Goal: Task Accomplishment & Management: Manage account settings

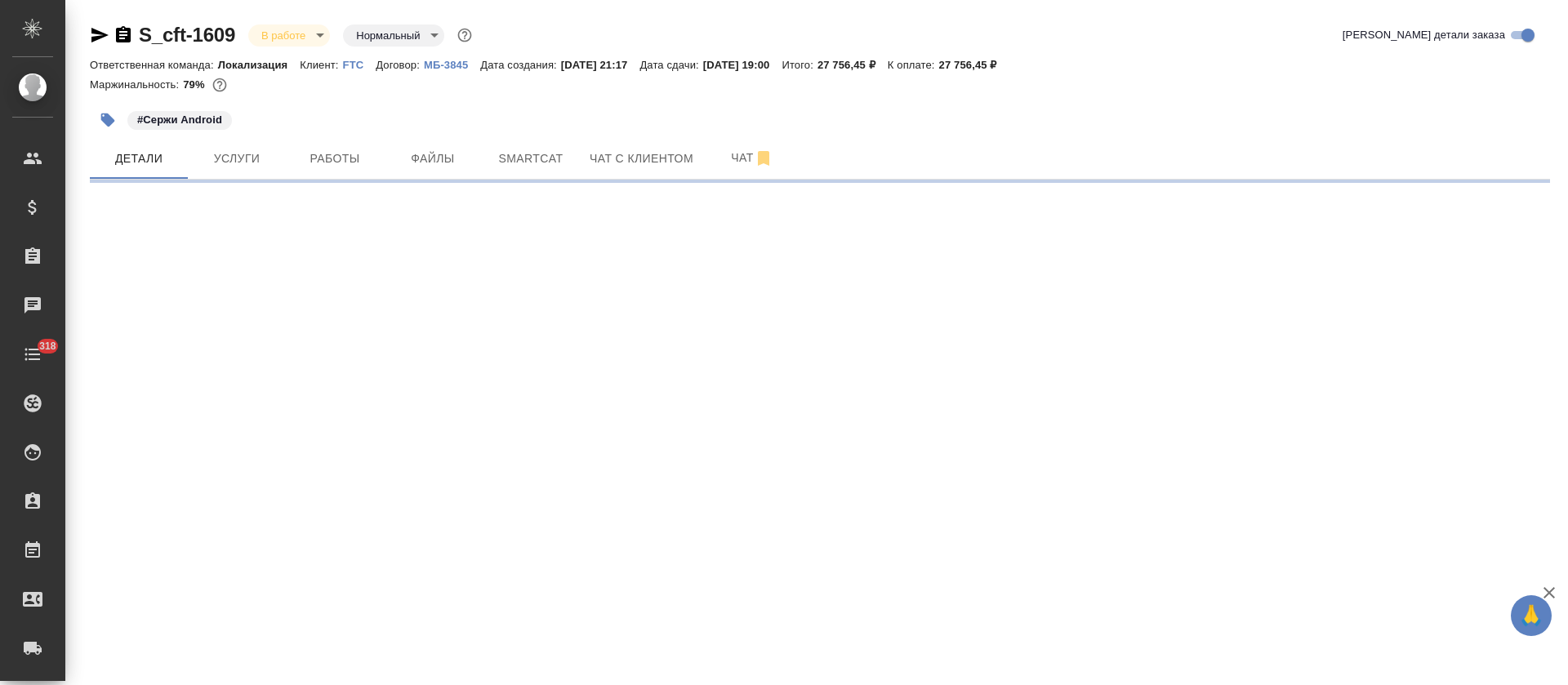
select select "RU"
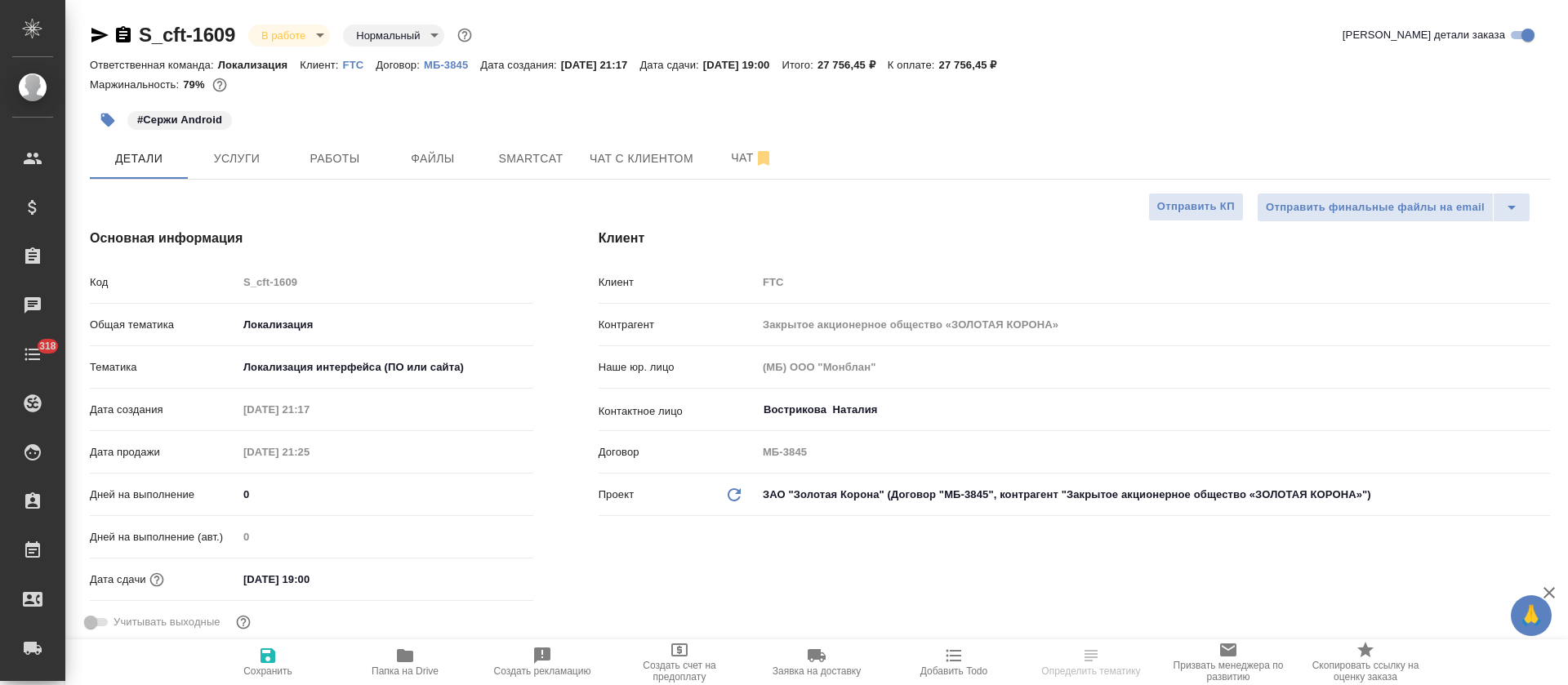
type textarea "x"
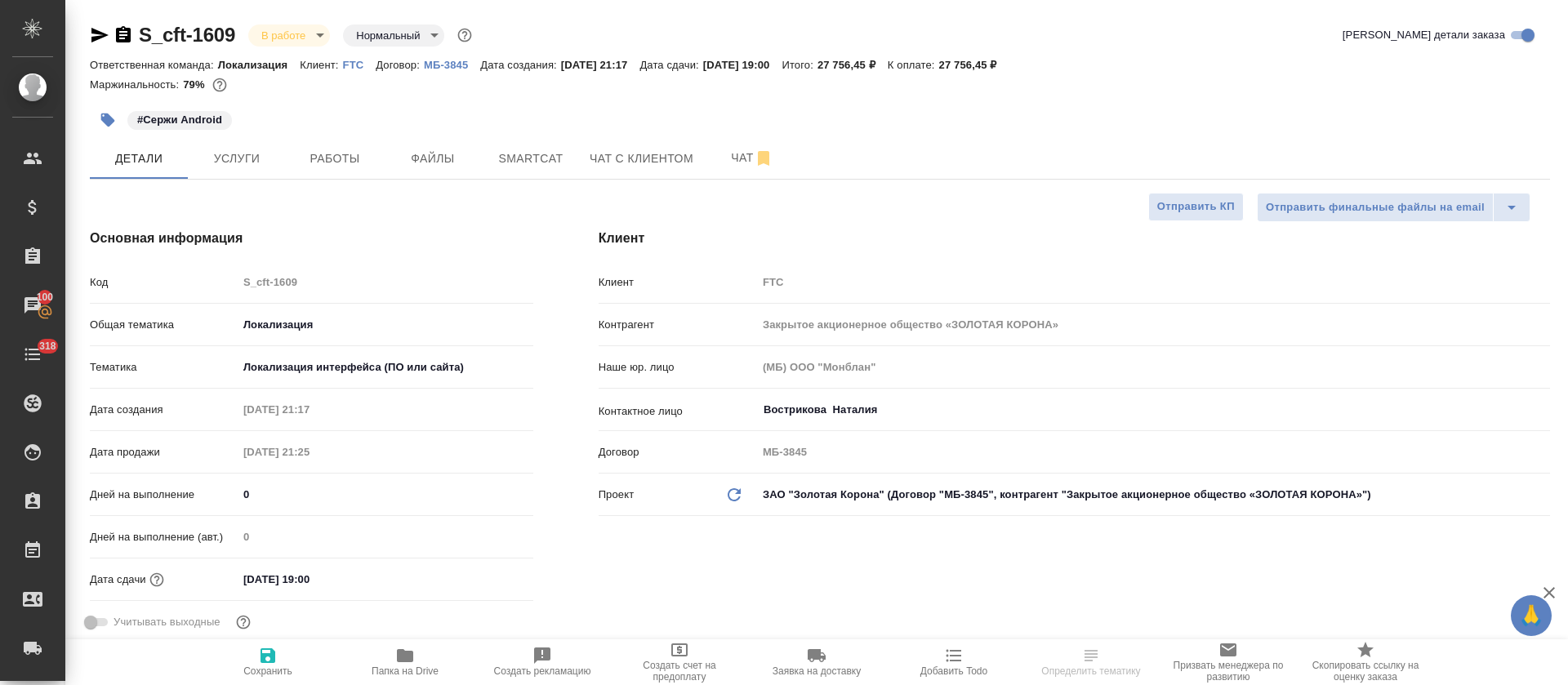
type textarea "x"
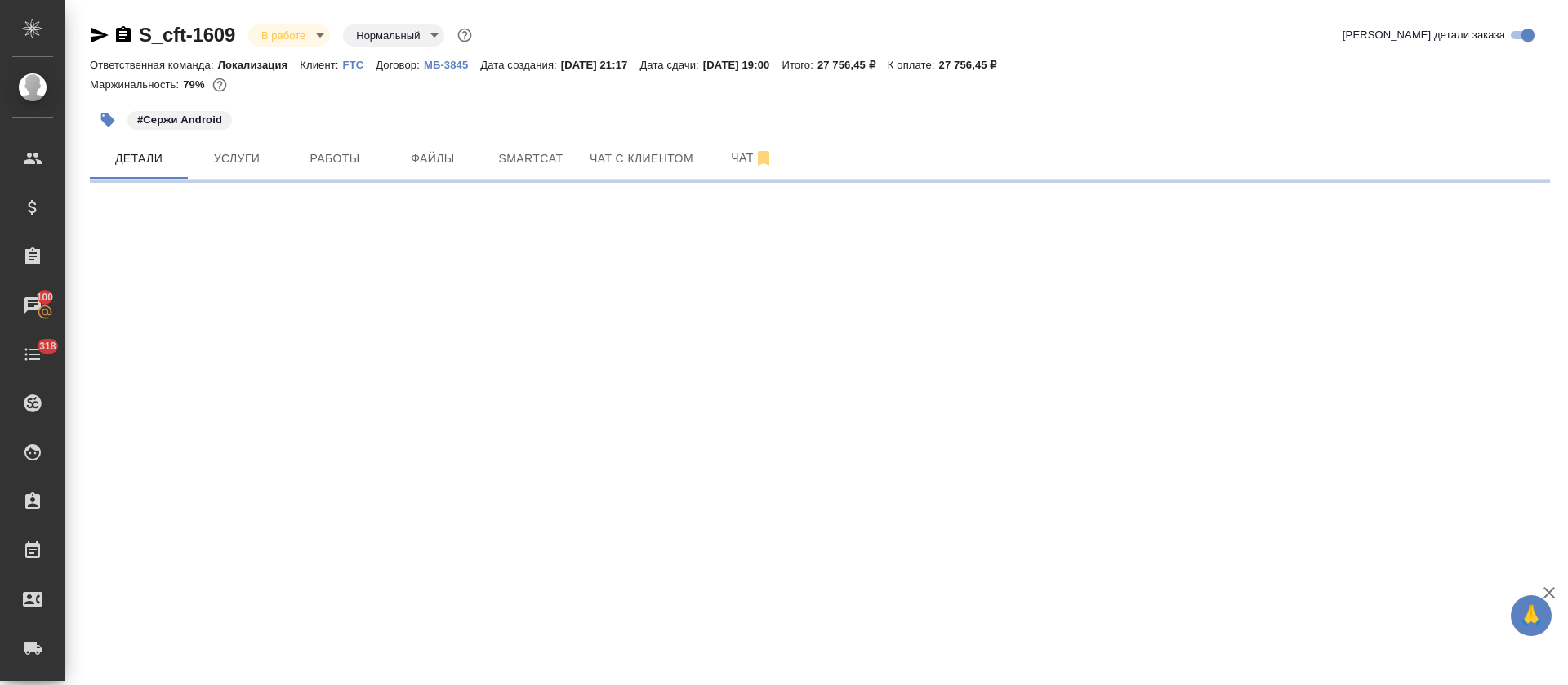
select select "RU"
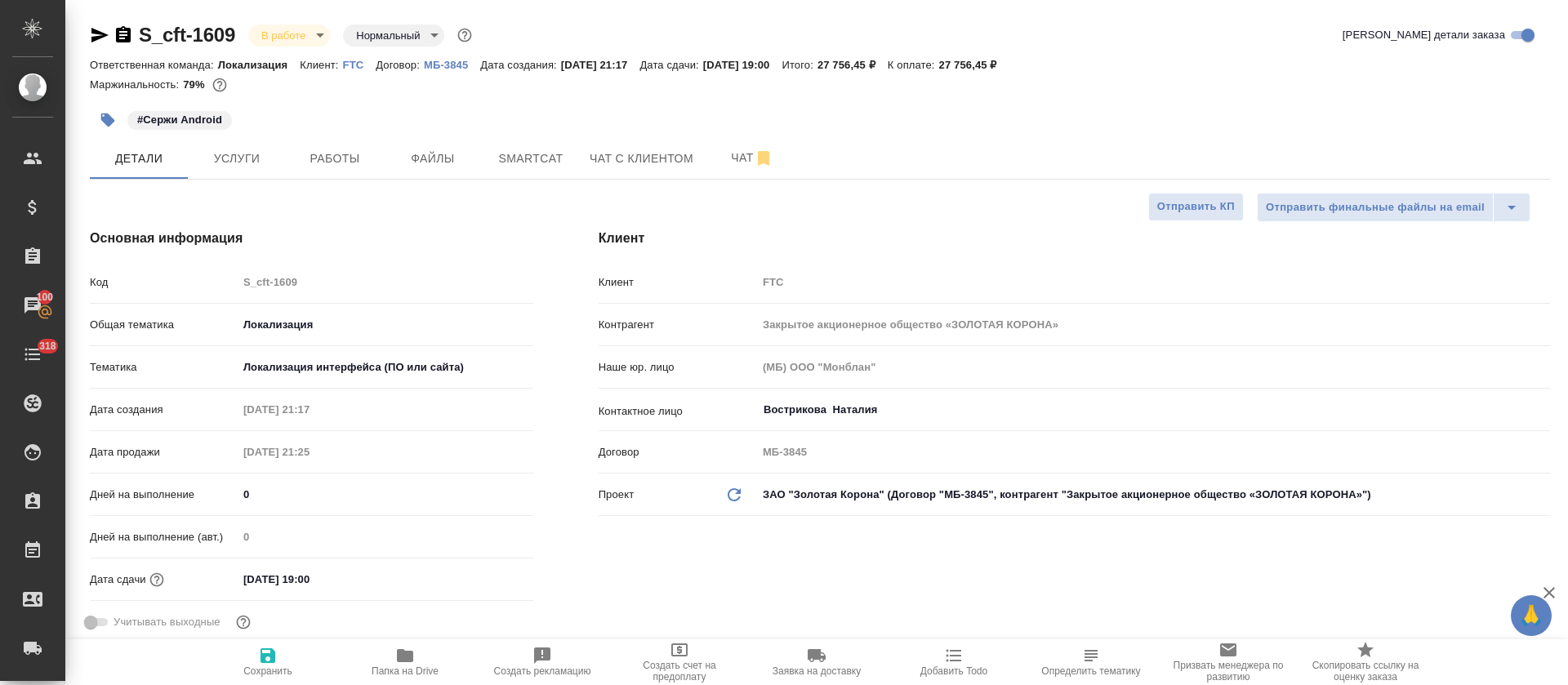
type textarea "x"
click at [352, 161] on span "Работы" at bounding box center [335, 158] width 79 height 21
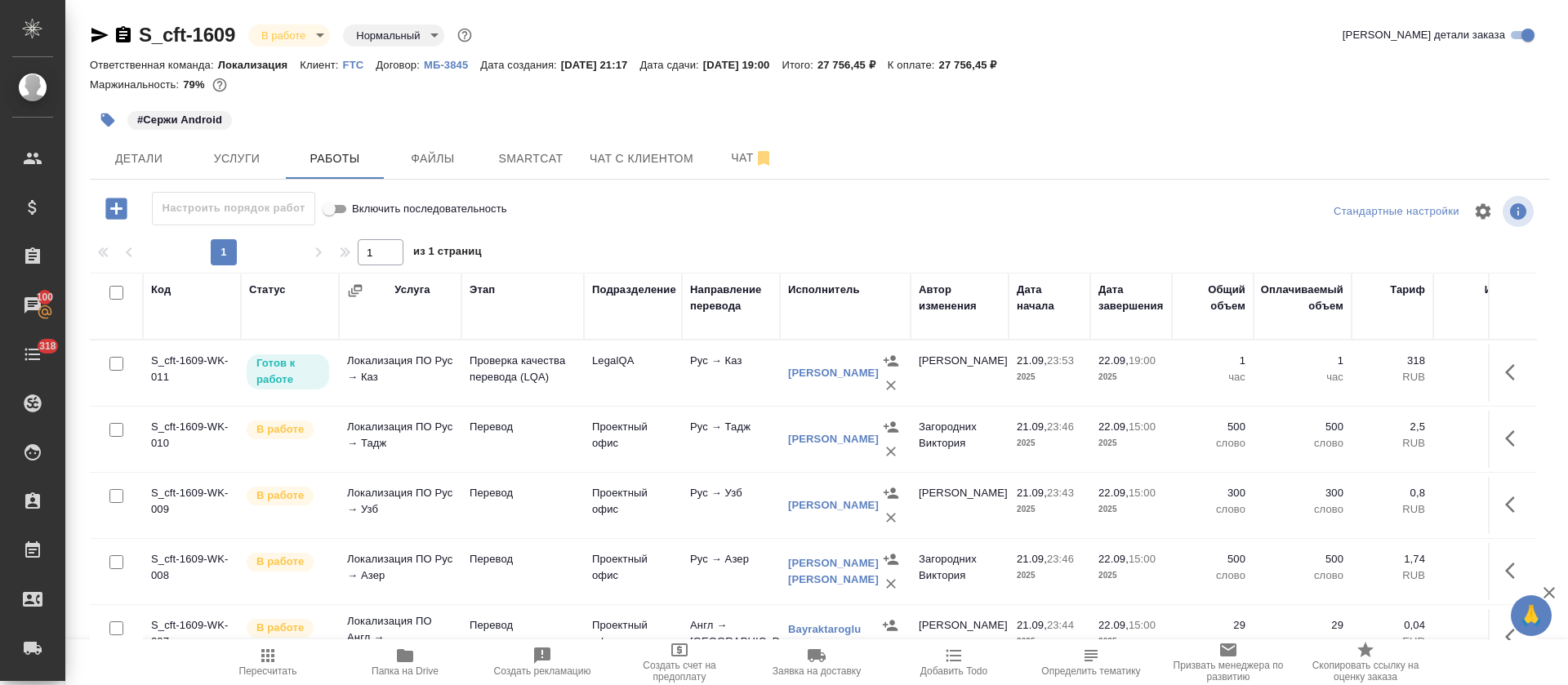
click at [116, 295] on input "checkbox" at bounding box center [116, 292] width 13 height 13
checkbox input "true"
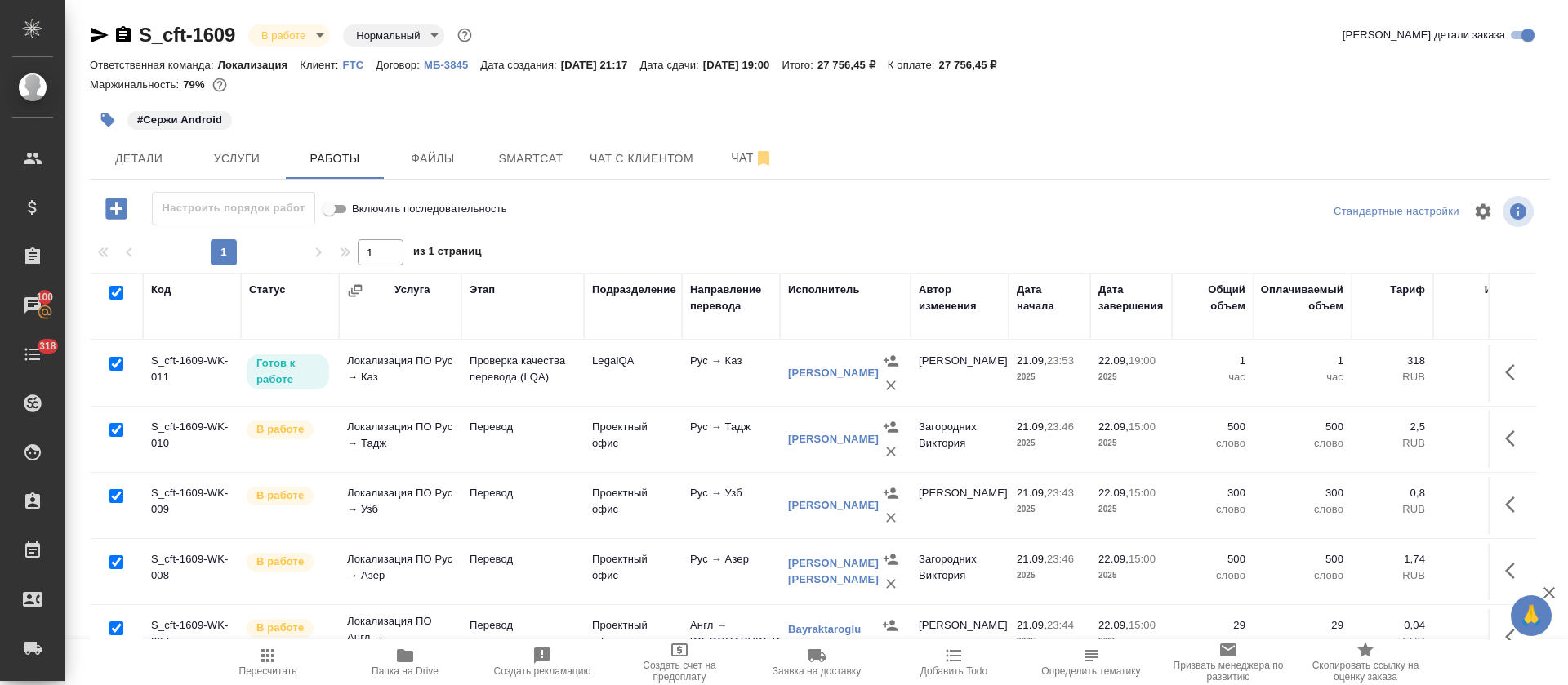
checkbox input "true"
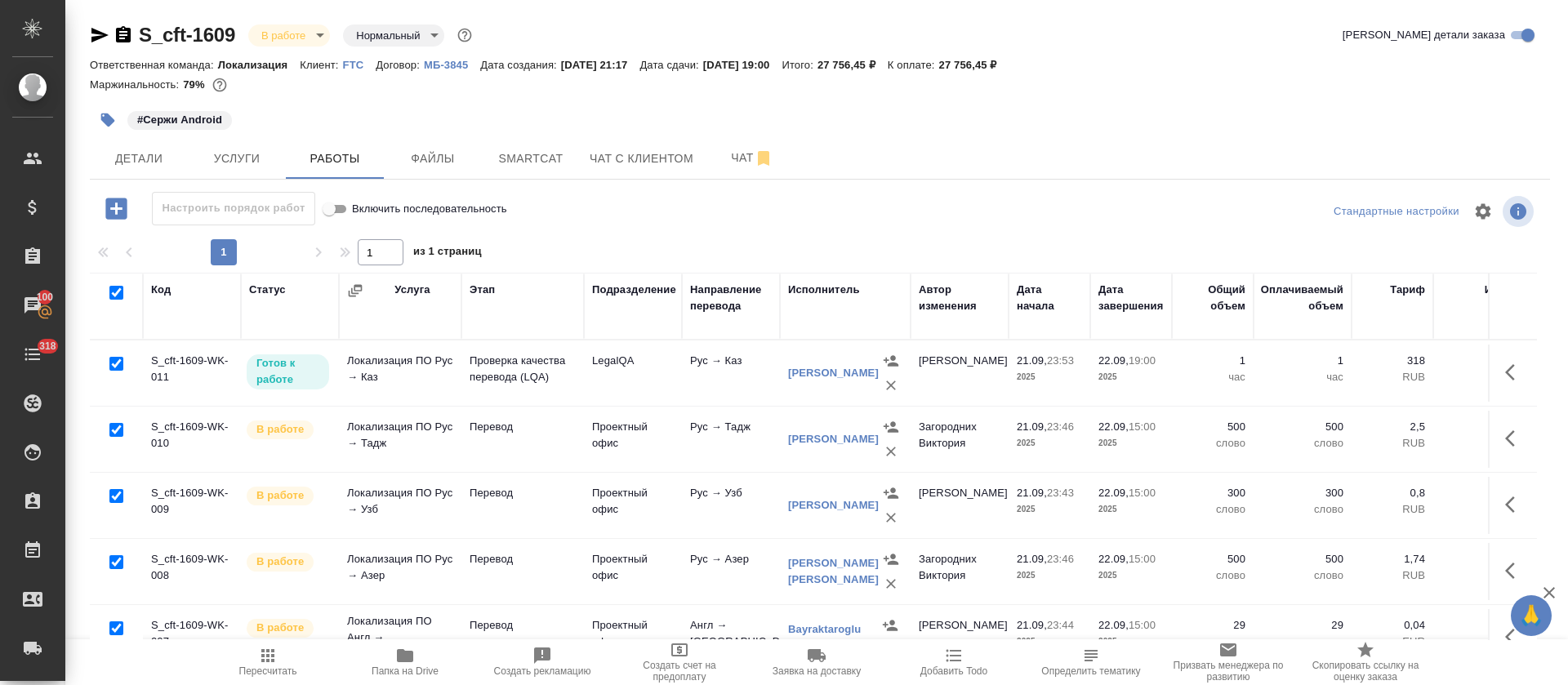
checkbox input "true"
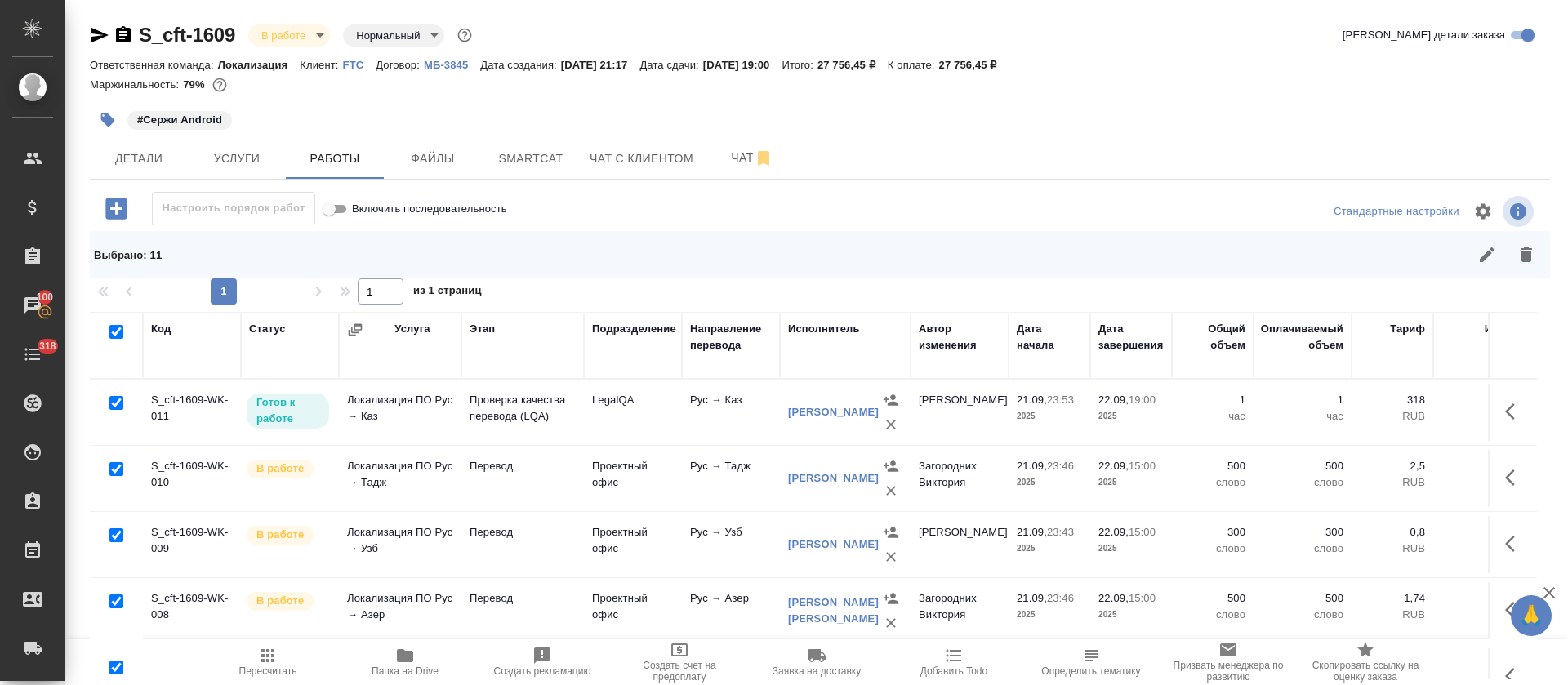
click at [118, 403] on input "checkbox" at bounding box center [116, 402] width 13 height 13
checkbox input "false"
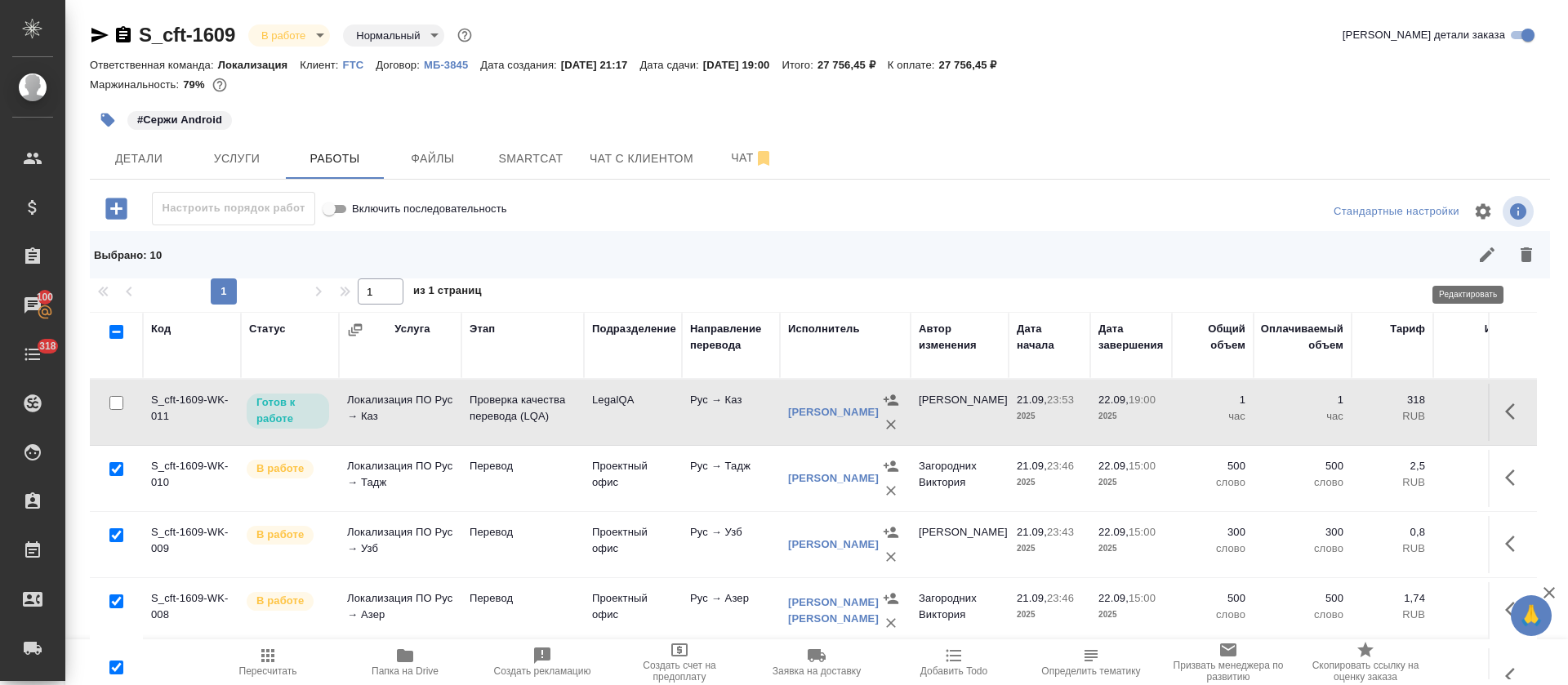
click at [1478, 263] on icon "button" at bounding box center [1487, 254] width 20 height 20
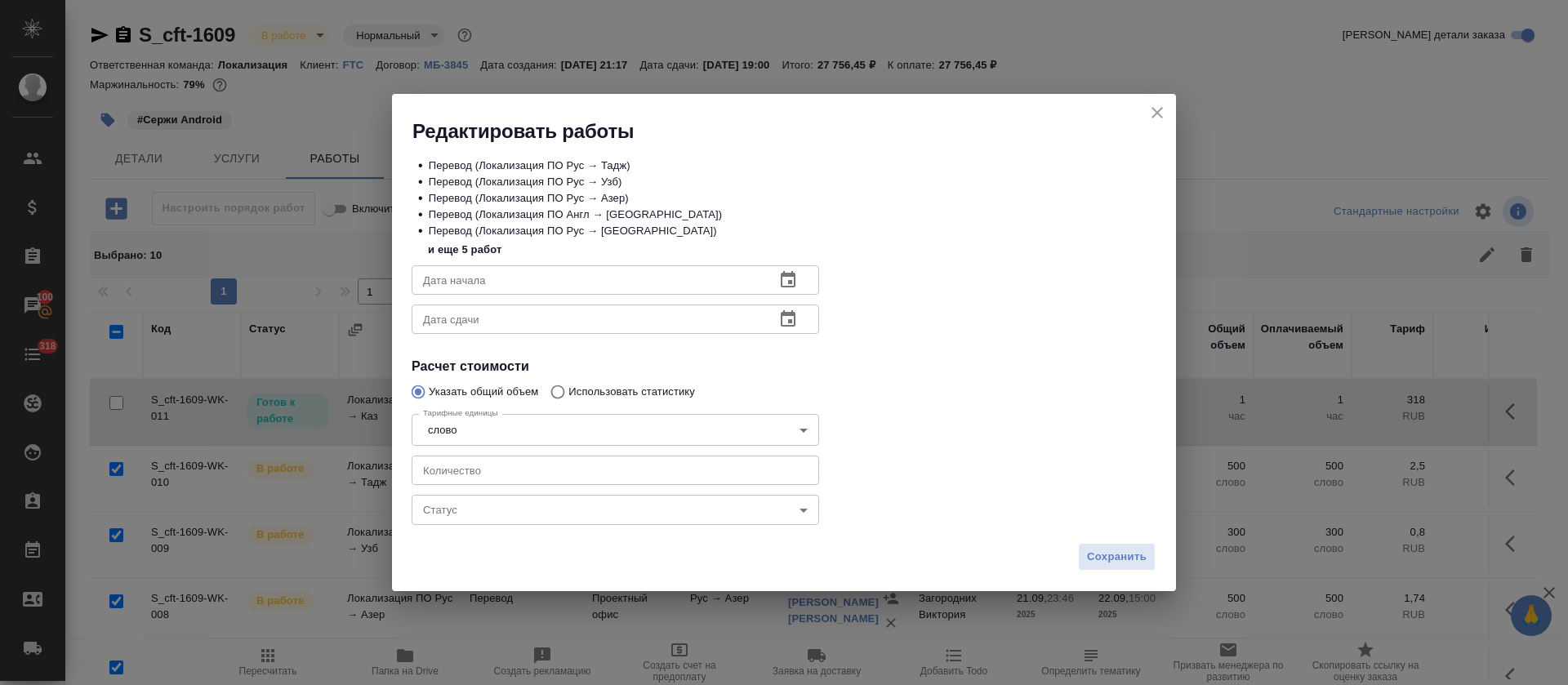
click at [438, 503] on body "🙏 .cls-1 fill:#fff; AWATERA Tretyakova Olga Клиенты Спецификации Заказы 100 Чат…" at bounding box center [784, 342] width 1568 height 685
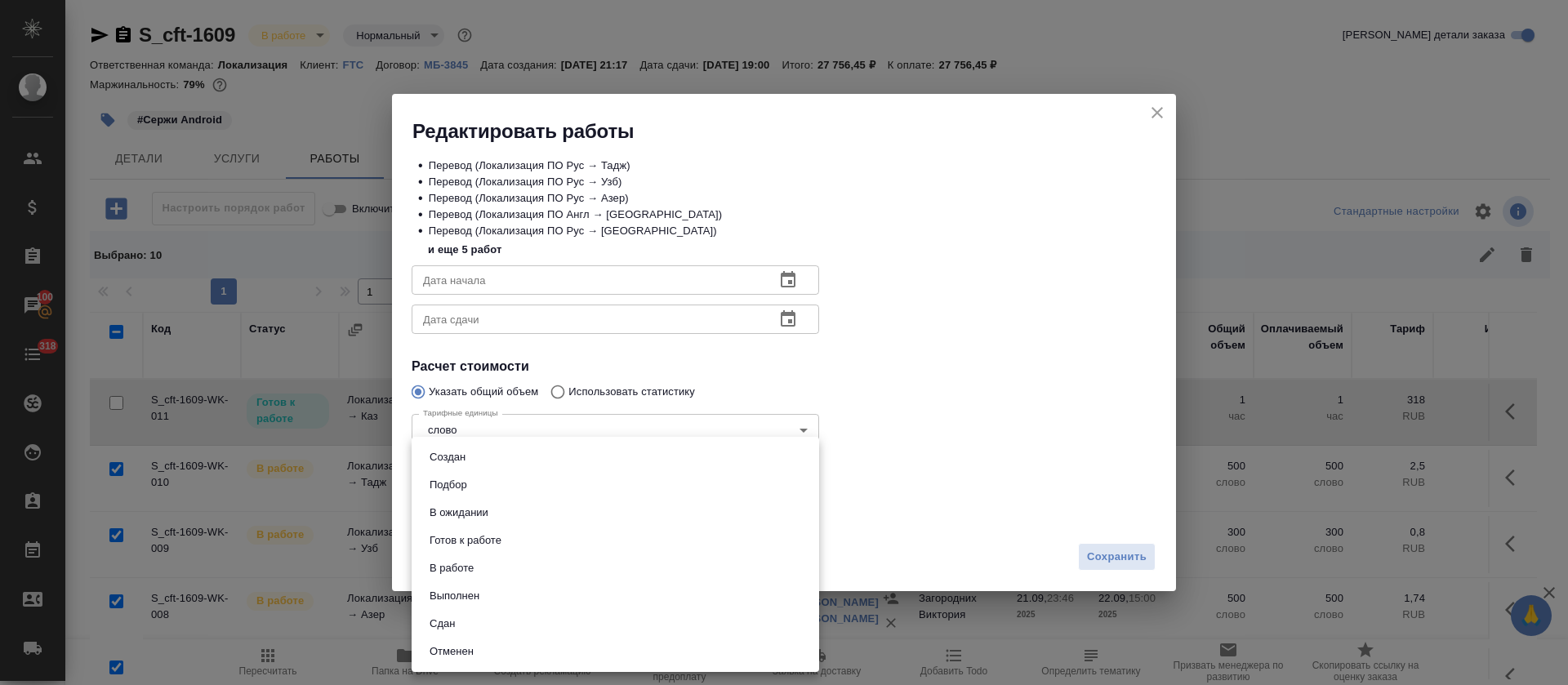
click at [457, 620] on button "Сдан" at bounding box center [442, 623] width 35 height 18
type input "closed"
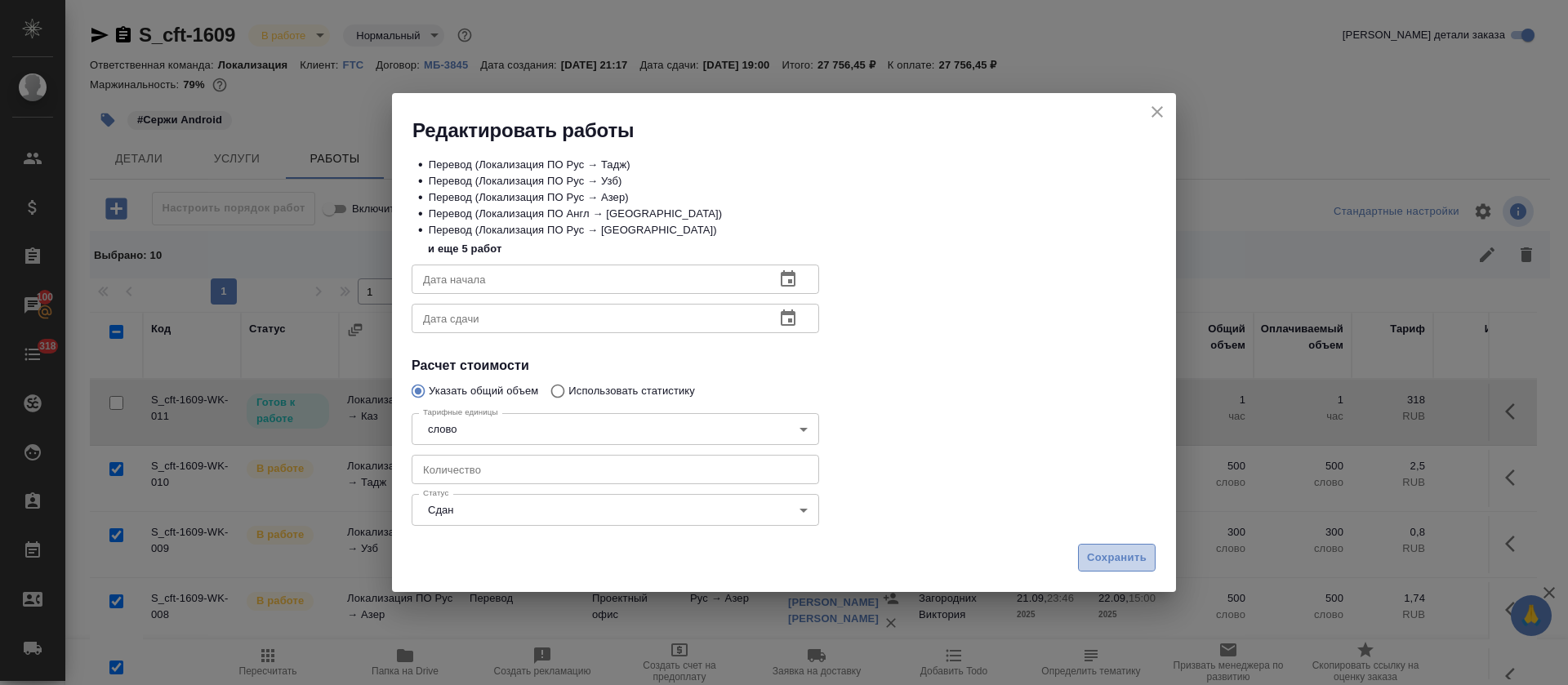
click at [1104, 550] on span "Сохранить" at bounding box center [1116, 558] width 60 height 19
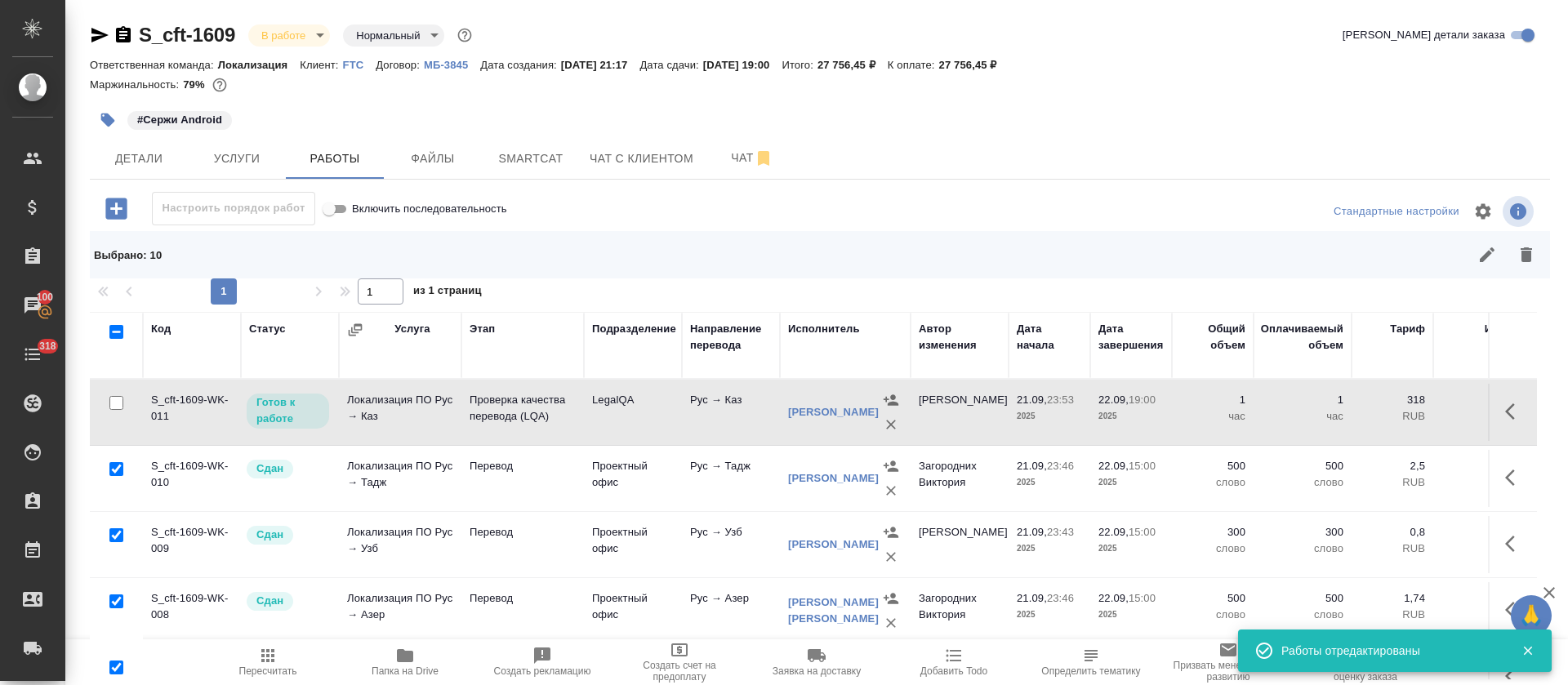
click at [319, 38] on body "🙏 .cls-1 fill:#fff; AWATERA Tretyakova Olga Клиенты Спецификации Заказы 100 Чат…" at bounding box center [784, 342] width 1568 height 685
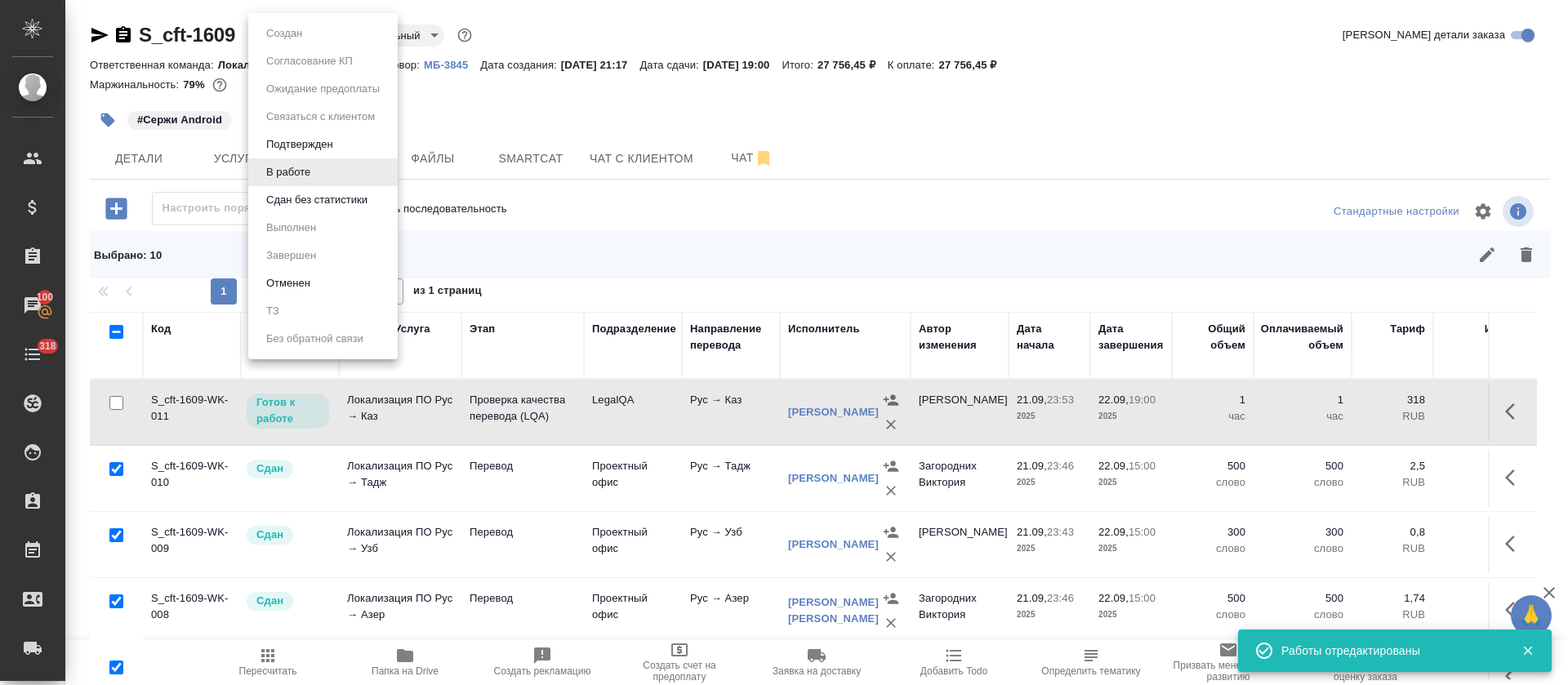
click at [304, 198] on button "Сдан без статистики" at bounding box center [317, 200] width 111 height 18
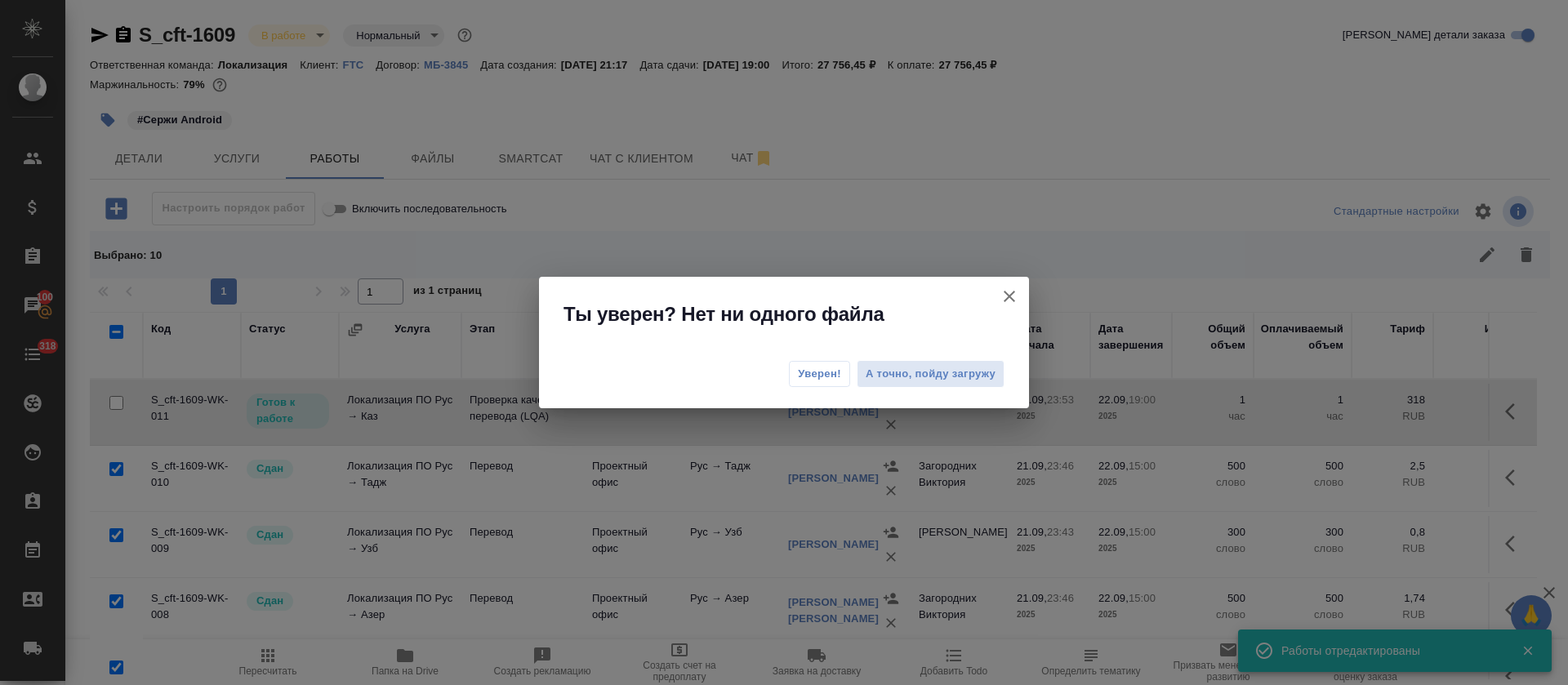
click at [806, 383] on button "Уверен!" at bounding box center [820, 373] width 61 height 26
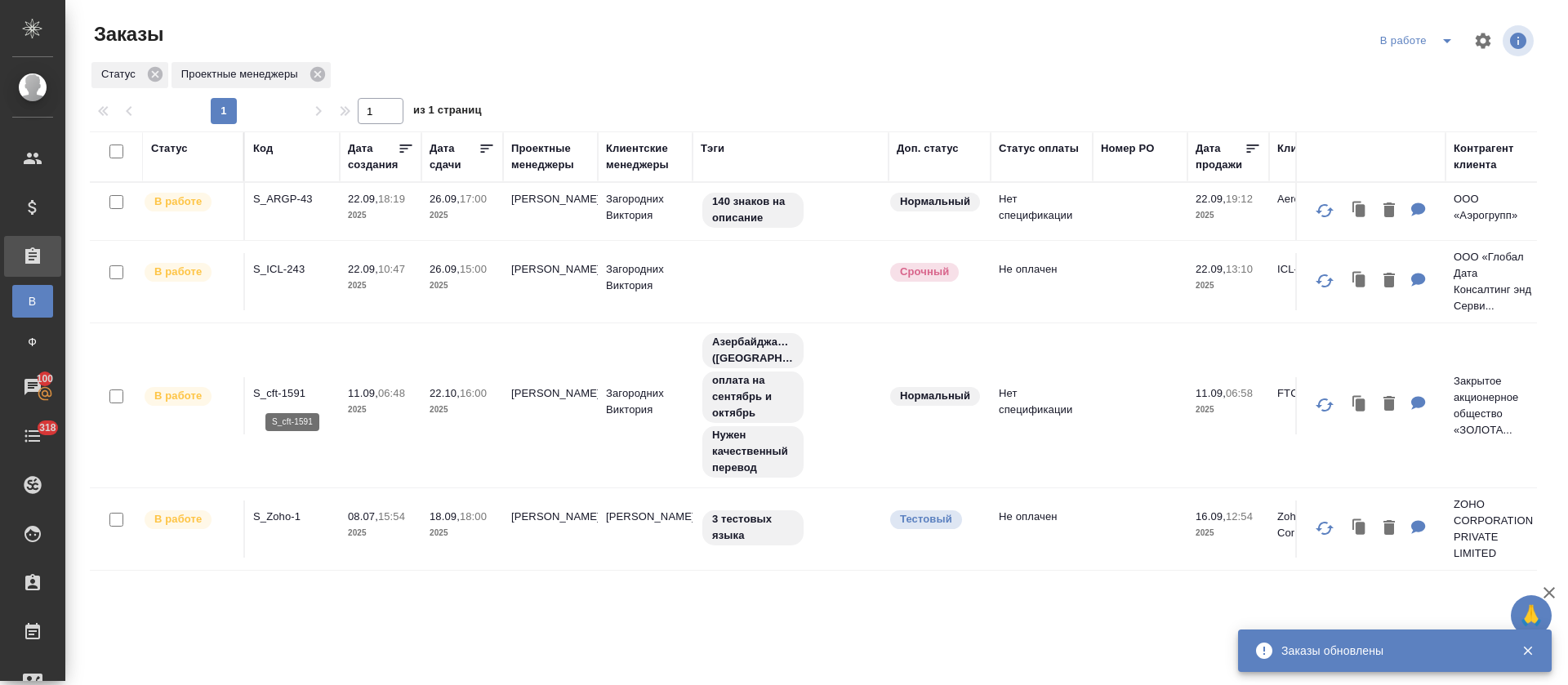
click at [289, 390] on p "S_cft-1591" at bounding box center [293, 393] width 79 height 16
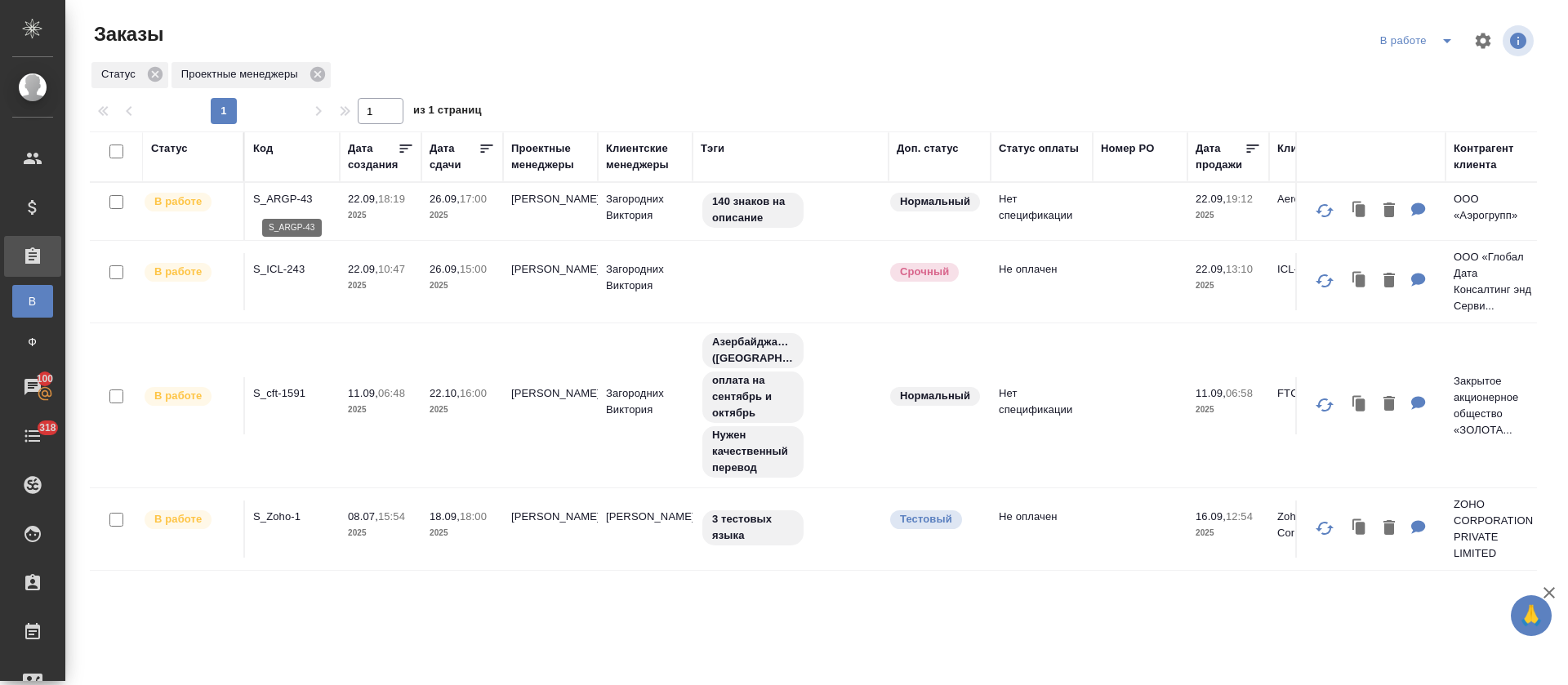
click at [280, 199] on p "S_ARGP-43" at bounding box center [293, 199] width 79 height 16
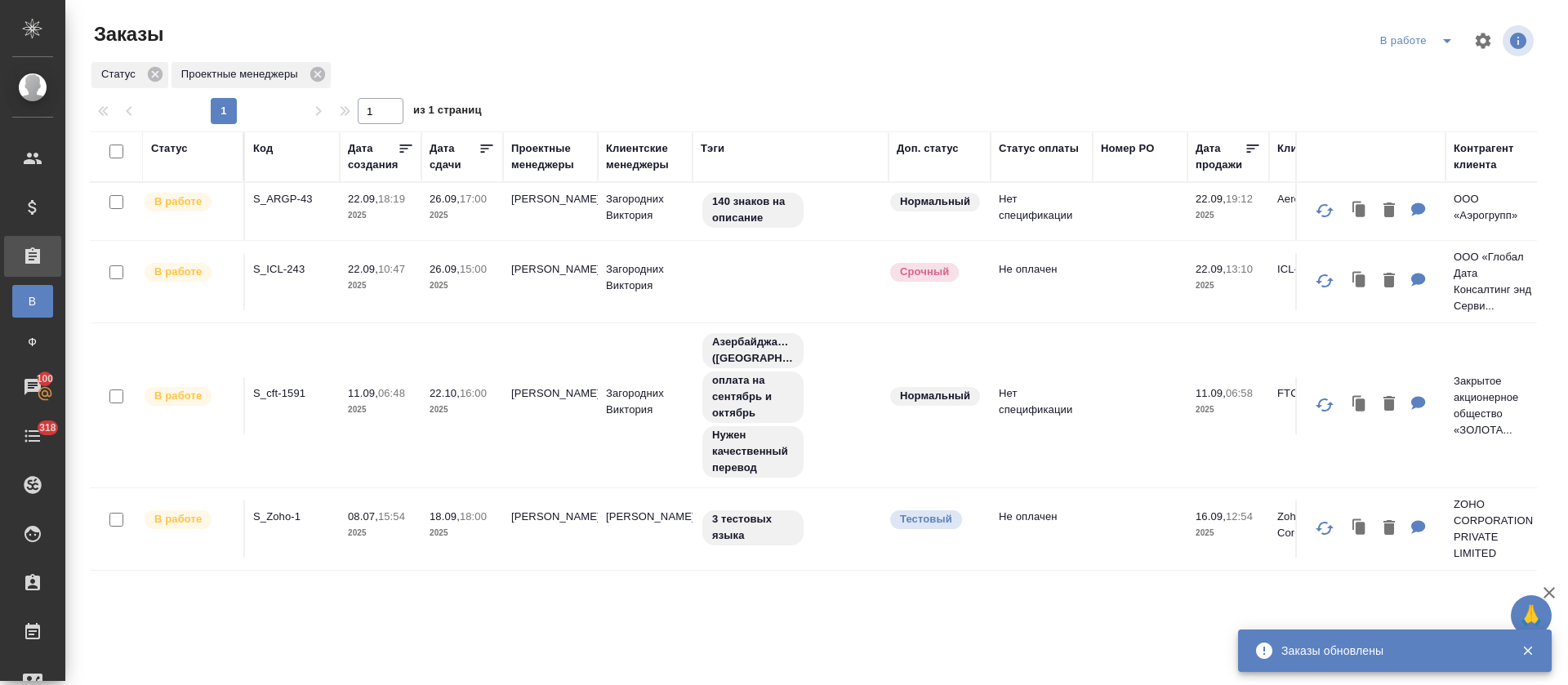
click at [1443, 40] on icon "split button" at bounding box center [1447, 41] width 8 height 4
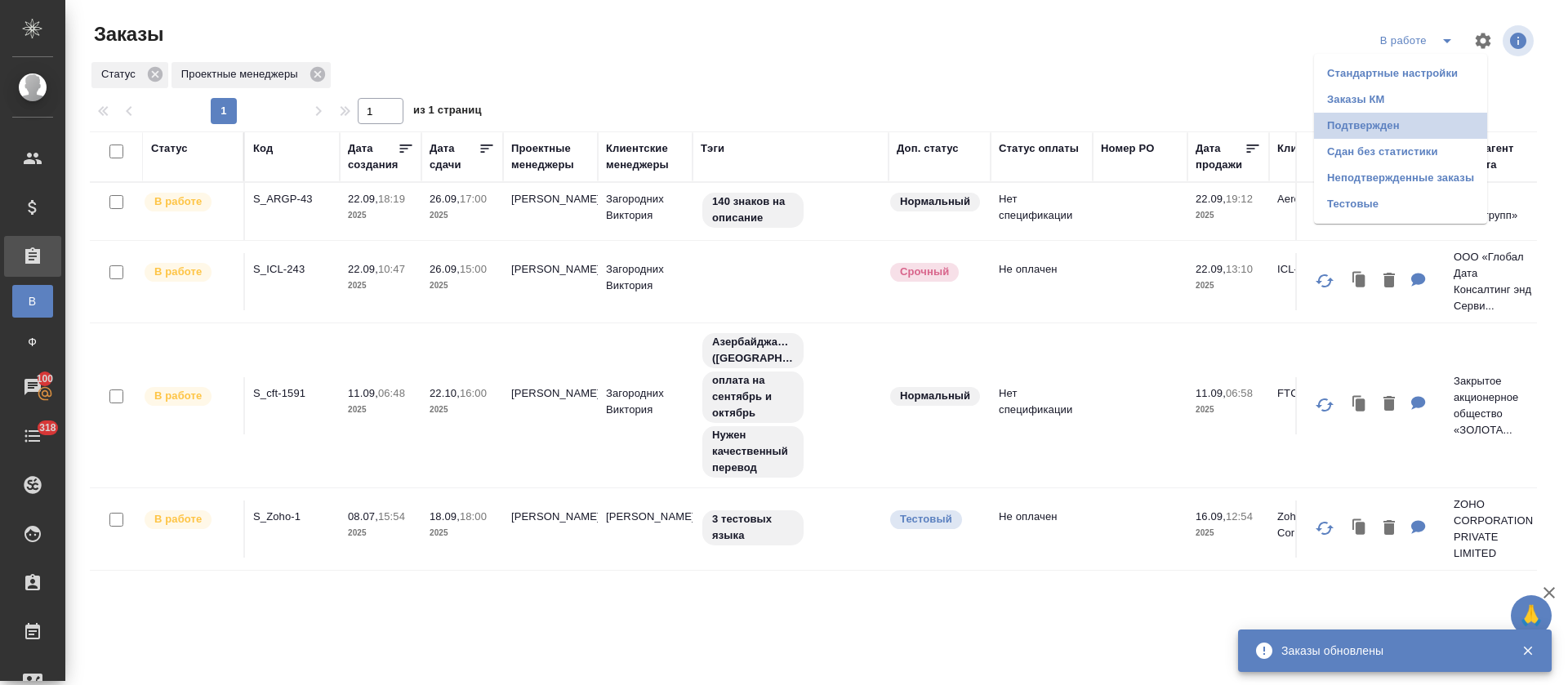
click at [1408, 124] on li "Подтвержден" at bounding box center [1400, 125] width 173 height 26
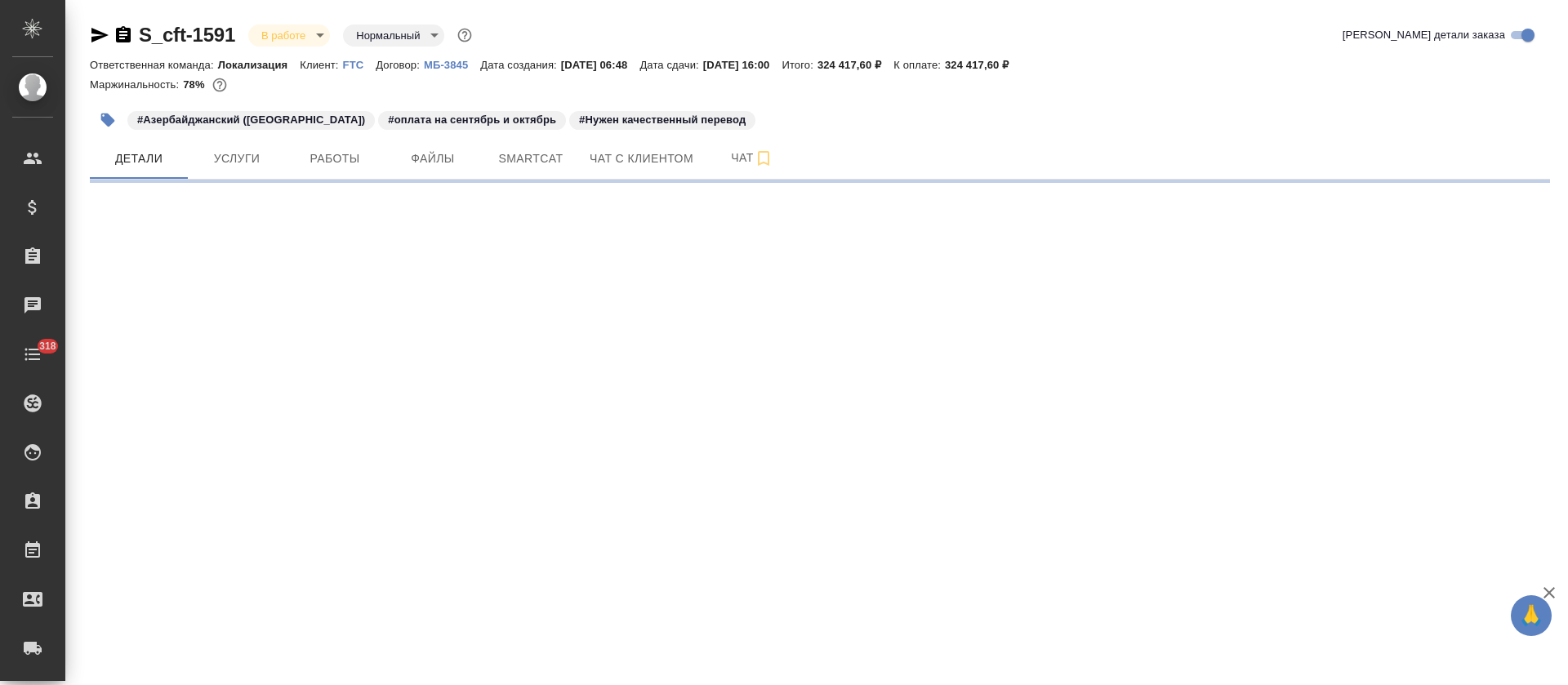
select select "RU"
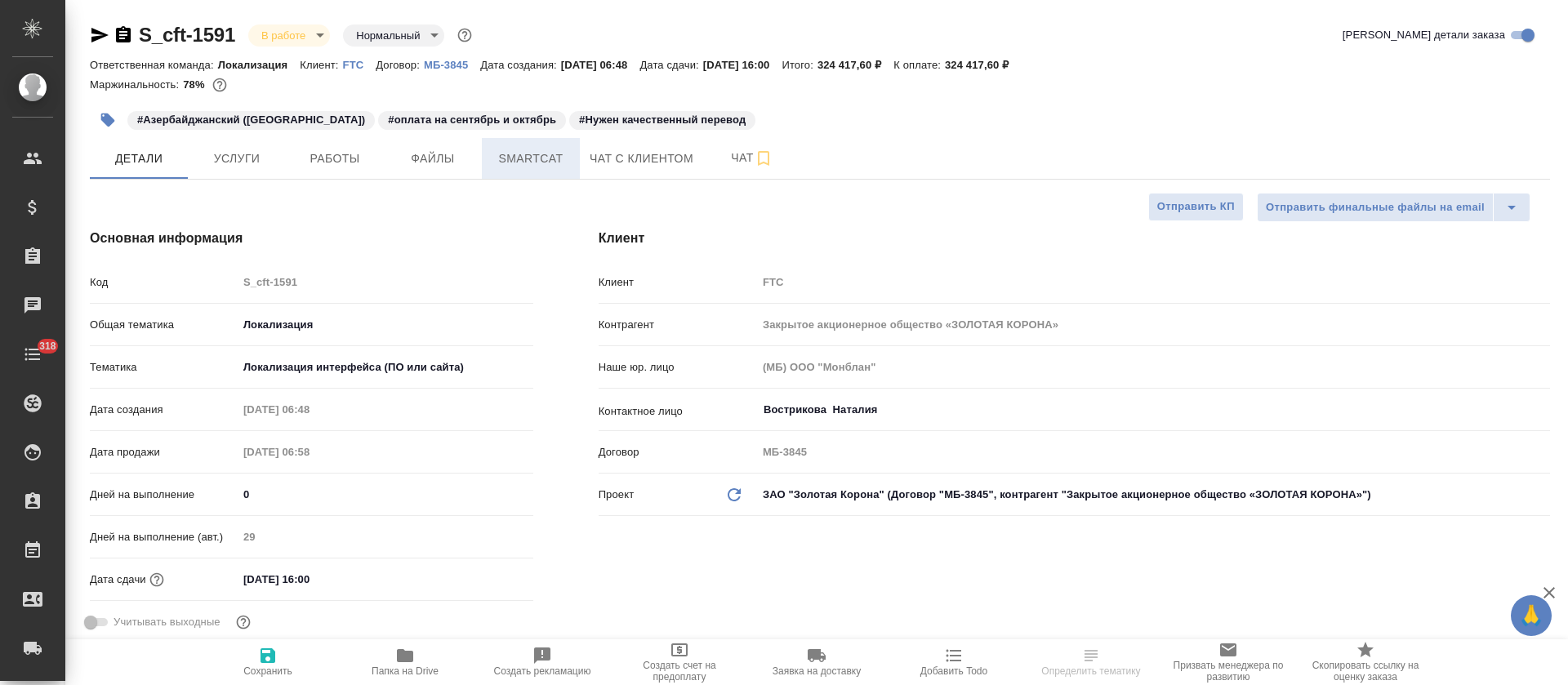
type textarea "x"
click at [529, 158] on span "Smartcat" at bounding box center [531, 158] width 79 height 21
type textarea "x"
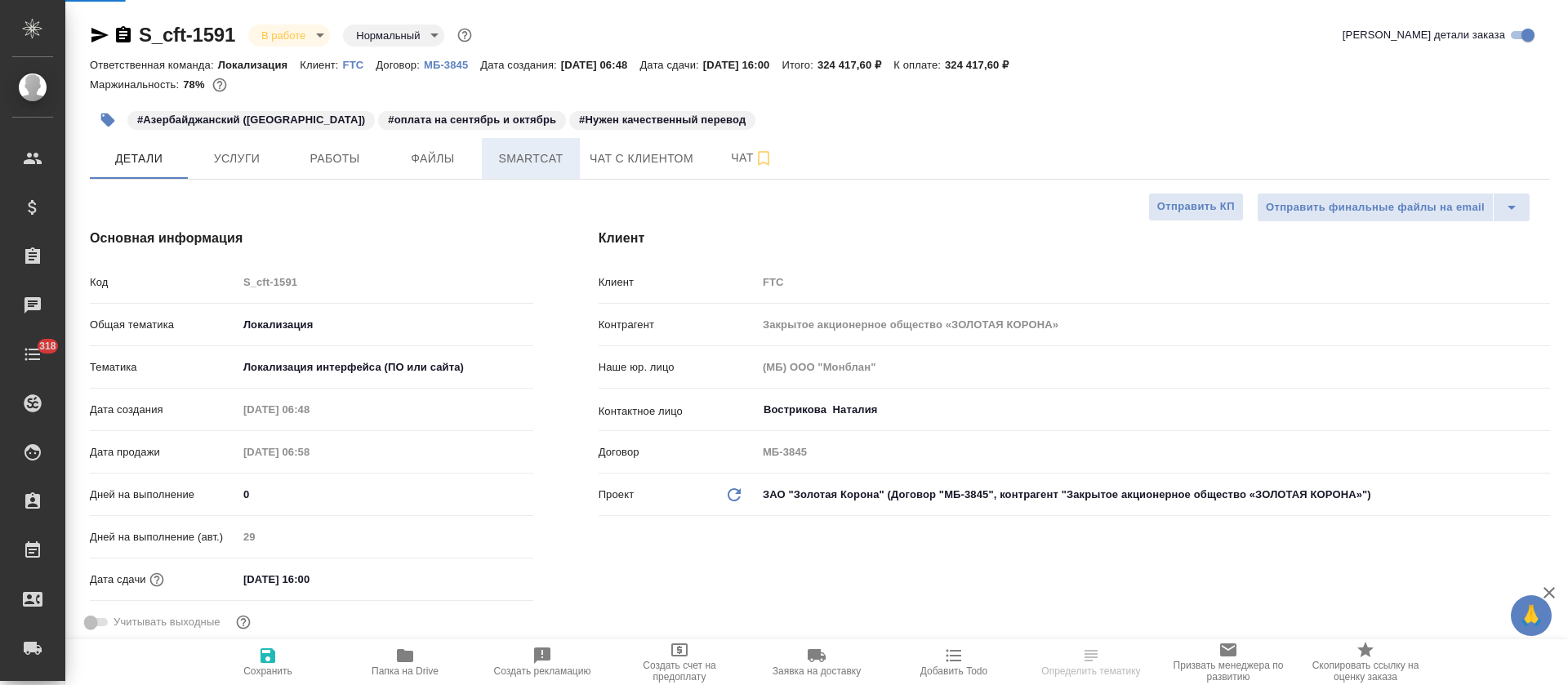
type textarea "x"
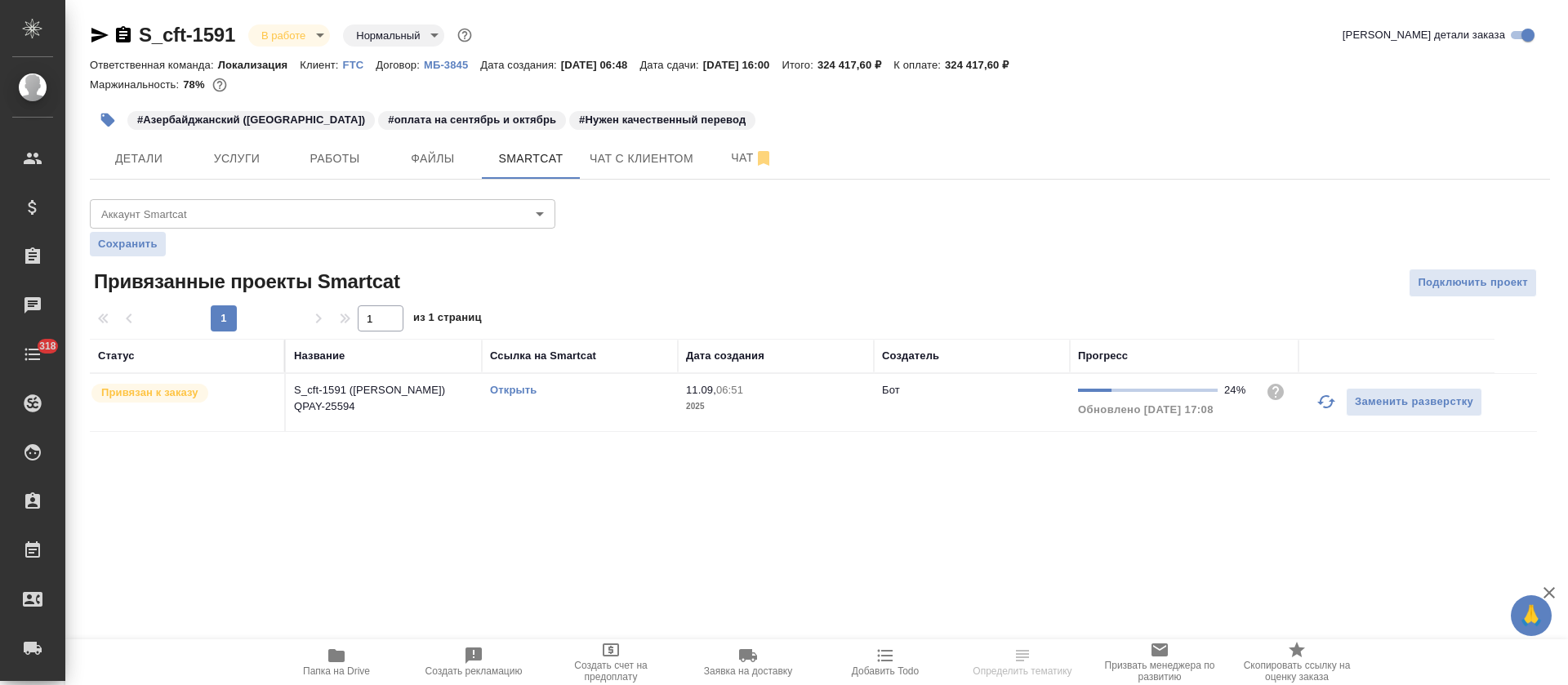
click at [527, 390] on link "Открыть" at bounding box center [513, 390] width 47 height 13
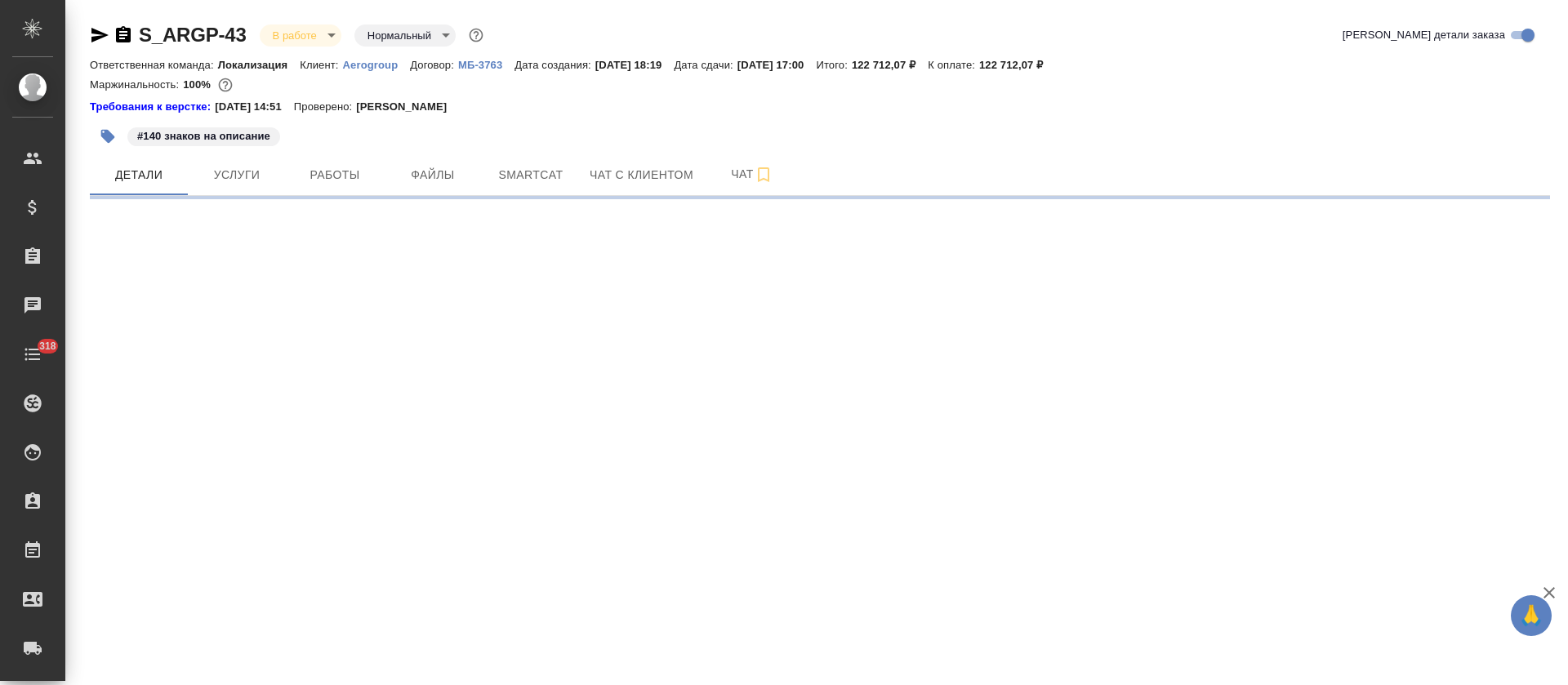
select select "RU"
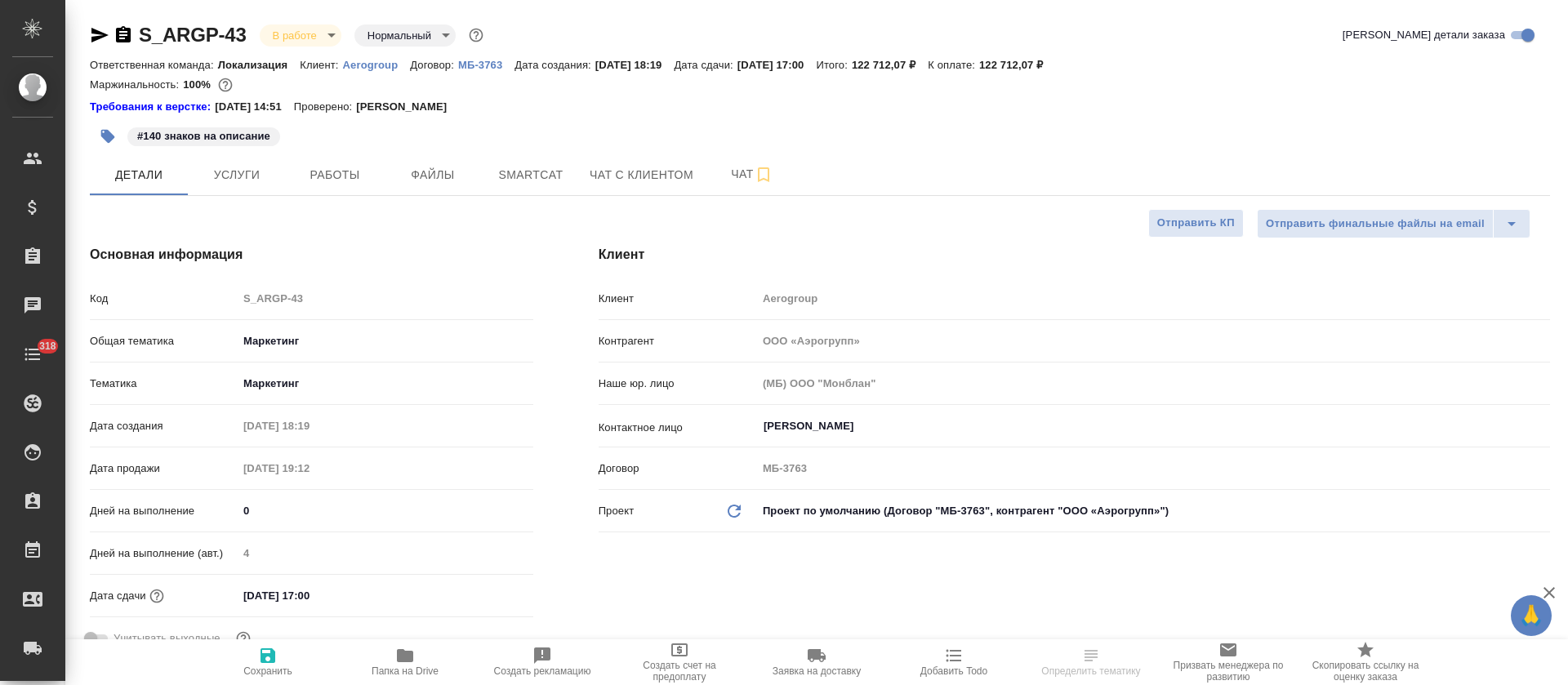
type textarea "x"
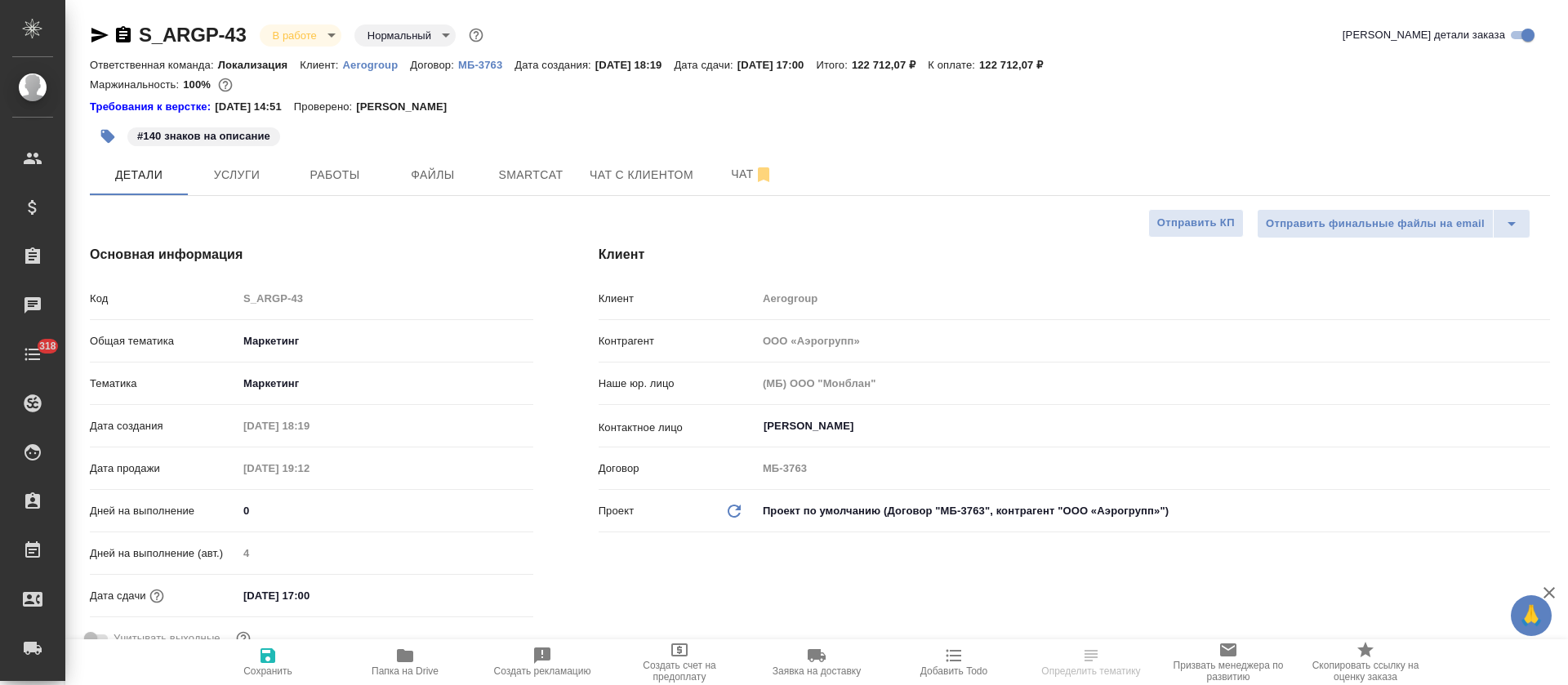
type textarea "x"
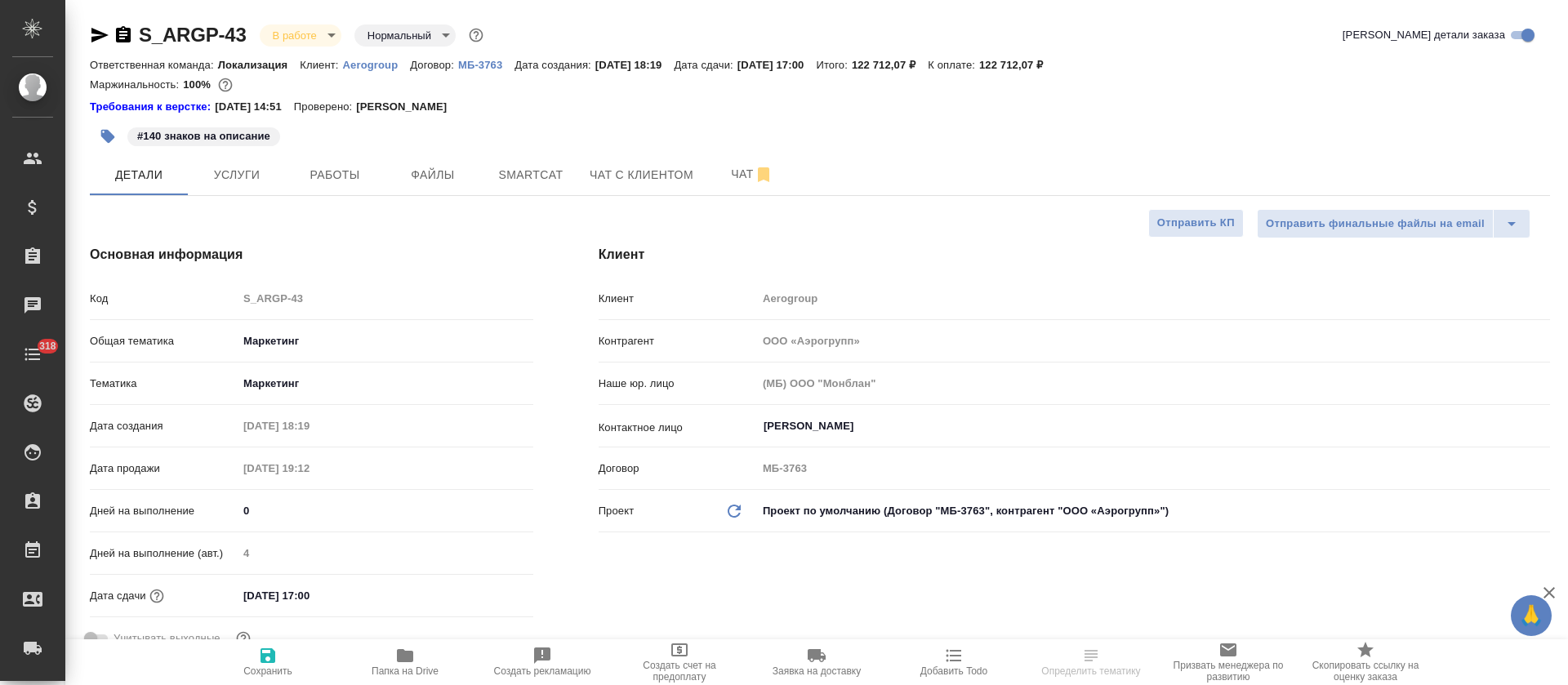
type textarea "x"
click at [530, 170] on span "Smartcat" at bounding box center [531, 175] width 79 height 21
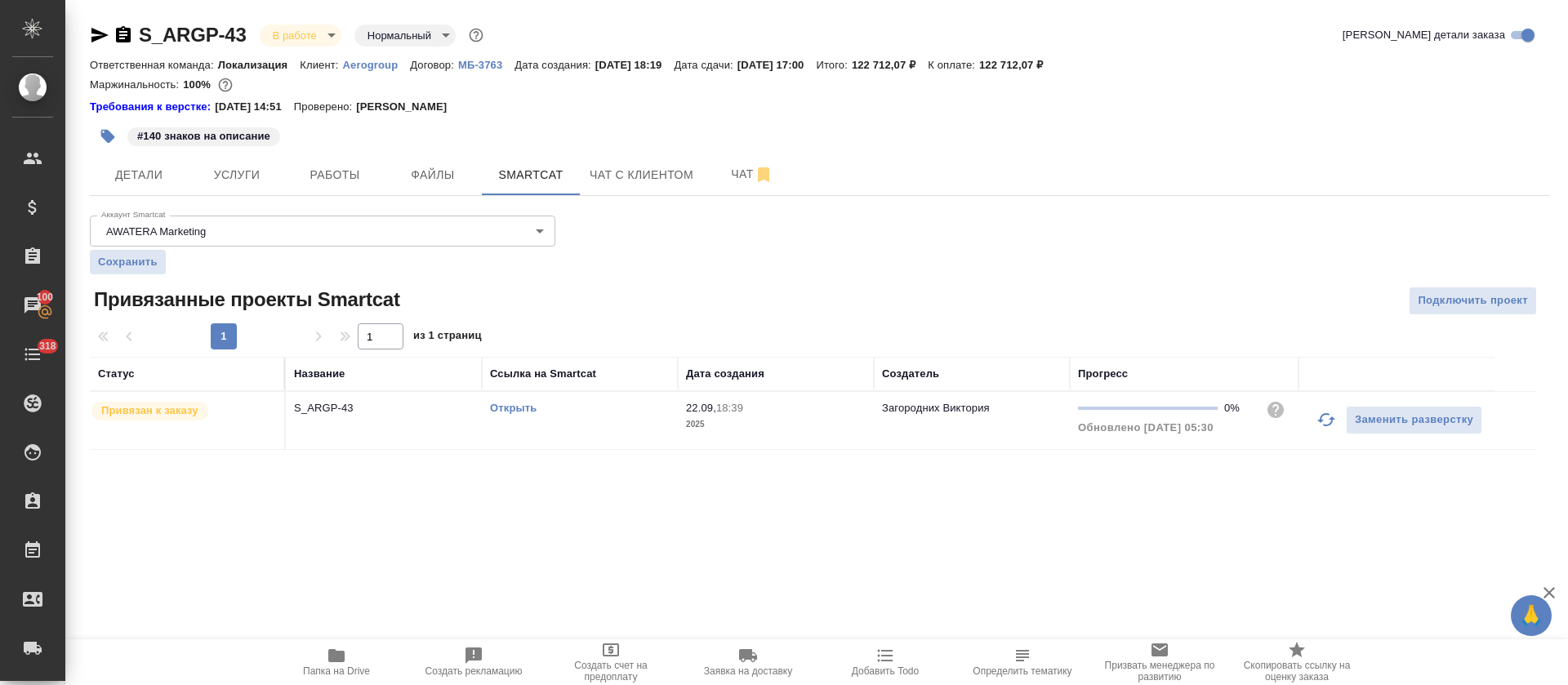
click at [513, 409] on link "Открыть" at bounding box center [513, 407] width 47 height 13
drag, startPoint x: 356, startPoint y: 170, endPoint x: 373, endPoint y: 157, distance: 21.4
click at [356, 169] on span "Работы" at bounding box center [335, 175] width 79 height 21
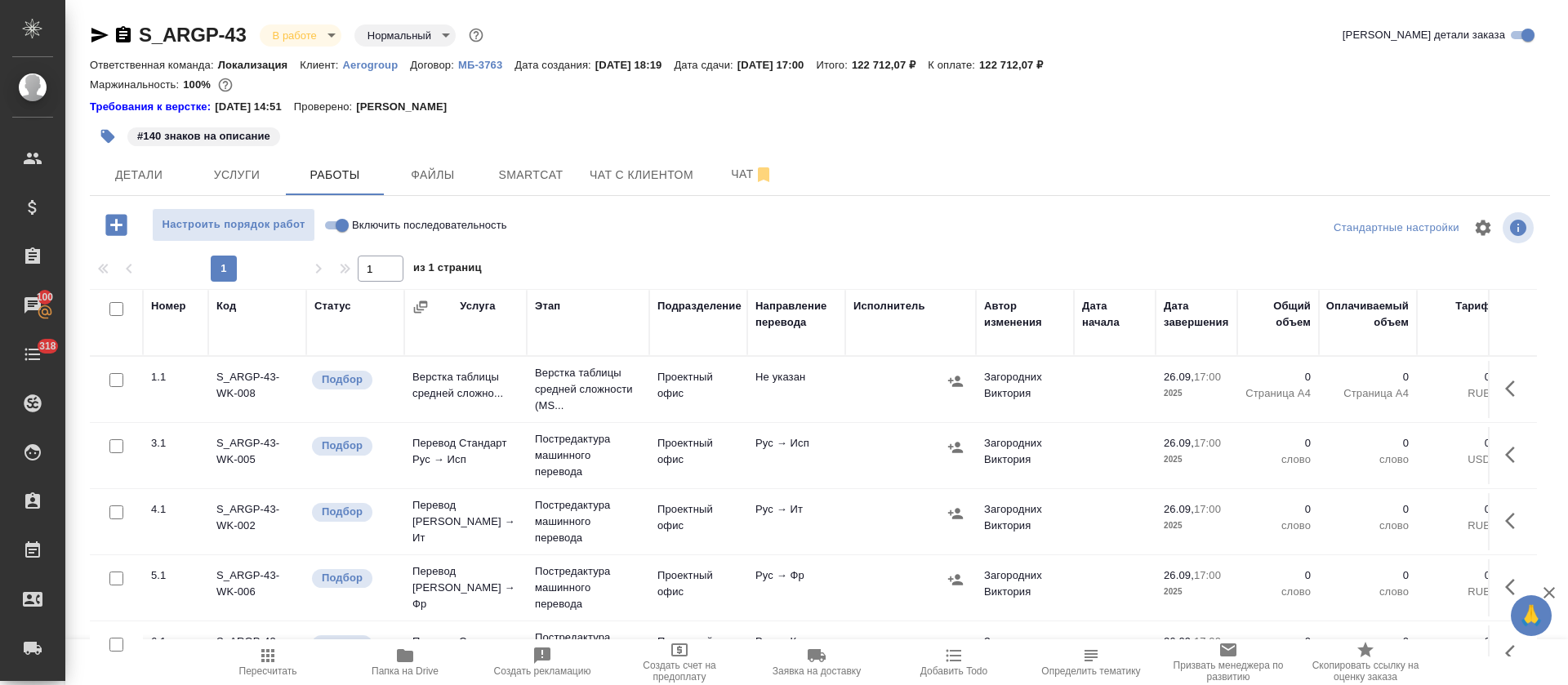
click at [335, 226] on input "Включить последовательность" at bounding box center [342, 226] width 59 height 20
checkbox input "true"
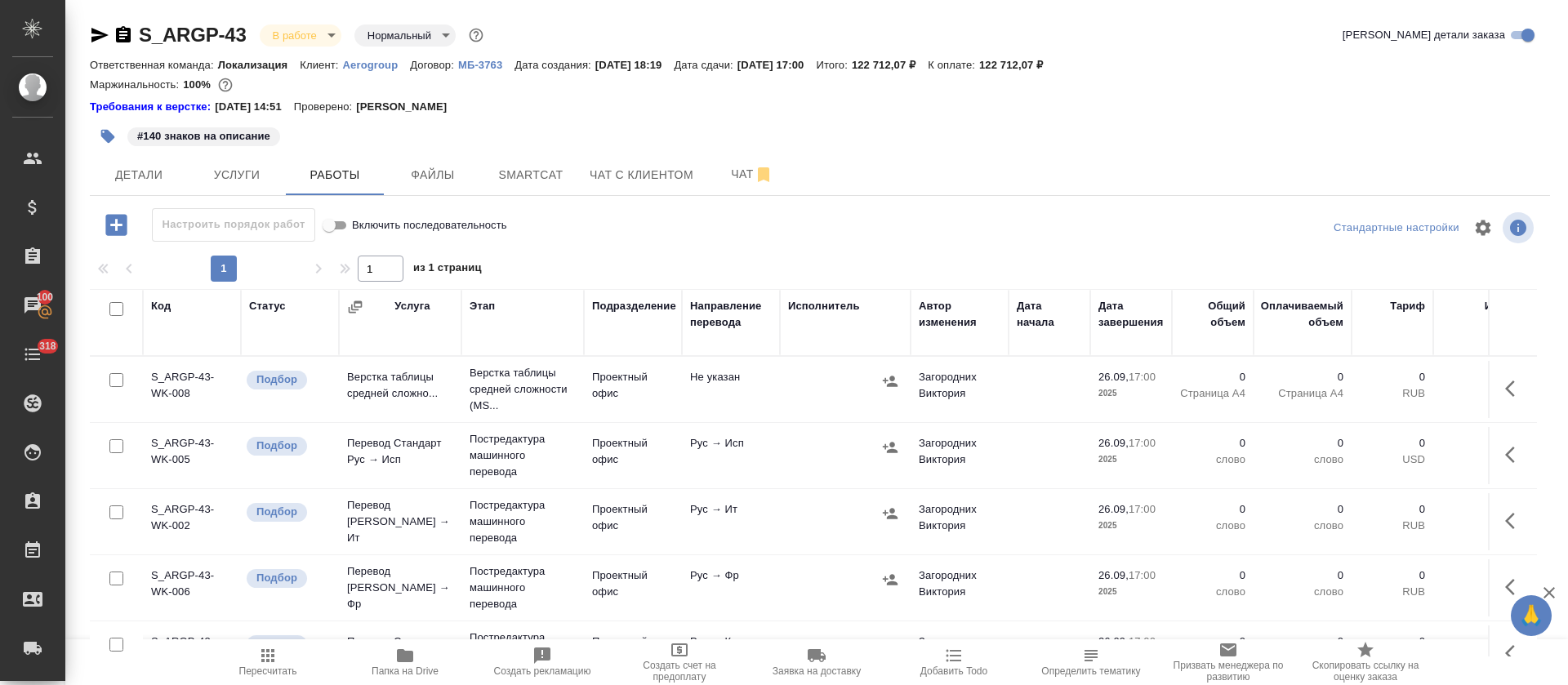
click at [117, 305] on input "checkbox" at bounding box center [116, 308] width 13 height 13
checkbox input "true"
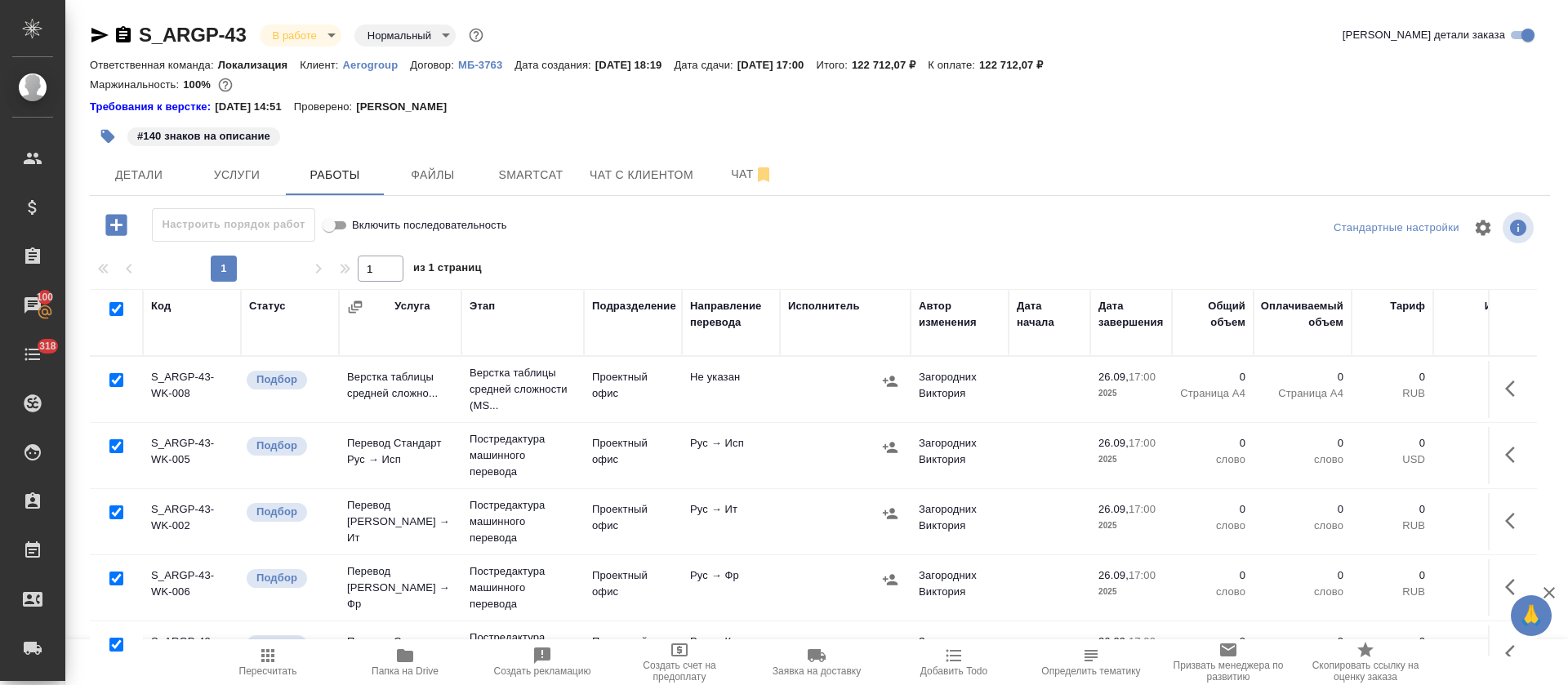
checkbox input "true"
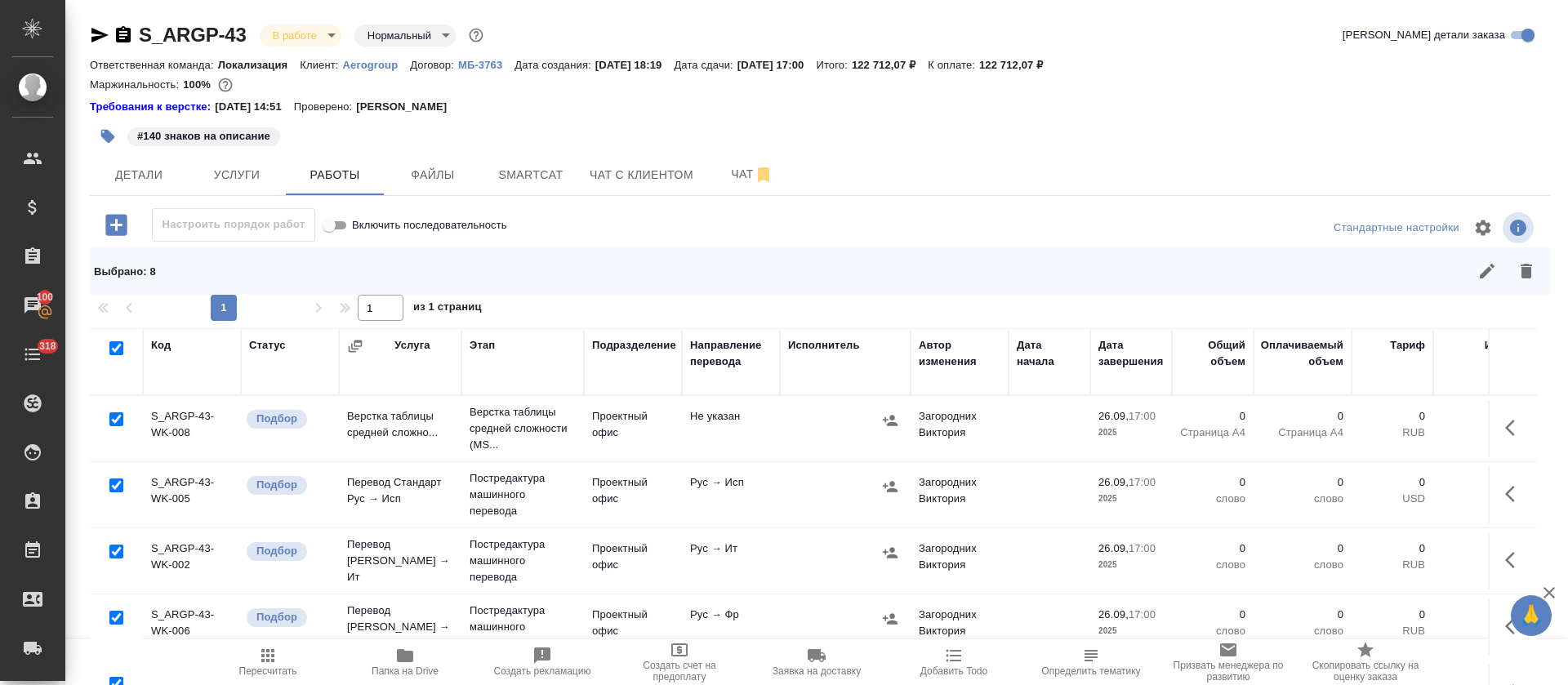
click at [118, 418] on input "checkbox" at bounding box center [116, 418] width 13 height 13
checkbox input "false"
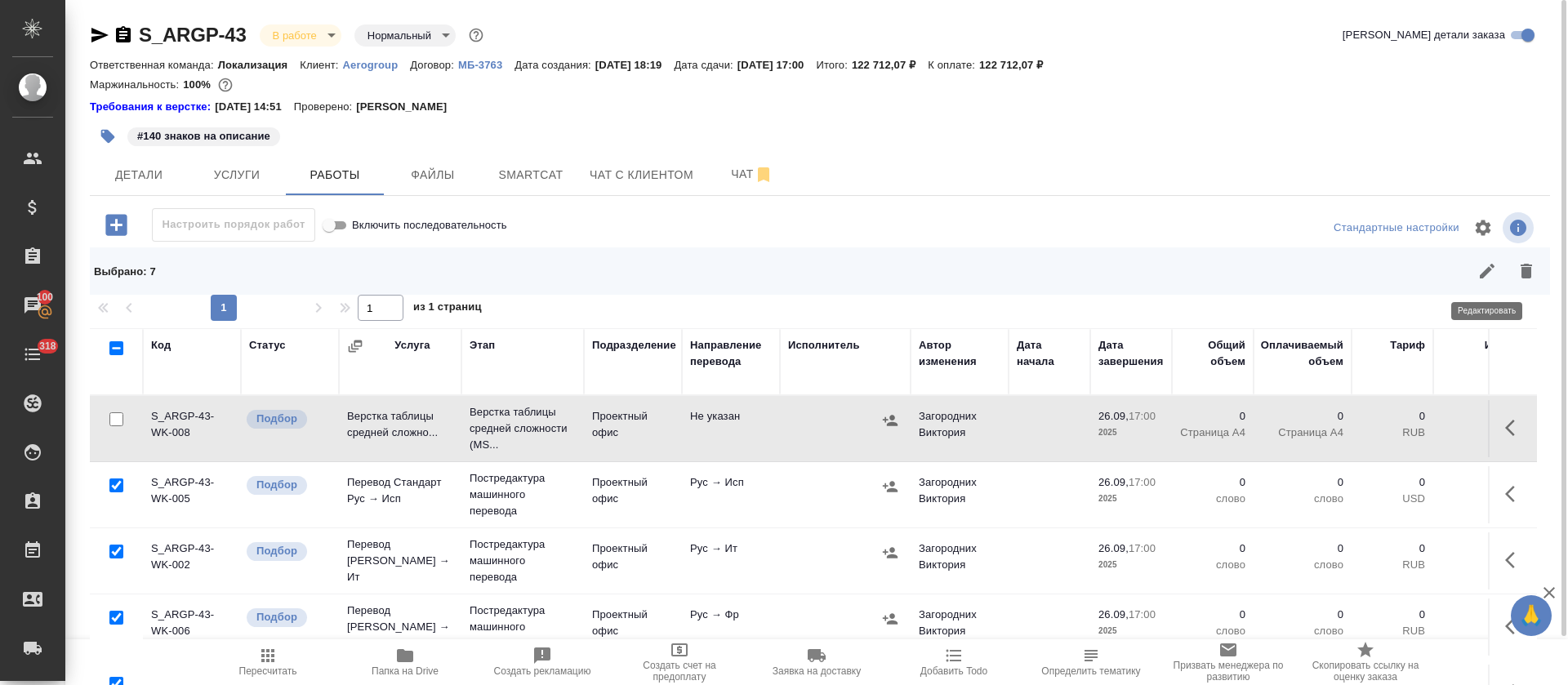
click at [1486, 277] on icon "button" at bounding box center [1487, 271] width 20 height 20
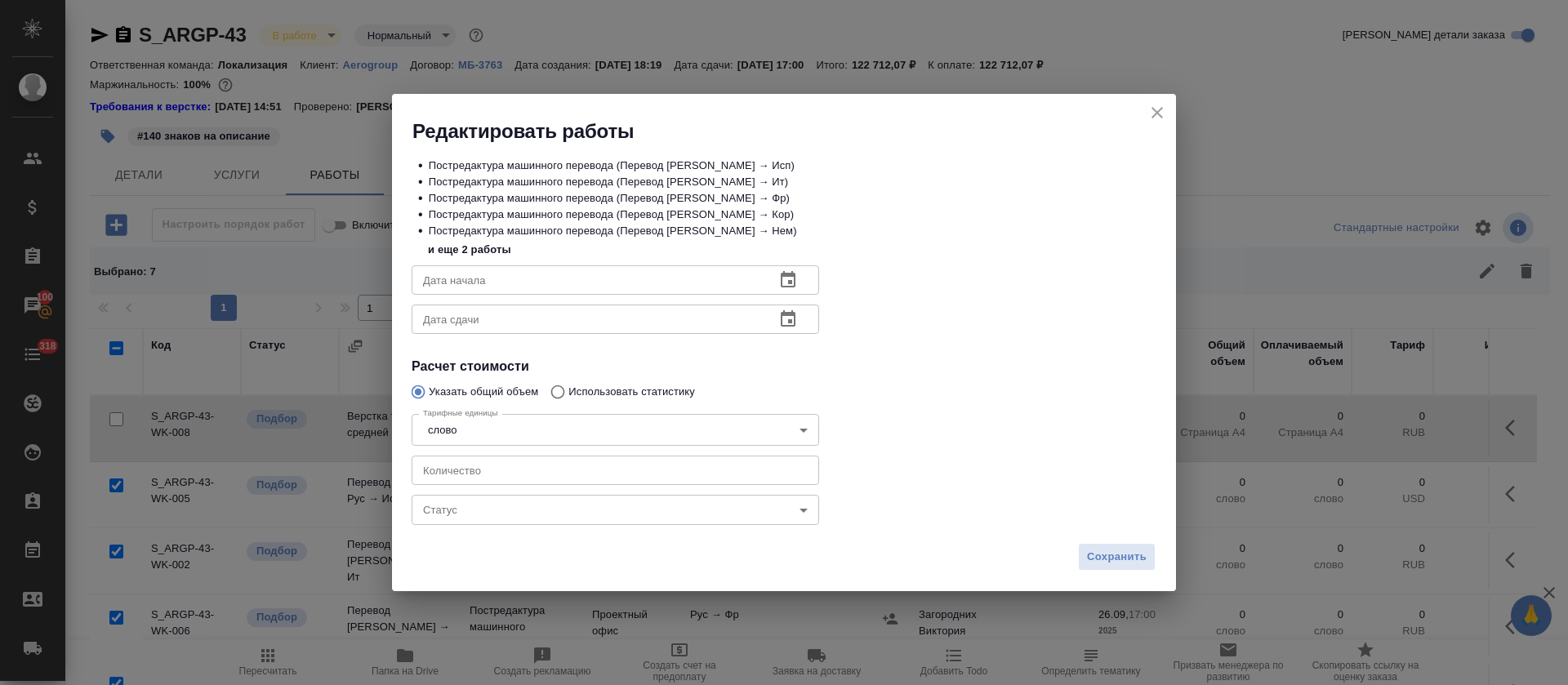
click at [790, 280] on icon "button" at bounding box center [788, 279] width 14 height 16
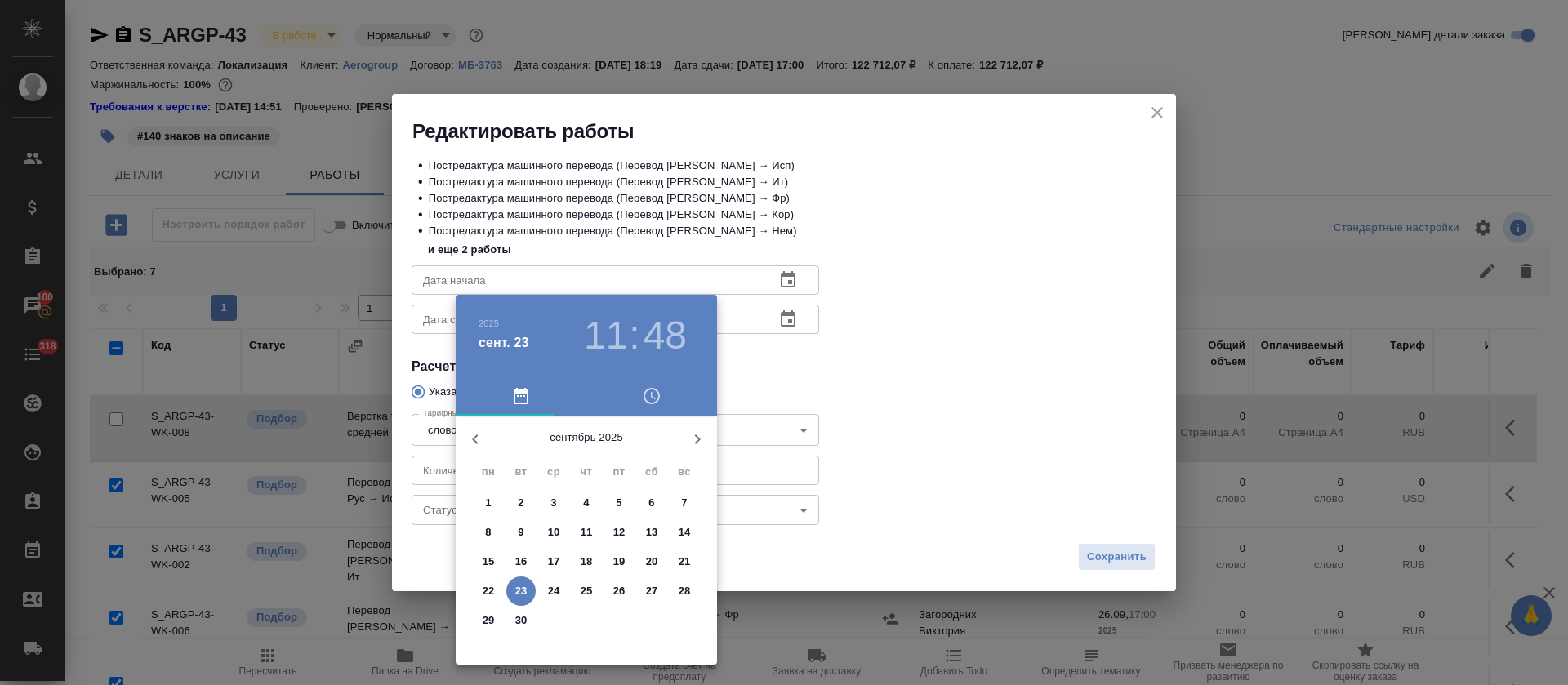
click at [521, 592] on p "23" at bounding box center [521, 591] width 13 height 16
type input "23.09.2025 11:48"
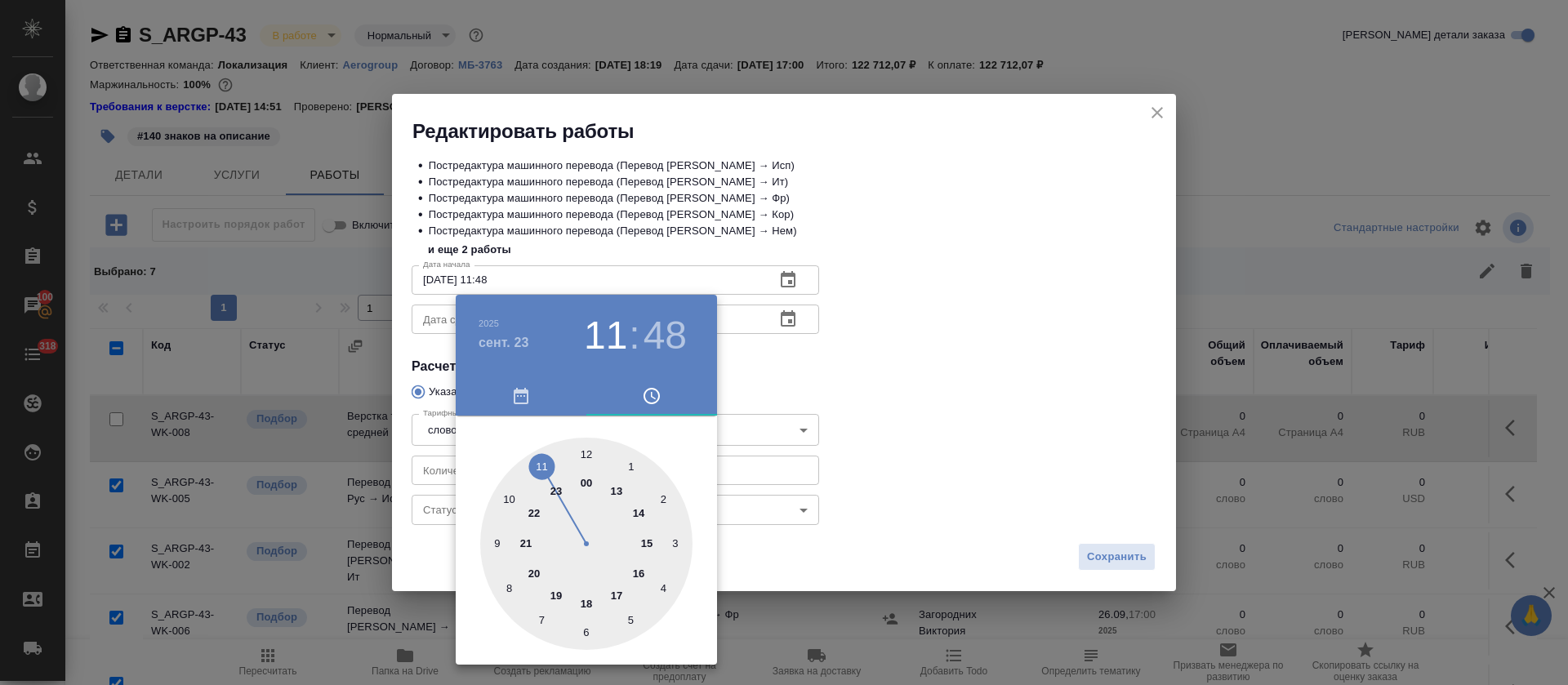
click at [804, 422] on div at bounding box center [784, 342] width 1568 height 685
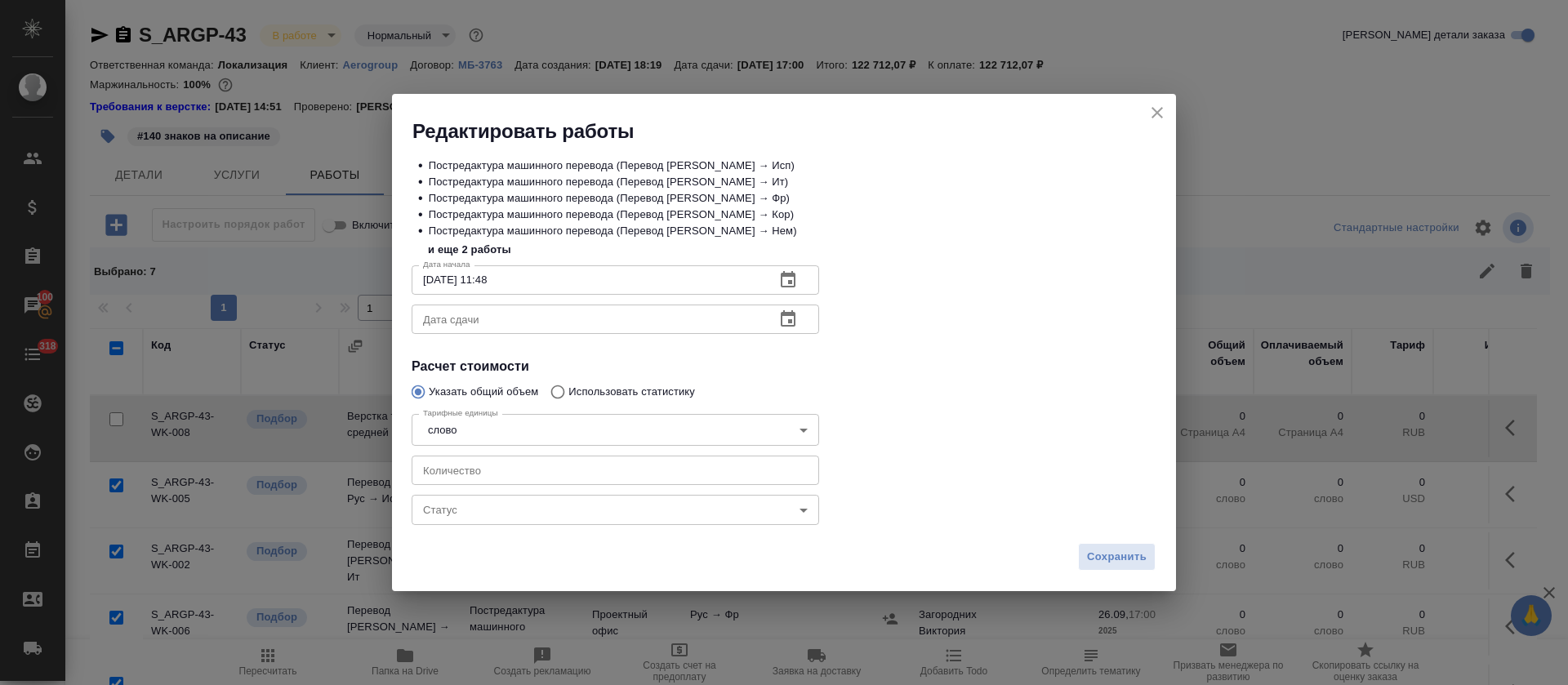
click at [788, 319] on icon "button" at bounding box center [788, 319] width 20 height 20
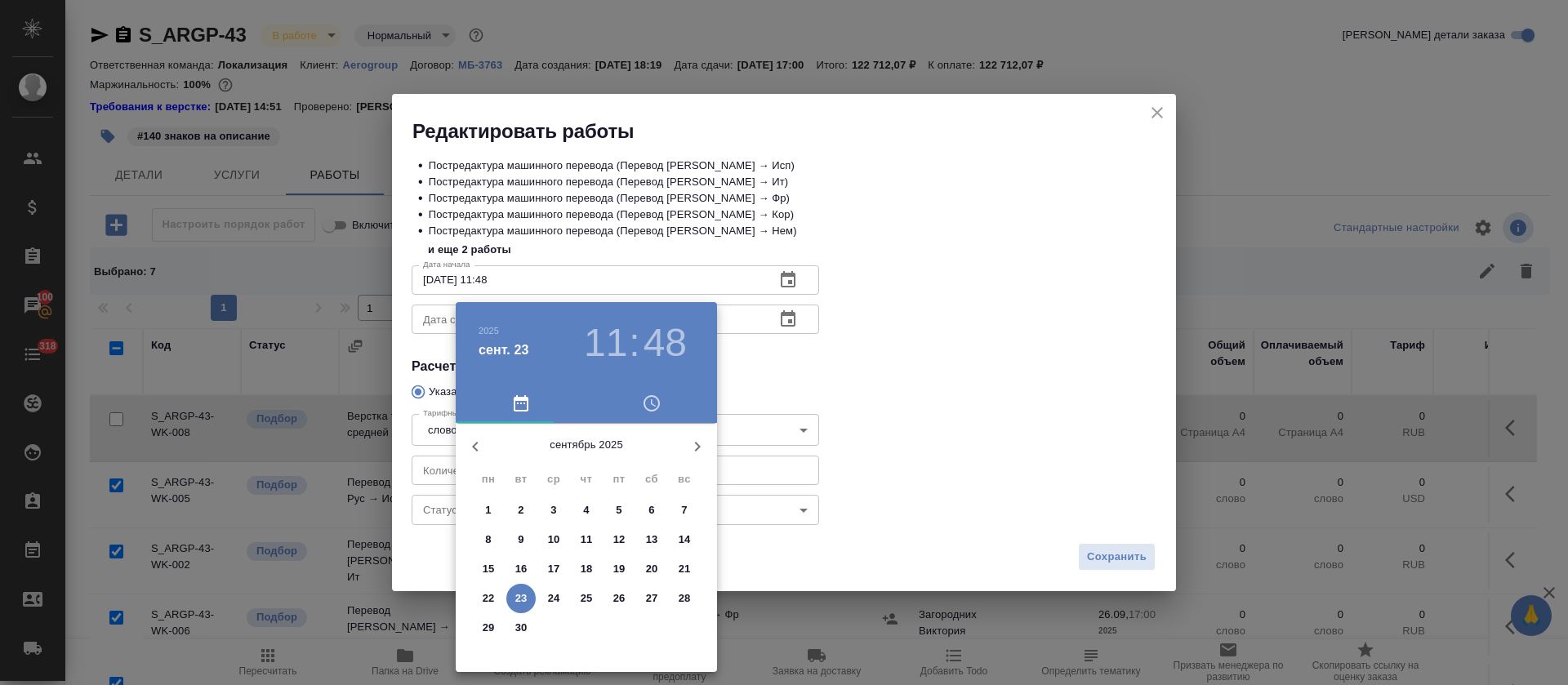
click at [594, 600] on span "25" at bounding box center [586, 598] width 30 height 16
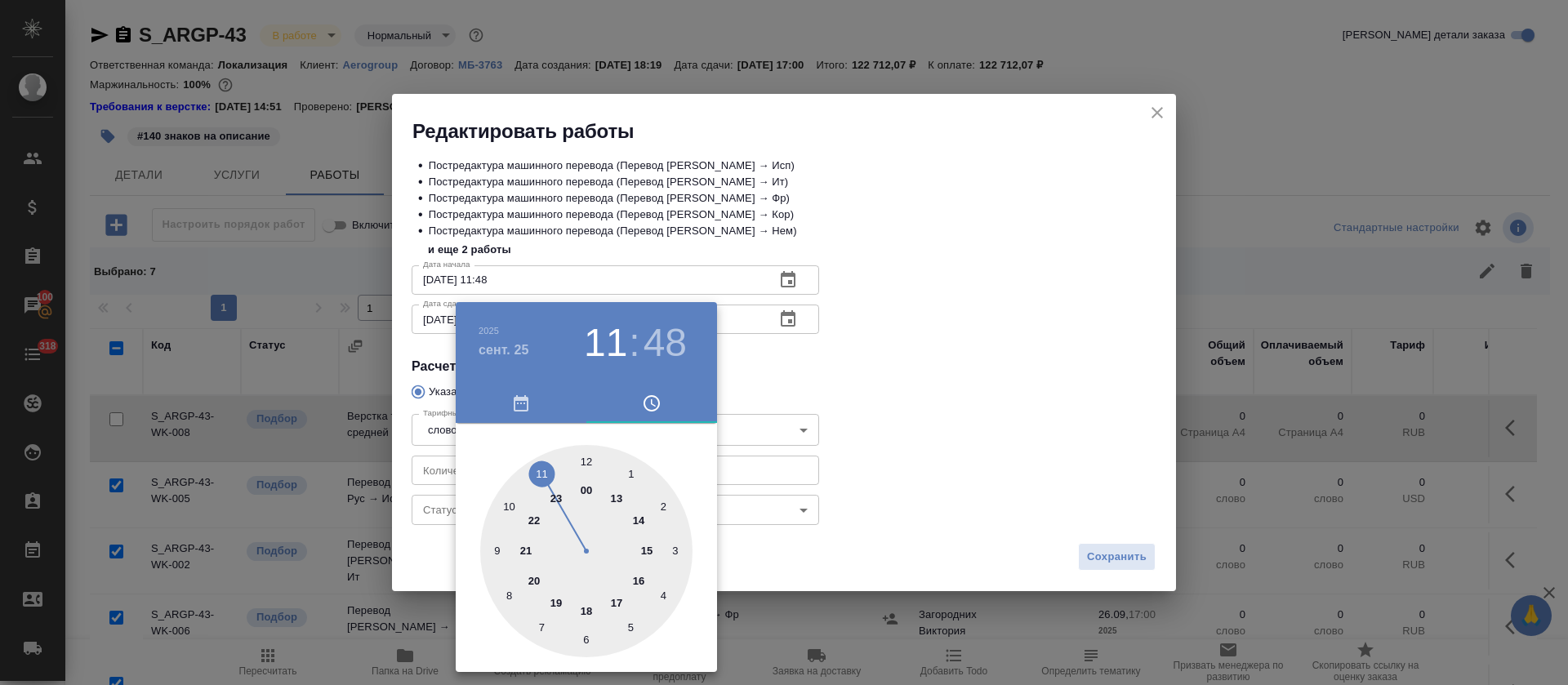
click at [639, 581] on div at bounding box center [586, 551] width 212 height 212
click at [586, 458] on div at bounding box center [586, 551] width 212 height 212
type input "25.09.2025 16:00"
click at [857, 429] on div at bounding box center [784, 342] width 1568 height 685
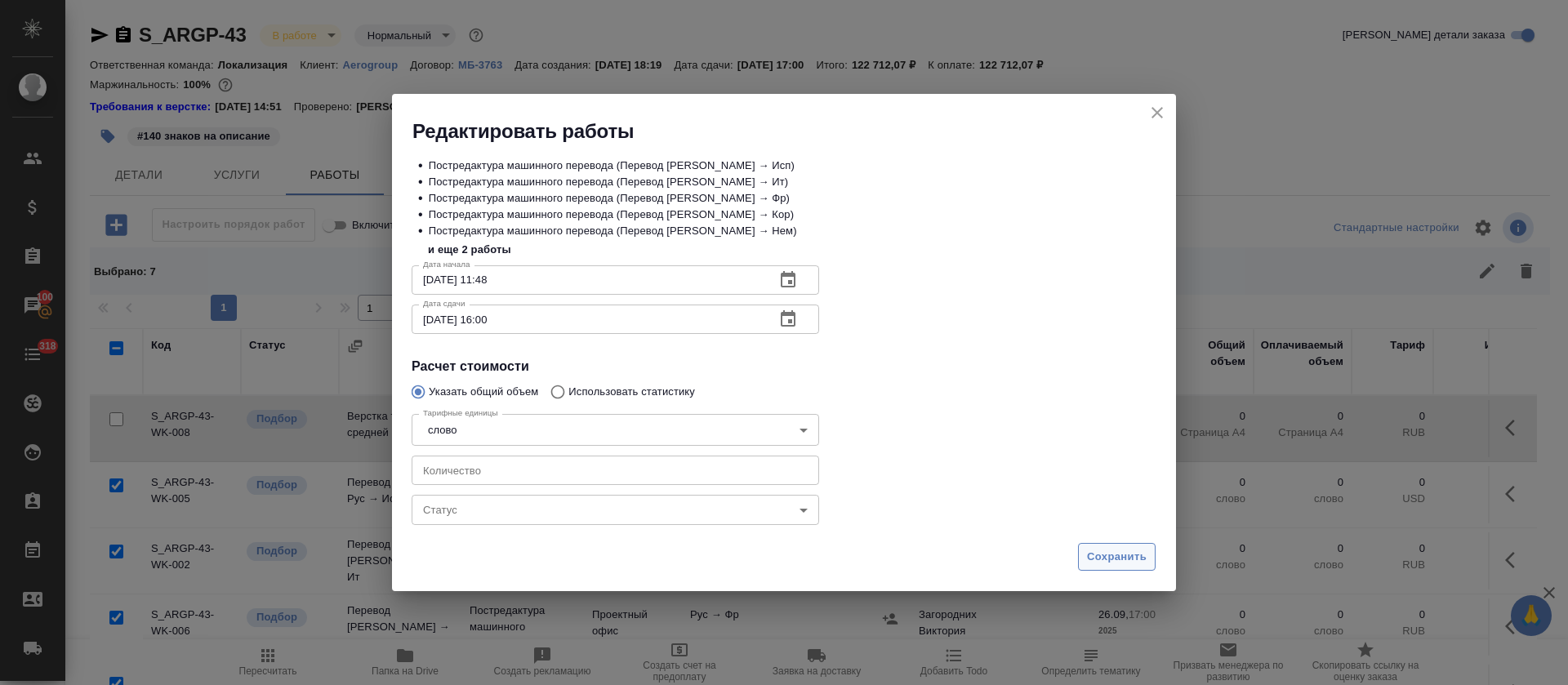
click at [1132, 563] on span "Сохранить" at bounding box center [1116, 557] width 60 height 19
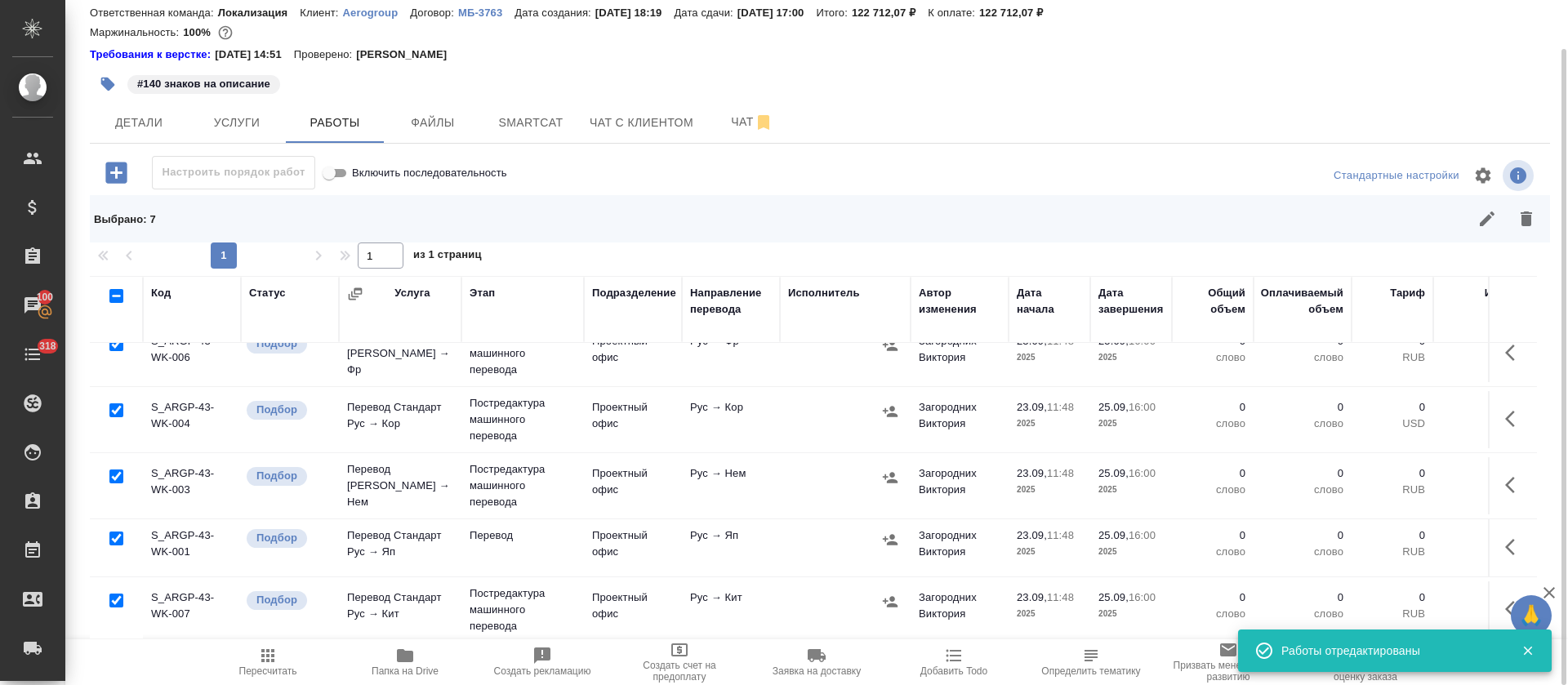
scroll to position [240, 0]
click at [1495, 466] on button "button" at bounding box center [1515, 485] width 39 height 39
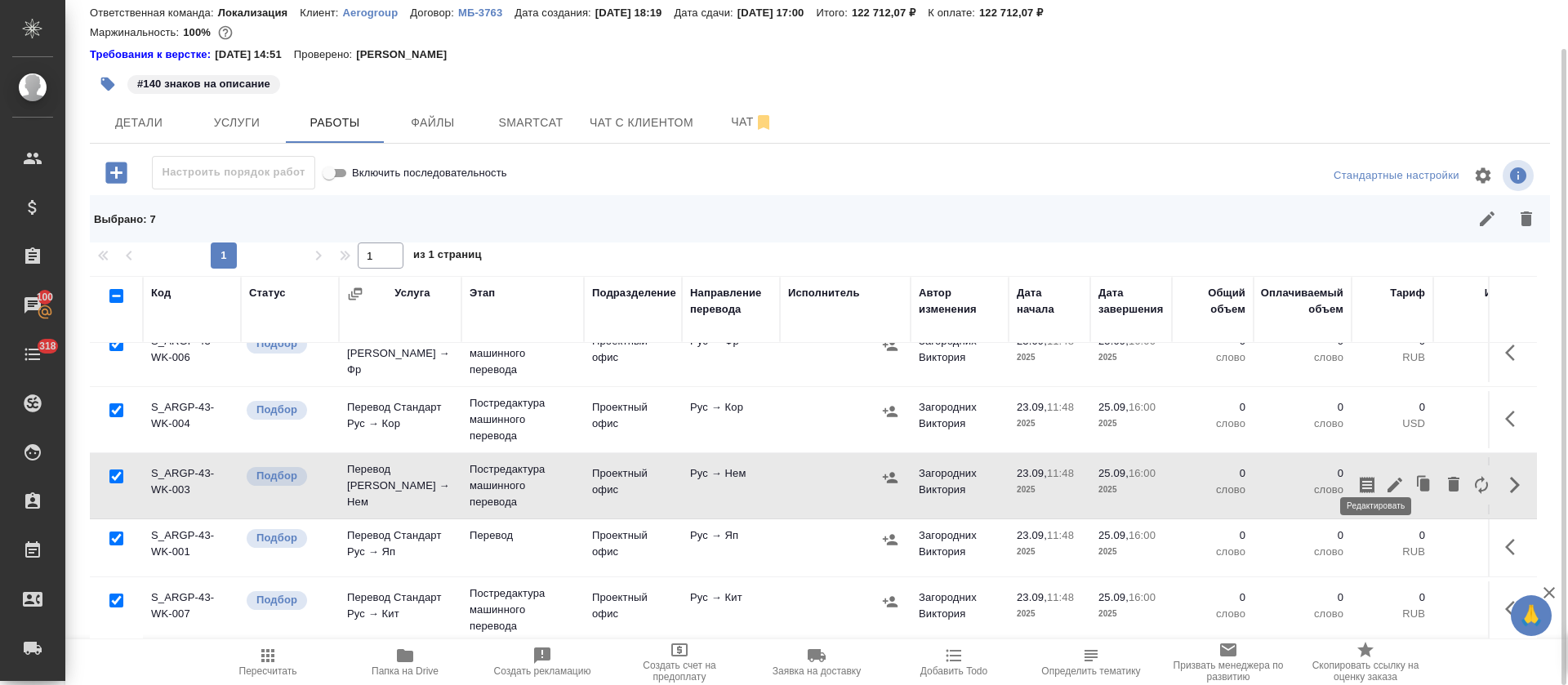
click at [1388, 477] on icon "button" at bounding box center [1395, 484] width 14 height 14
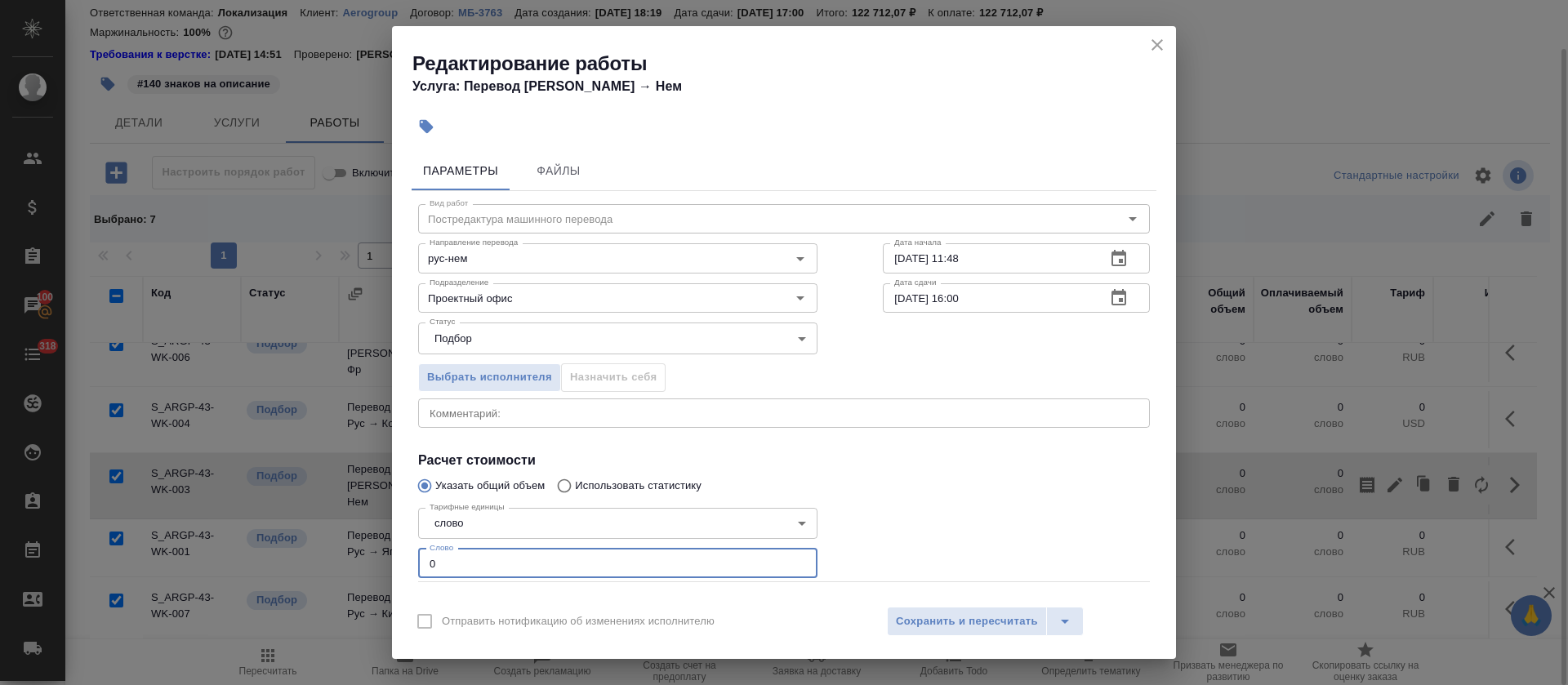
drag, startPoint x: 424, startPoint y: 561, endPoint x: 411, endPoint y: 561, distance: 13.0
click at [411, 561] on div "Тарифные единицы слово 5a8b1489cc6b4906c91bfd90 Тарифные единицы Слово 0 Слово" at bounding box center [617, 541] width 465 height 146
paste input "2284"
type input "2284"
click at [918, 617] on span "Сохранить и пересчитать" at bounding box center [967, 621] width 142 height 19
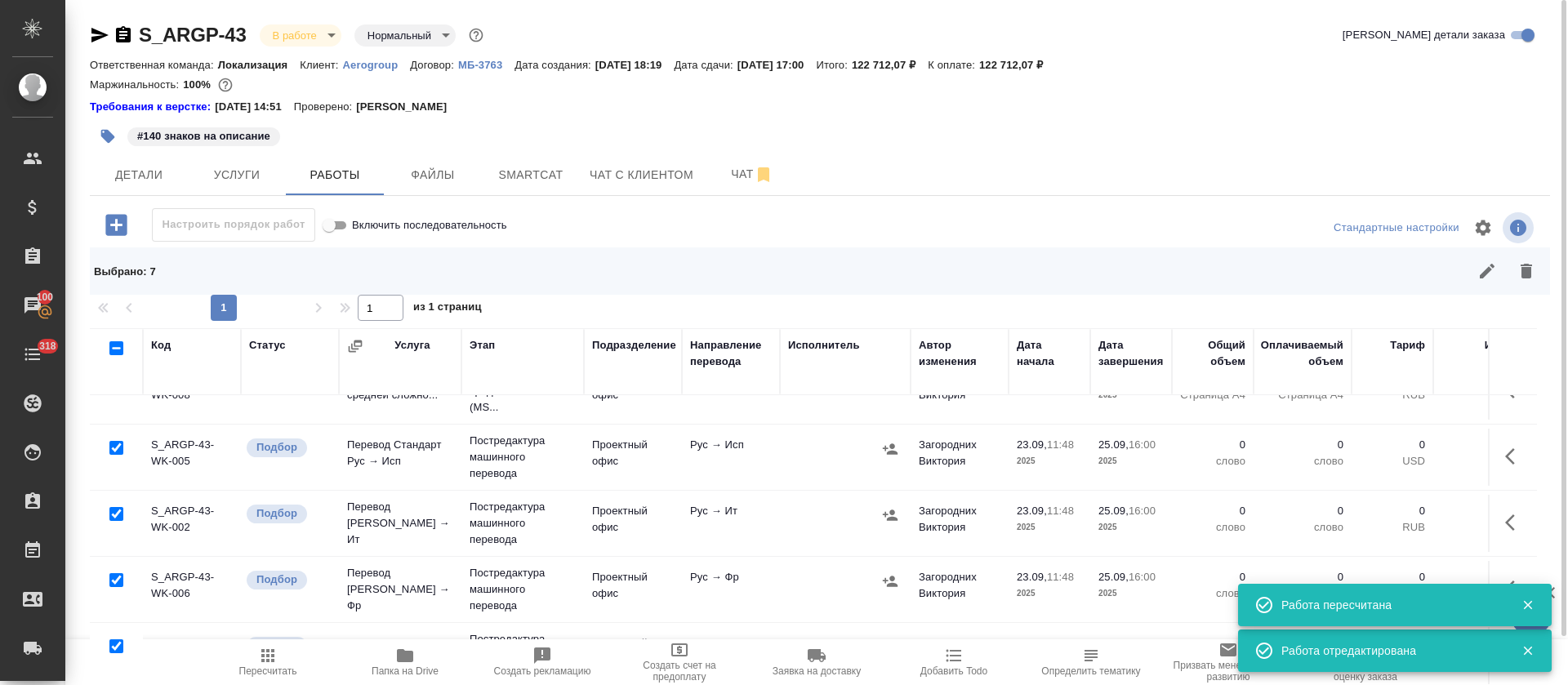
scroll to position [0, 0]
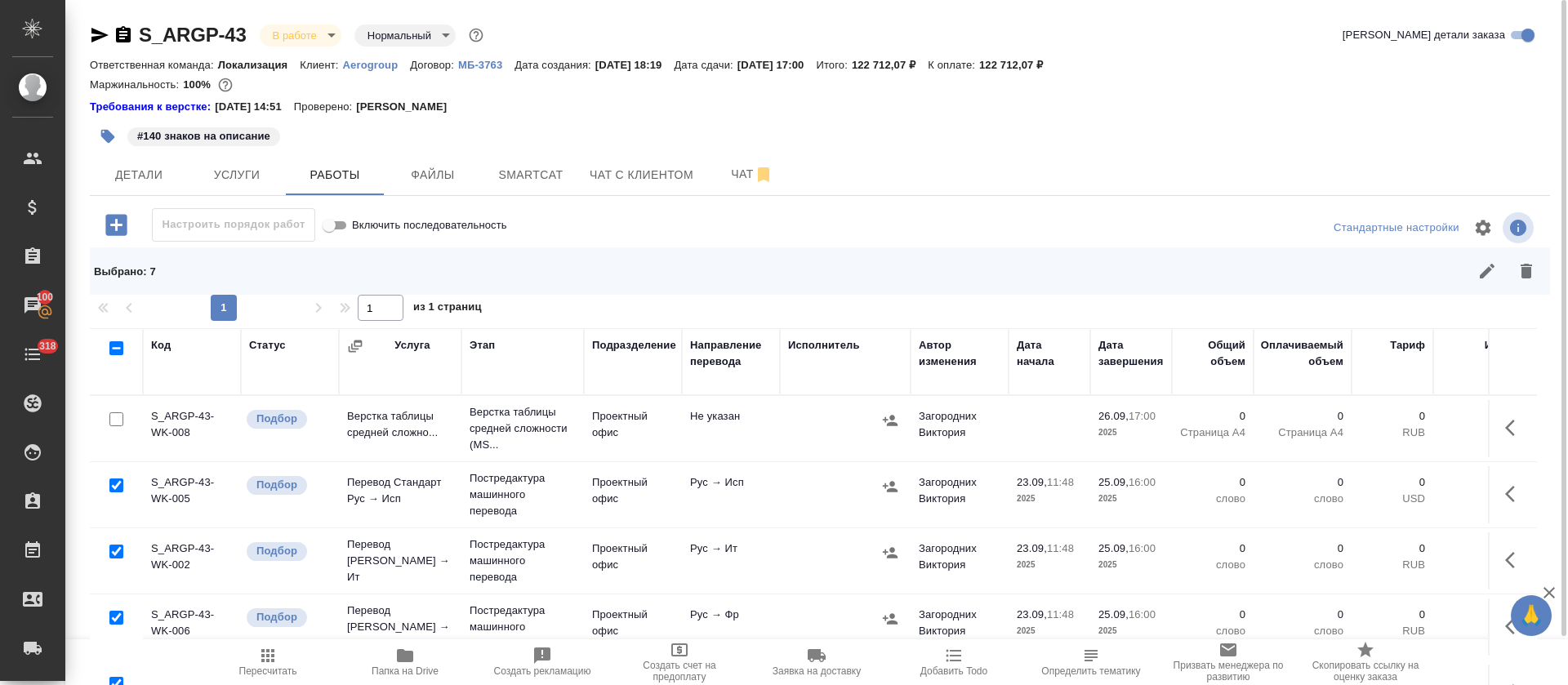
click at [1505, 493] on icon "button" at bounding box center [1515, 494] width 20 height 20
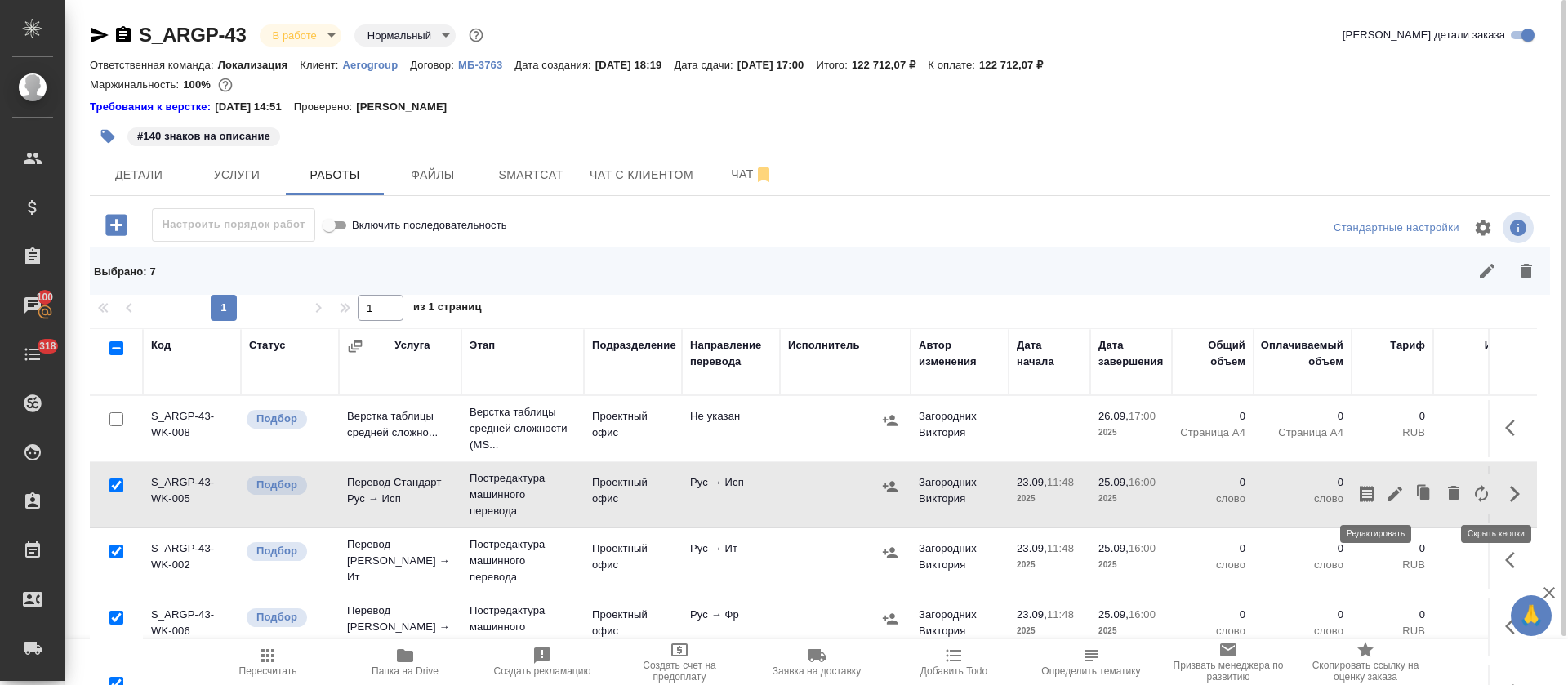
click at [1388, 489] on icon "button" at bounding box center [1395, 493] width 14 height 14
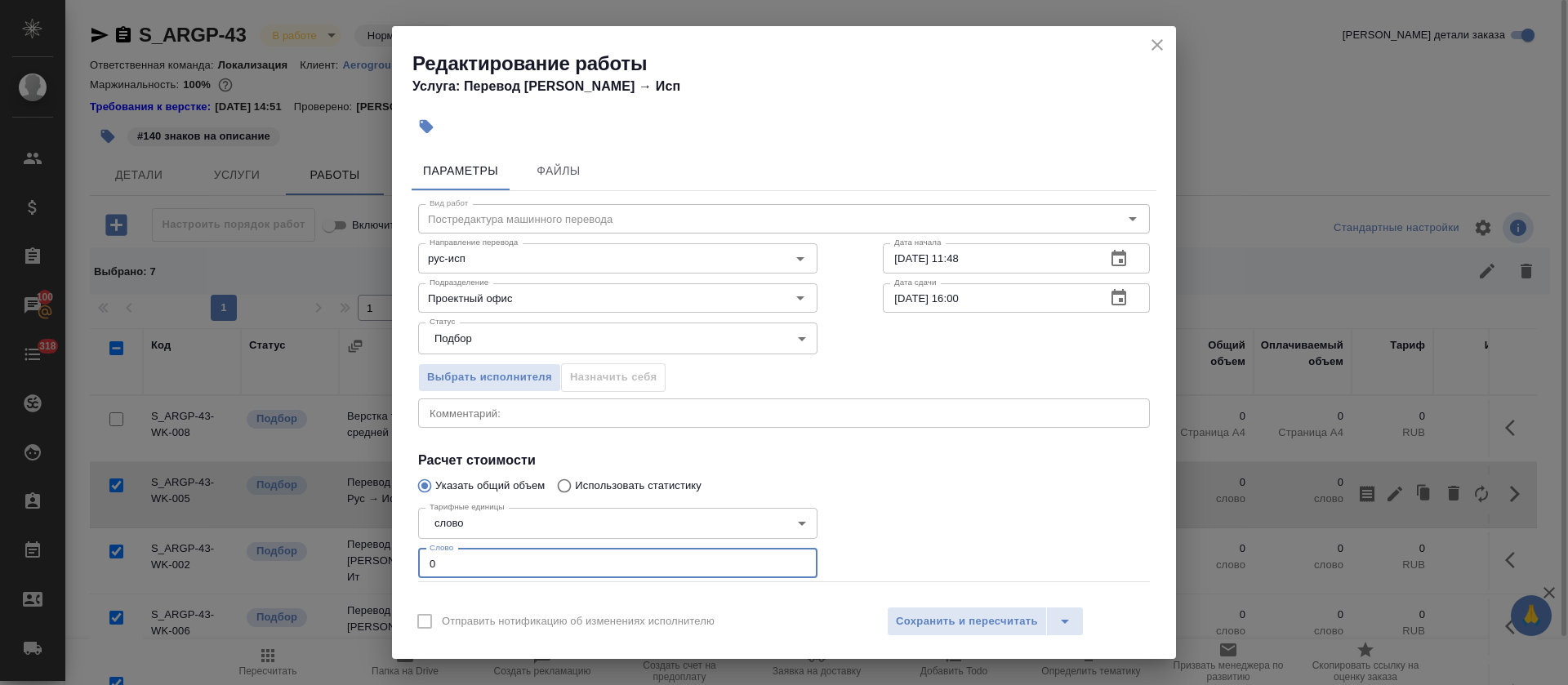
click at [405, 565] on div "Параметры Файлы Вид работ Постредактура машинного перевода Вид работ Направлени…" at bounding box center [784, 370] width 784 height 451
paste input "2286"
type input "2286"
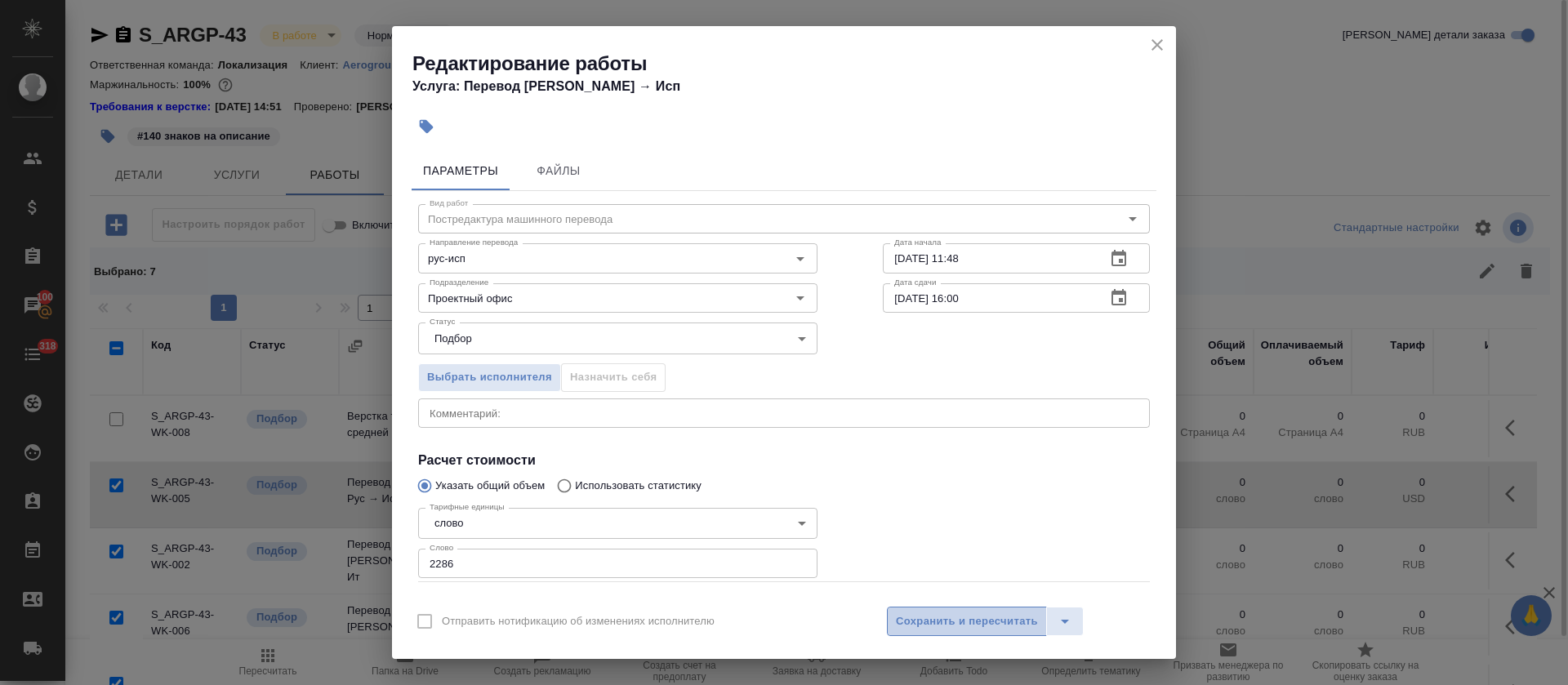
click at [970, 621] on span "Сохранить и пересчитать" at bounding box center [967, 621] width 142 height 19
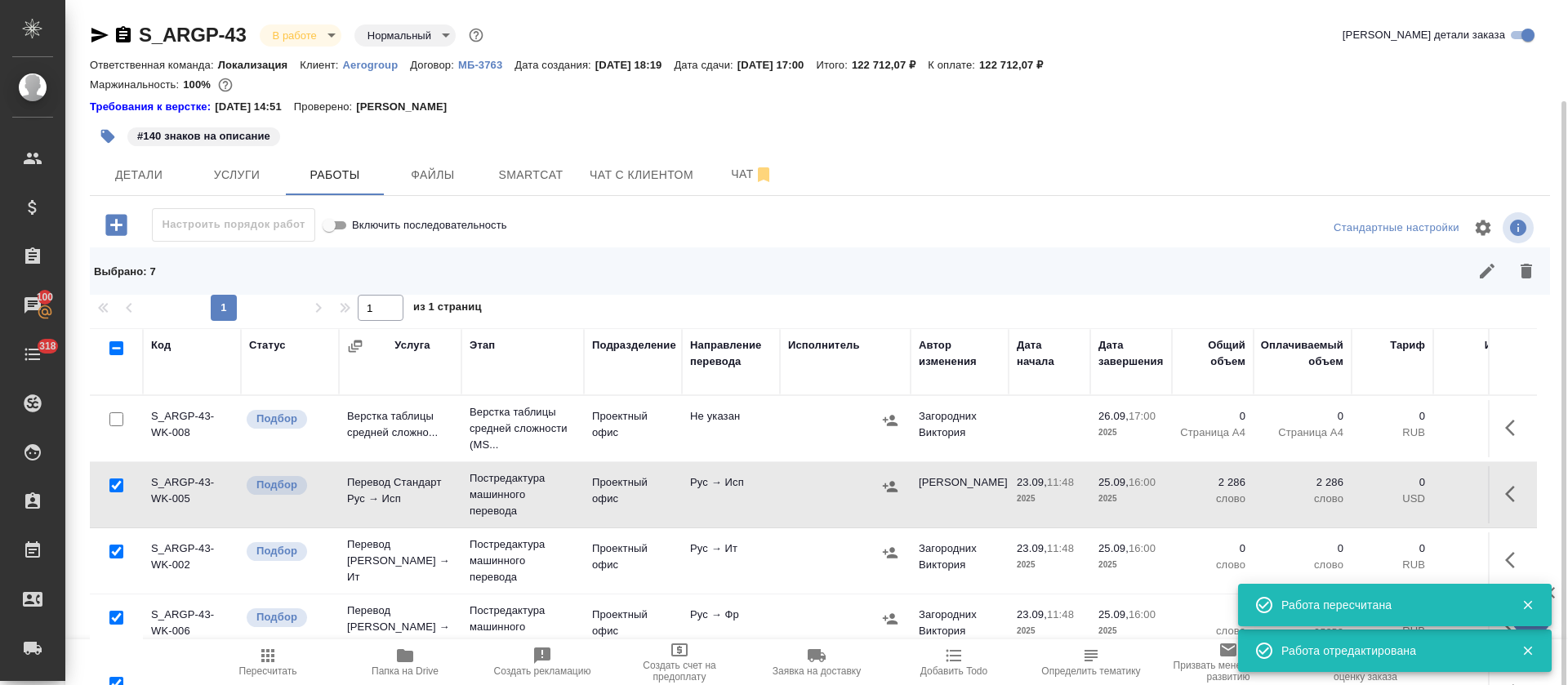
scroll to position [123, 0]
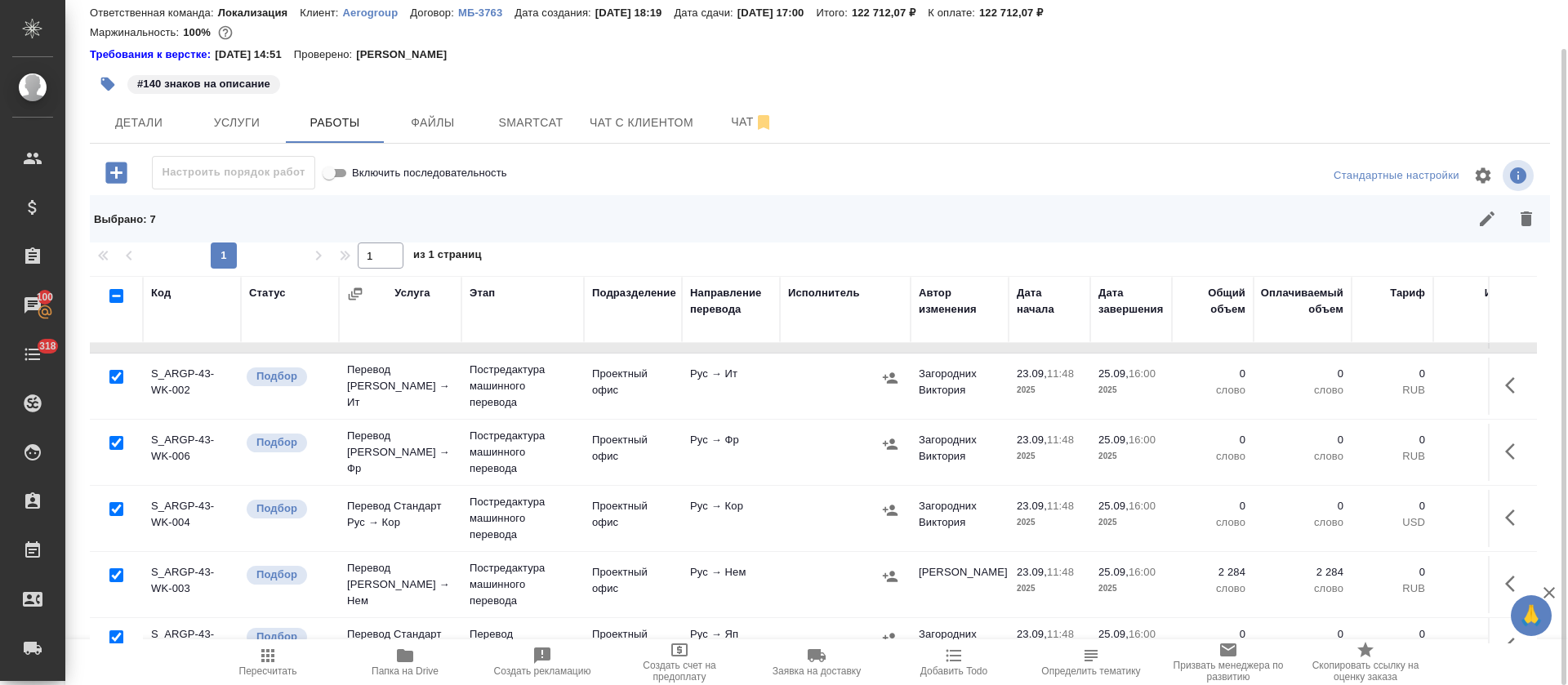
click at [118, 300] on input "checkbox" at bounding box center [116, 295] width 13 height 13
checkbox input "true"
click at [121, 298] on input "checkbox" at bounding box center [116, 295] width 13 height 13
checkbox input "false"
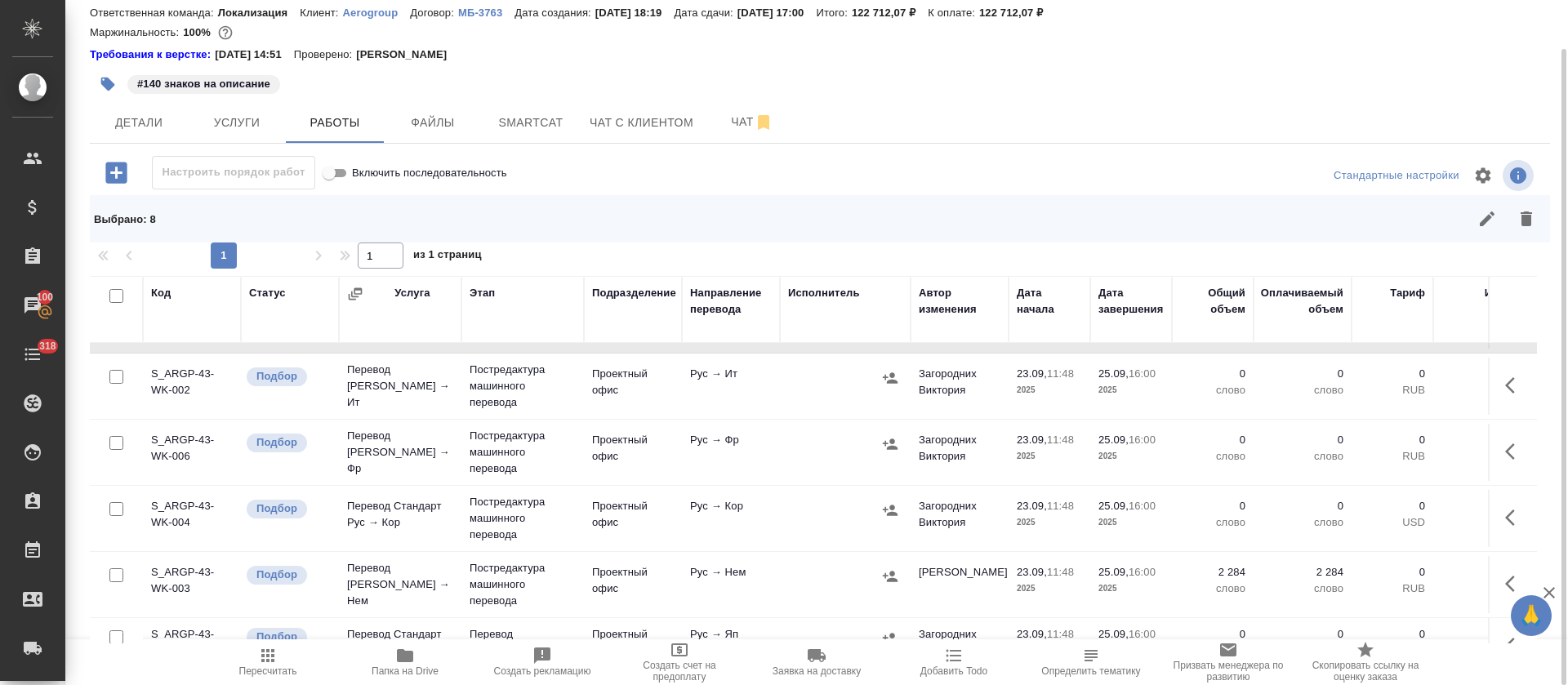
checkbox input "false"
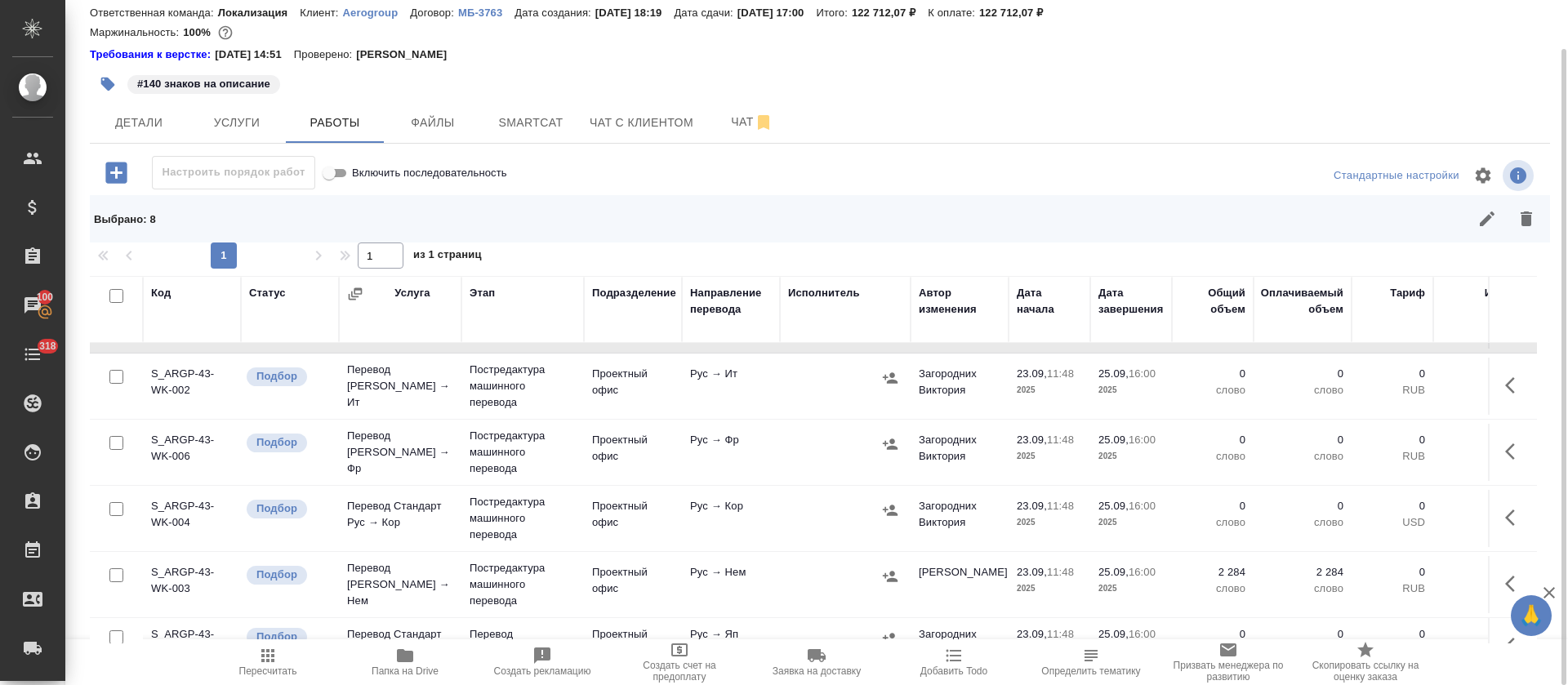
checkbox input "false"
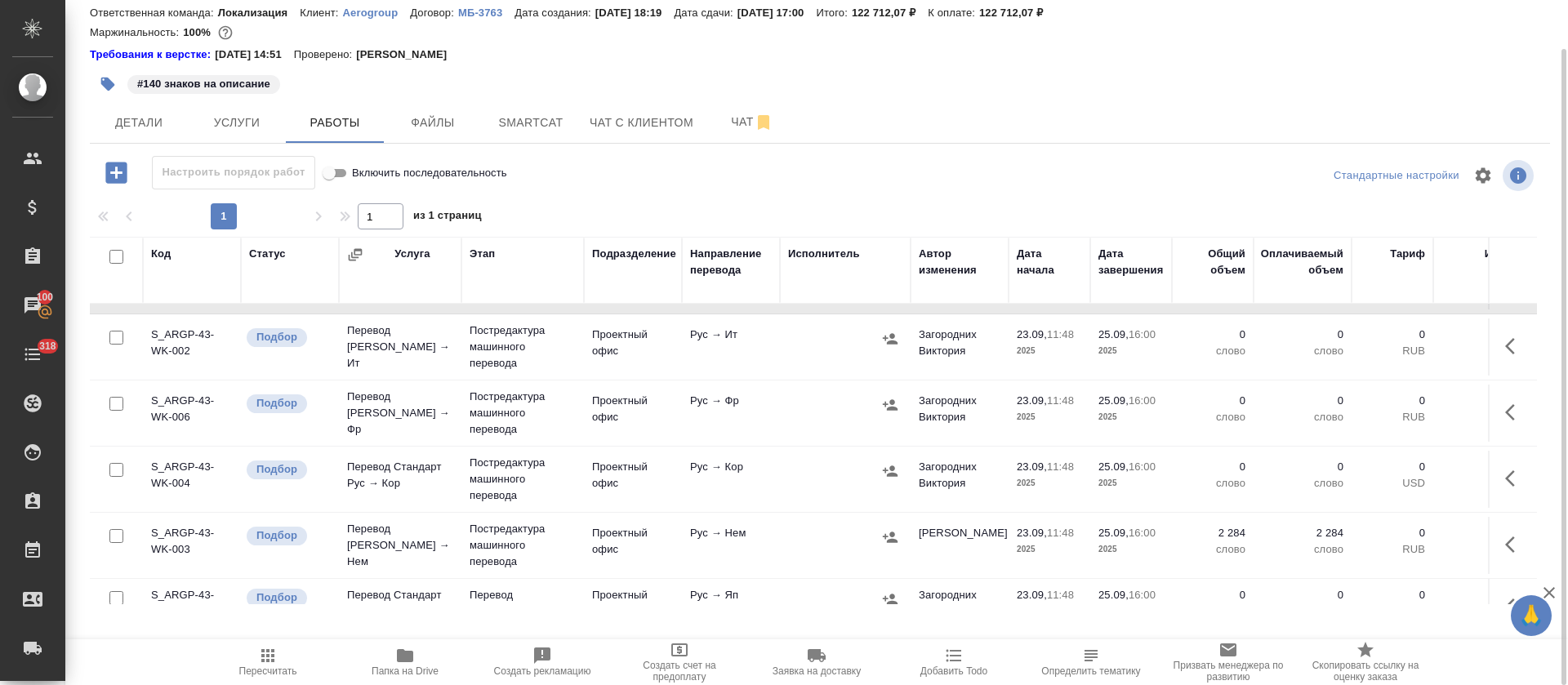
click at [120, 401] on input "checkbox" at bounding box center [116, 403] width 13 height 13
checkbox input "true"
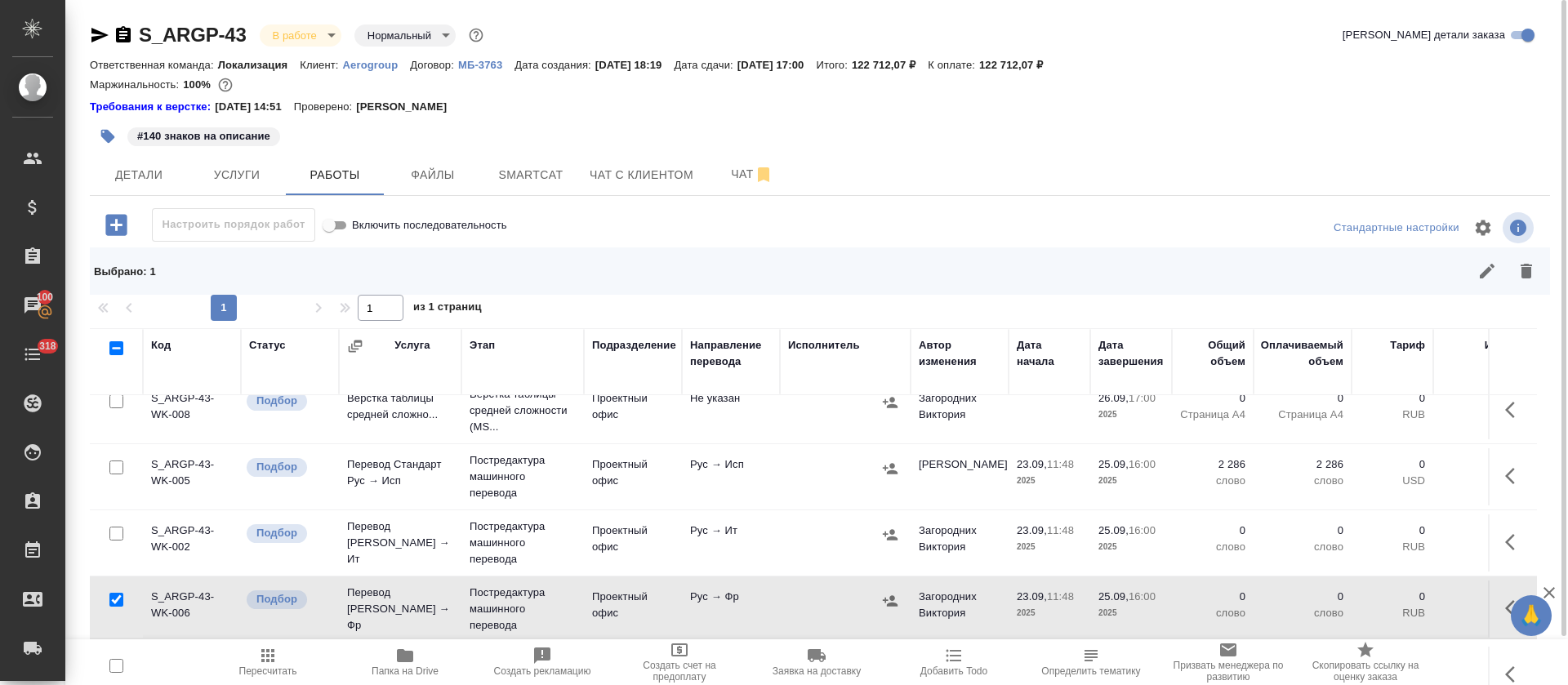
scroll to position [0, 0]
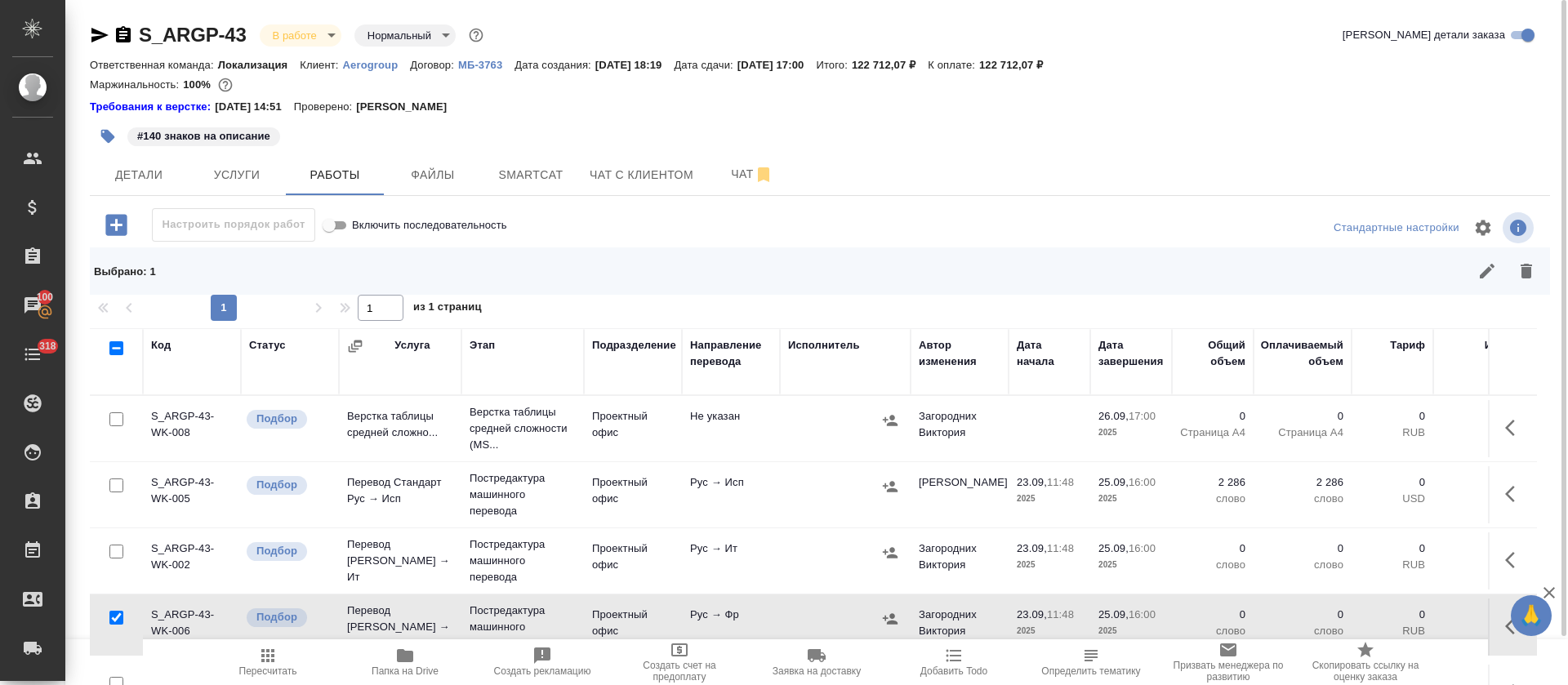
click at [114, 552] on input "checkbox" at bounding box center [116, 551] width 13 height 13
checkbox input "true"
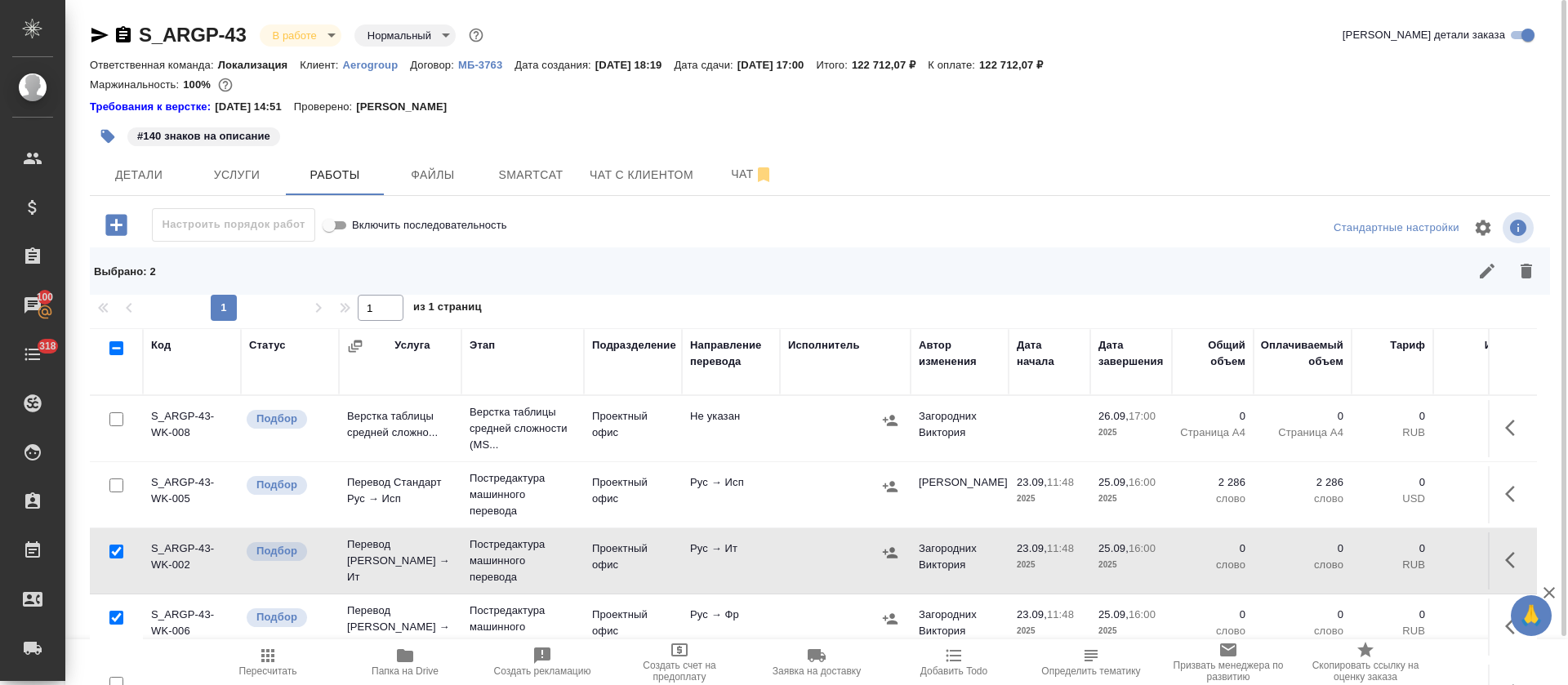
click at [1471, 299] on div "1 1 из 1 страниц" at bounding box center [820, 307] width 1460 height 26
click at [1482, 288] on button "button" at bounding box center [1487, 271] width 39 height 39
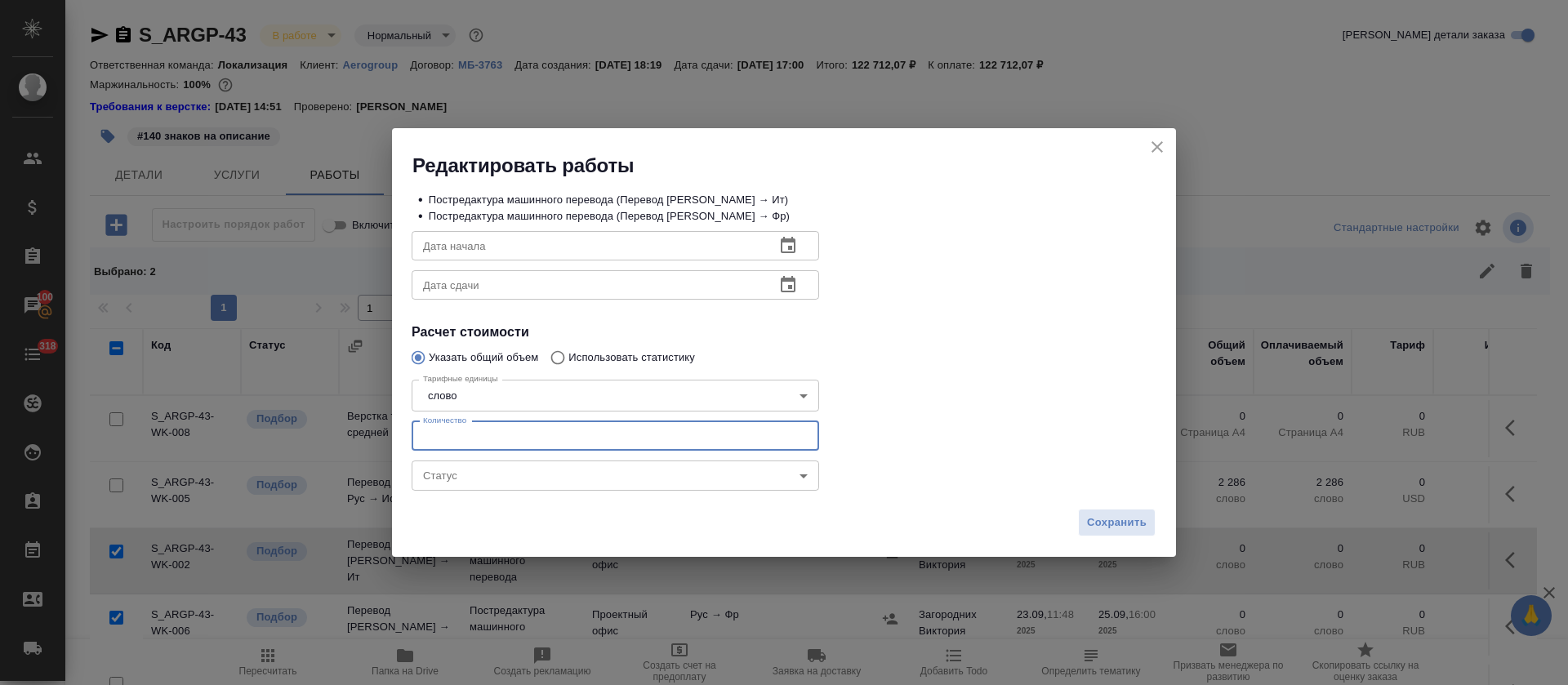
click at [491, 431] on input "number" at bounding box center [615, 435] width 408 height 30
paste input "2286"
type input "2286"
click at [1154, 521] on button "Сохранить" at bounding box center [1116, 523] width 78 height 29
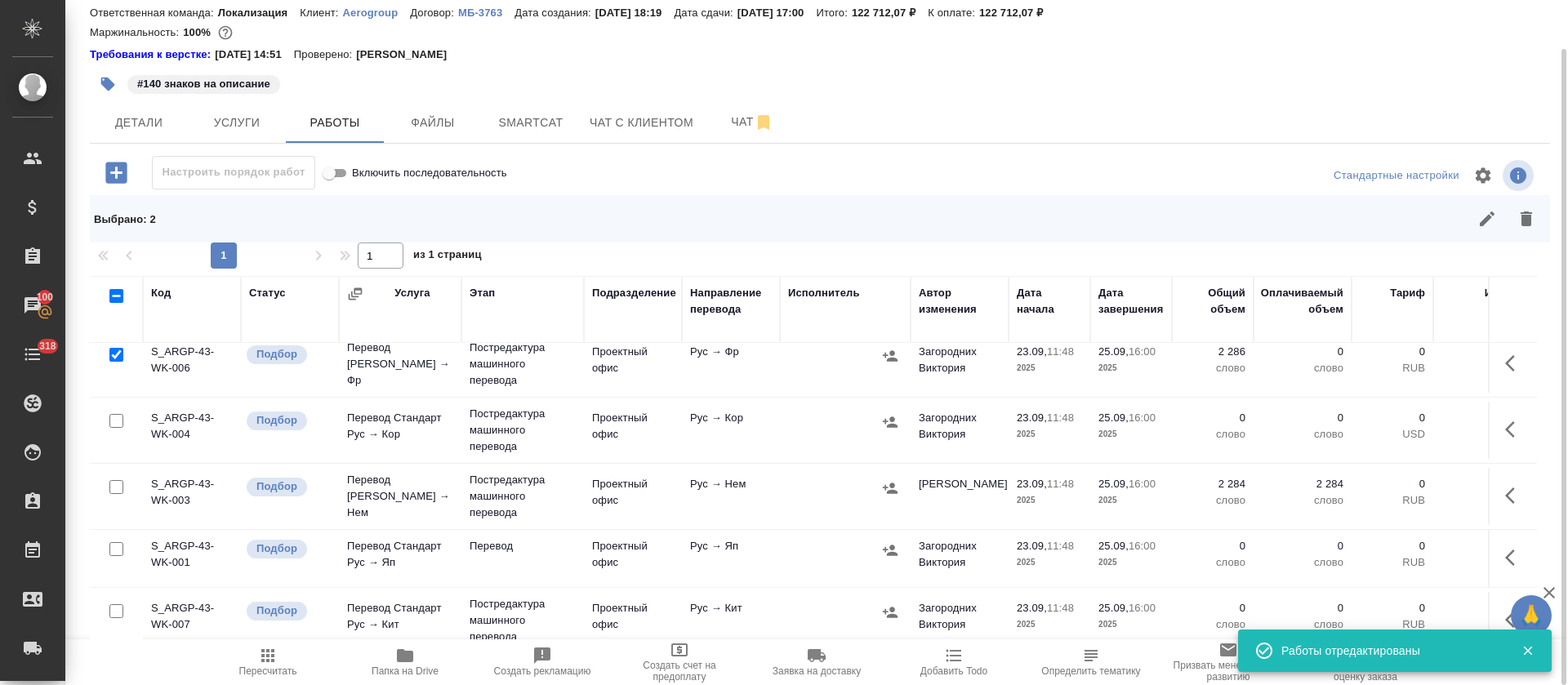
scroll to position [240, 0]
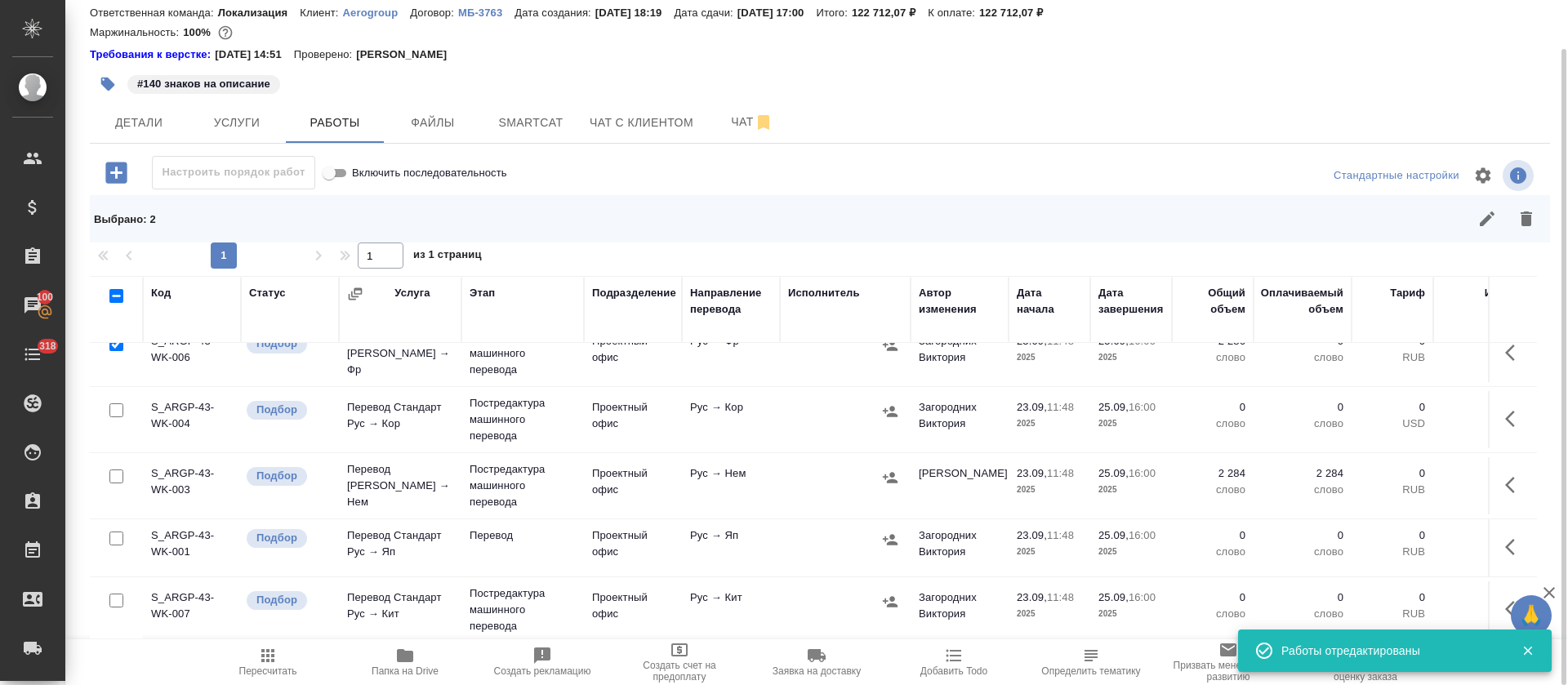
click at [1505, 537] on icon "button" at bounding box center [1515, 547] width 20 height 20
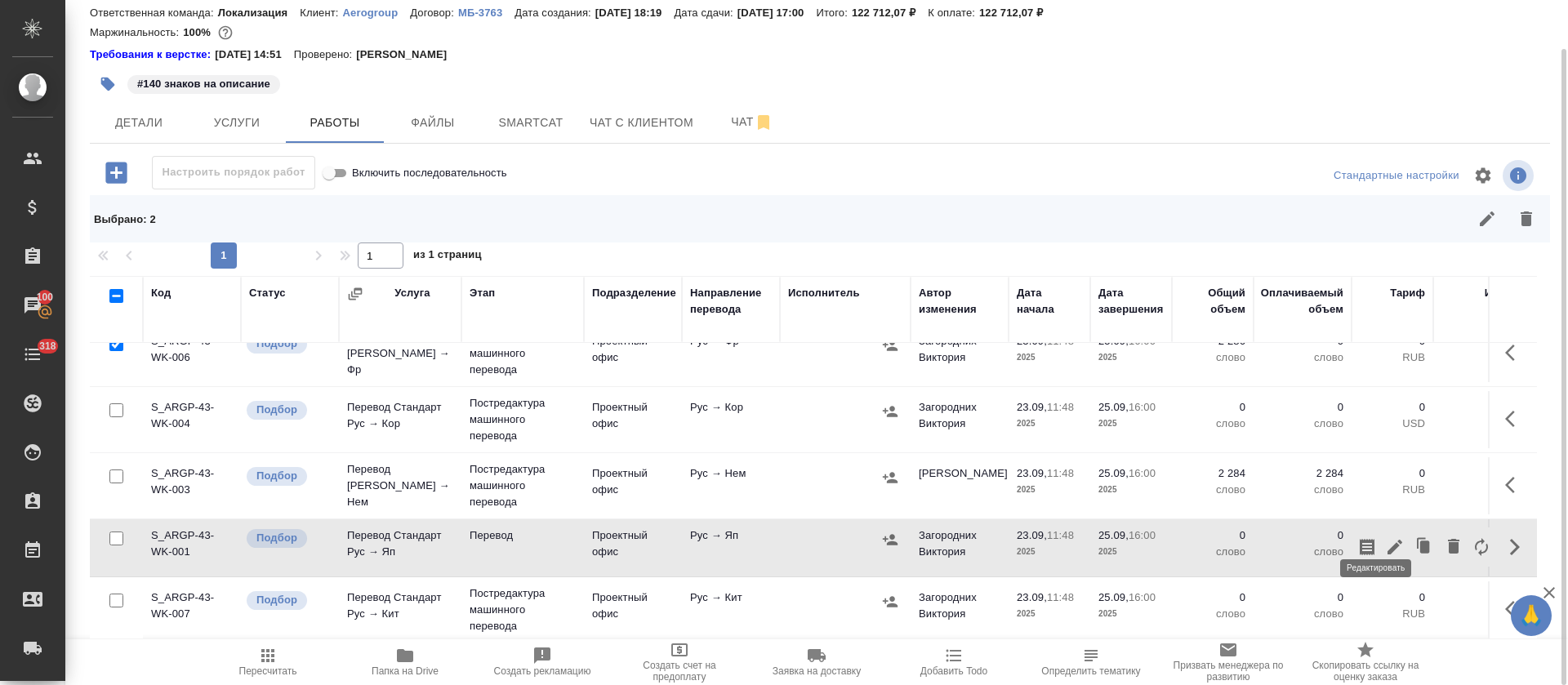
click at [1388, 540] on icon "button" at bounding box center [1395, 547] width 14 height 14
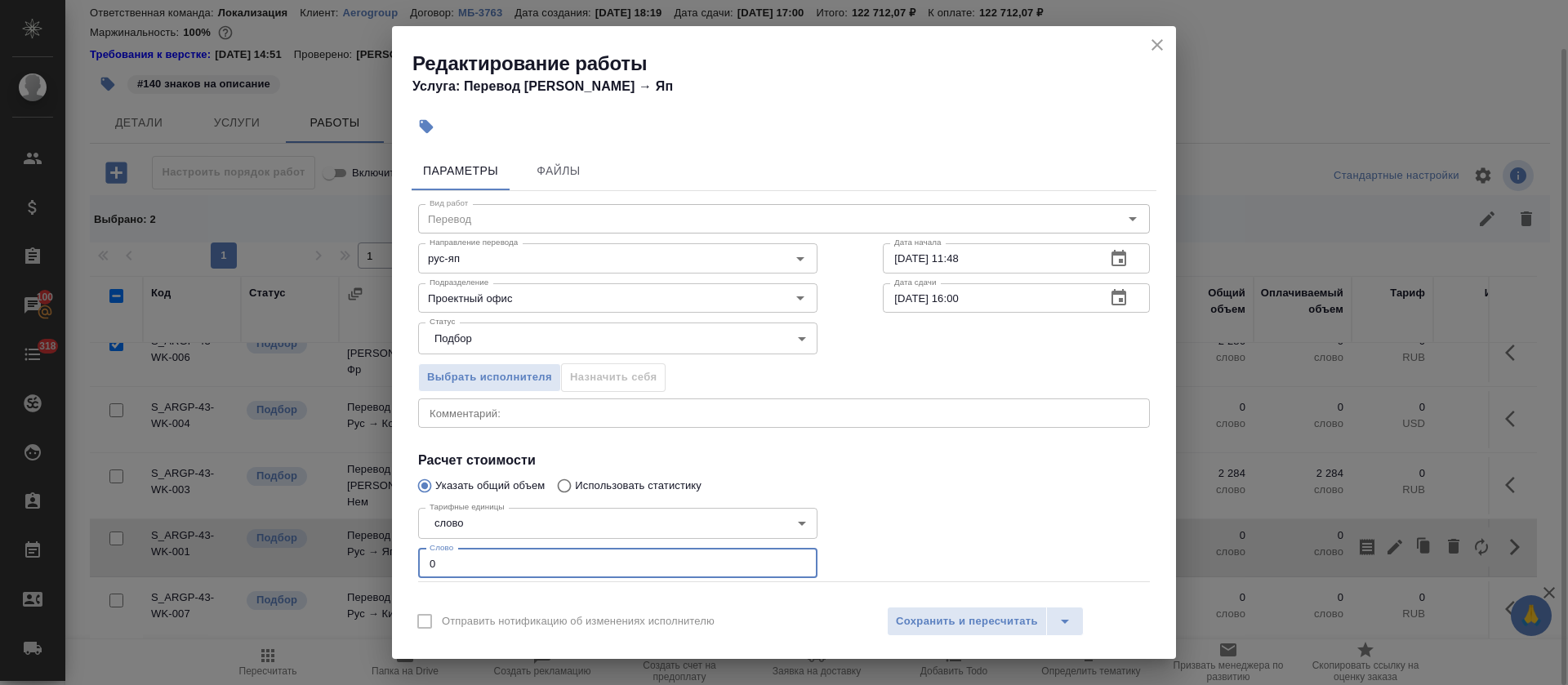
drag, startPoint x: 441, startPoint y: 562, endPoint x: 397, endPoint y: 557, distance: 44.3
click at [397, 557] on div "Параметры Файлы Вид работ Перевод Вид работ Направление перевода рус-яп Направл…" at bounding box center [784, 370] width 784 height 451
paste input "295"
type input "2950"
click at [909, 613] on span "Сохранить и пересчитать" at bounding box center [967, 621] width 142 height 19
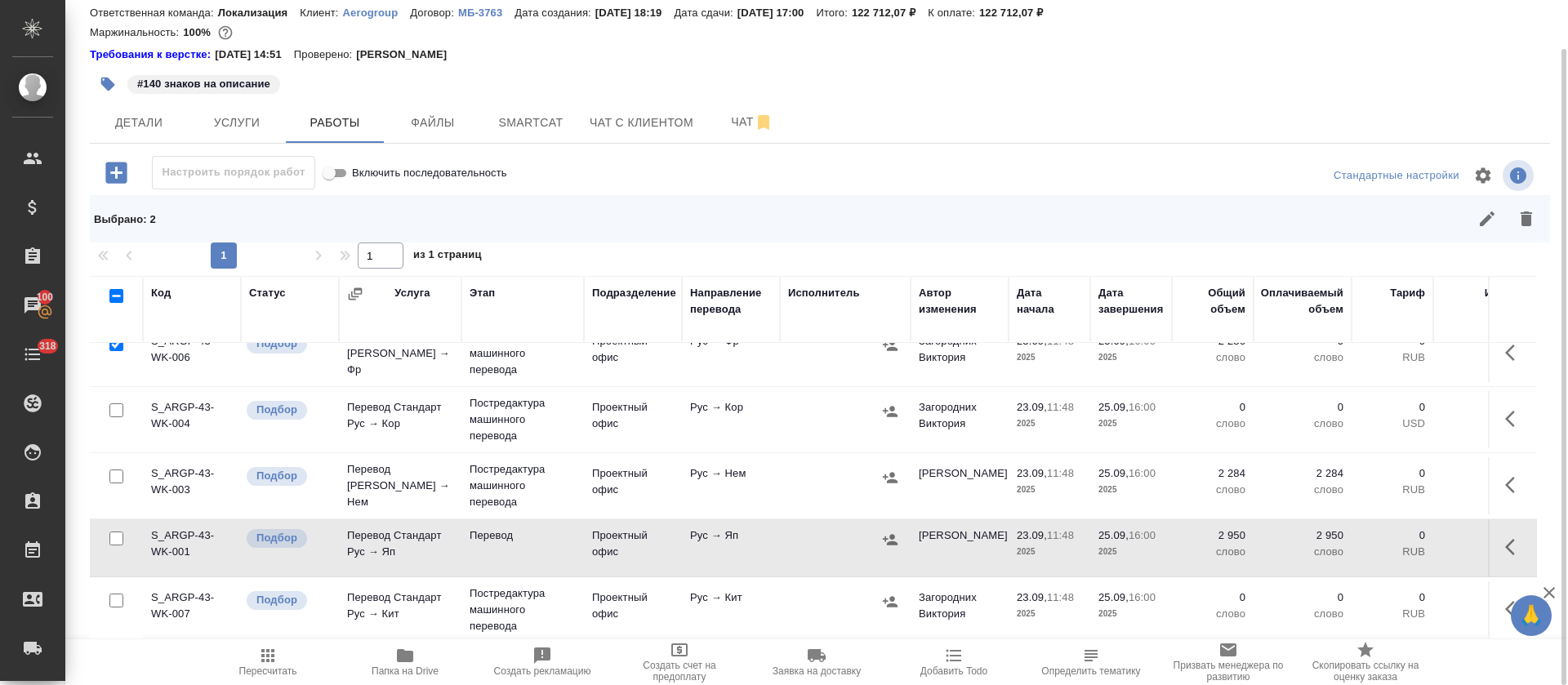
click at [117, 292] on input "checkbox" at bounding box center [116, 295] width 13 height 13
checkbox input "true"
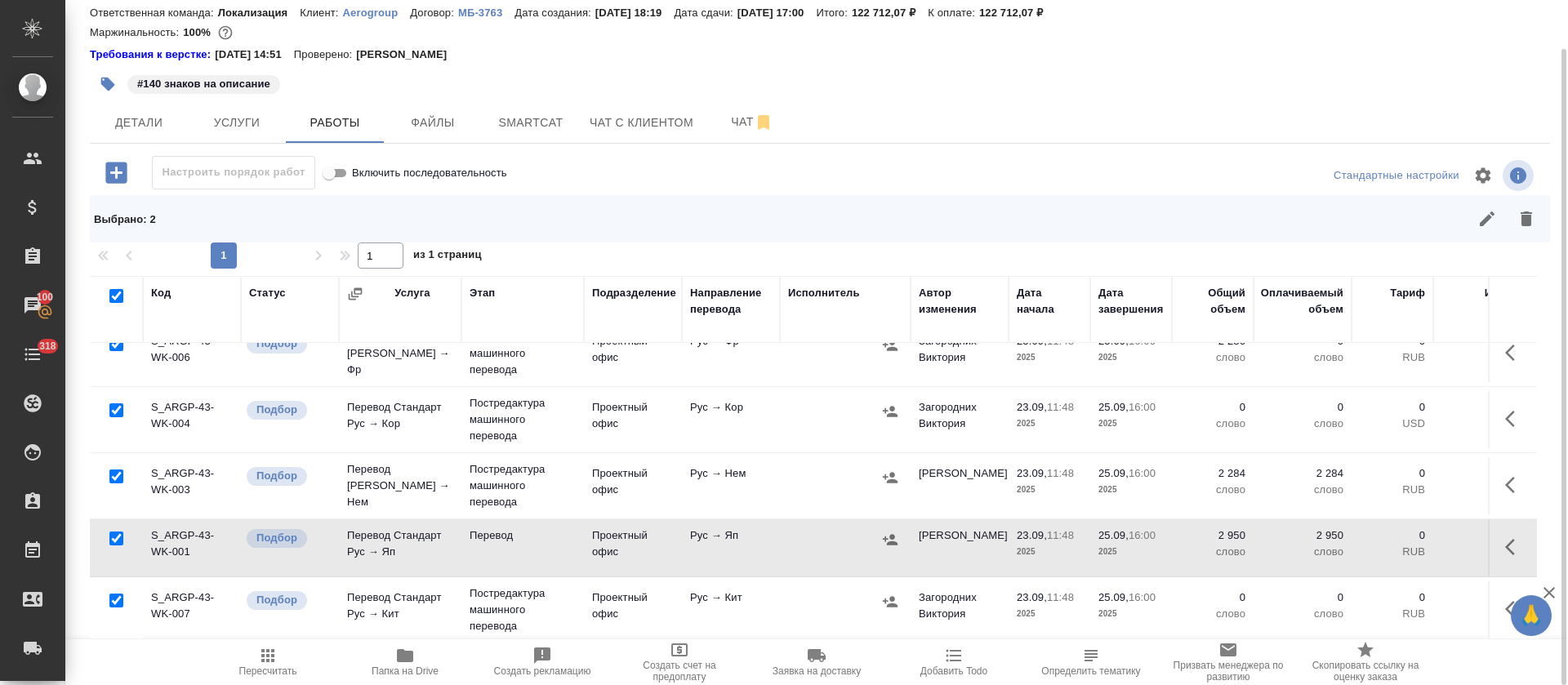
checkbox input "true"
click at [116, 304] on div at bounding box center [111, 296] width 28 height 23
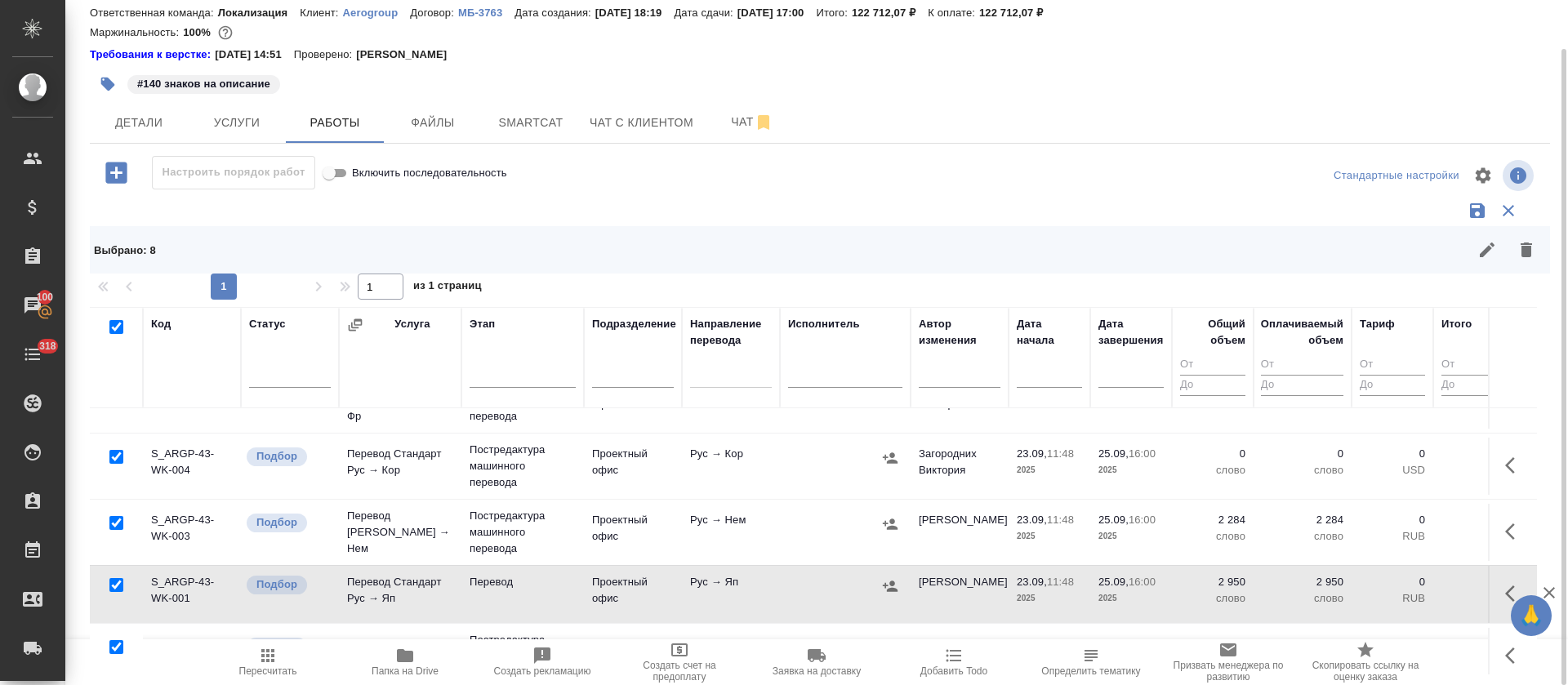
click at [116, 330] on input "checkbox" at bounding box center [116, 326] width 13 height 13
checkbox input "false"
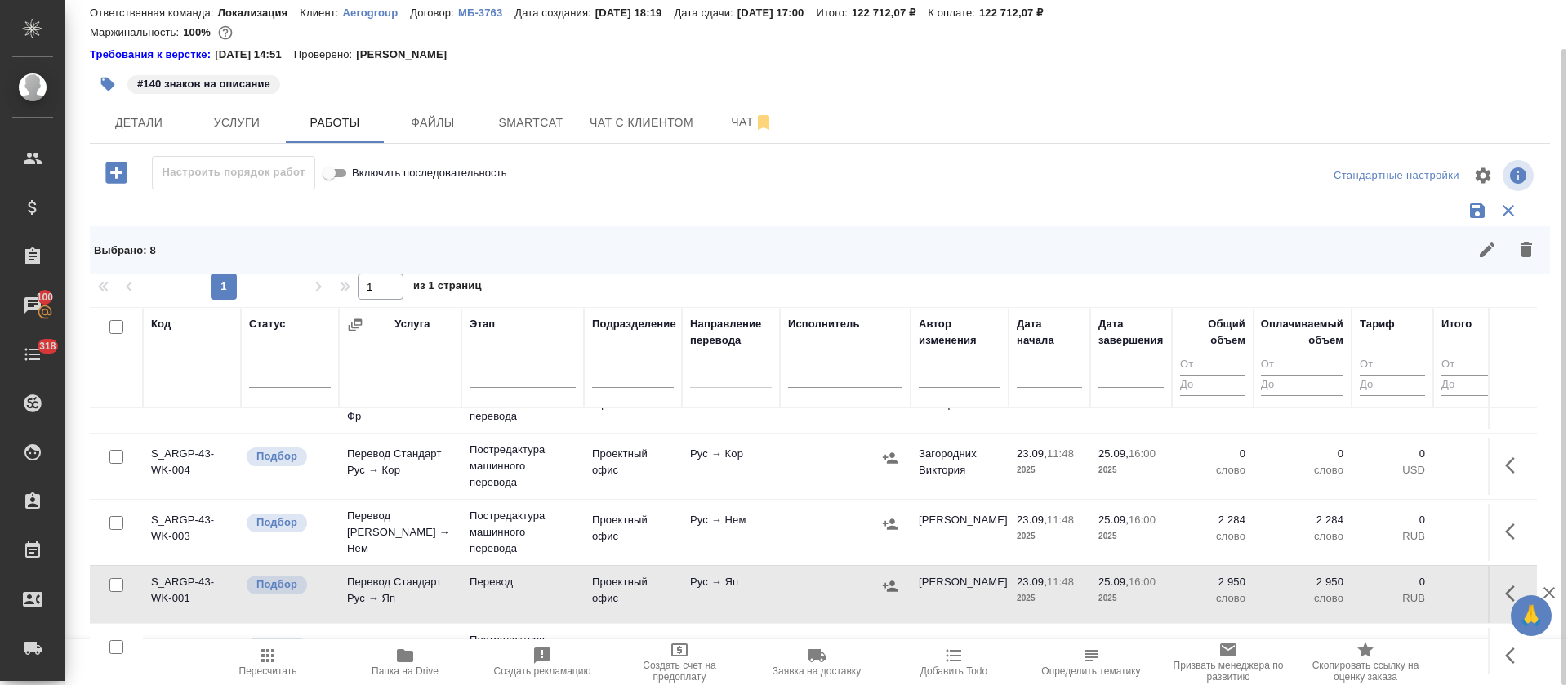
checkbox input "false"
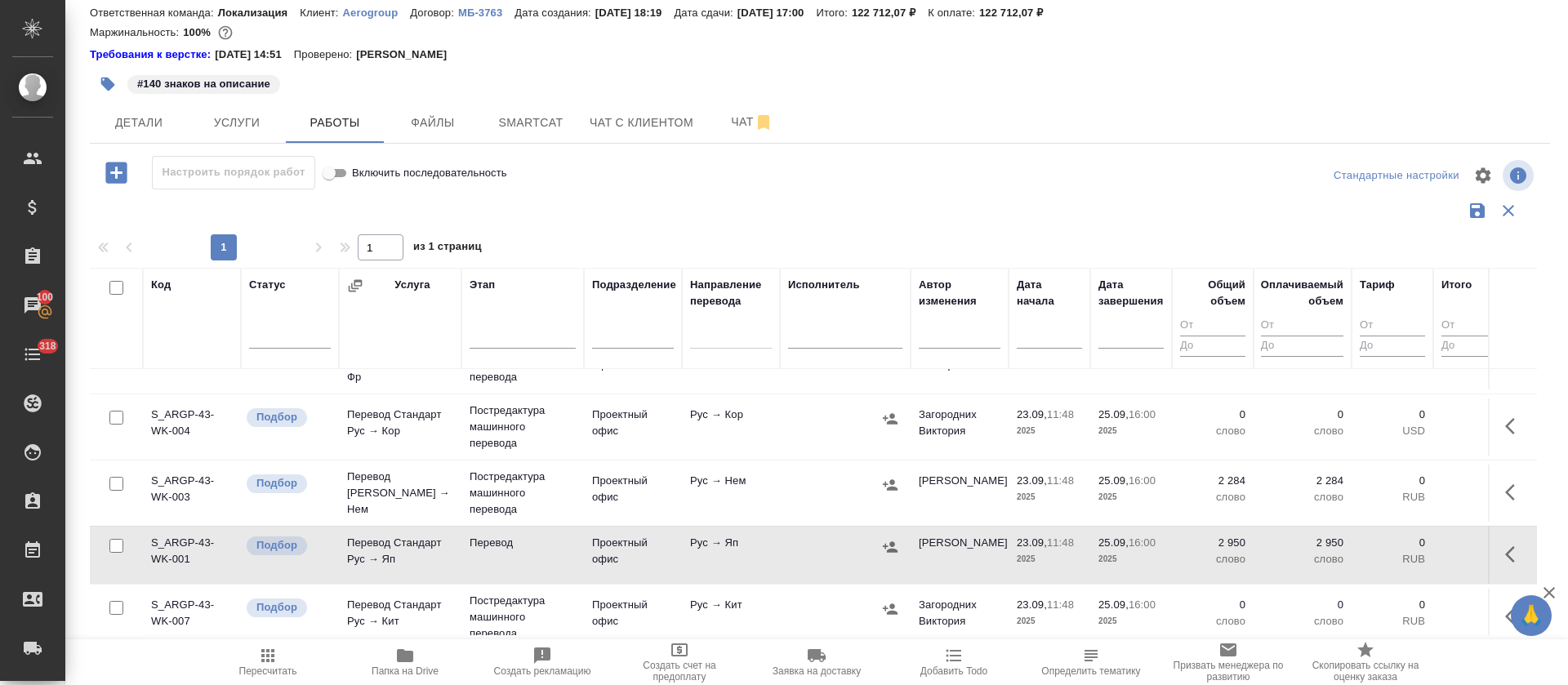
click at [118, 421] on input "checkbox" at bounding box center [116, 417] width 13 height 13
checkbox input "true"
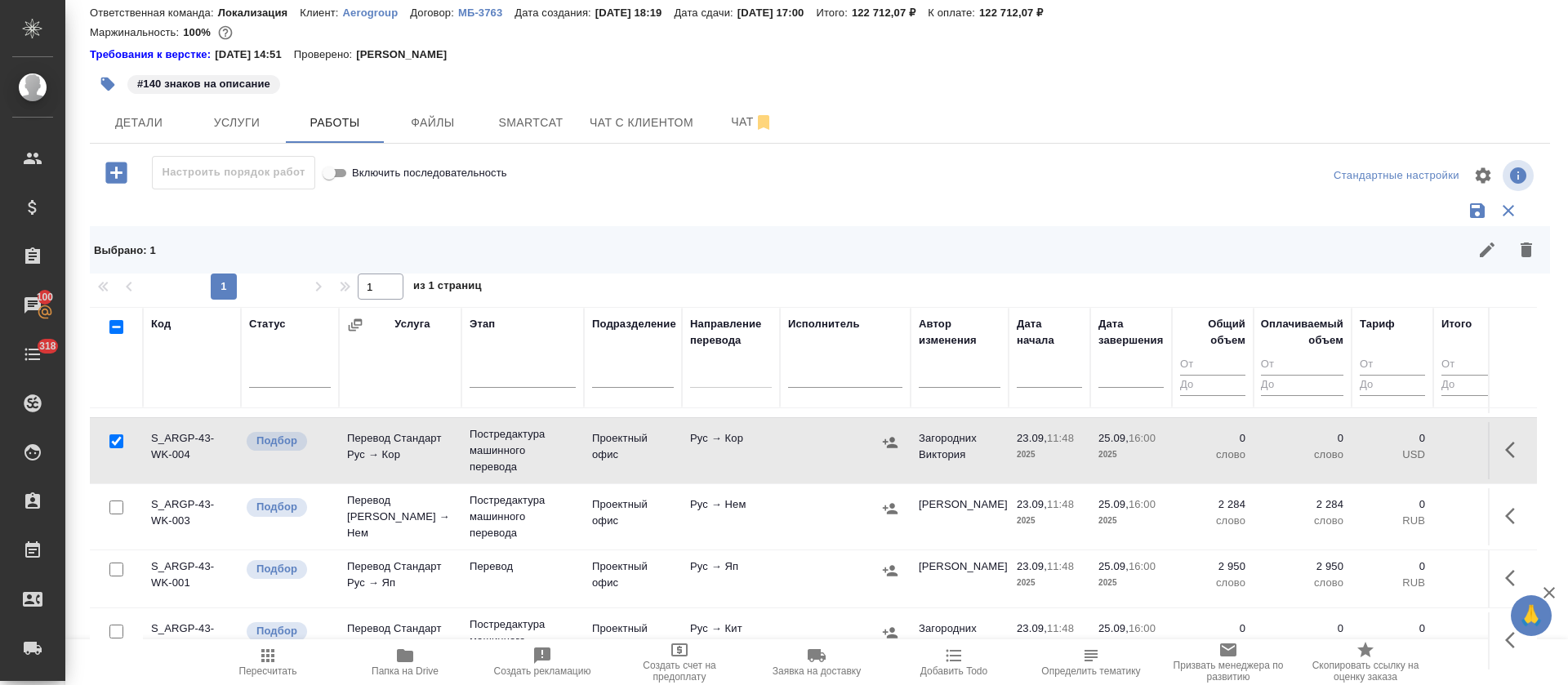
scroll to position [274, 0]
click at [116, 624] on input "checkbox" at bounding box center [116, 630] width 13 height 13
checkbox input "true"
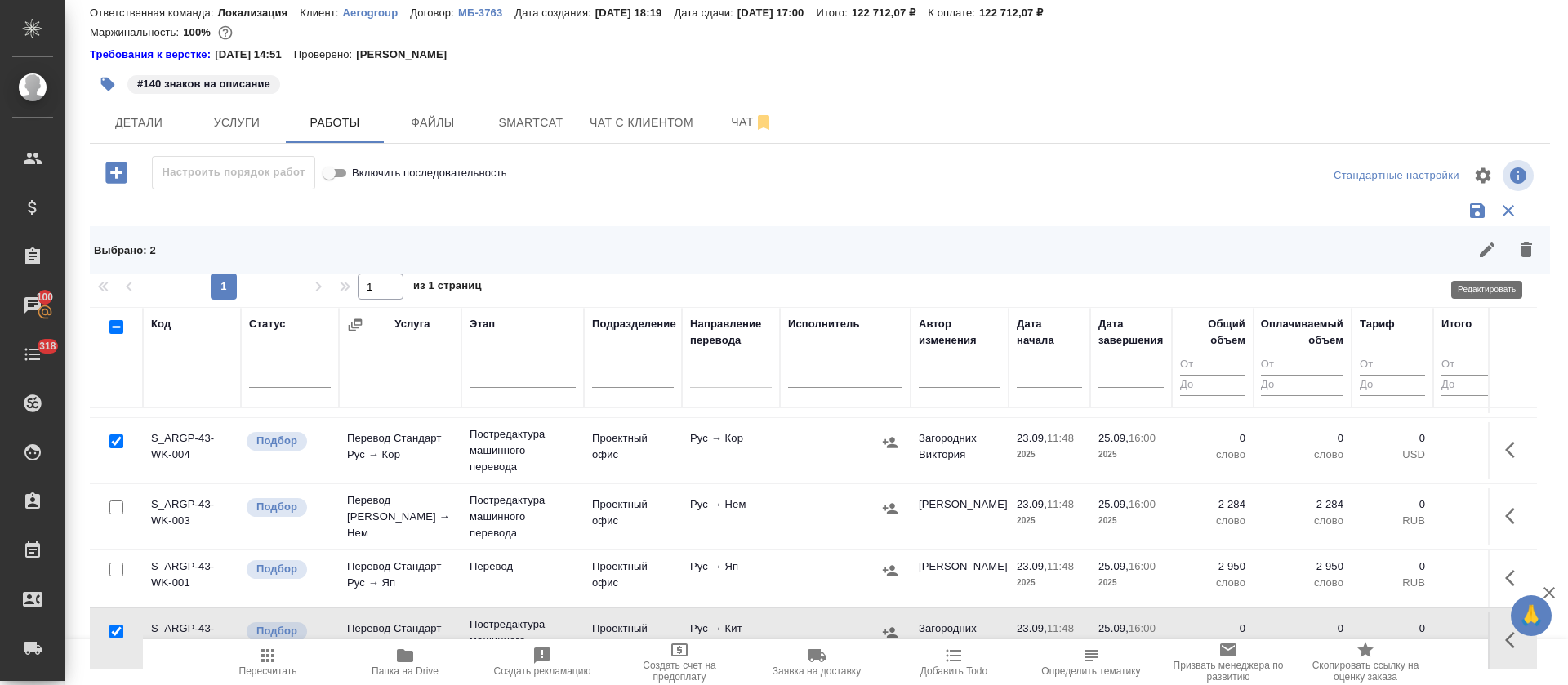
click at [1500, 252] on button "button" at bounding box center [1487, 250] width 39 height 39
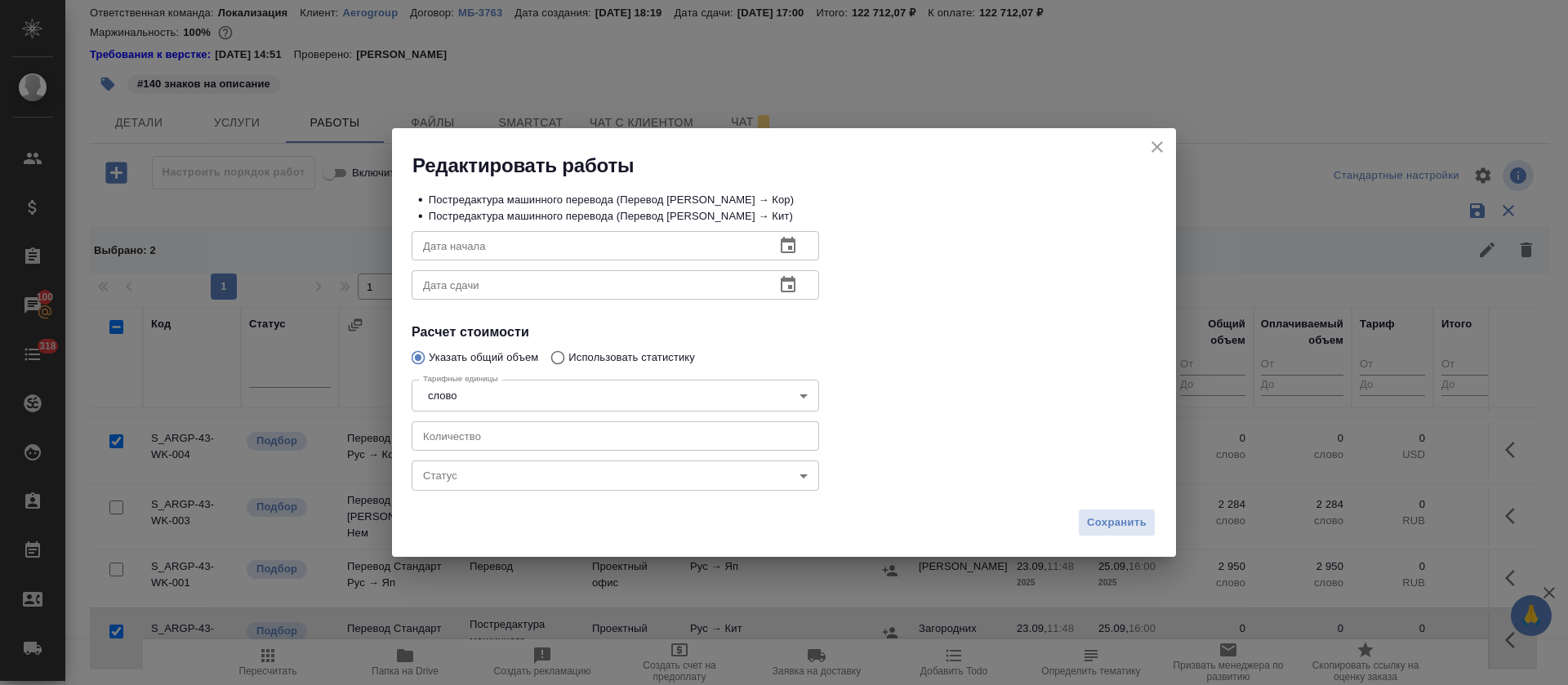
click at [568, 450] on body "🙏 .cls-1 fill:#fff; AWATERA Tretyakova Olga Клиенты Спецификации Заказы 100 Чат…" at bounding box center [784, 342] width 1568 height 685
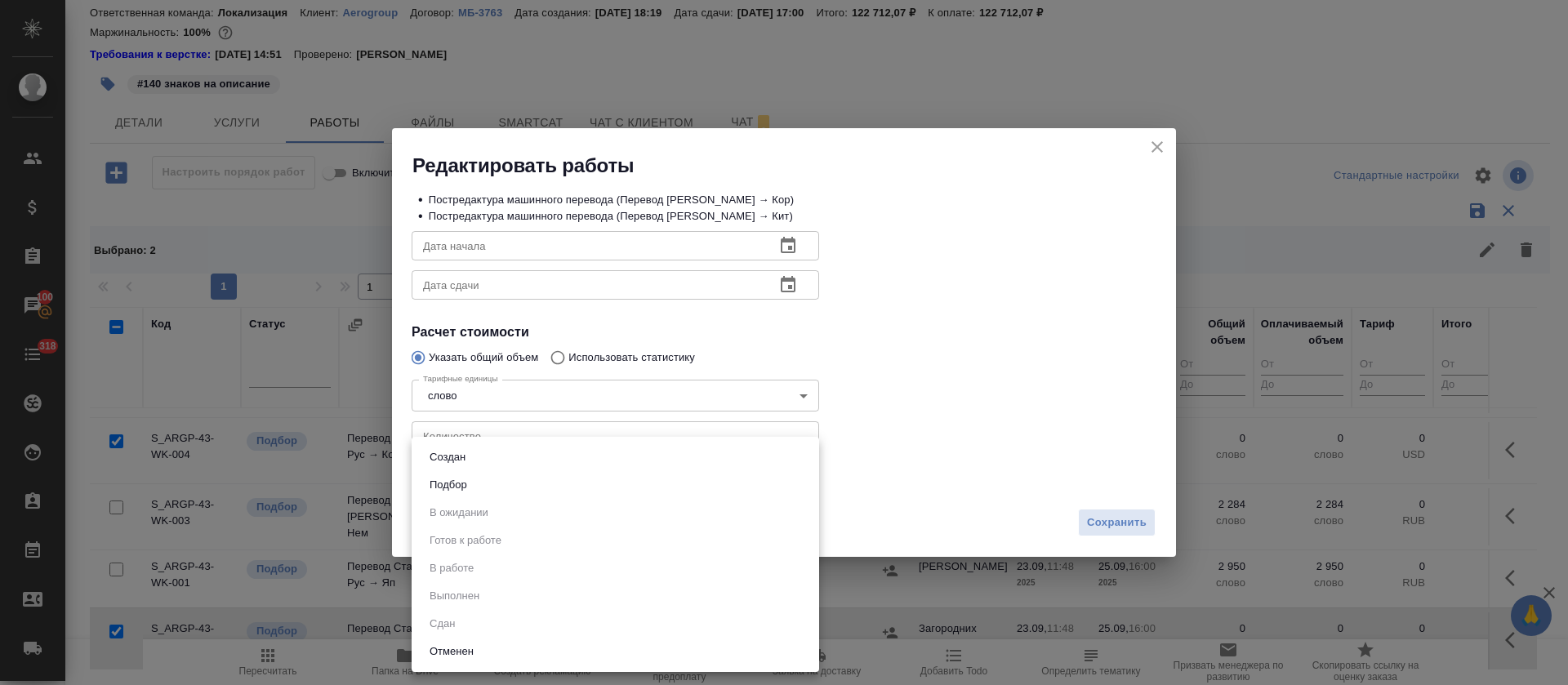
click at [573, 429] on div at bounding box center [784, 342] width 1568 height 685
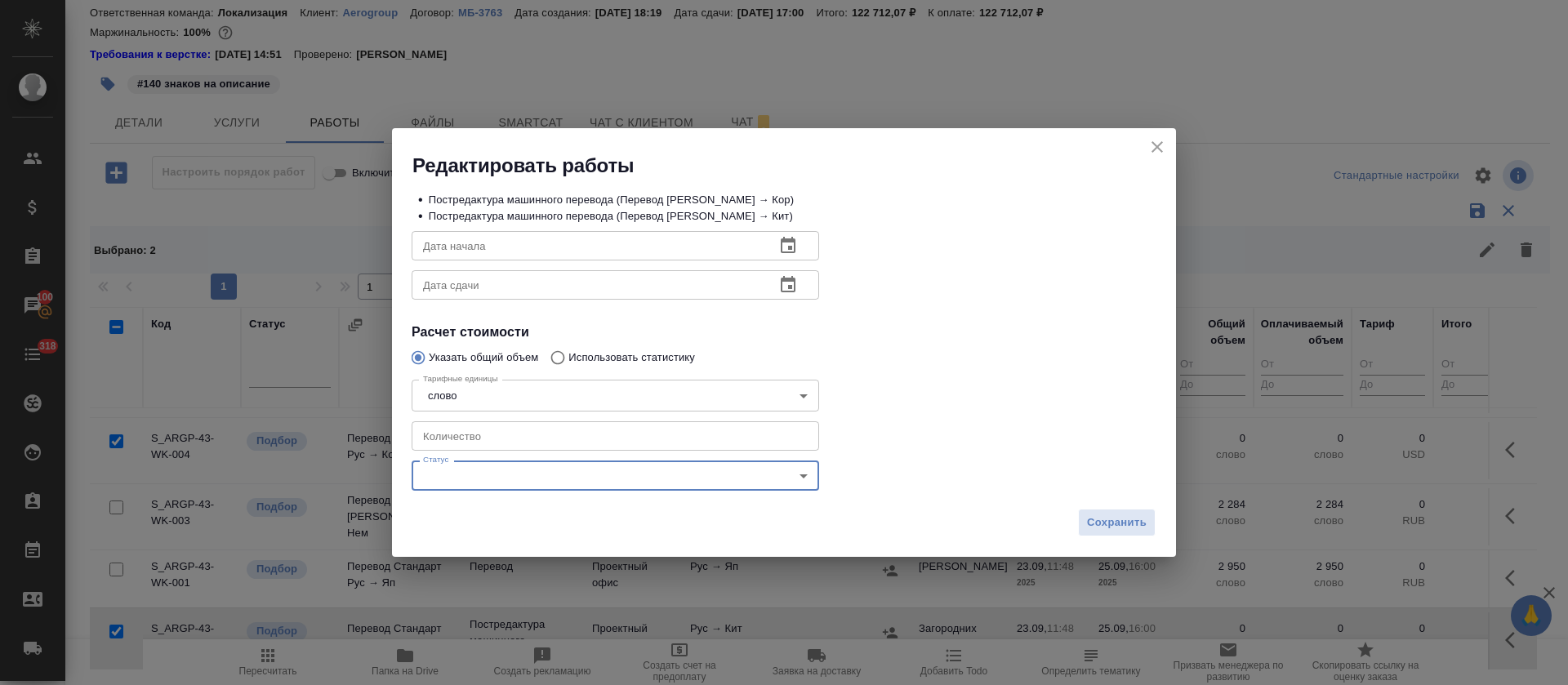
click at [573, 438] on input "number" at bounding box center [615, 435] width 408 height 30
paste input "2950"
type input "2950"
click at [1147, 531] on button "Сохранить" at bounding box center [1116, 523] width 78 height 29
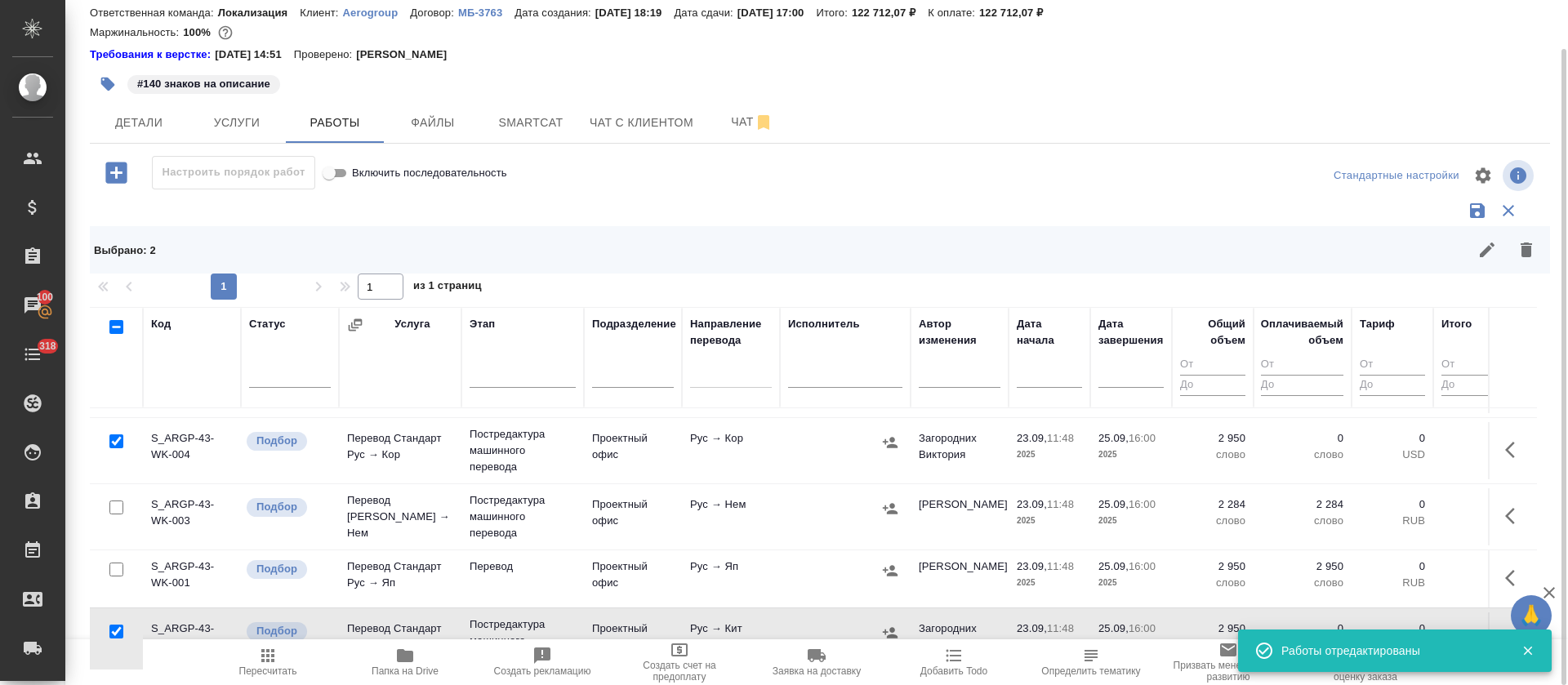
click at [264, 667] on span "Пересчитать" at bounding box center [268, 671] width 58 height 12
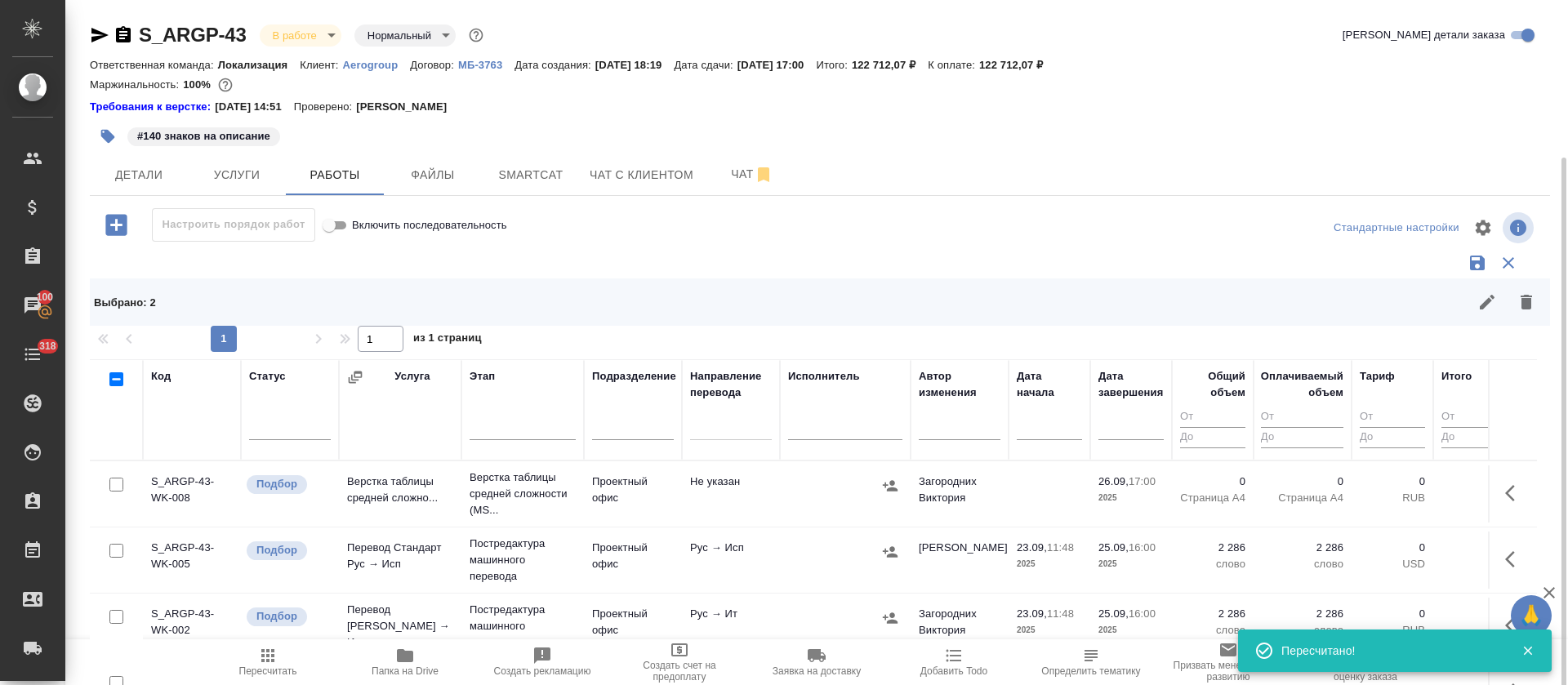
scroll to position [83, 0]
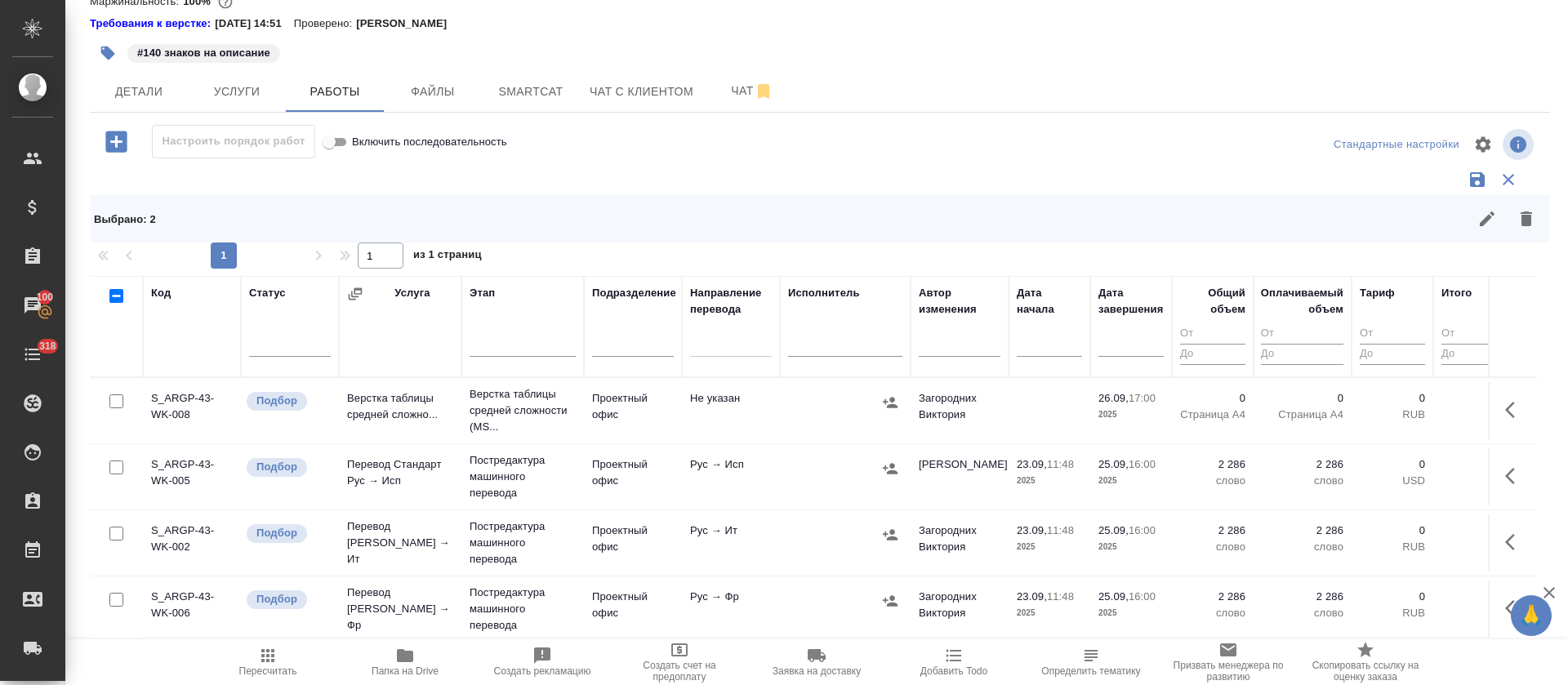
click at [890, 468] on icon "button" at bounding box center [890, 468] width 16 height 16
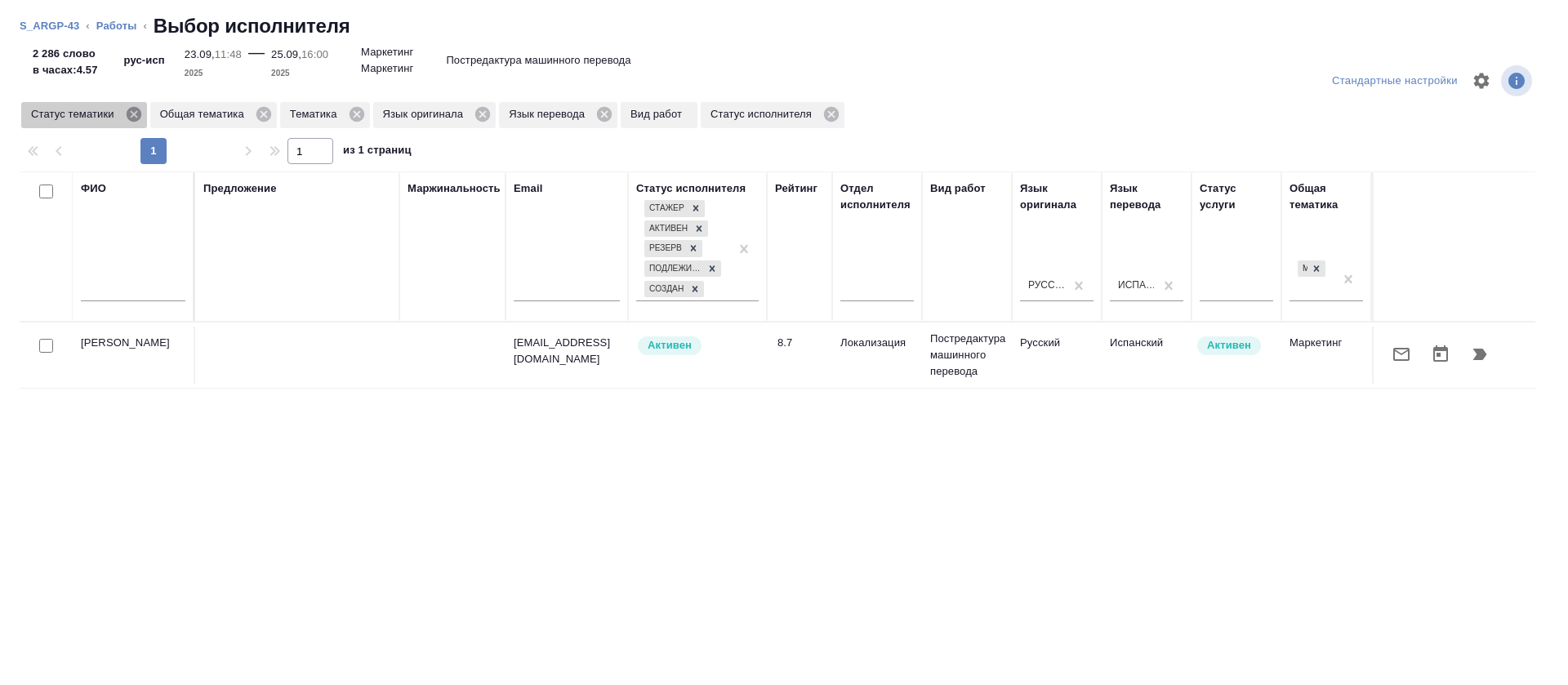
click at [128, 114] on icon at bounding box center [133, 114] width 14 height 14
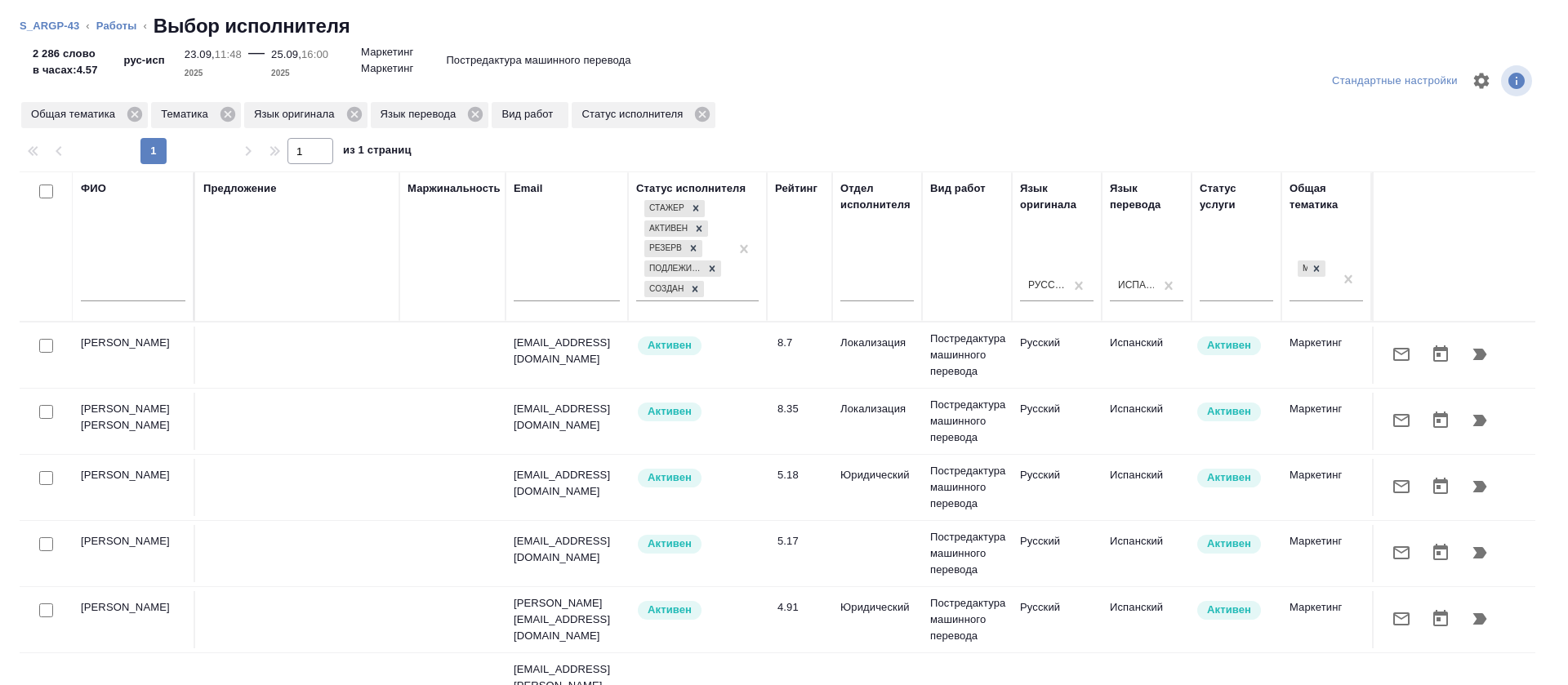
click at [1382, 417] on button "button" at bounding box center [1401, 421] width 39 height 39
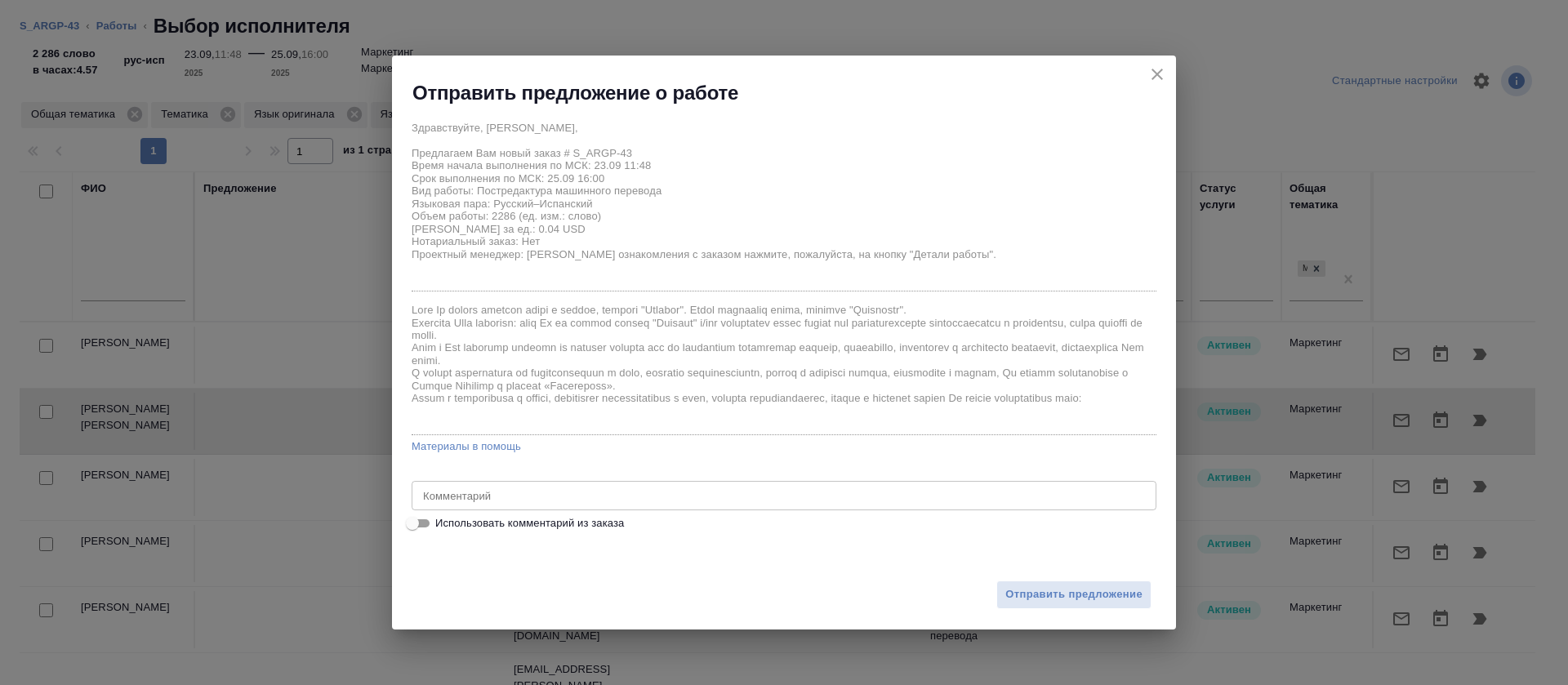
click at [535, 529] on span "Использовать комментарий из заказа" at bounding box center [530, 523] width 189 height 16
click at [442, 529] on input "Использовать комментарий из заказа" at bounding box center [413, 523] width 59 height 20
checkbox input "true"
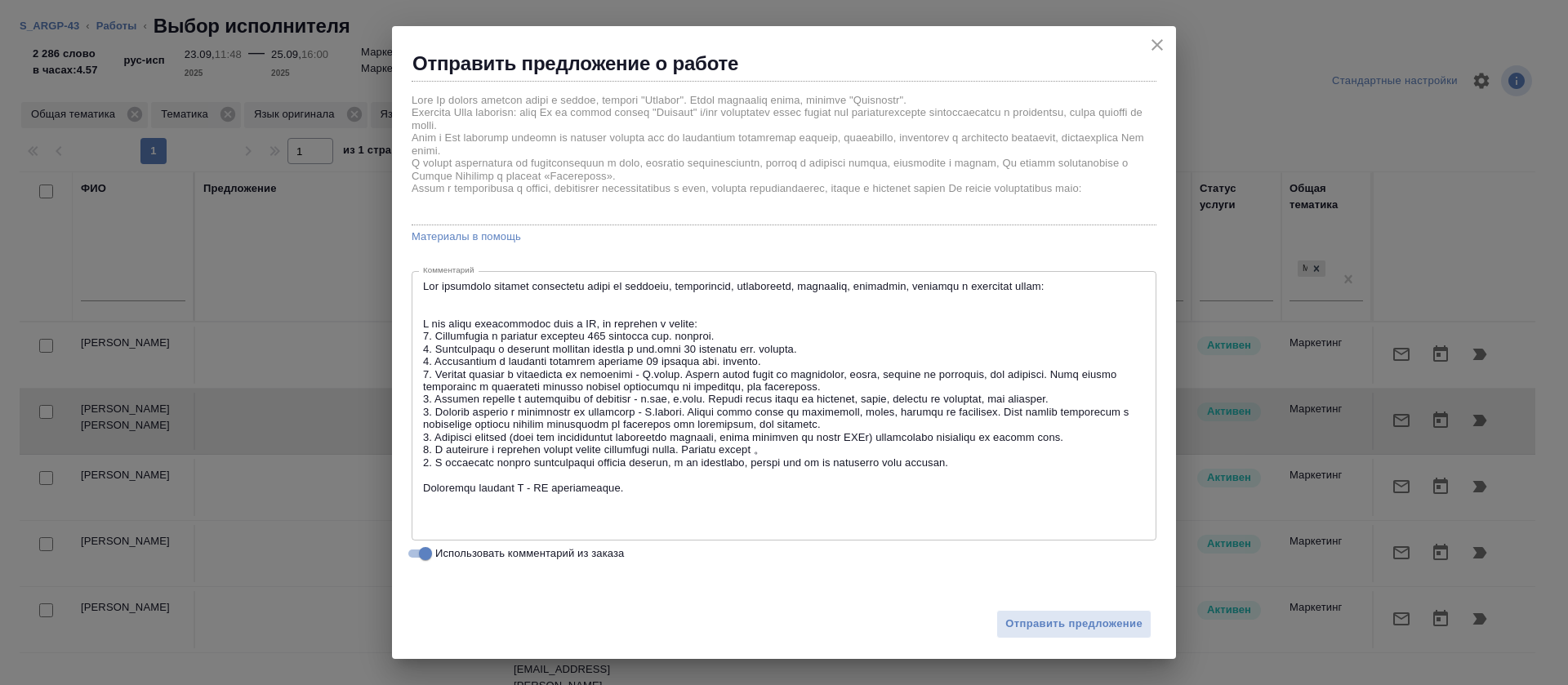
scroll to position [181, 0]
click at [1048, 291] on textarea at bounding box center [784, 406] width 722 height 253
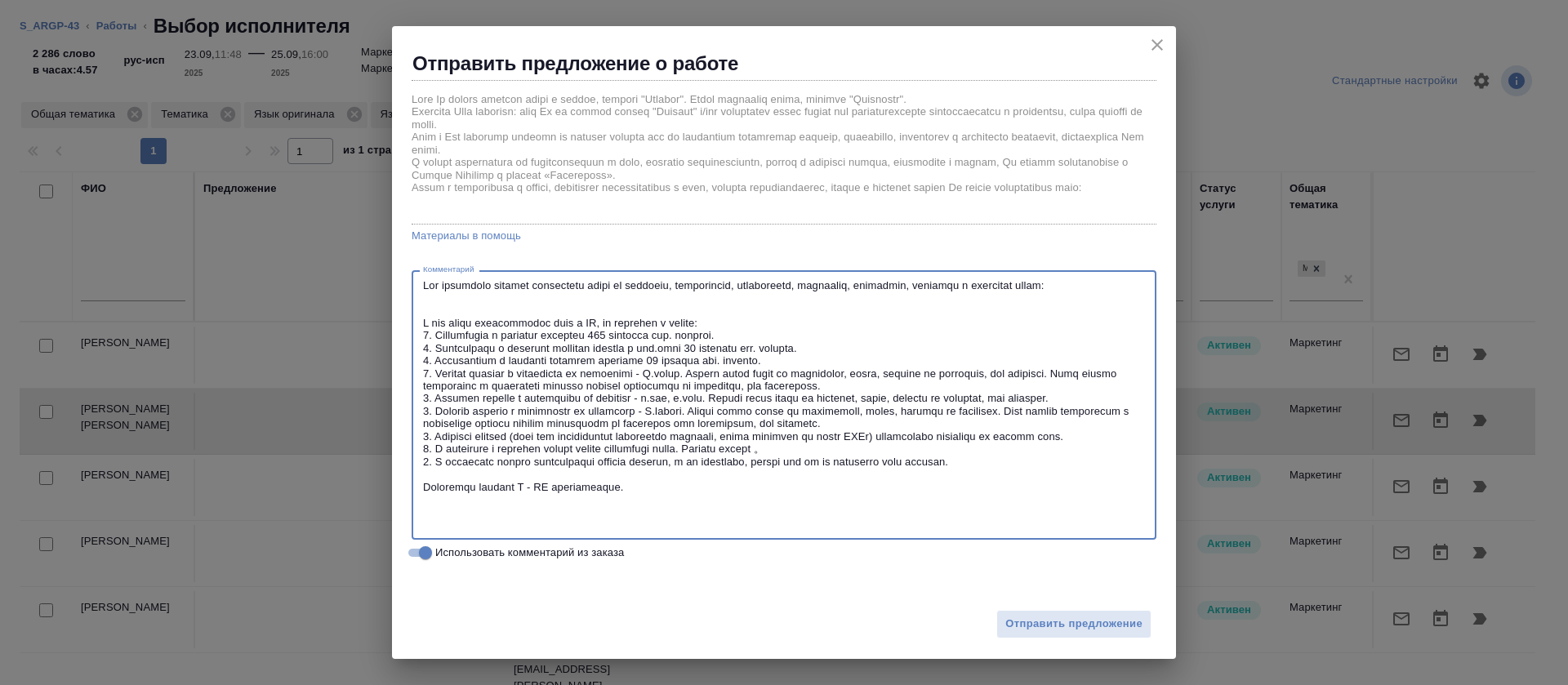
click at [1048, 291] on textarea at bounding box center [784, 406] width 722 height 253
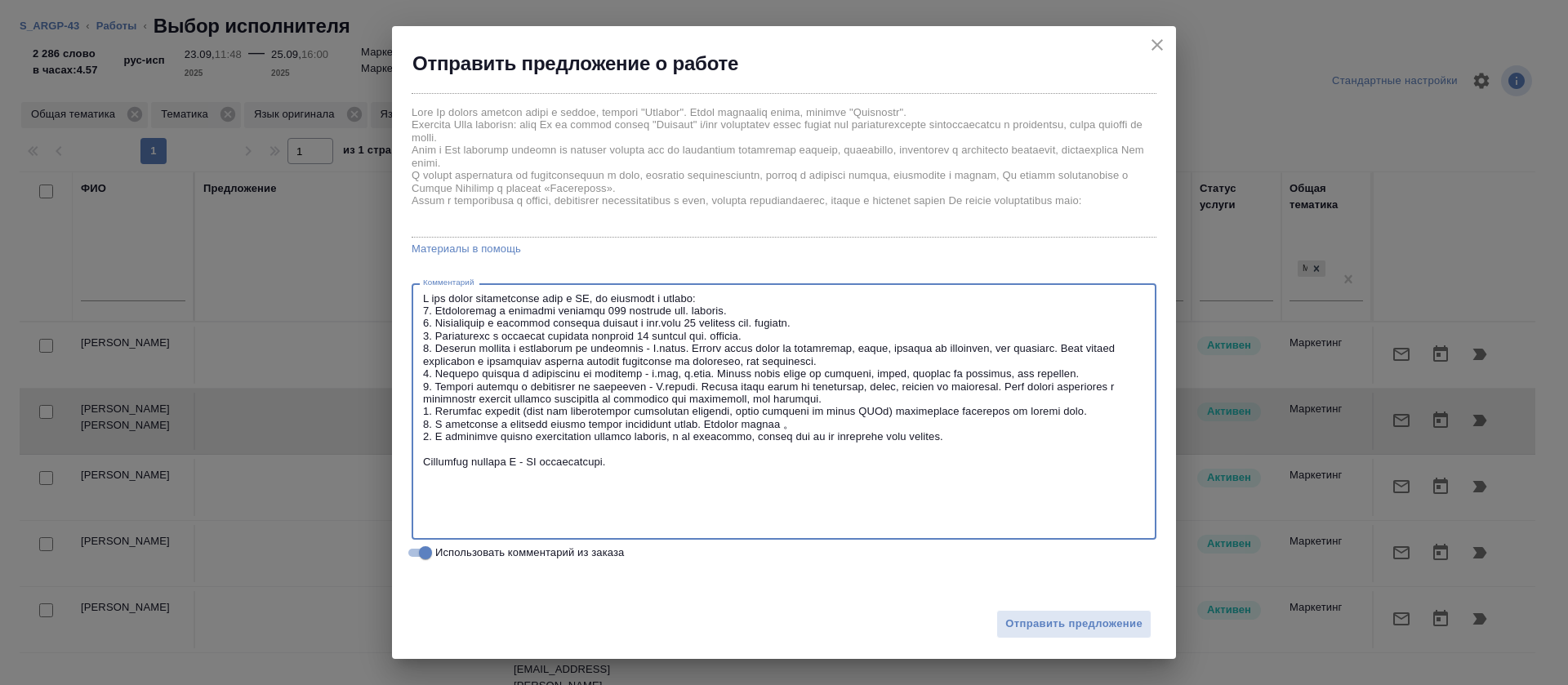
scroll to position [168, 0]
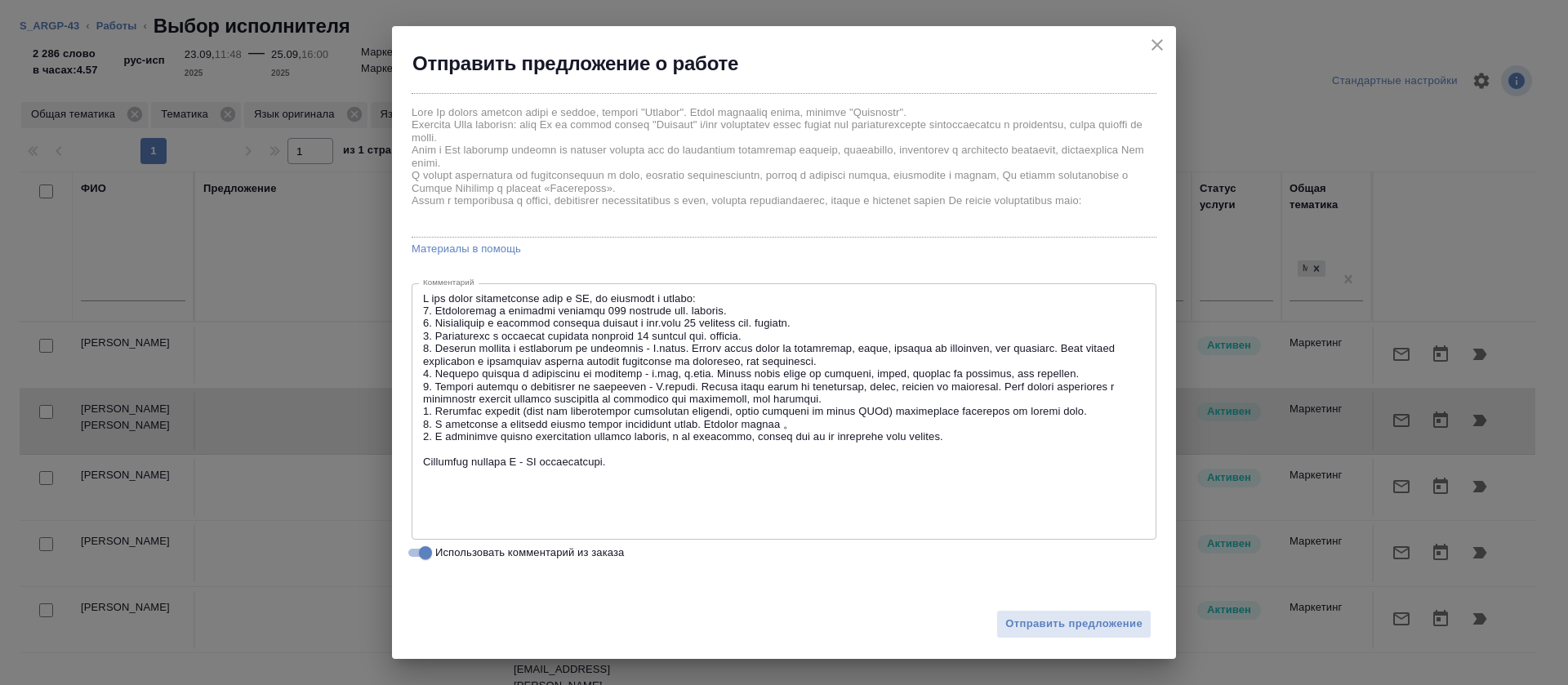
drag, startPoint x: 418, startPoint y: 322, endPoint x: 464, endPoint y: 322, distance: 46.0
click at [464, 322] on div "x Комментарий" at bounding box center [783, 411] width 745 height 256
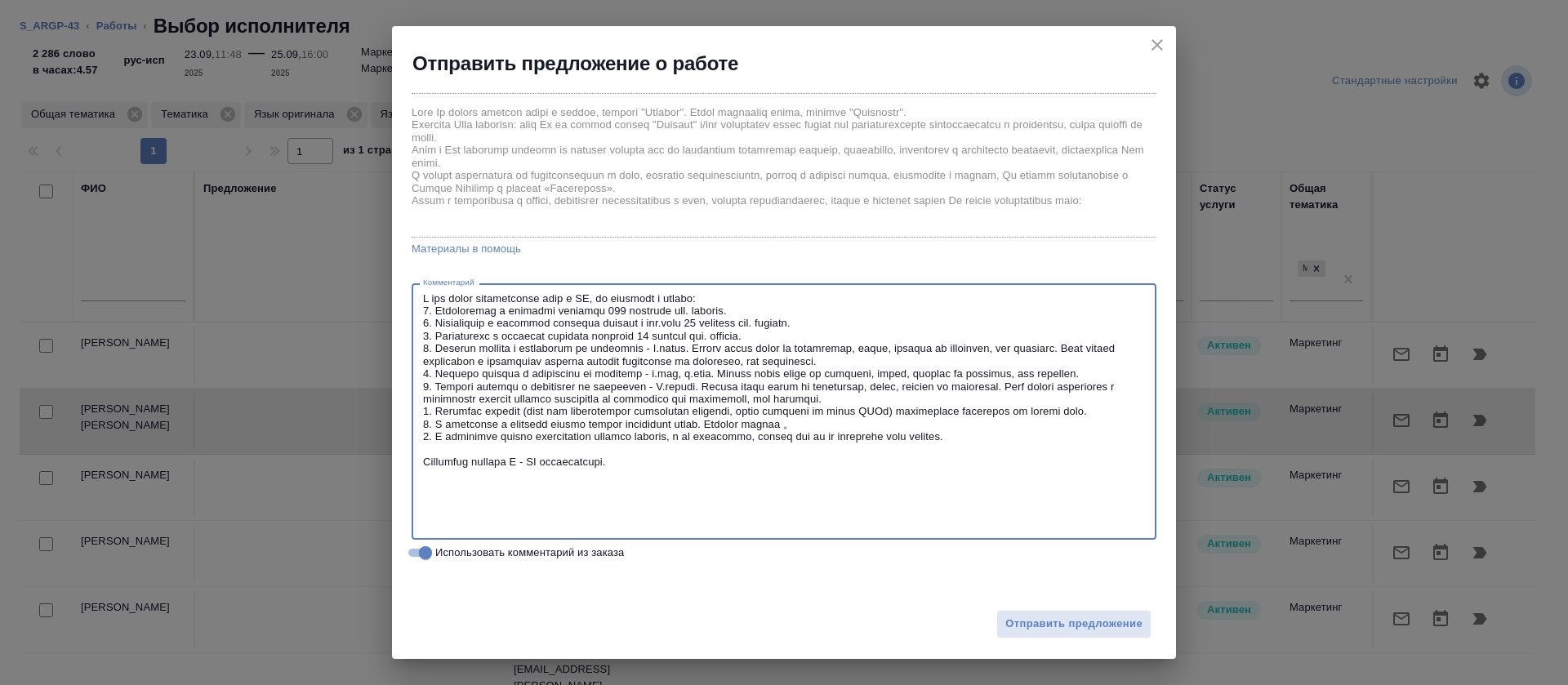
drag, startPoint x: 423, startPoint y: 331, endPoint x: 401, endPoint y: 286, distance: 50.1
click at [401, 286] on div "Здравствуйте, Ricardo, Предлагаем Вам новый заказ # S_ARGP-43 Время начала выпо…" at bounding box center [784, 323] width 784 height 492
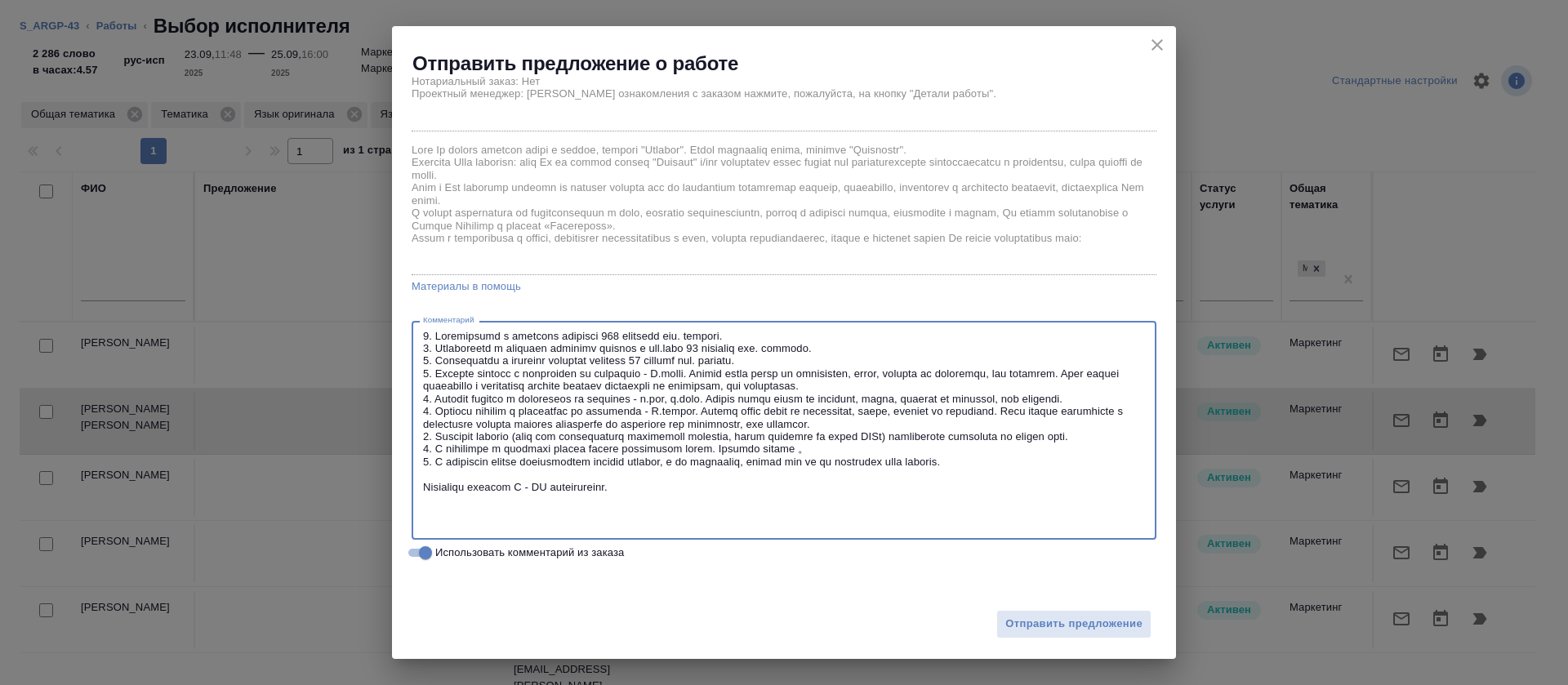
scroll to position [131, 0]
drag, startPoint x: 647, startPoint y: 518, endPoint x: 398, endPoint y: 475, distance: 252.7
click at [398, 475] on div "Здравствуйте, Ricardo, Предлагаем Вам новый заказ # S_ARGP-43 Время начала выпо…" at bounding box center [784, 323] width 784 height 492
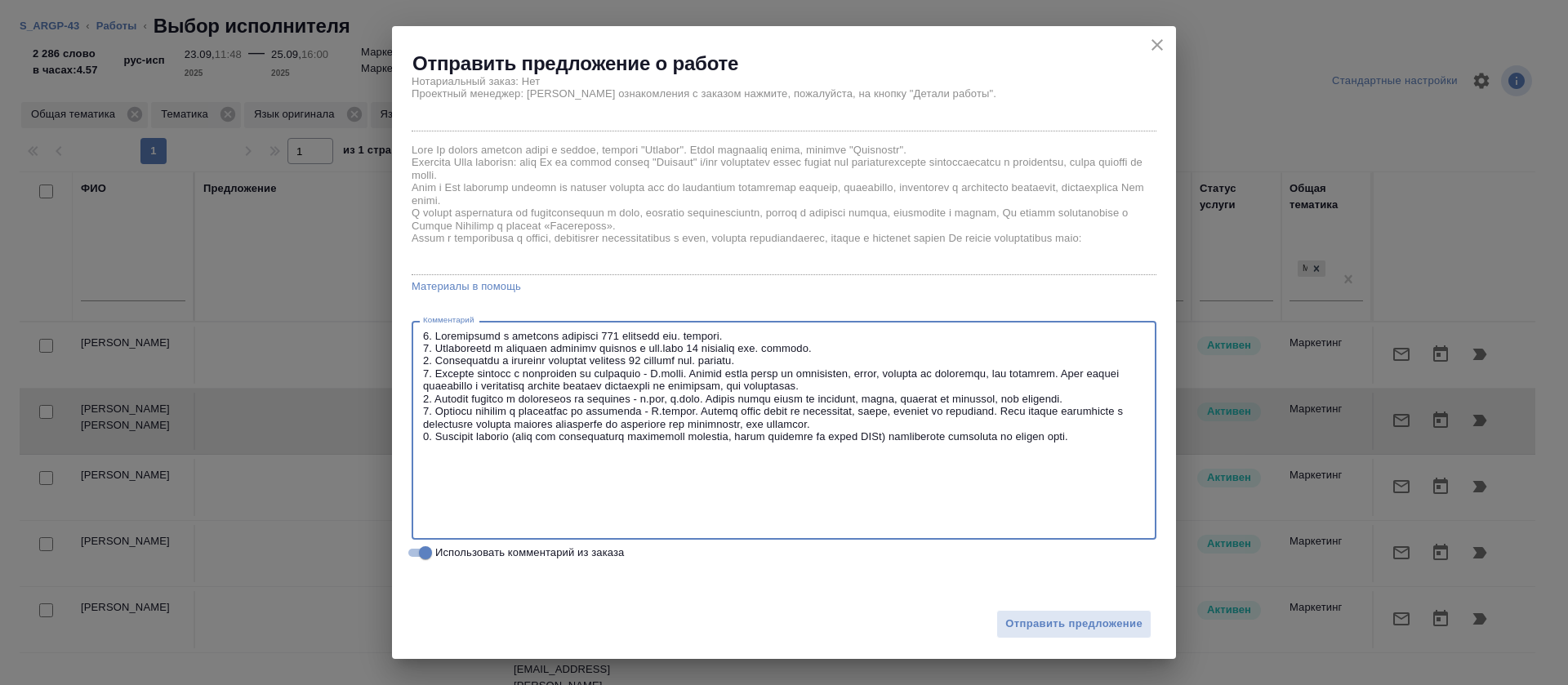
scroll to position [93, 0]
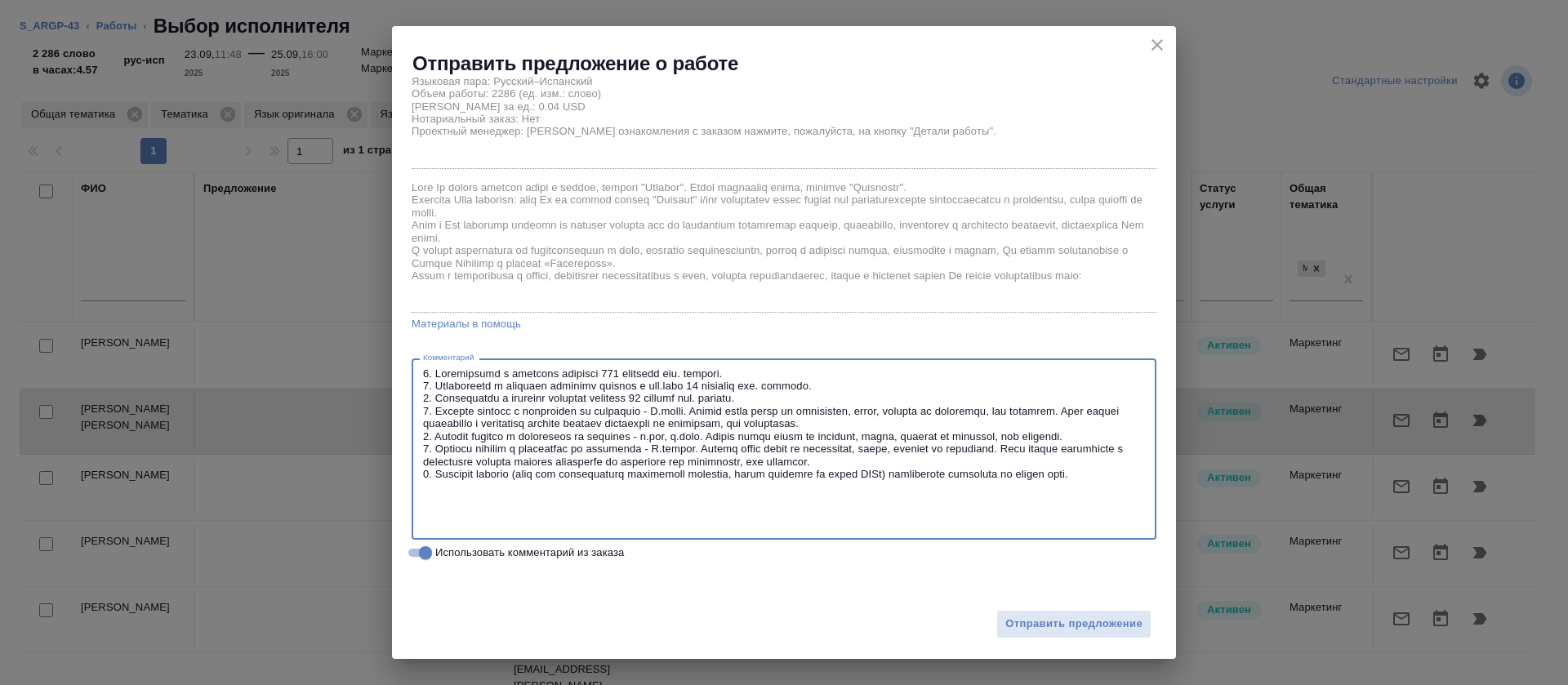
drag, startPoint x: 978, startPoint y: 473, endPoint x: 378, endPoint y: 417, distance: 602.6
click at [378, 417] on div "Отправить предложение о работе Здравствуйте, Ricardo, Предлагаем Вам новый зака…" at bounding box center [784, 342] width 1568 height 685
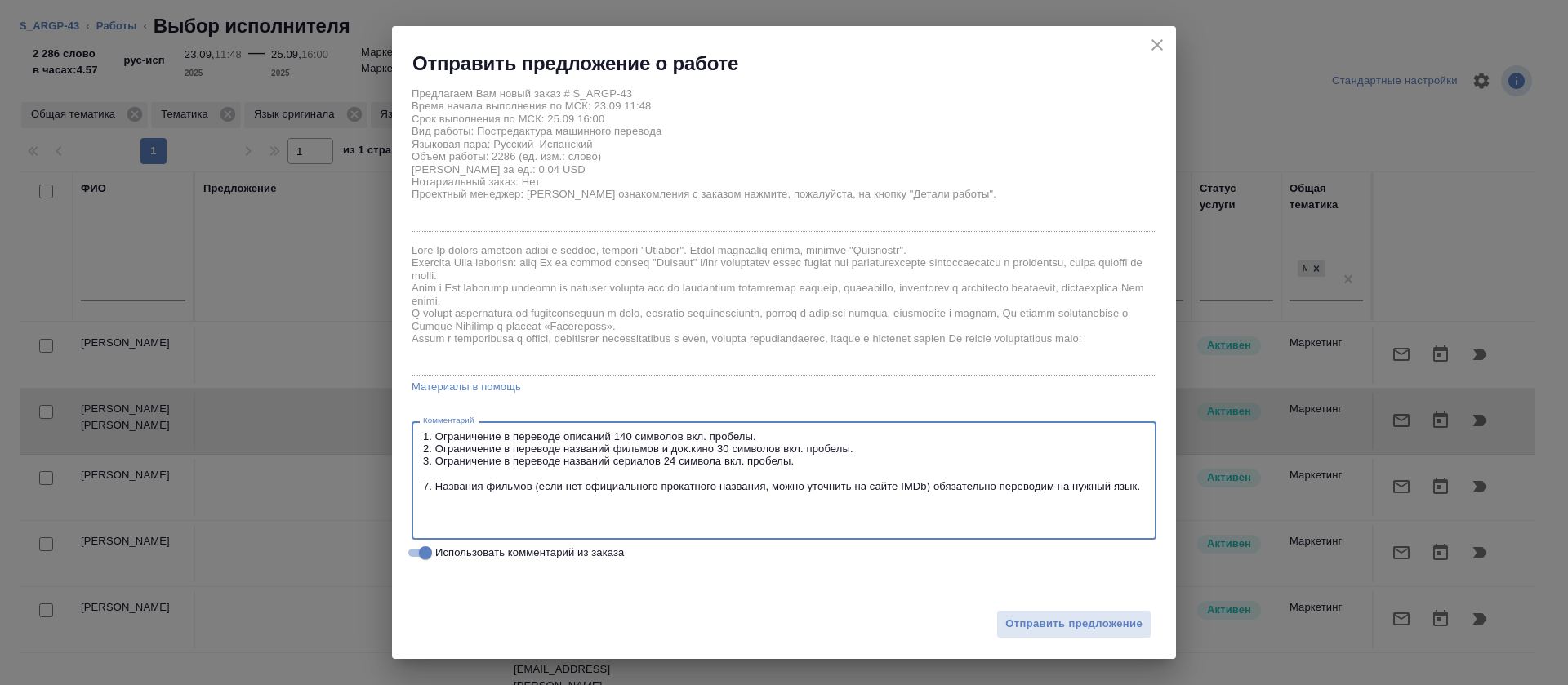
scroll to position [30, 0]
click at [426, 483] on textarea "1. Ограничение в переводе описаний 140 символов вкл. пробелы. 2. Ограничение в …" at bounding box center [784, 480] width 722 height 101
drag, startPoint x: 458, startPoint y: 509, endPoint x: 378, endPoint y: 411, distance: 126.5
click at [378, 411] on div "Отправить предложение о работе Здравствуйте, Ricardo, Предлагаем Вам новый зака…" at bounding box center [784, 342] width 1568 height 685
type textarea "1. Ограничение в переводе описаний 140 символов вкл. пробелы. 2. Ограничение в …"
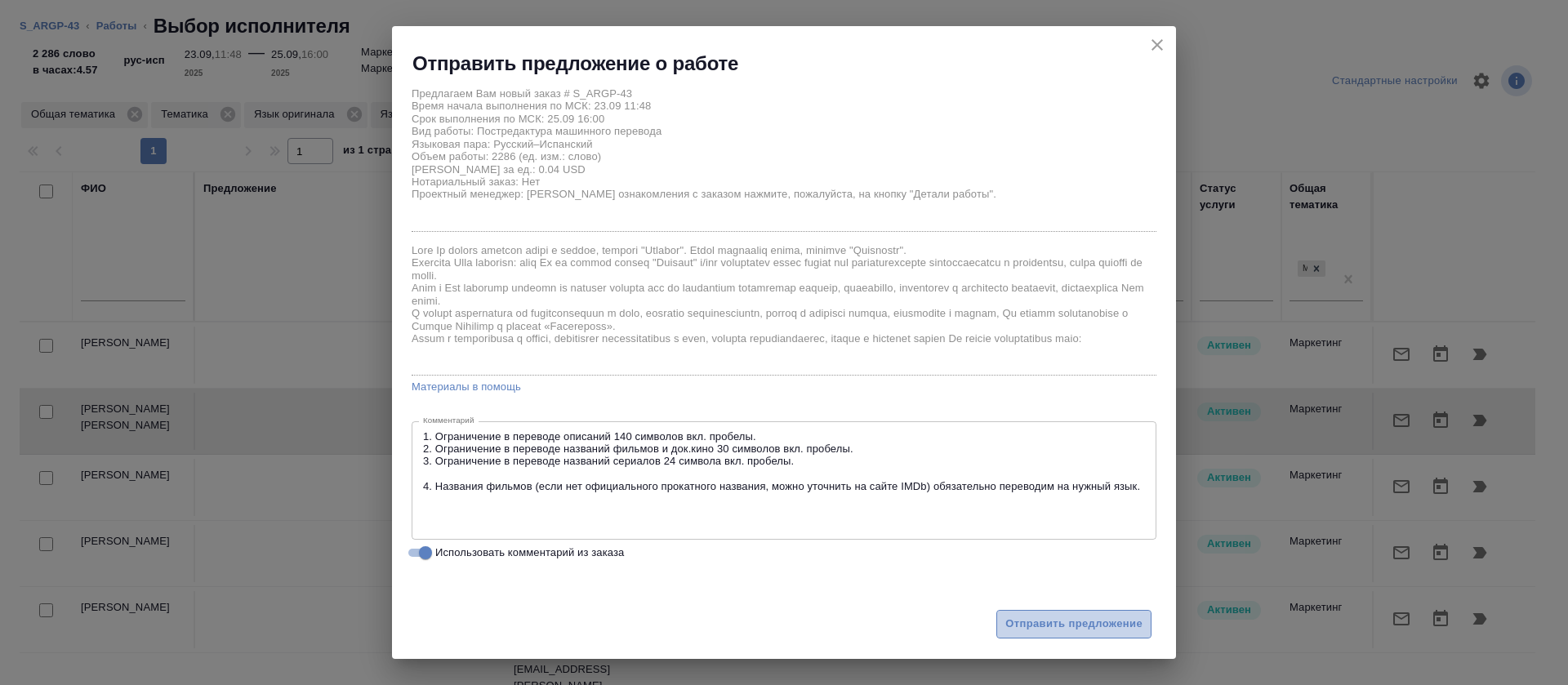
click at [1036, 623] on span "Отправить предложение" at bounding box center [1073, 623] width 137 height 19
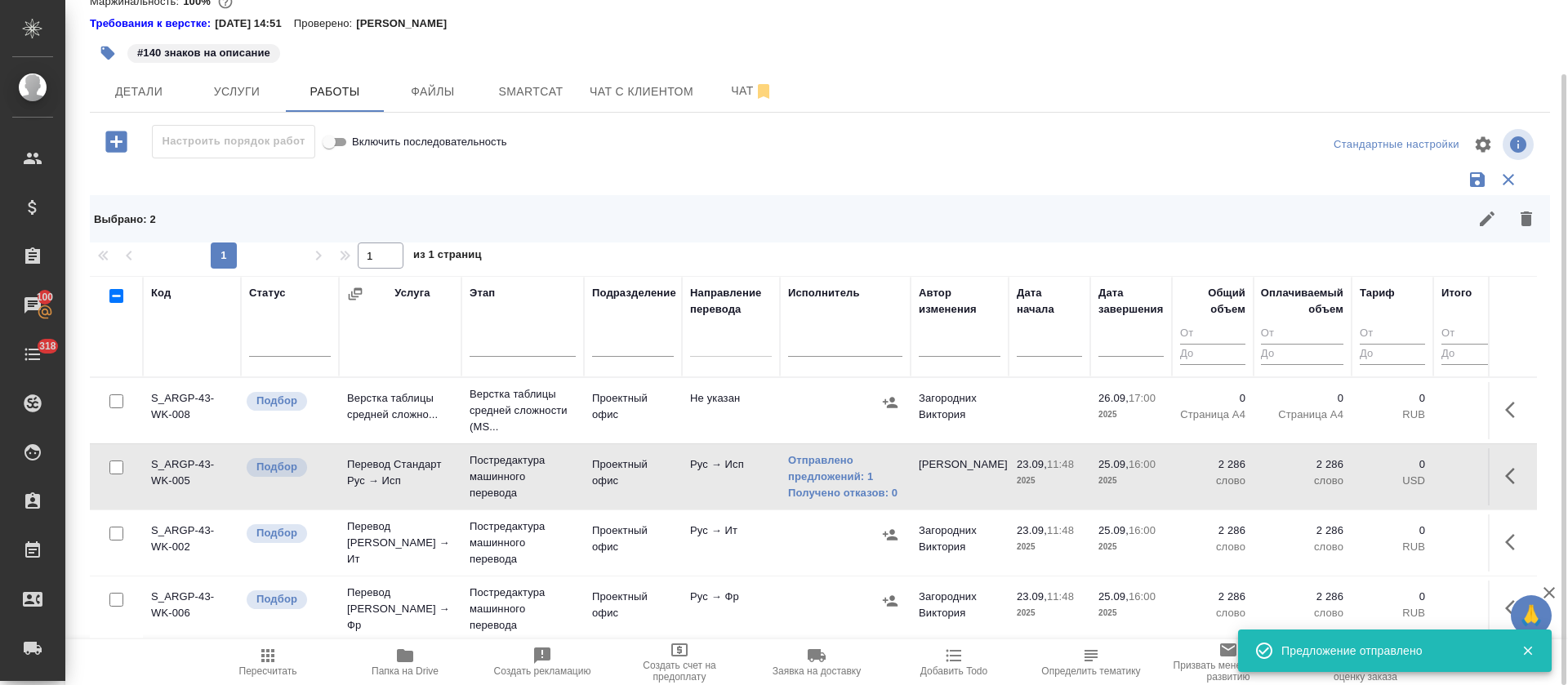
click at [889, 536] on icon "button" at bounding box center [890, 535] width 16 height 16
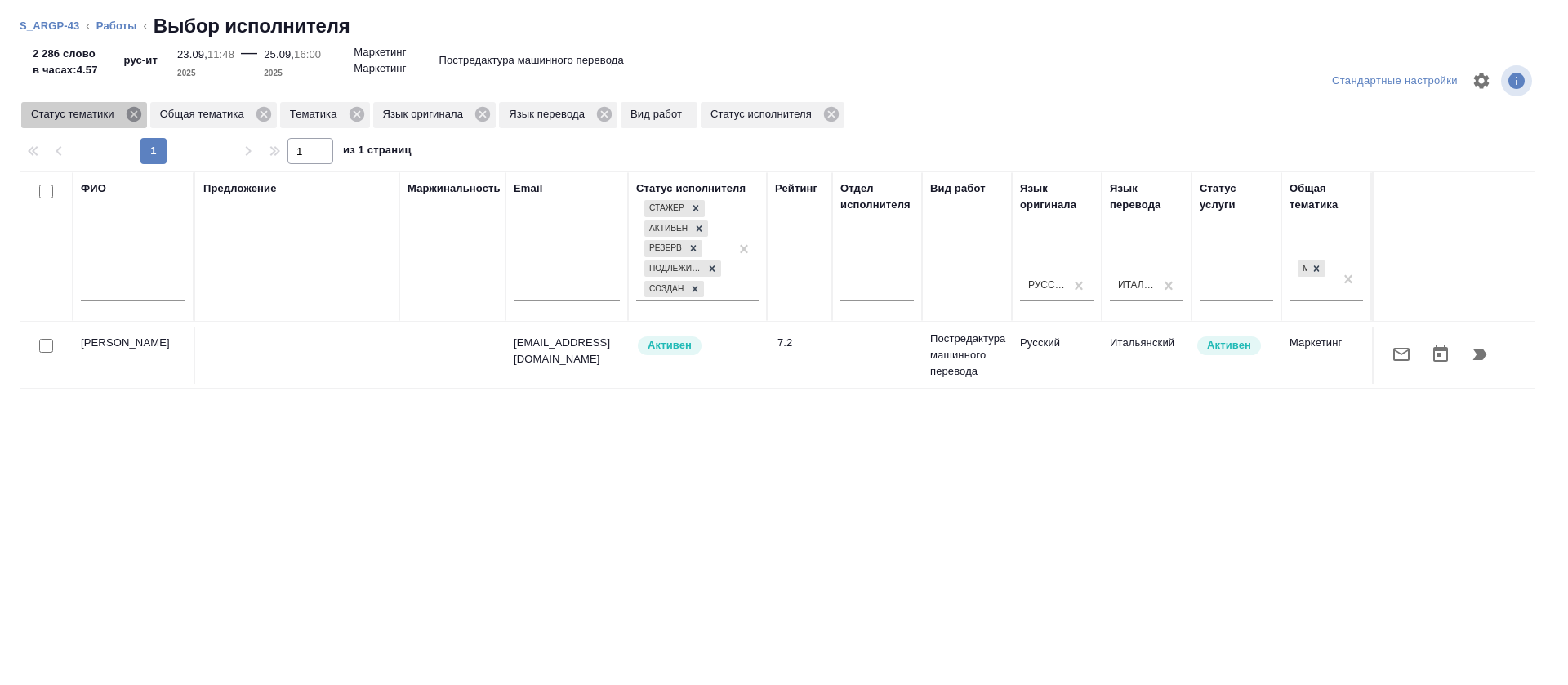
click at [132, 122] on icon at bounding box center [134, 115] width 18 height 18
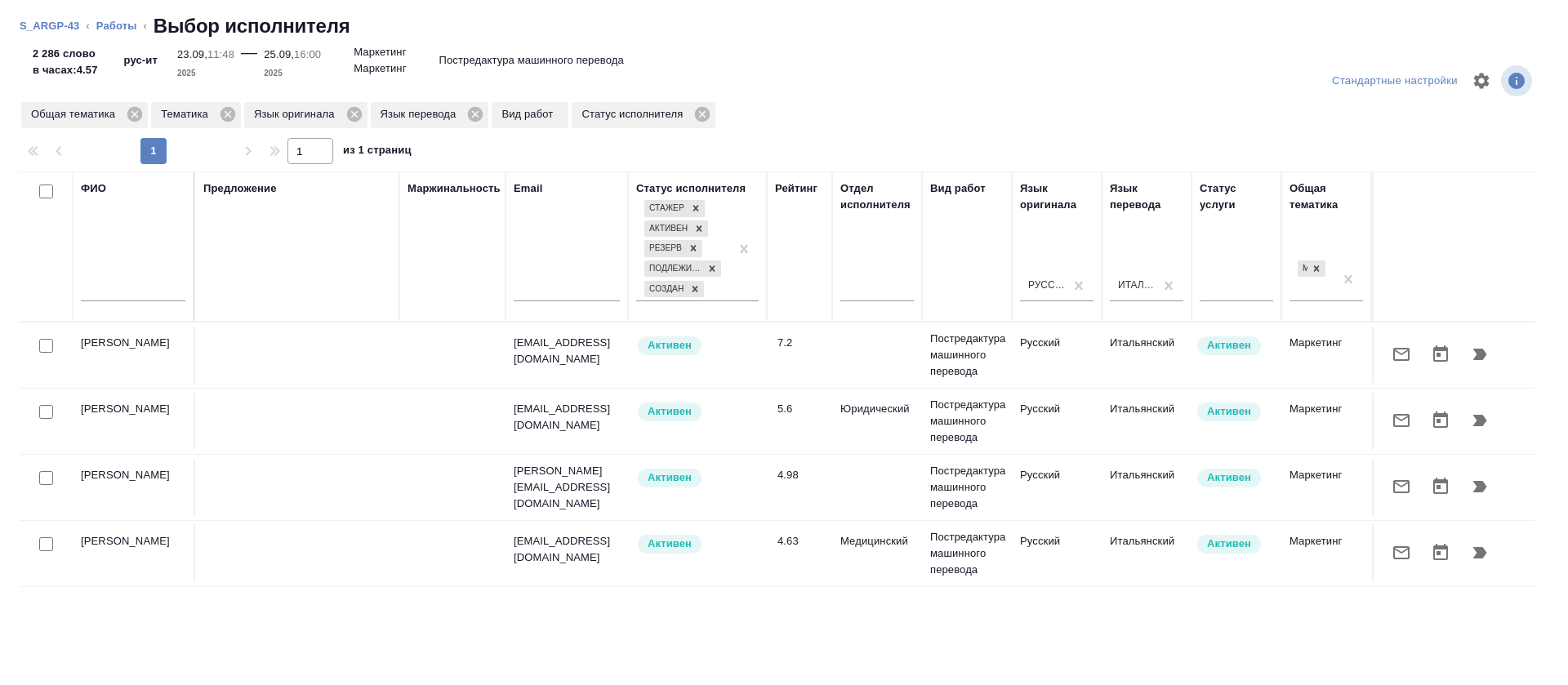
click at [1393, 558] on icon "button" at bounding box center [1401, 552] width 16 height 13
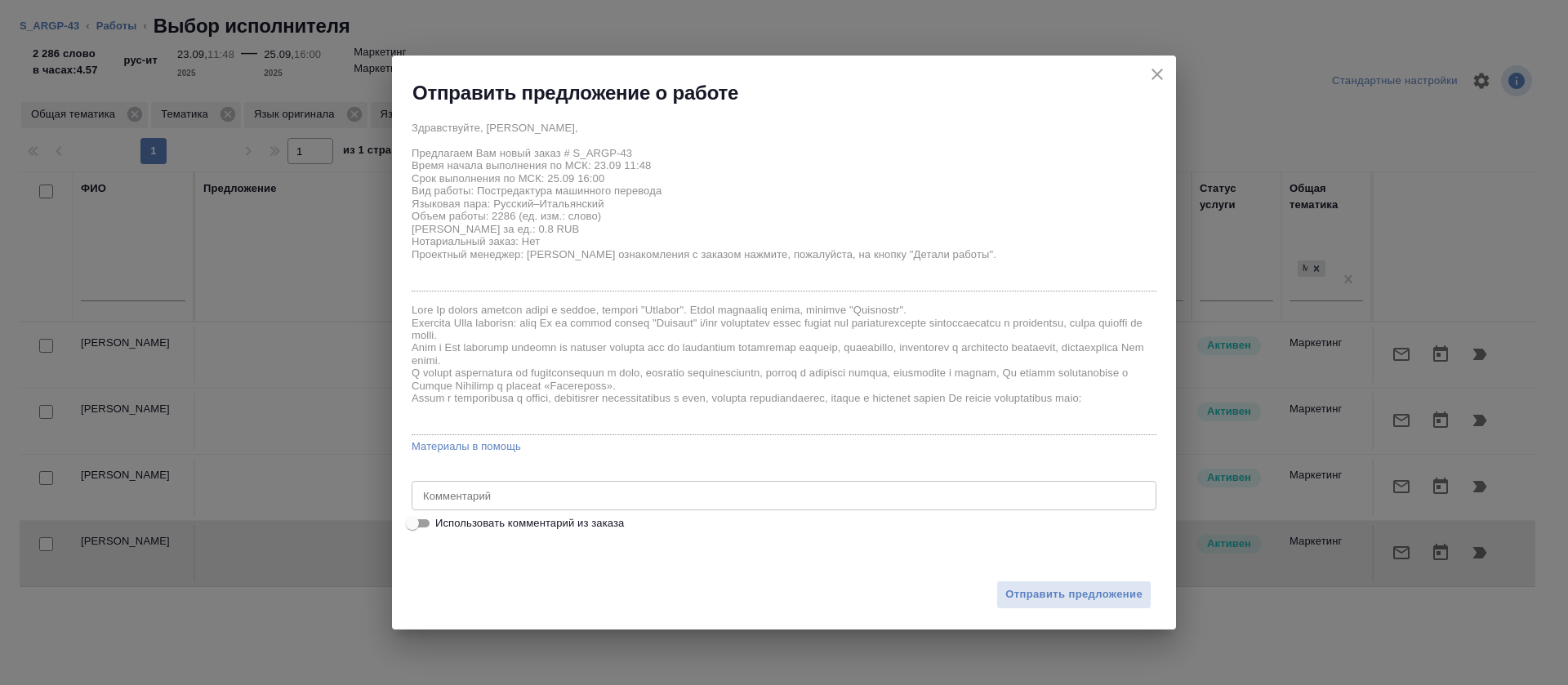
click at [598, 484] on div "x Комментарий" at bounding box center [783, 495] width 745 height 30
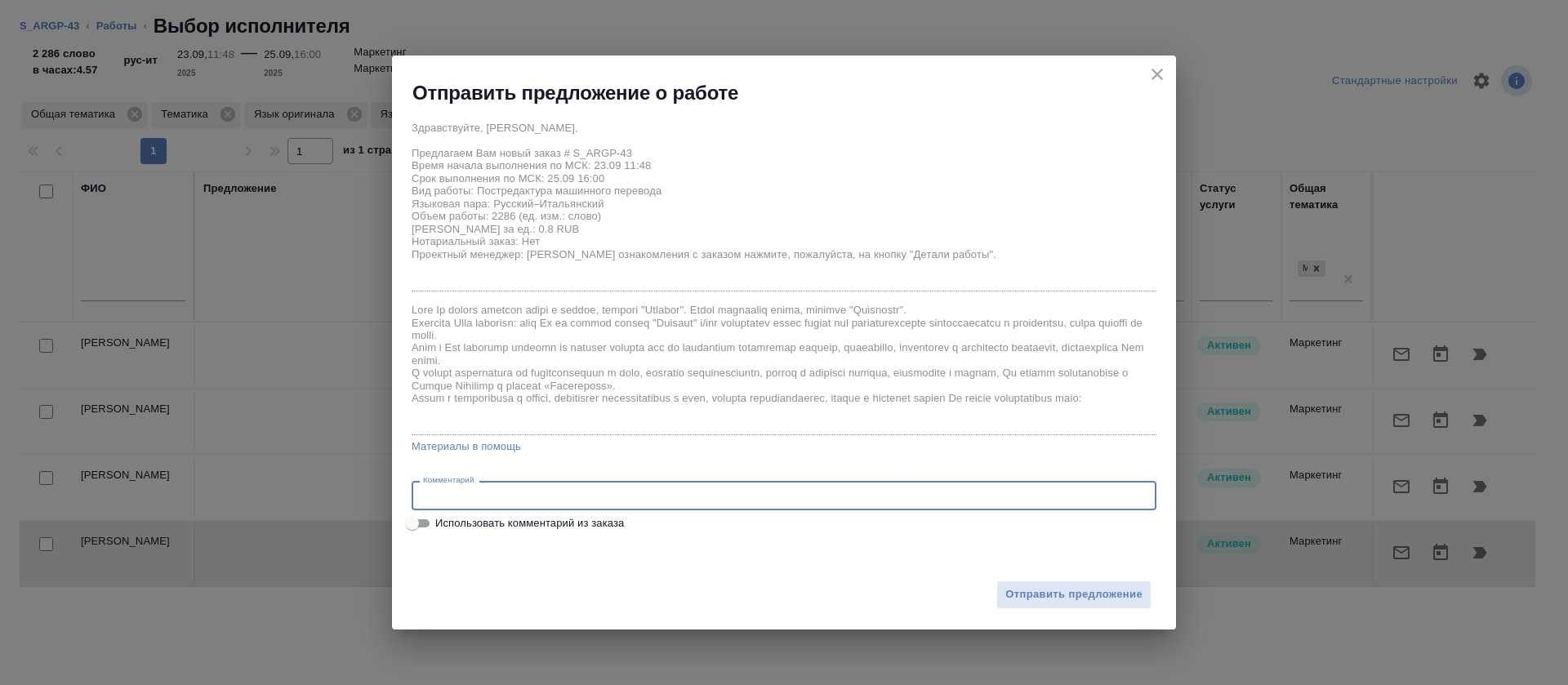
paste textarea "1. Ограничение в переводе описаний 140 символов вкл. пробелы. 2. Ограничение в …"
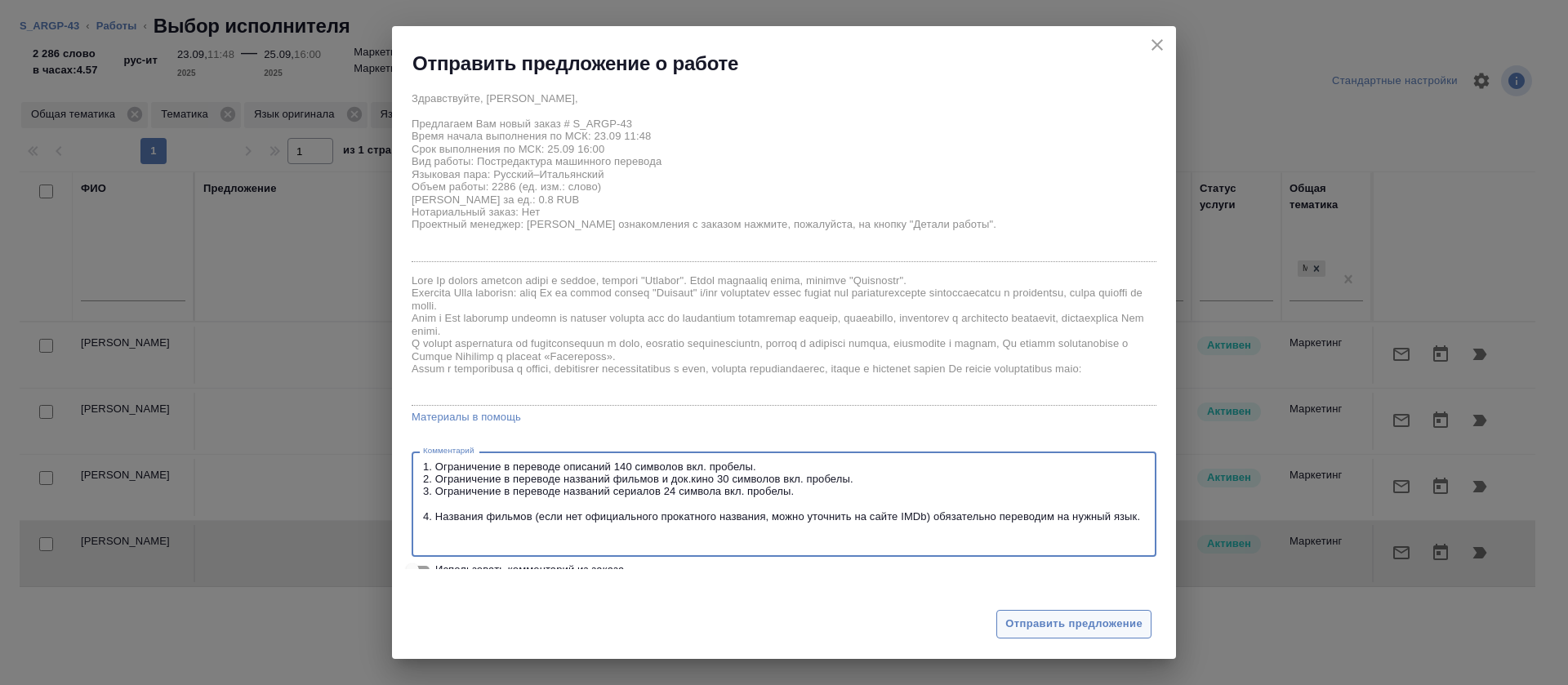
type textarea "1. Ограничение в переводе описаний 140 символов вкл. пробелы. 2. Ограничение в …"
click at [1082, 631] on span "Отправить предложение" at bounding box center [1073, 623] width 137 height 19
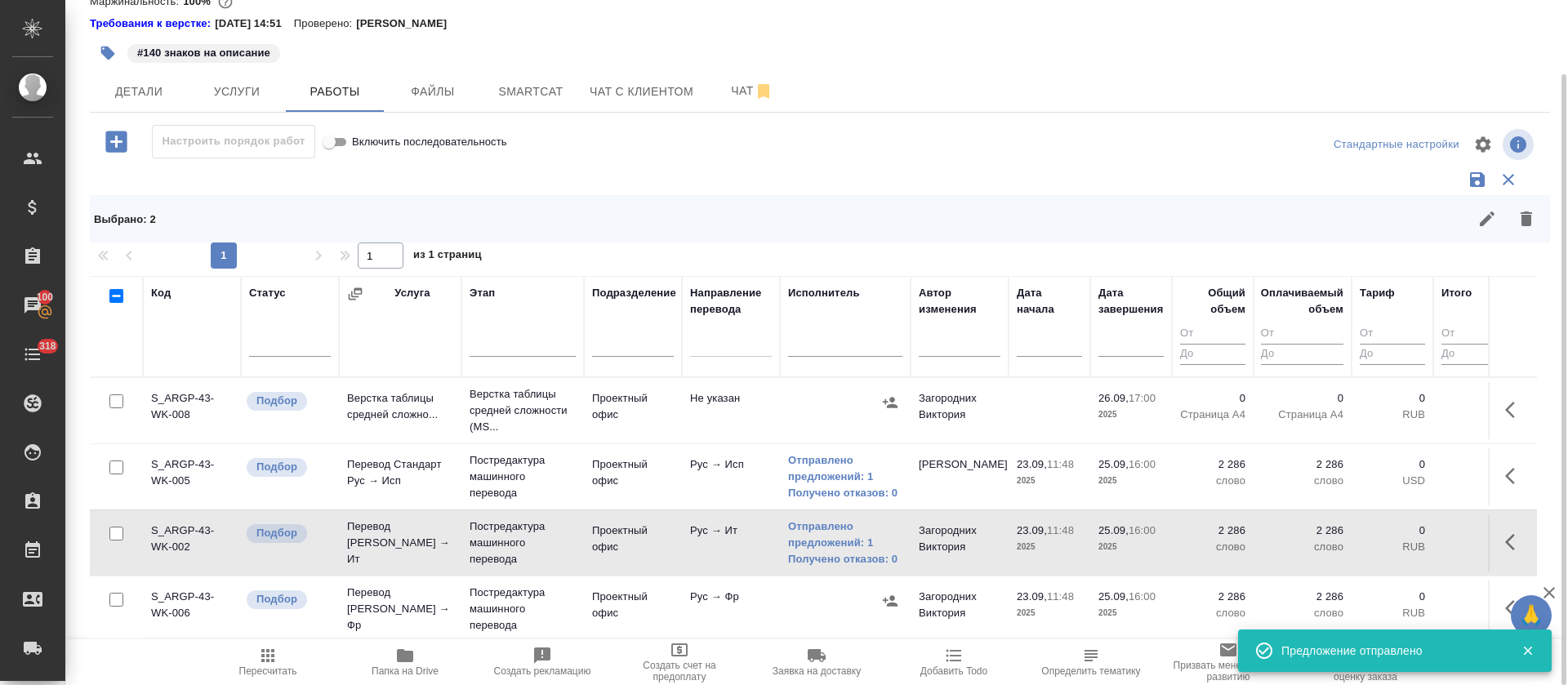
scroll to position [123, 0]
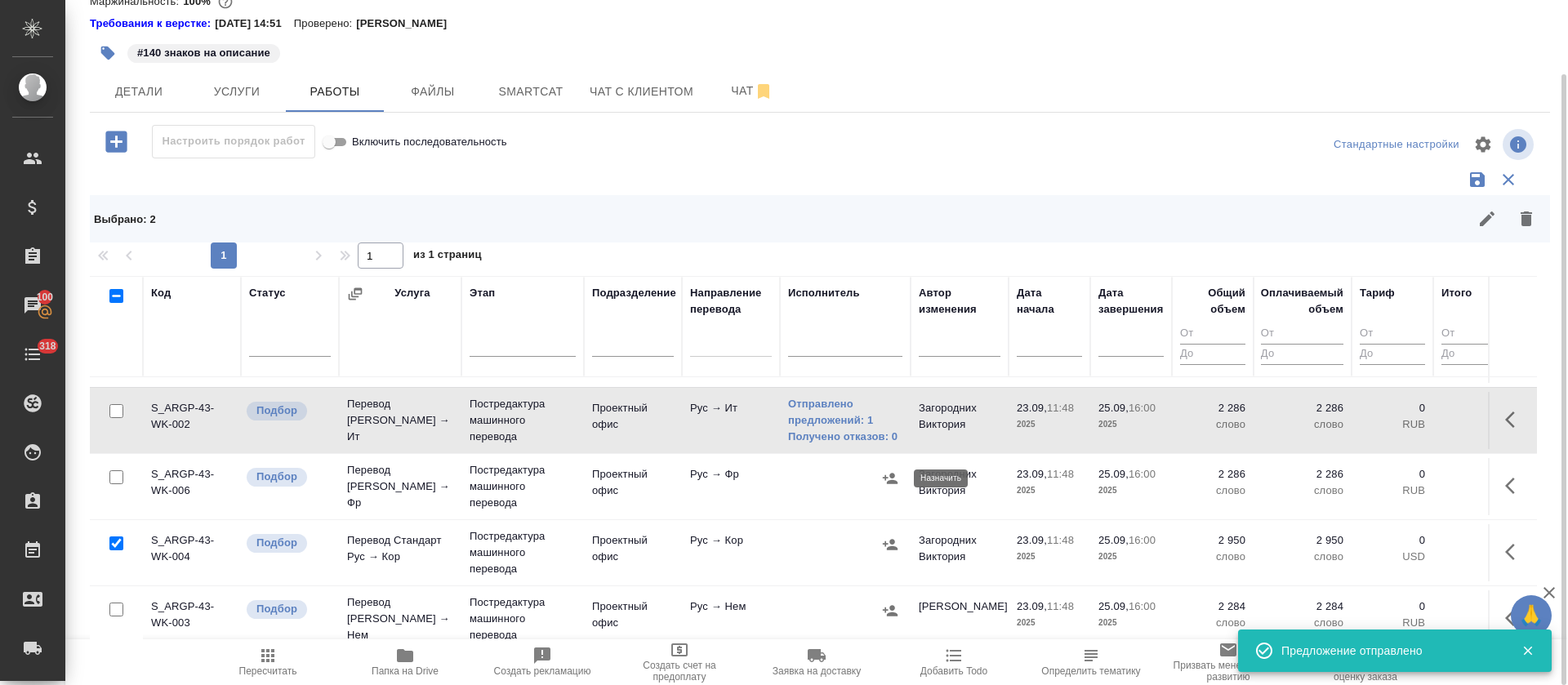
click at [891, 482] on icon "button" at bounding box center [890, 478] width 14 height 11
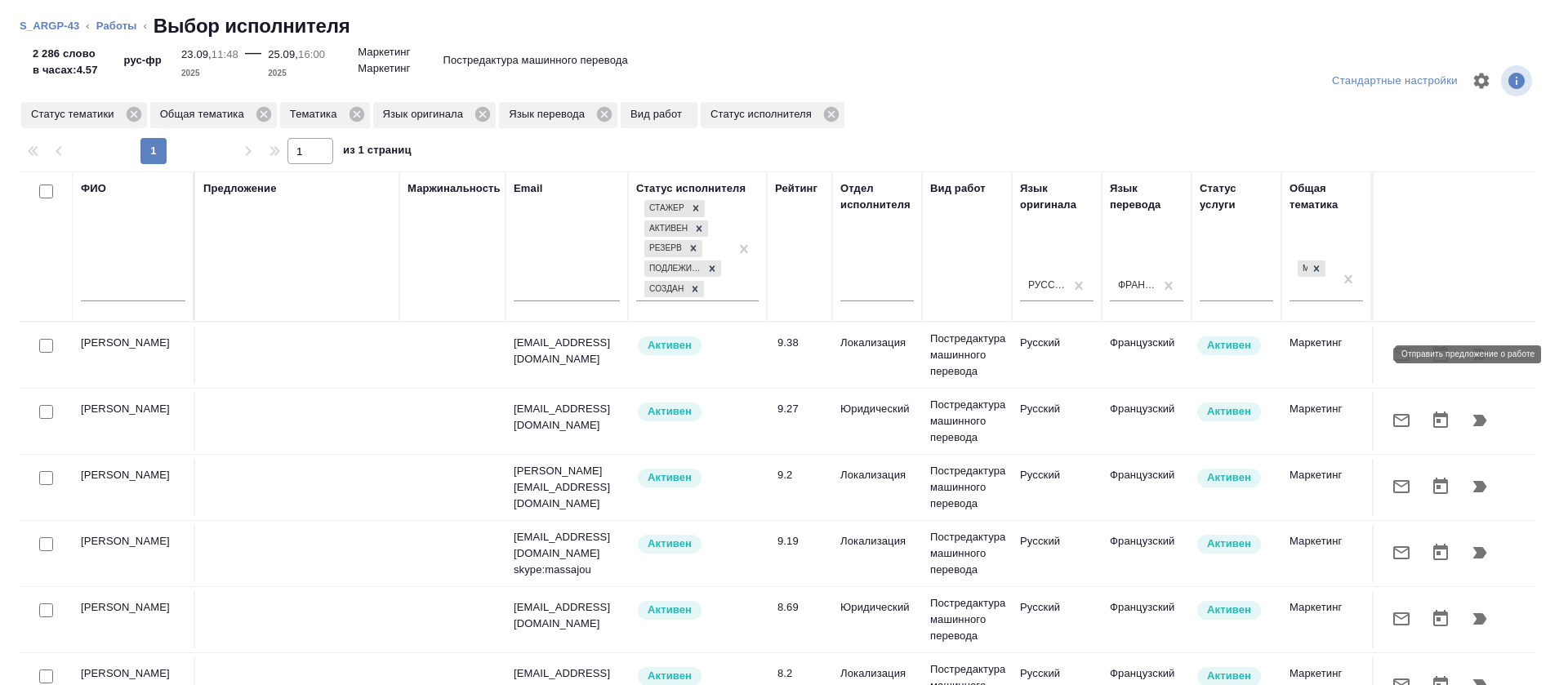
click at [1391, 346] on icon "button" at bounding box center [1401, 355] width 20 height 20
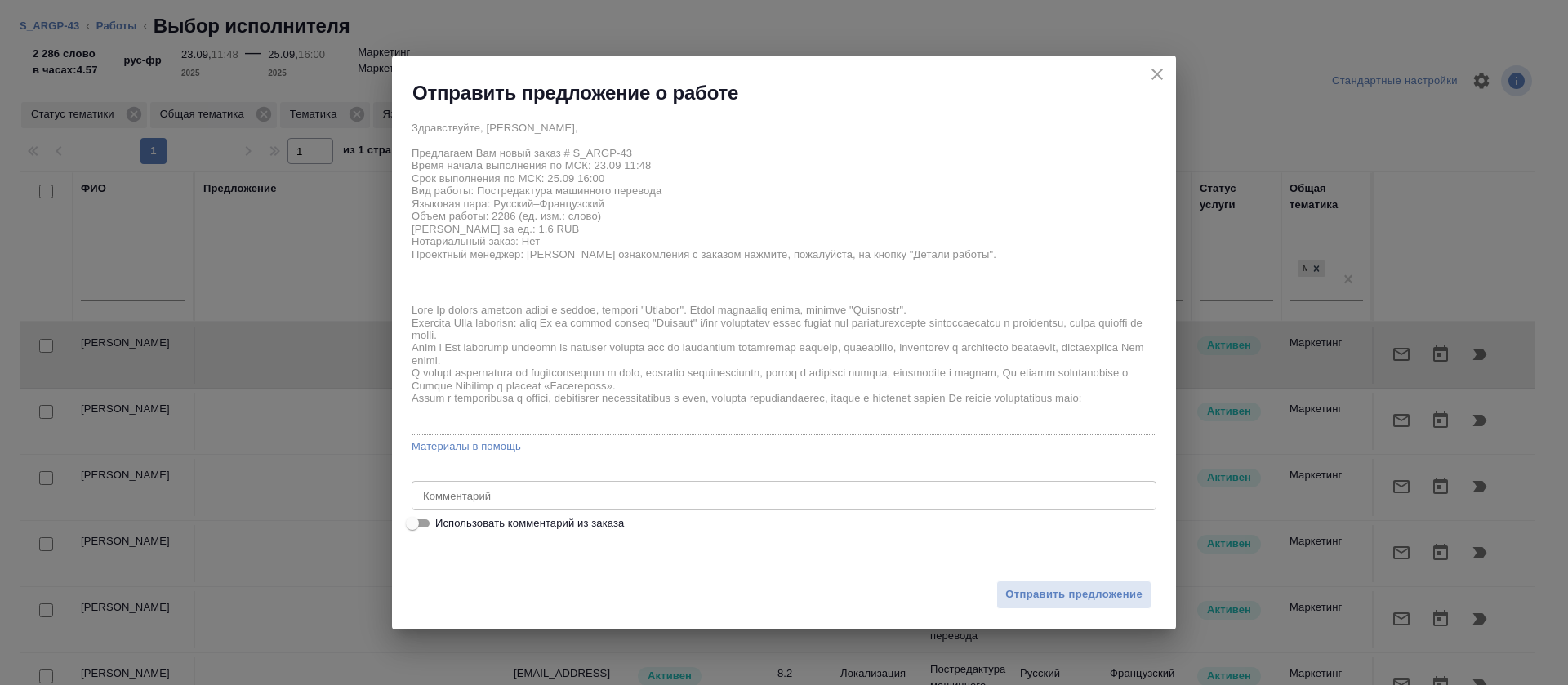
click at [699, 498] on textarea at bounding box center [784, 496] width 722 height 13
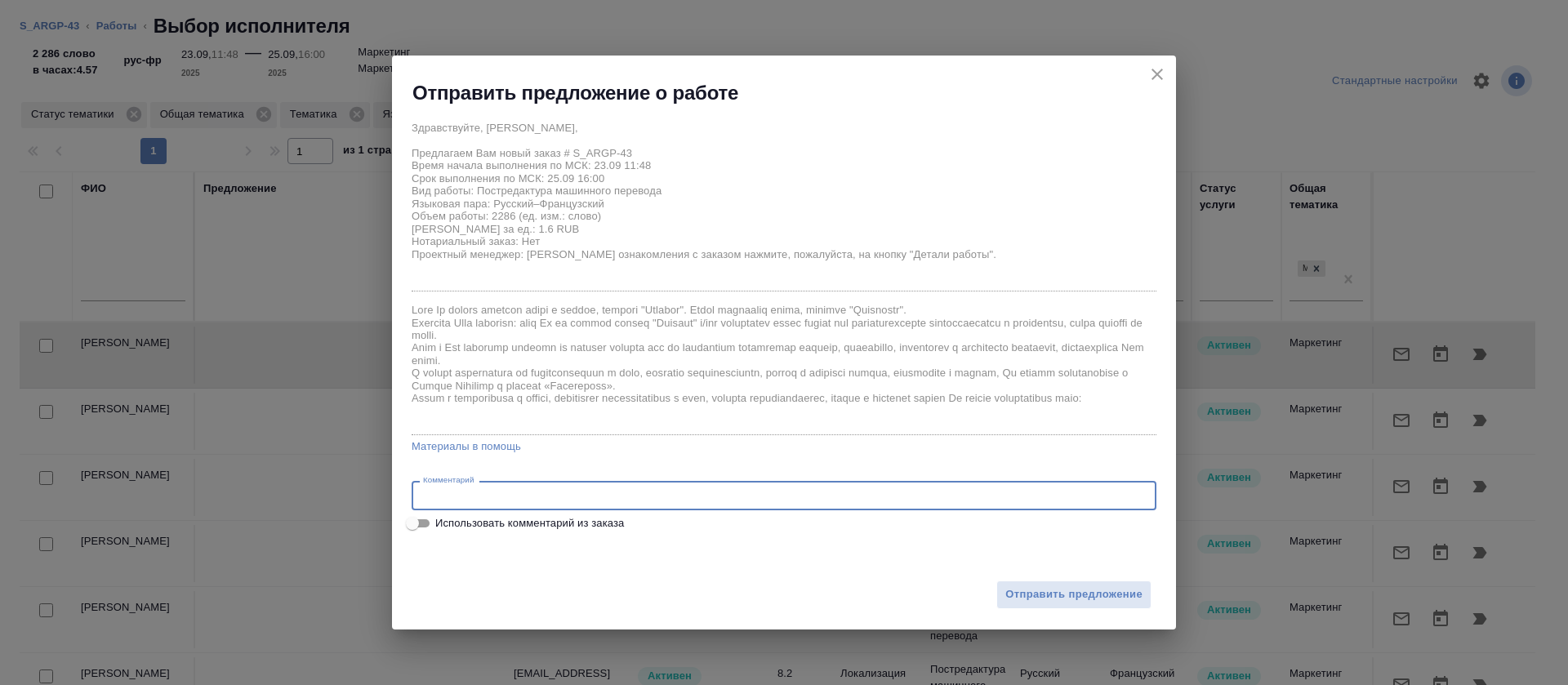
paste textarea "1. Ограничение в переводе описаний 140 символов вкл. пробелы. 2. Ограничение в …"
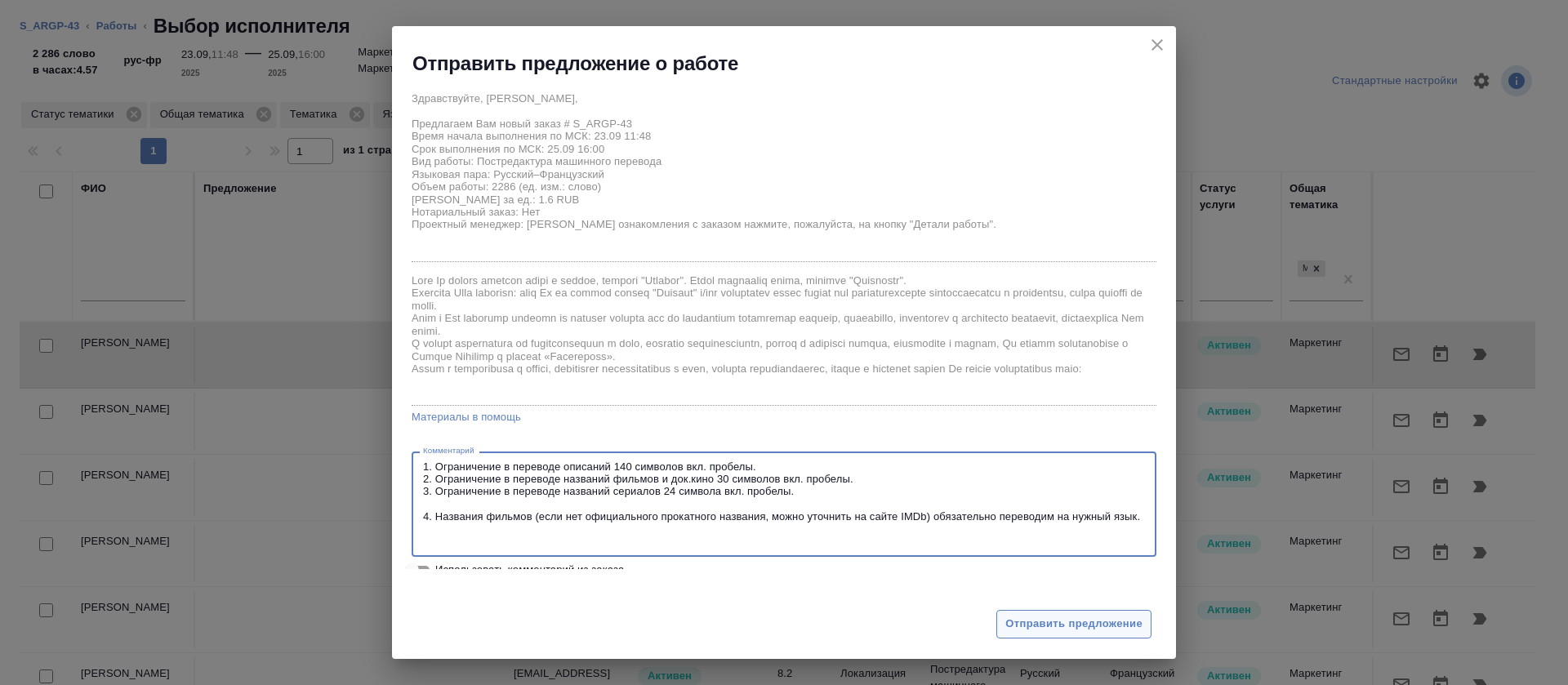
type textarea "1. Ограничение в переводе описаний 140 символов вкл. пробелы. 2. Ограничение в …"
click at [1057, 635] on button "Отправить предложение" at bounding box center [1073, 624] width 155 height 29
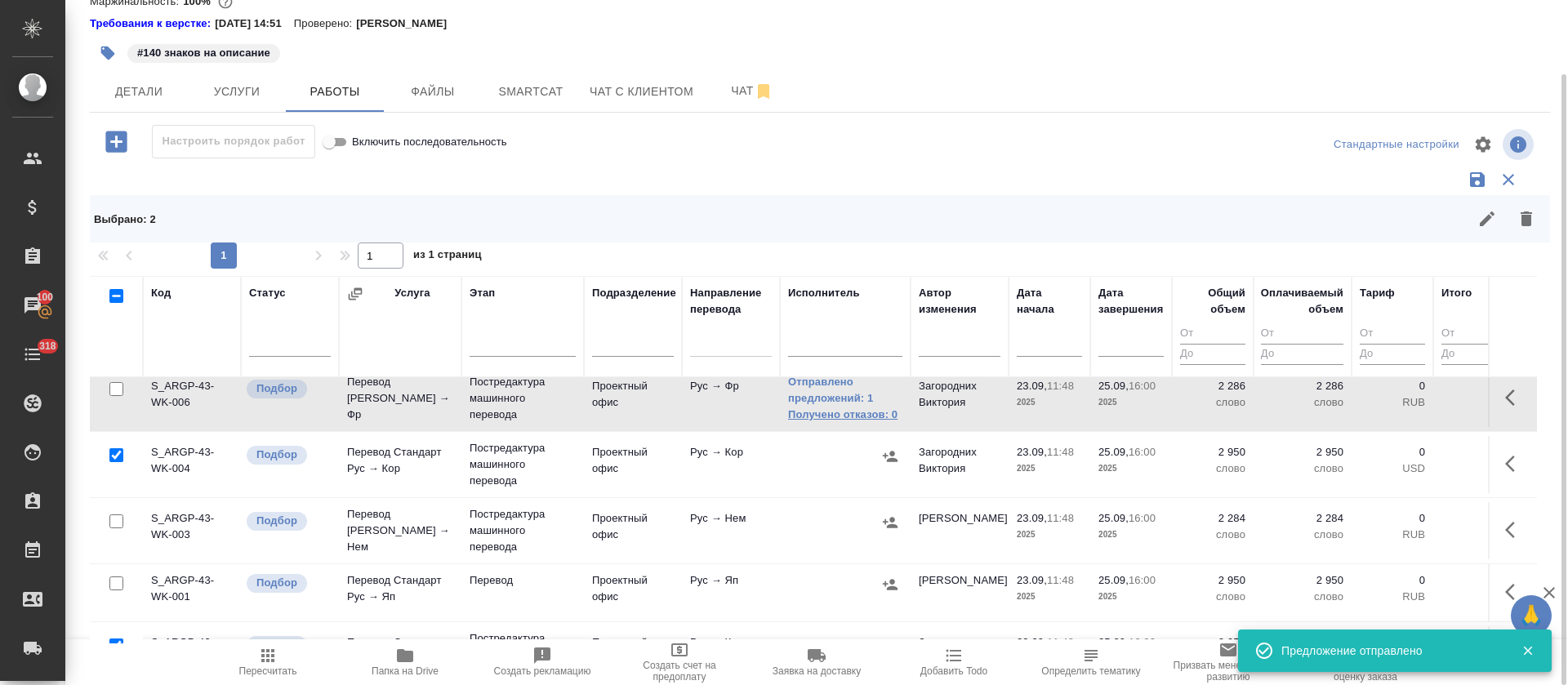
scroll to position [244, 0]
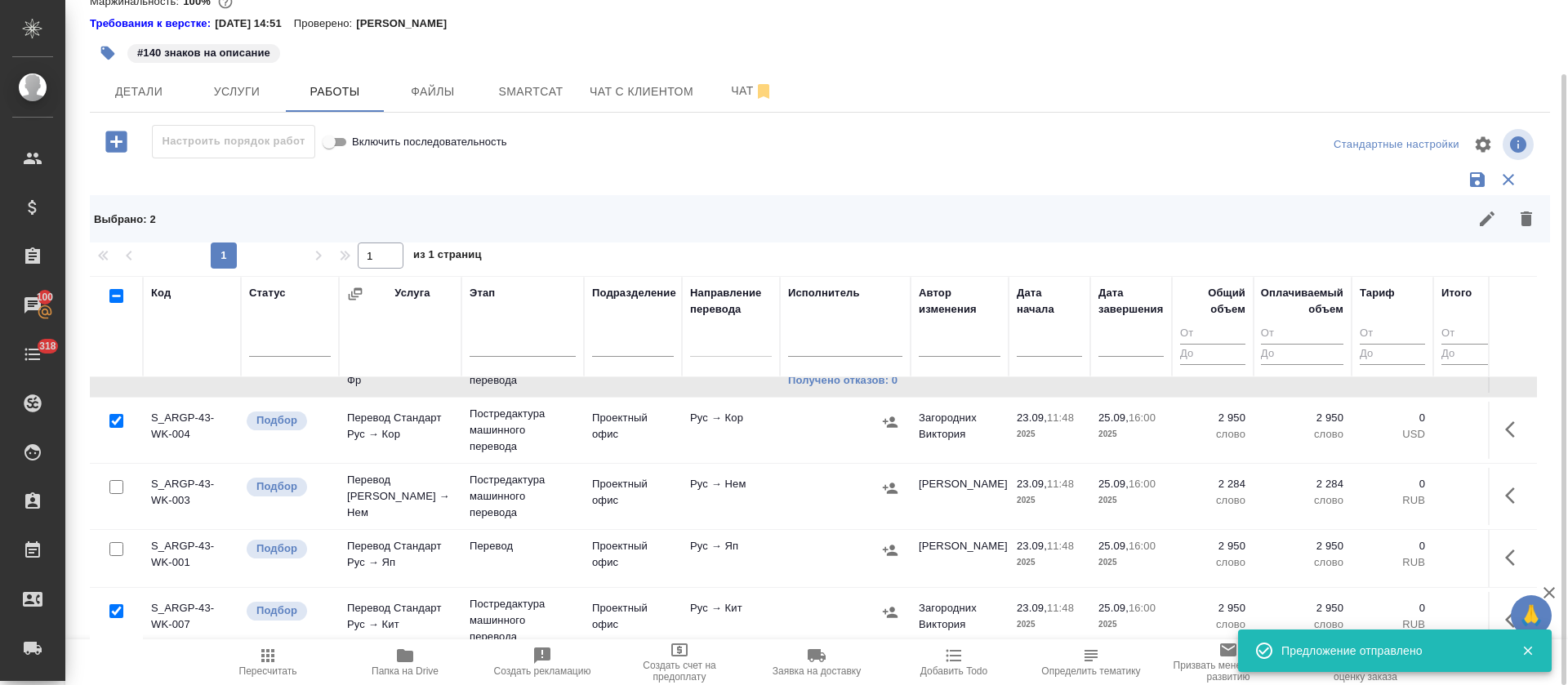
click at [891, 485] on icon "button" at bounding box center [890, 488] width 14 height 11
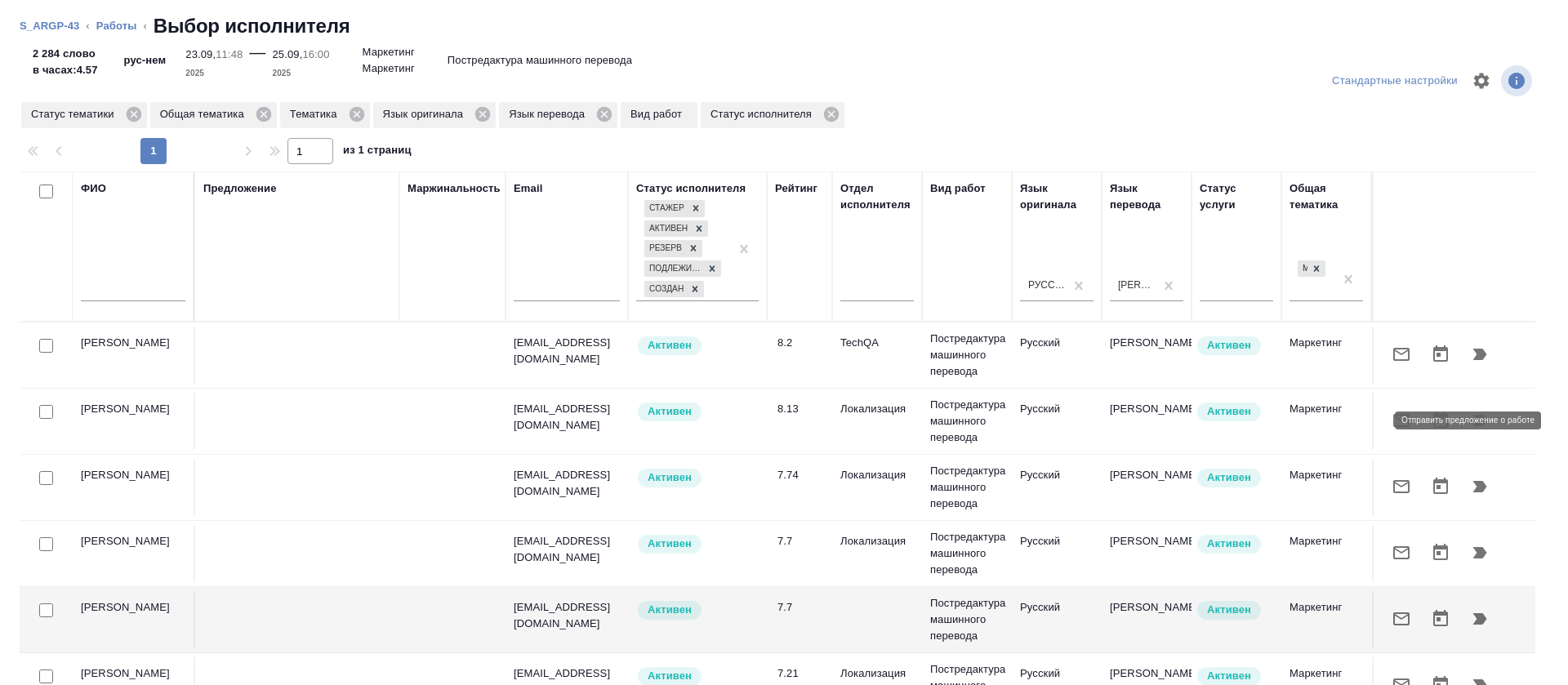
click at [1382, 433] on button "button" at bounding box center [1401, 421] width 39 height 39
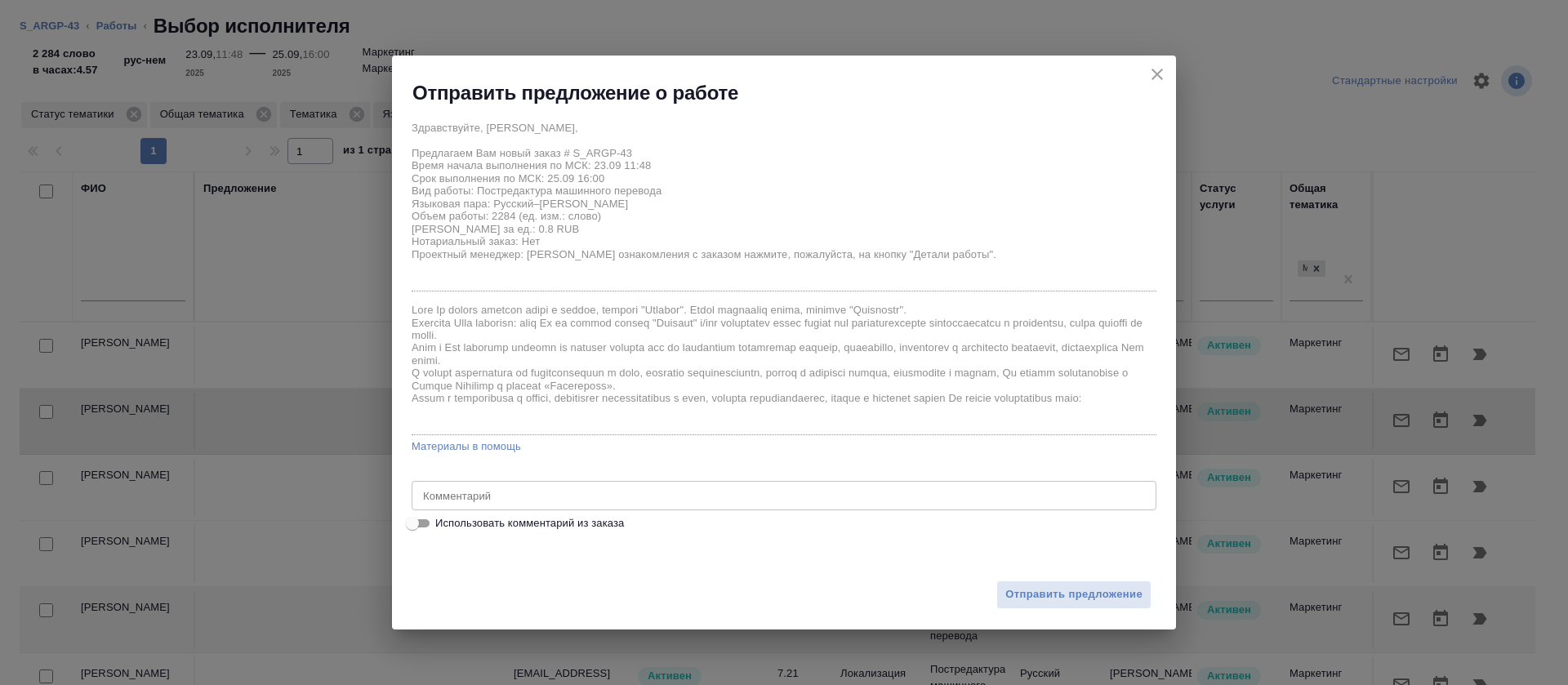
click at [642, 499] on textarea at bounding box center [784, 496] width 722 height 13
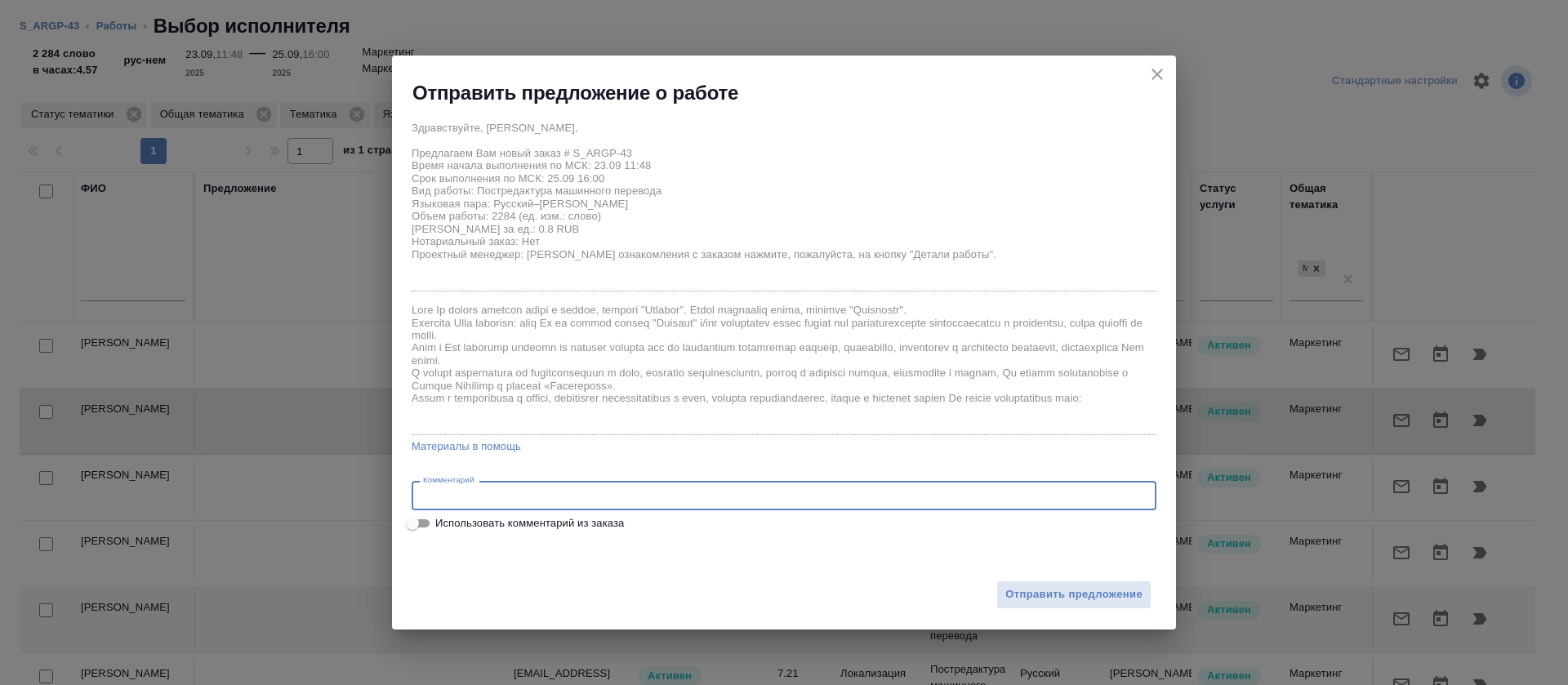
paste textarea "1. Ограничение в переводе описаний 140 символов вкл. пробелы. 2. Ограничение в …"
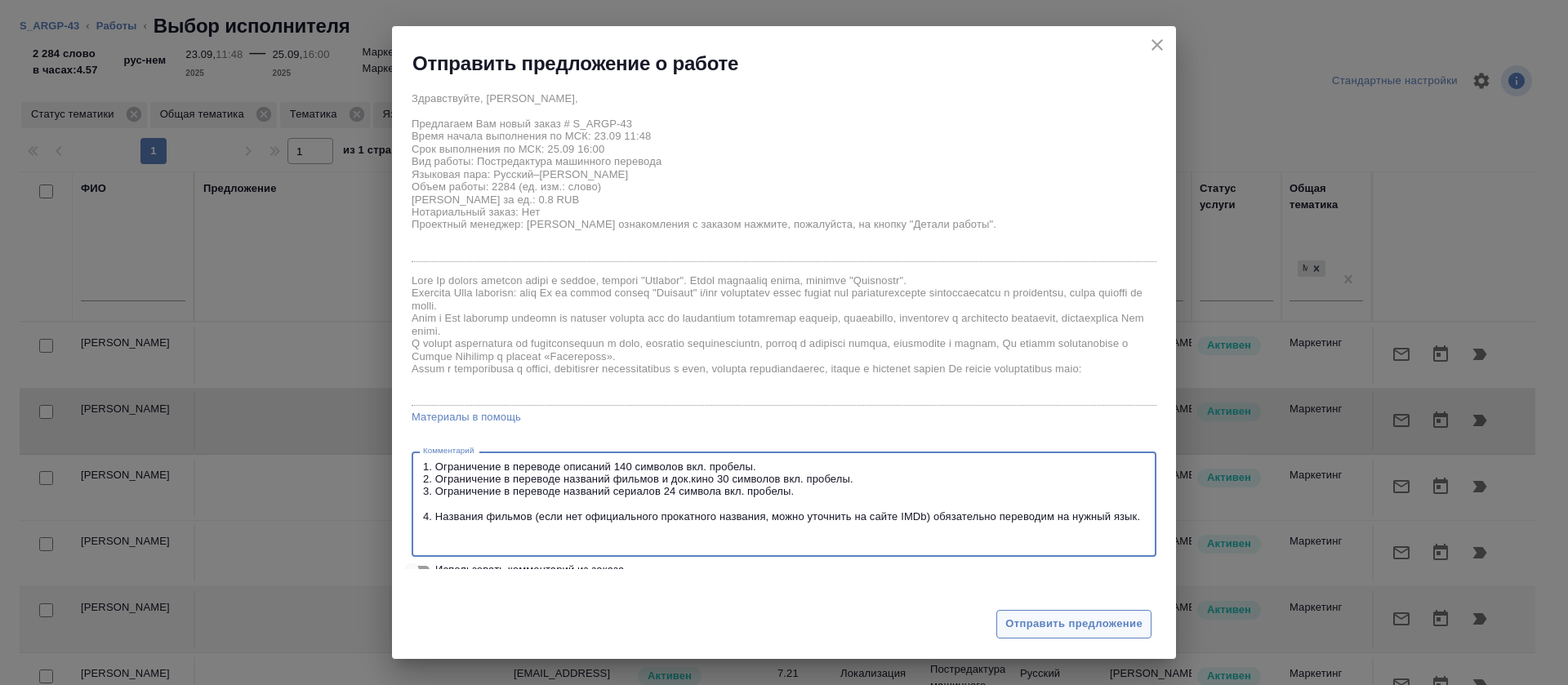
type textarea "1. Ограничение в переводе описаний 140 символов вкл. пробелы. 2. Ограничение в …"
click at [1021, 630] on span "Отправить предложение" at bounding box center [1073, 623] width 137 height 19
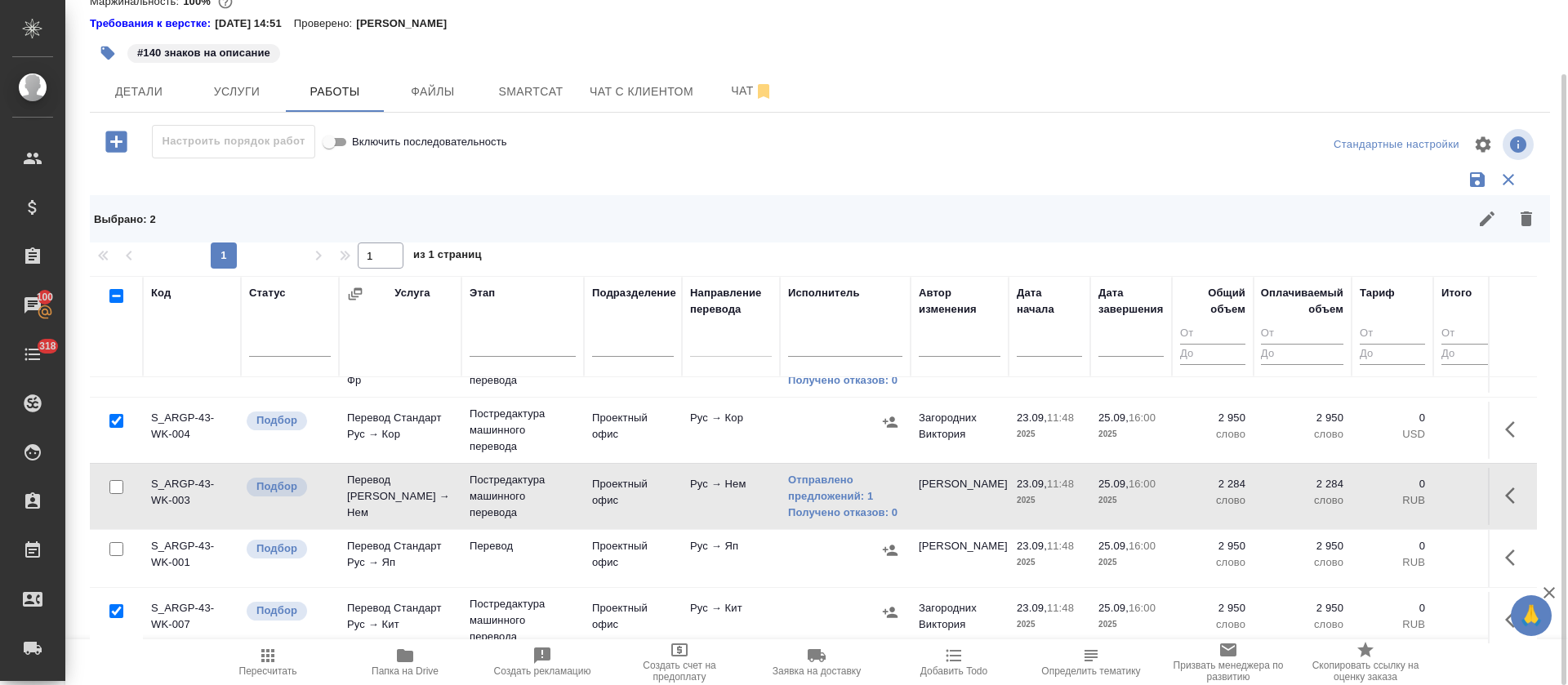
click at [892, 418] on icon "button" at bounding box center [890, 422] width 14 height 11
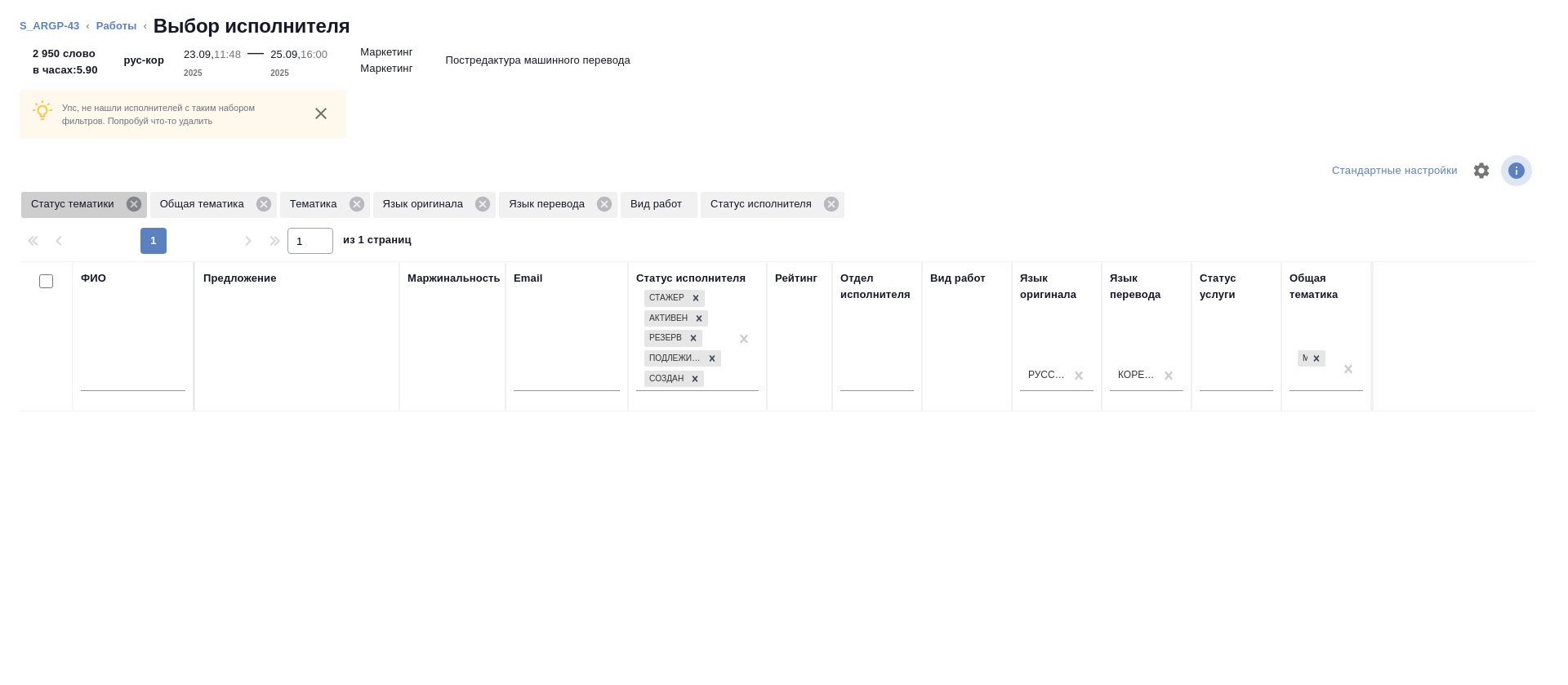
click at [134, 206] on icon at bounding box center [134, 204] width 18 height 18
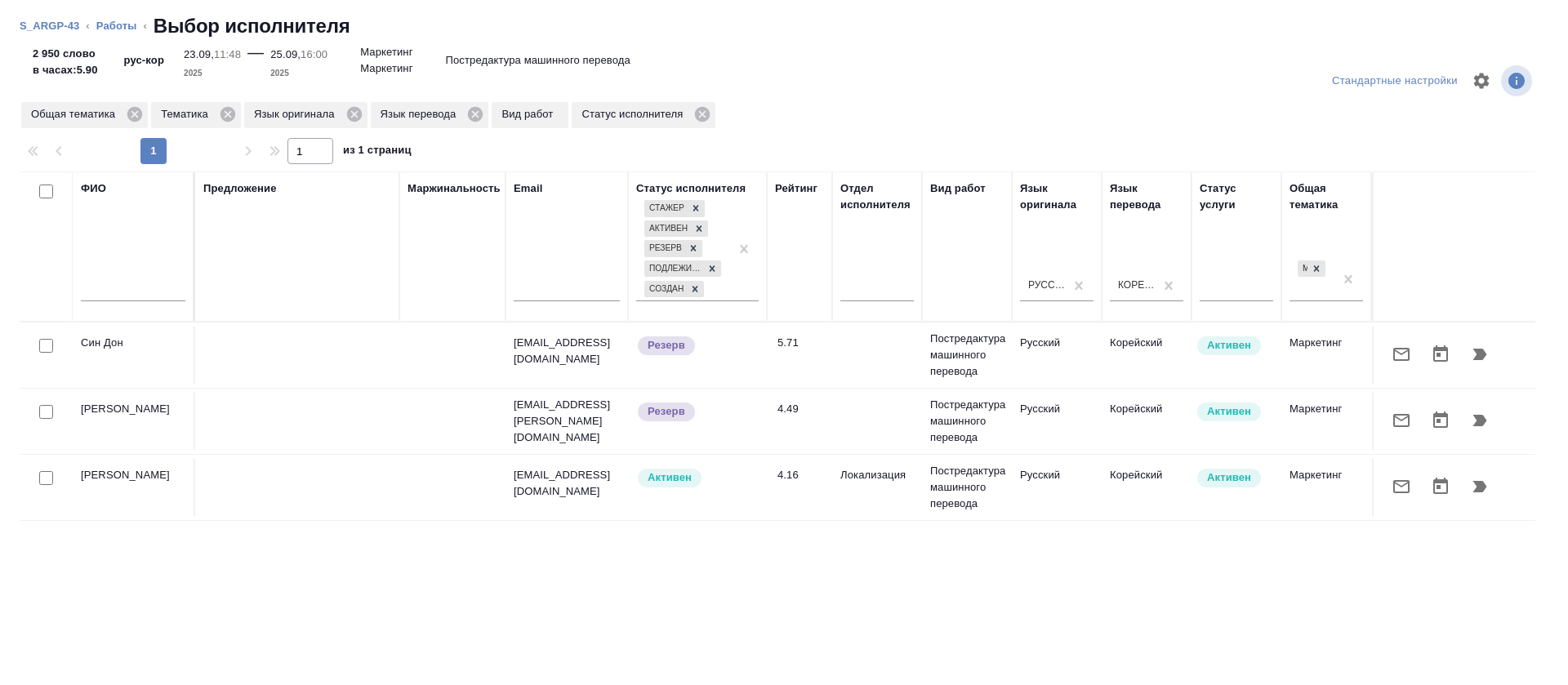
click at [158, 291] on input "text" at bounding box center [133, 291] width 105 height 21
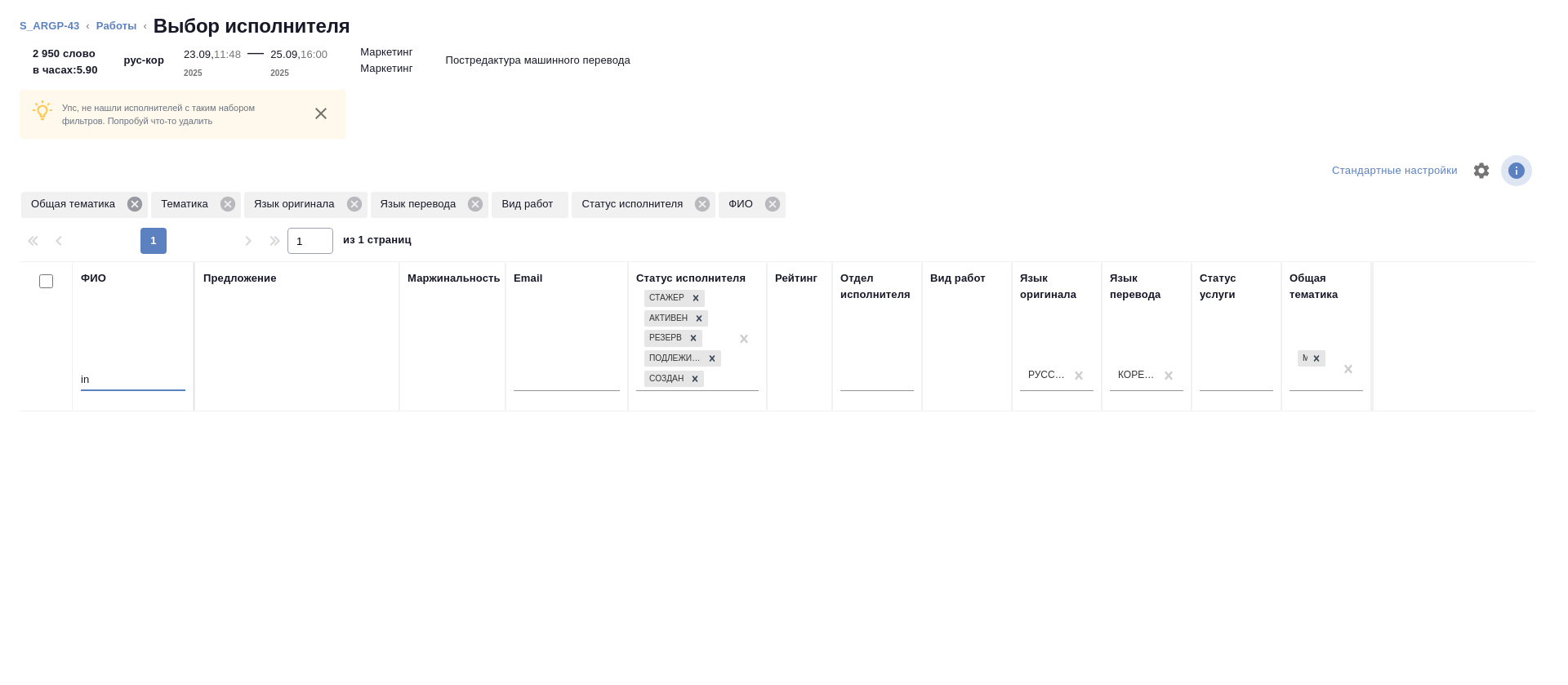
type input "in"
click at [132, 202] on icon at bounding box center [134, 204] width 14 height 14
click at [96, 209] on icon at bounding box center [98, 204] width 14 height 14
click at [128, 208] on icon at bounding box center [131, 204] width 14 height 14
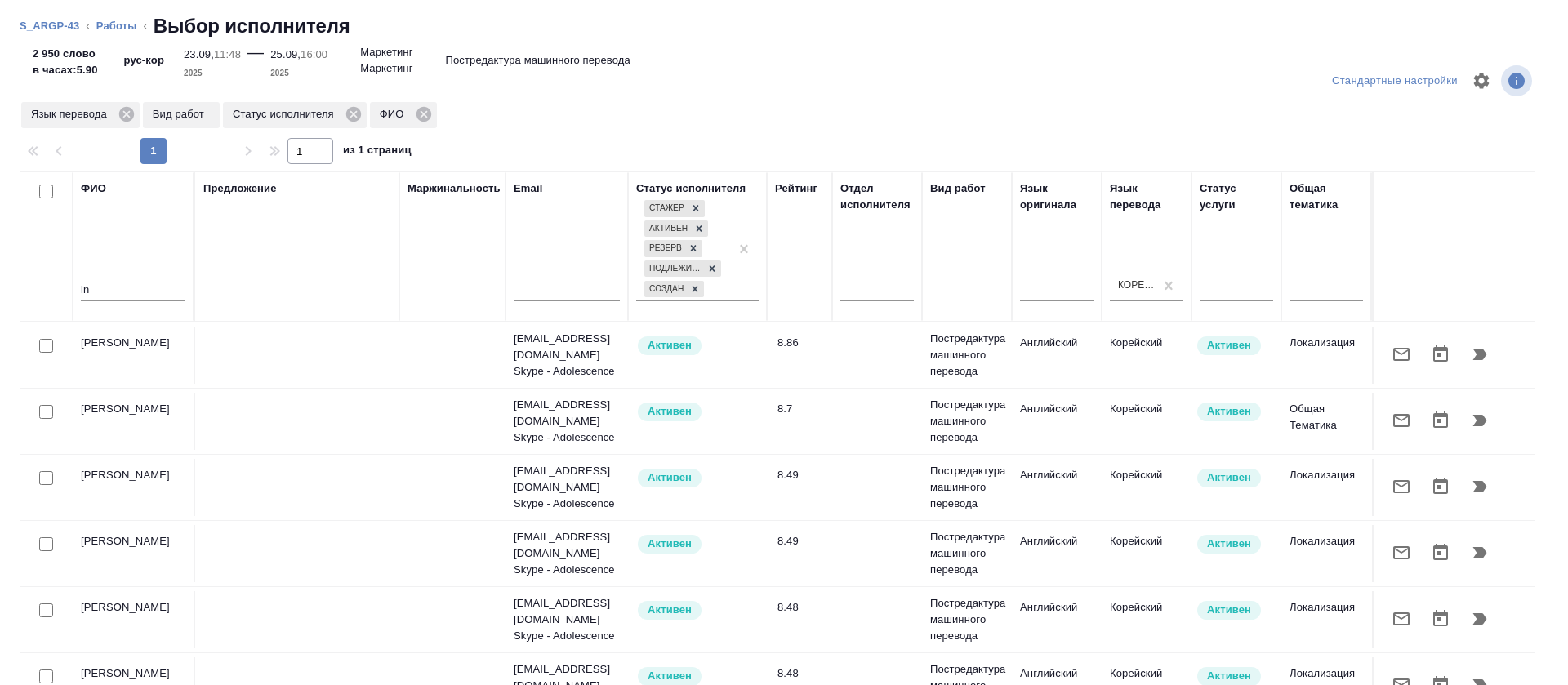
click at [1391, 347] on icon "button" at bounding box center [1401, 355] width 20 height 20
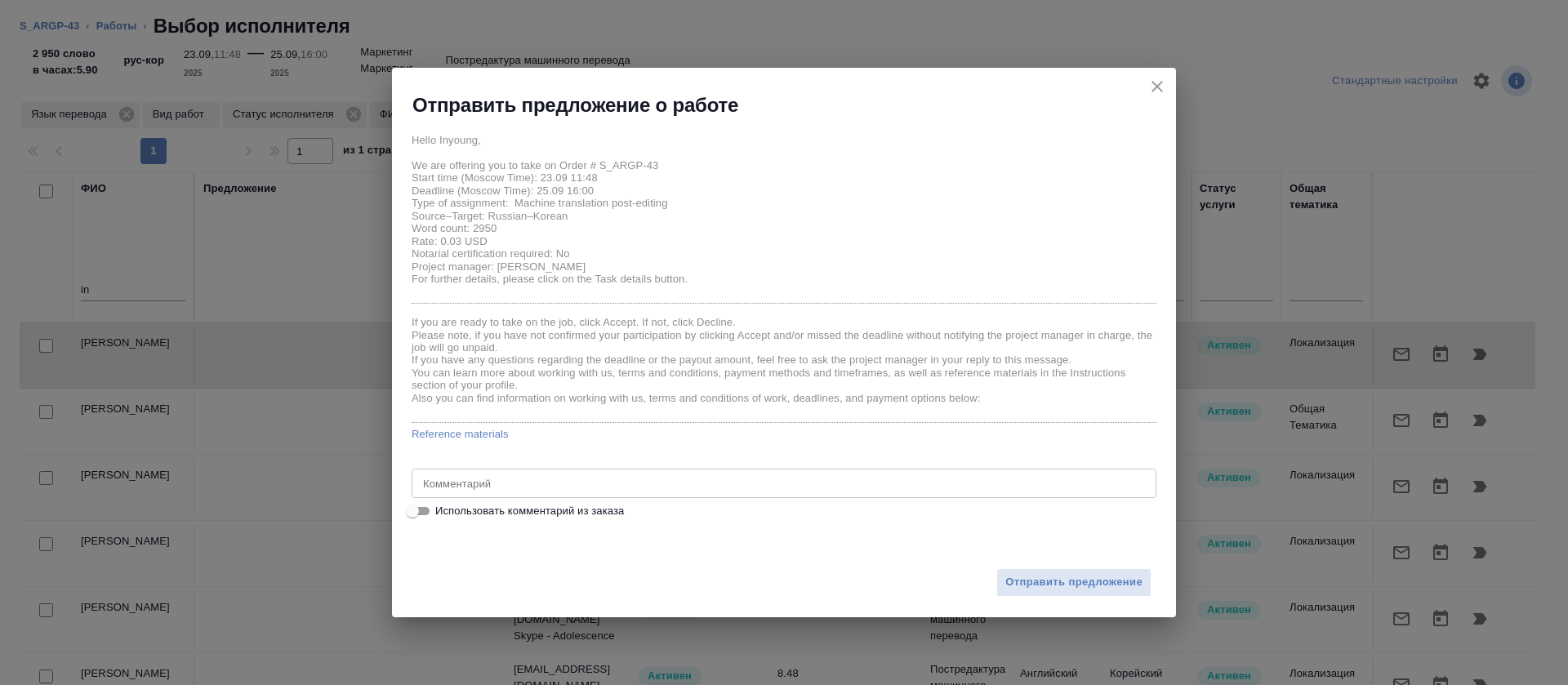
click at [414, 513] on input "Использовать комментарий из заказа" at bounding box center [413, 511] width 59 height 20
checkbox input "true"
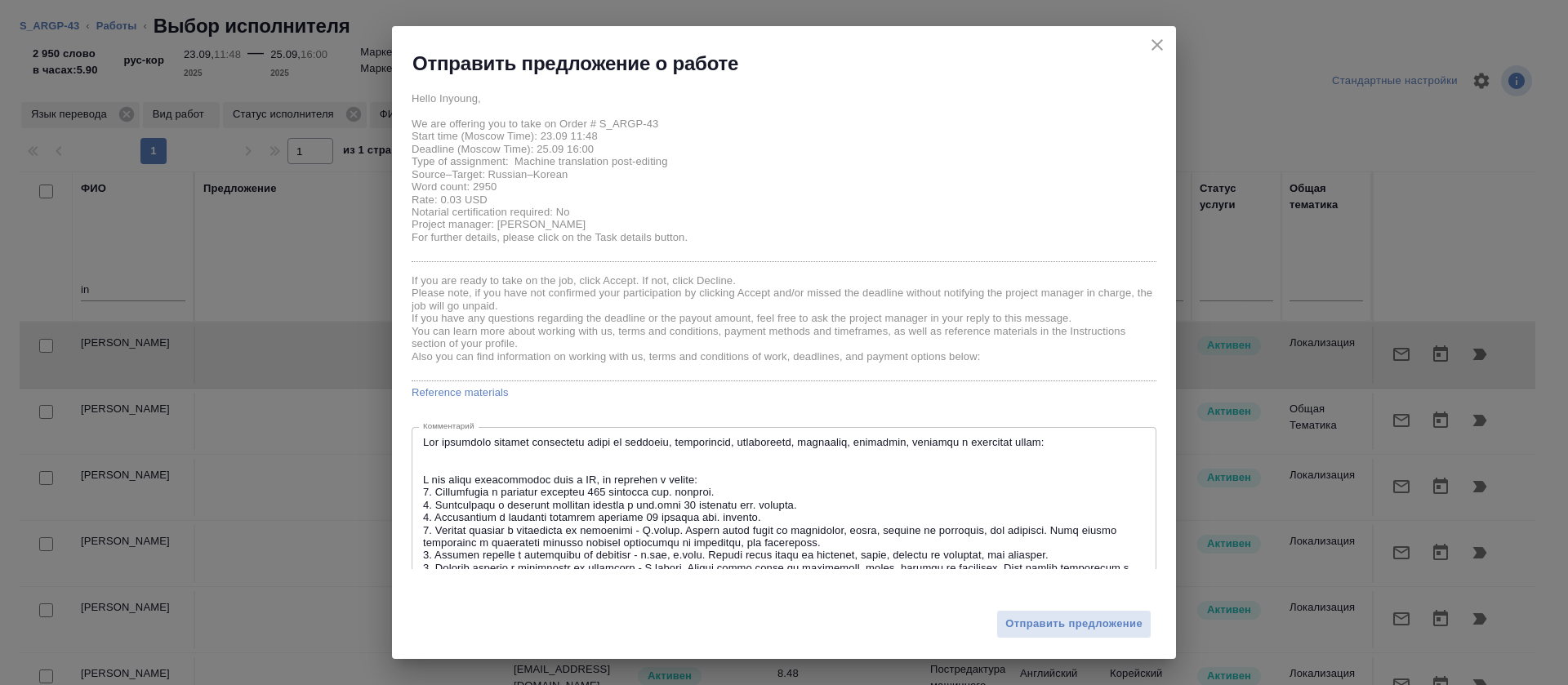
scroll to position [157, 0]
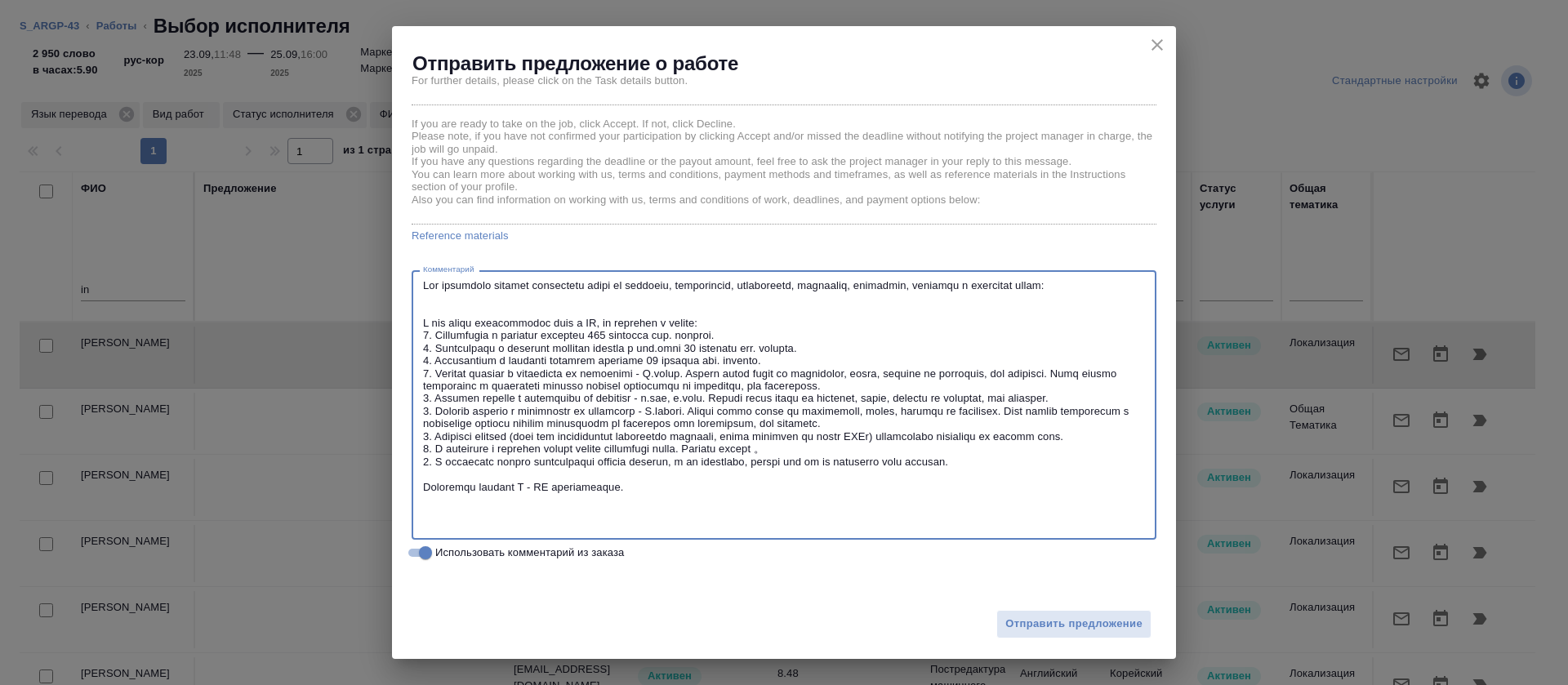
drag, startPoint x: 733, startPoint y: 320, endPoint x: 411, endPoint y: 253, distance: 328.9
click at [411, 253] on div "Hello Inyoung, We are offering you to take on Order # S_ARGP-43 Start time (Mos…" at bounding box center [783, 244] width 745 height 636
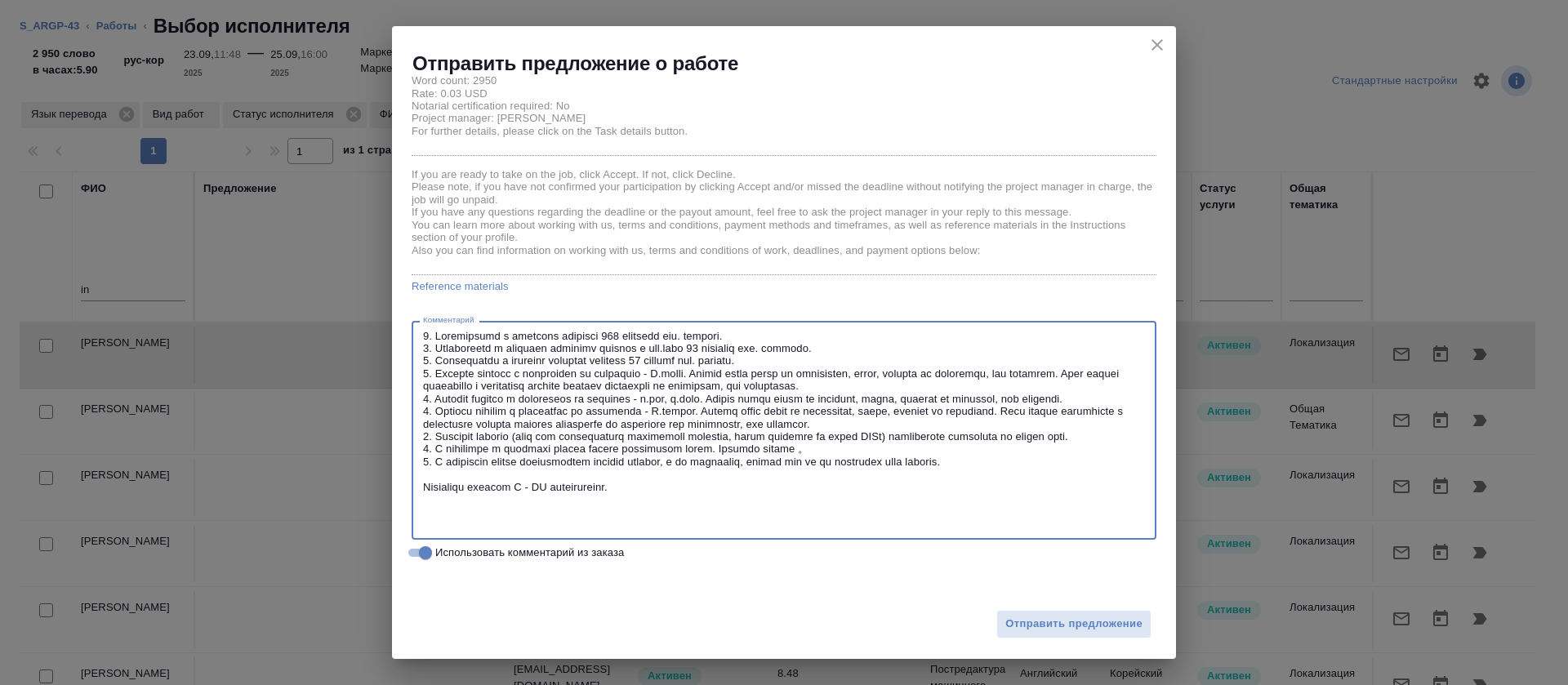
scroll to position [107, 0]
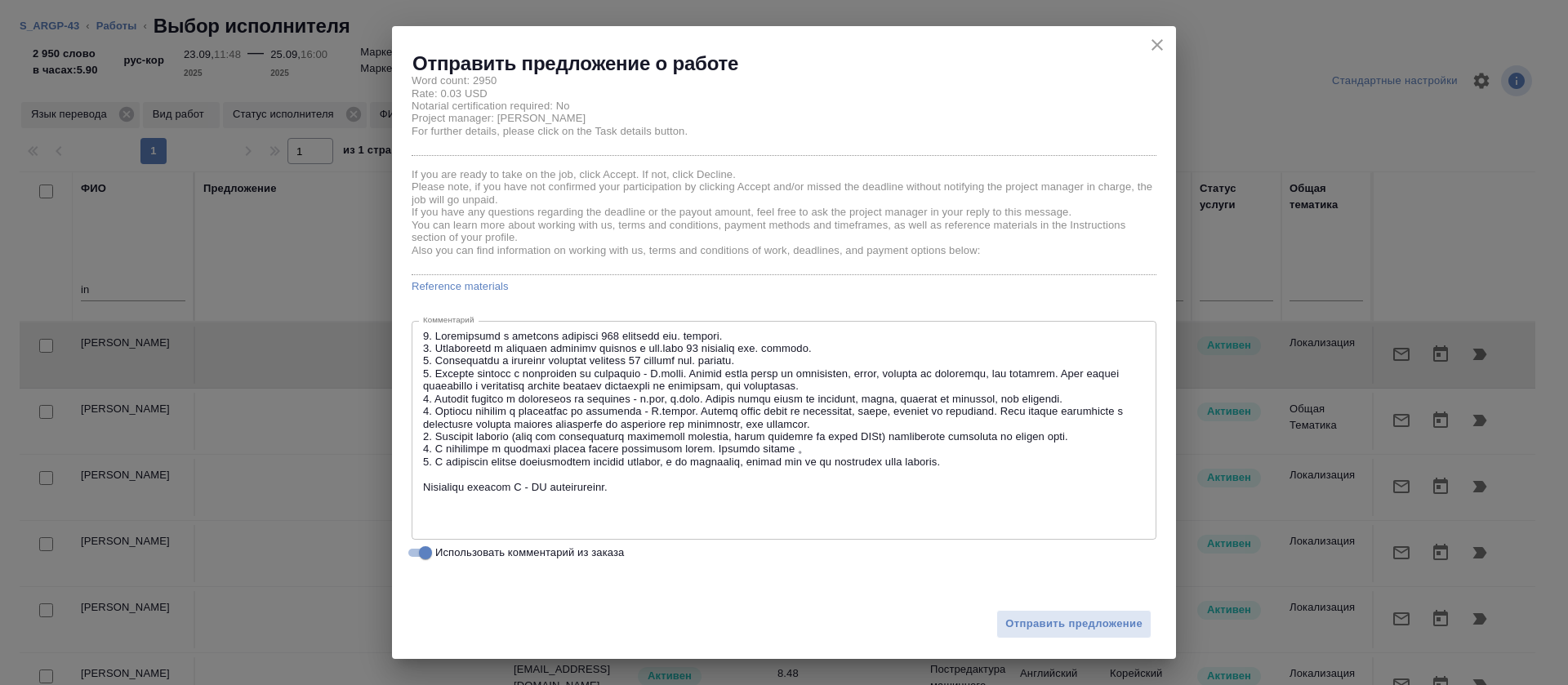
drag, startPoint x: 422, startPoint y: 373, endPoint x: 493, endPoint y: 411, distance: 80.5
click at [498, 411] on div "x Комментарий" at bounding box center [783, 430] width 745 height 218
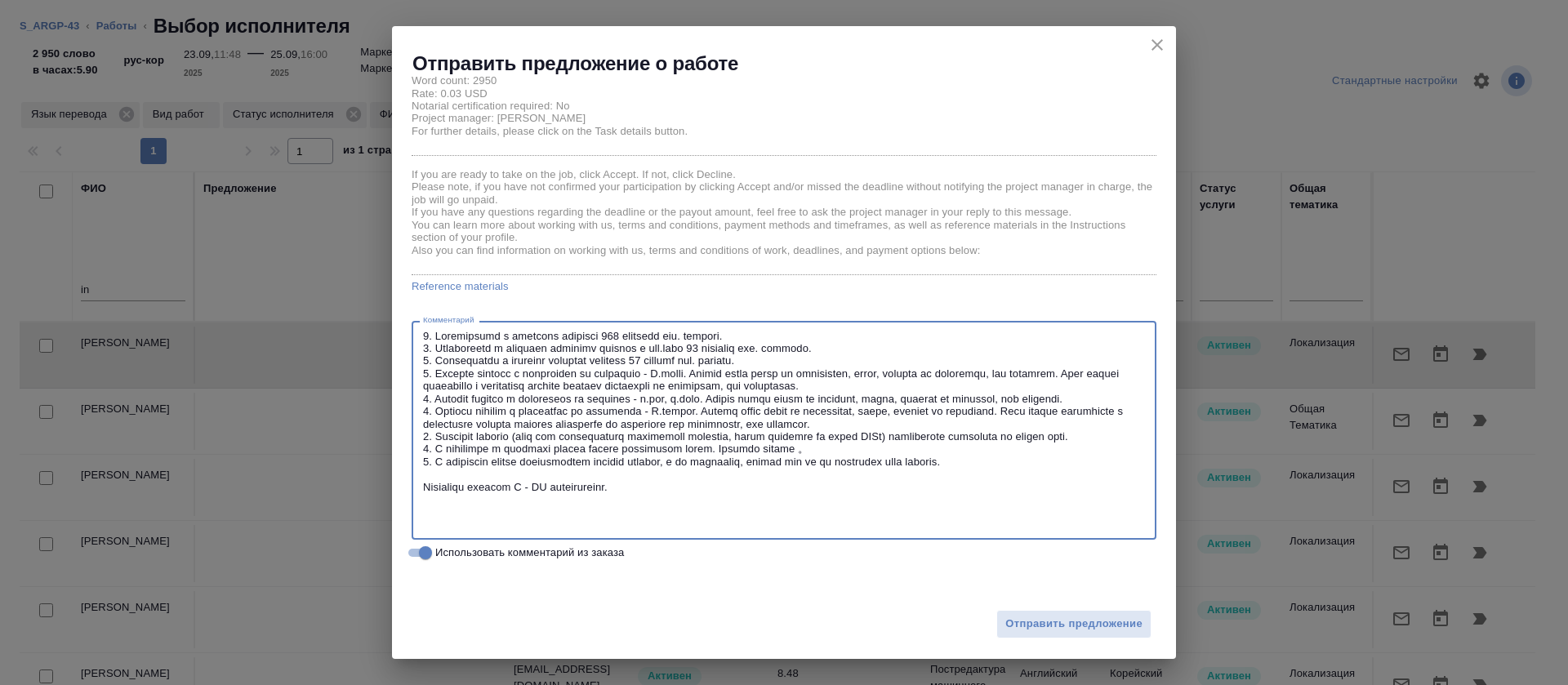
drag, startPoint x: 477, startPoint y: 411, endPoint x: 398, endPoint y: 373, distance: 87.7
click at [398, 373] on div "Hello Inyoung, We are offering you to take on Order # S_ARGP-43 Start time (Mos…" at bounding box center [784, 323] width 784 height 492
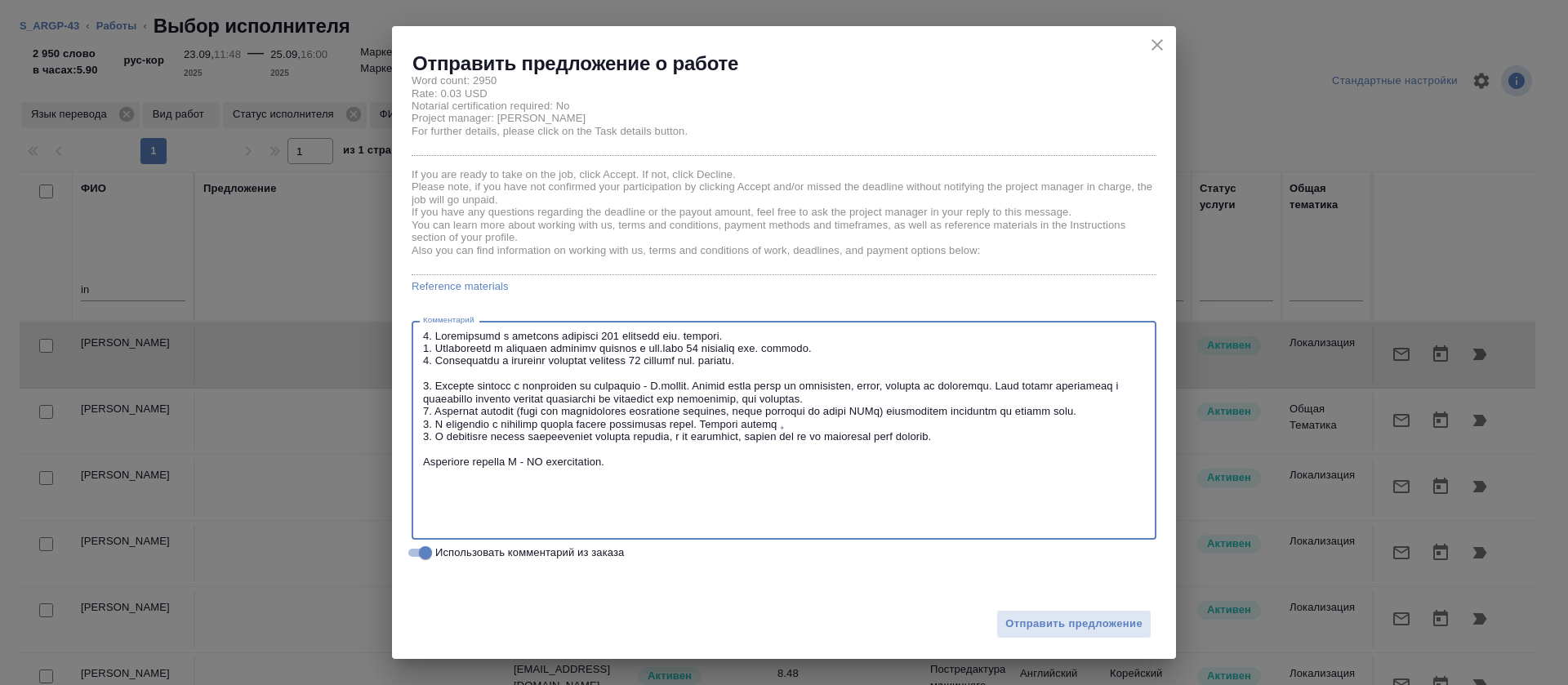
scroll to position [69, 0]
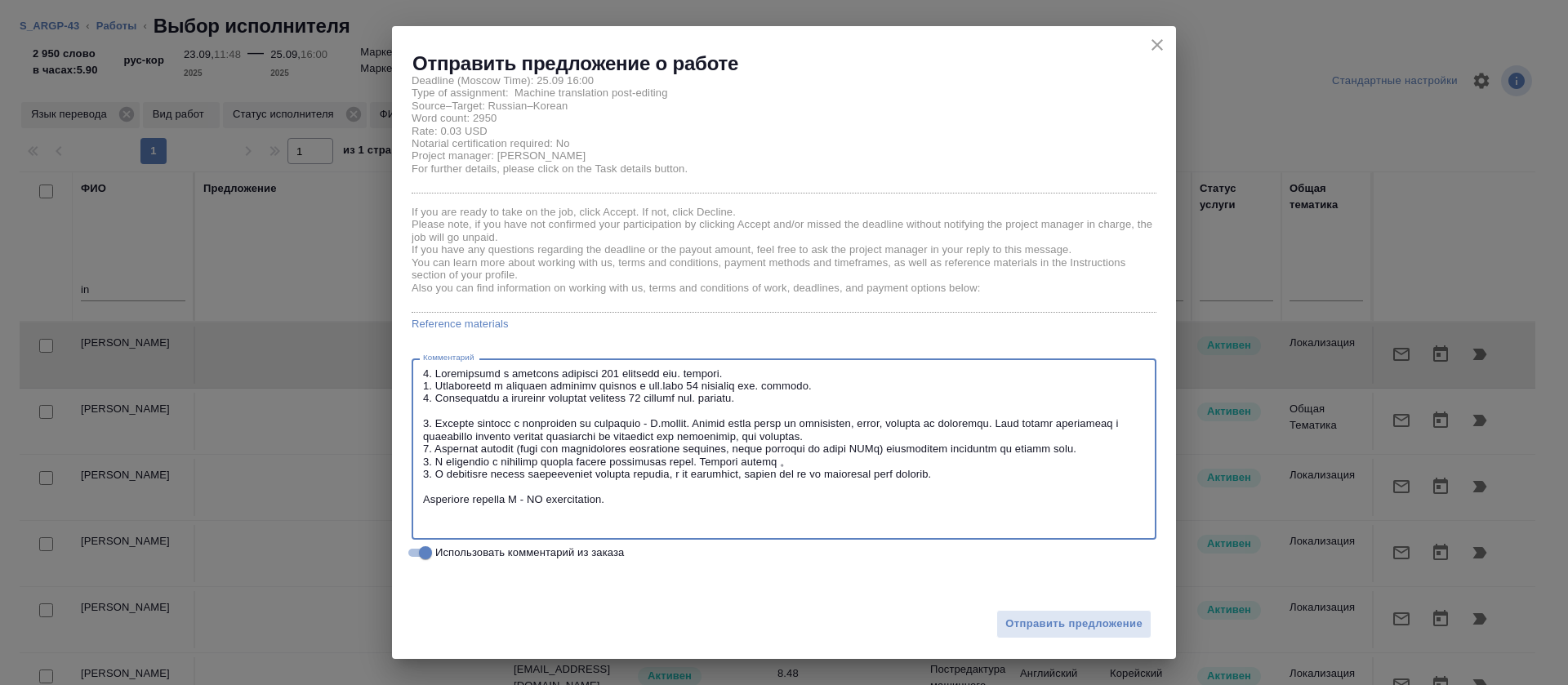
drag, startPoint x: 836, startPoint y: 471, endPoint x: 408, endPoint y: 456, distance: 428.3
click at [408, 456] on div "Hello Inyoung, We are offering you to take on Order # S_ARGP-43 Start time (Mos…" at bounding box center [784, 323] width 784 height 492
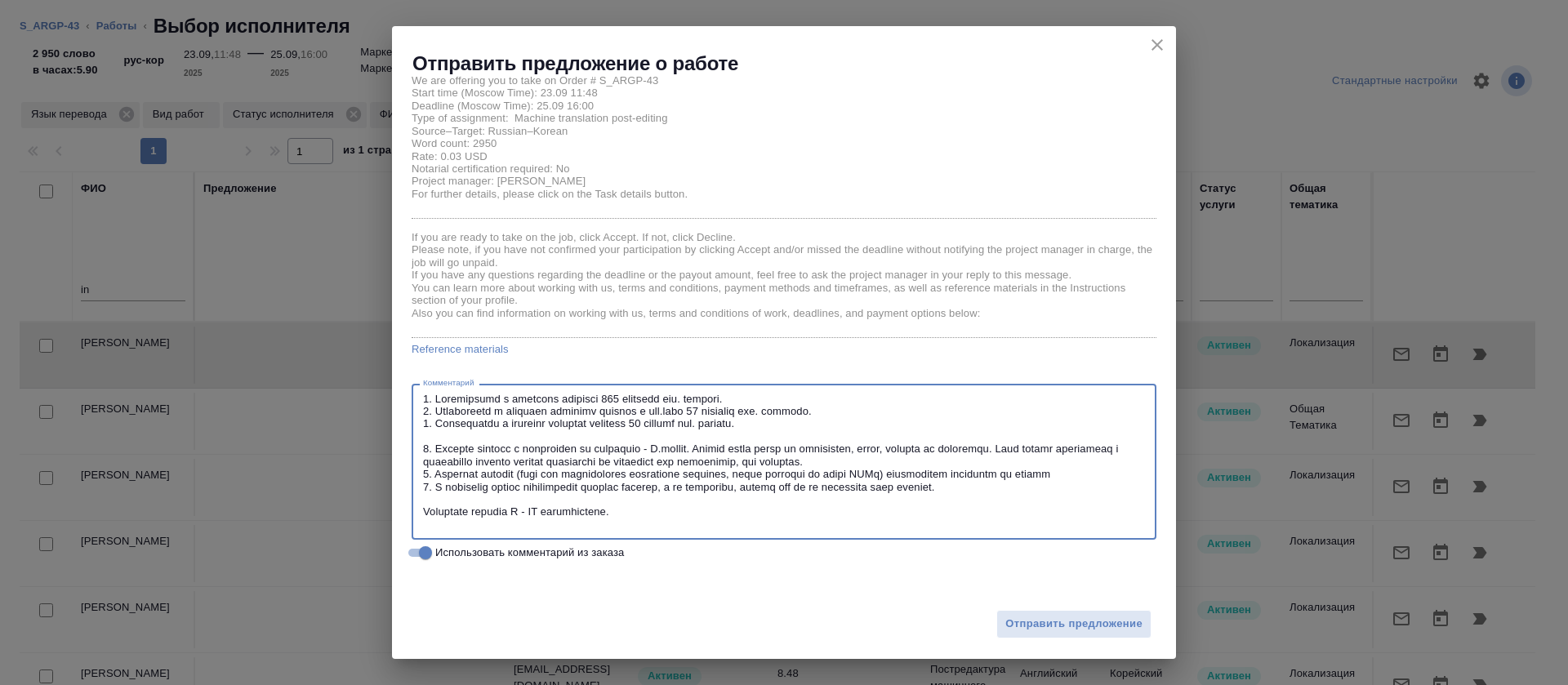
scroll to position [43, 0]
drag, startPoint x: 420, startPoint y: 449, endPoint x: 429, endPoint y: 449, distance: 9.0
click at [429, 449] on div "x Комментарий" at bounding box center [783, 461] width 745 height 156
click at [420, 446] on div "x Комментарий" at bounding box center [783, 461] width 745 height 156
click at [421, 471] on div "x Комментарий" at bounding box center [783, 461] width 745 height 156
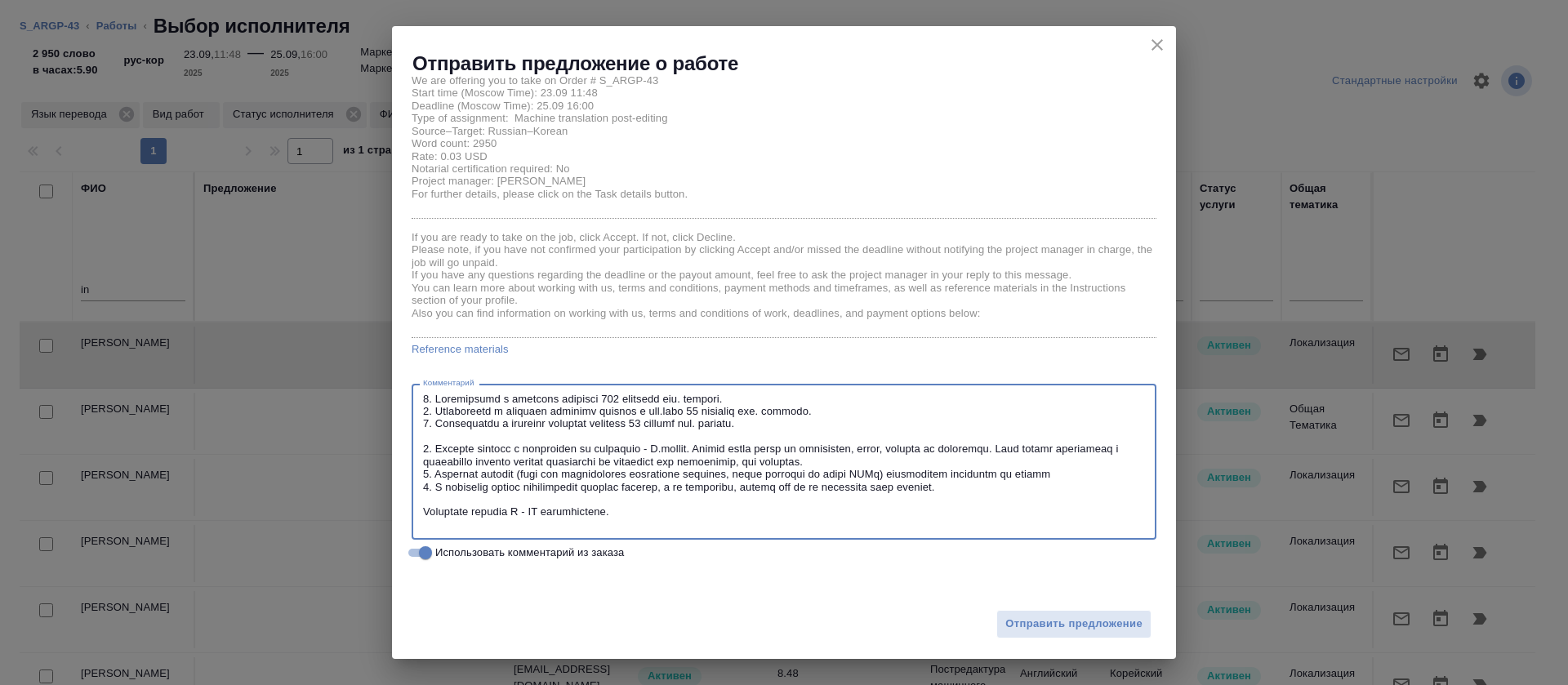
click at [426, 485] on textarea at bounding box center [784, 461] width 722 height 139
drag, startPoint x: 584, startPoint y: 508, endPoint x: 393, endPoint y: 495, distance: 191.4
click at [393, 495] on div "Hello Inyoung, We are offering you to take on Order # S_ARGP-43 Start time (Mos…" at bounding box center [784, 323] width 784 height 492
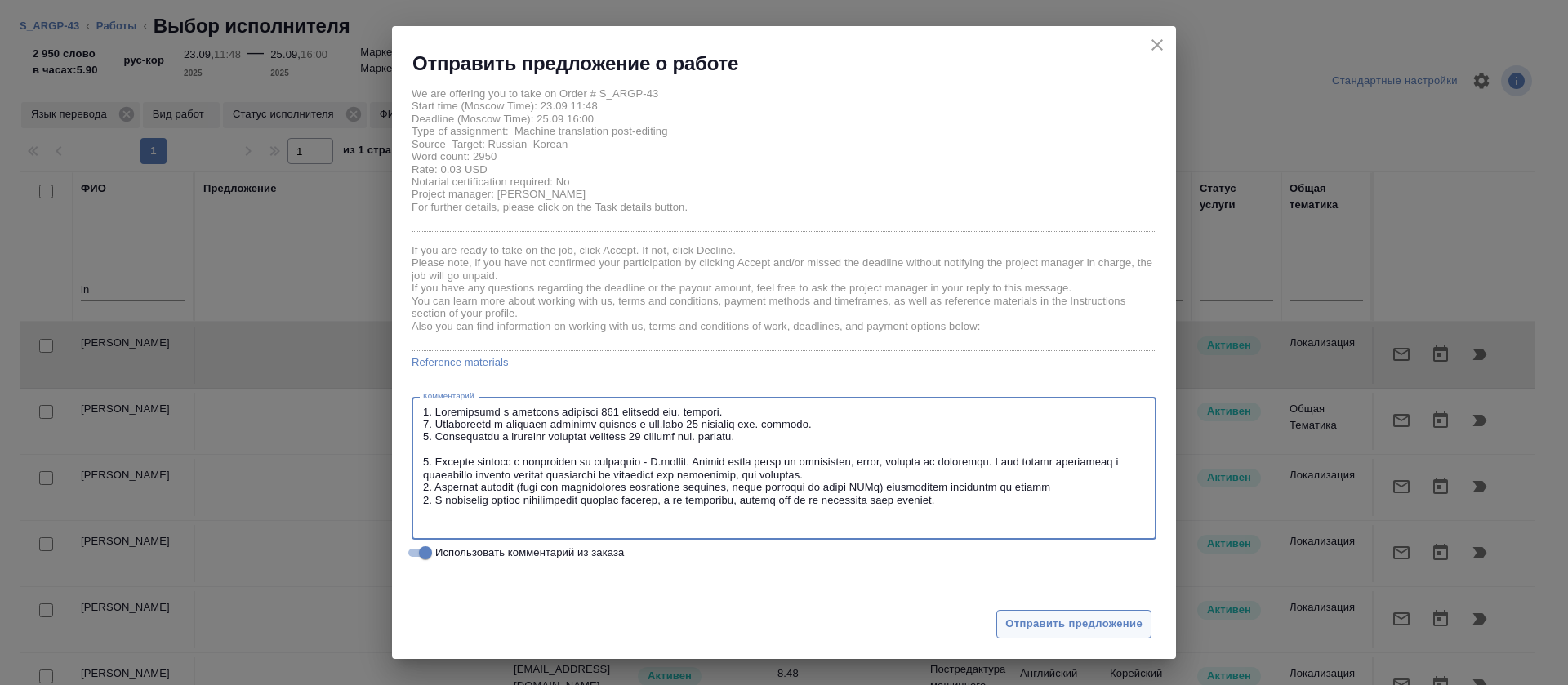
type textarea "1. Ограничение в переводе описаний 140 символов вкл. пробелы. 2. Ограничение в …"
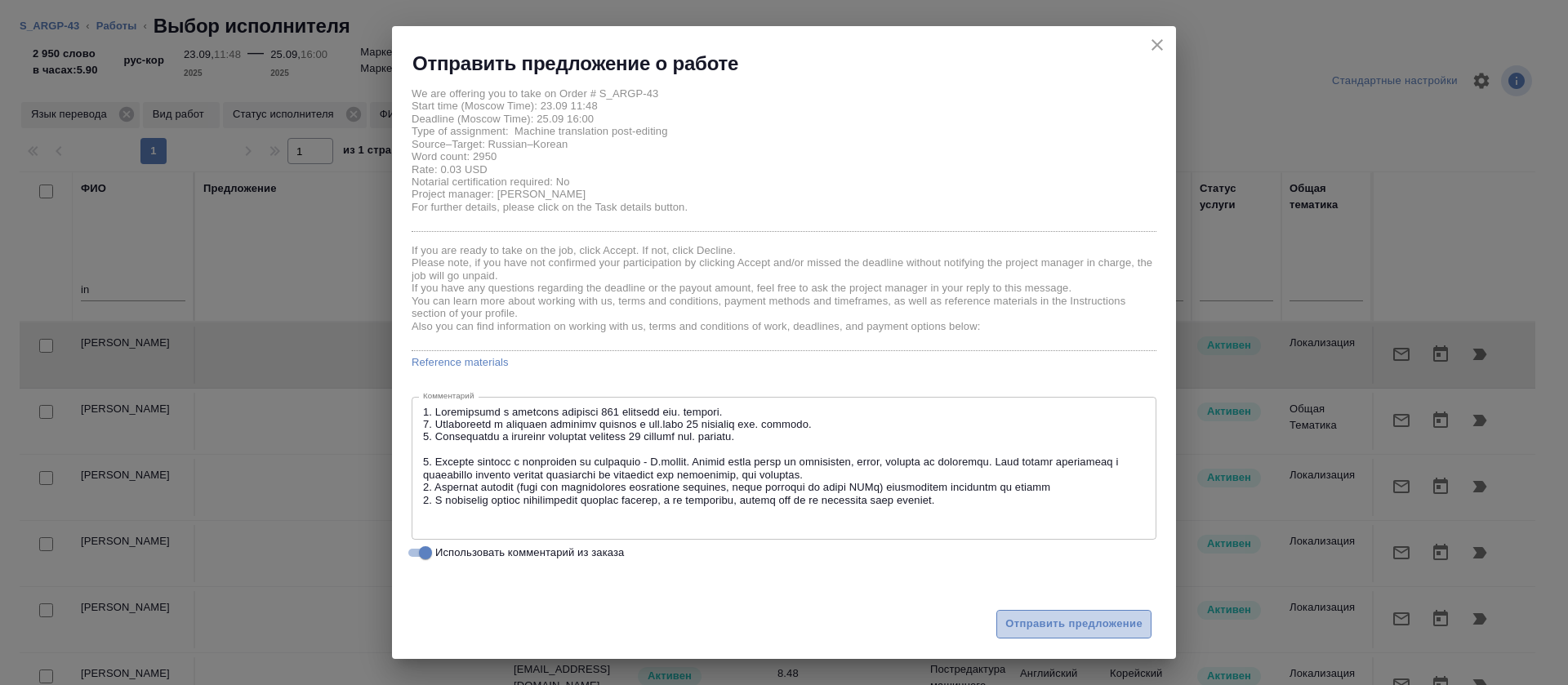
click at [1057, 620] on span "Отправить предложение" at bounding box center [1073, 623] width 137 height 19
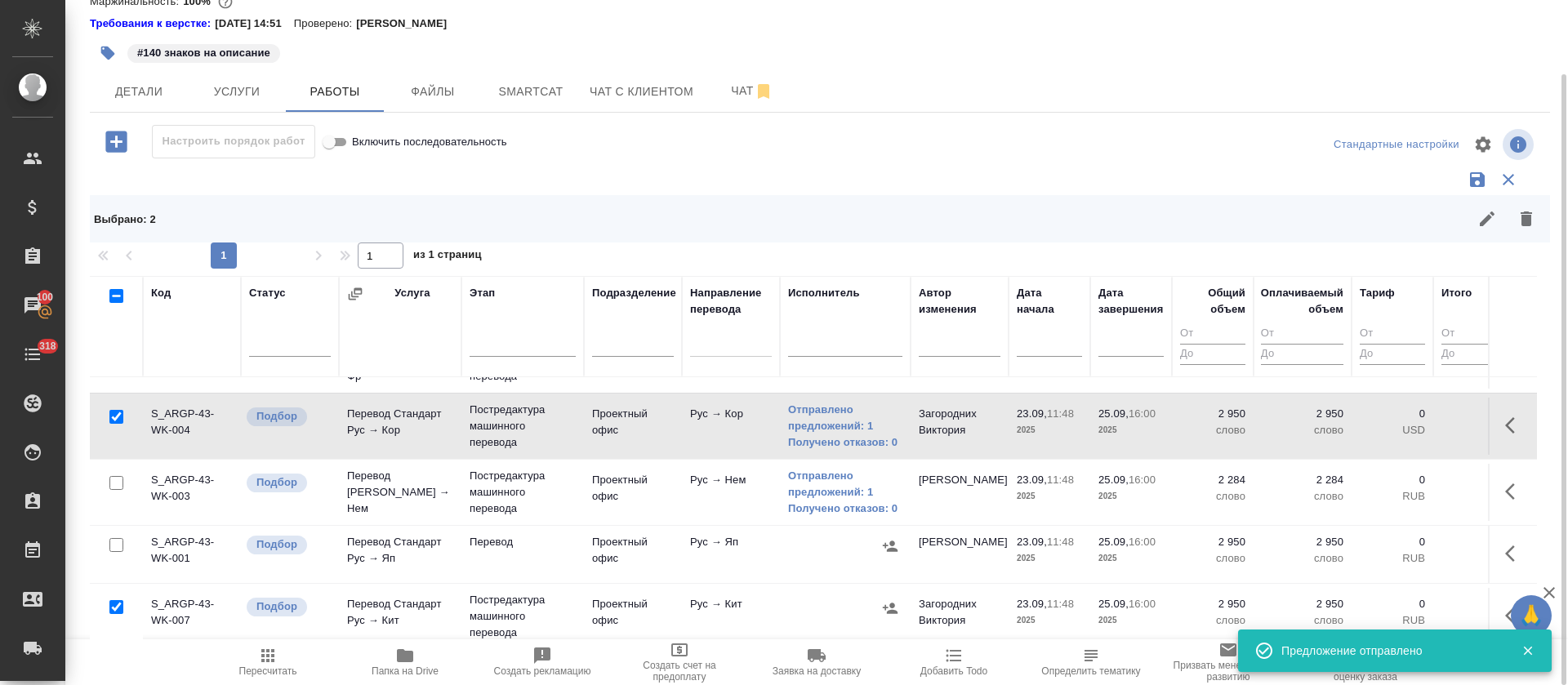
scroll to position [274, 0]
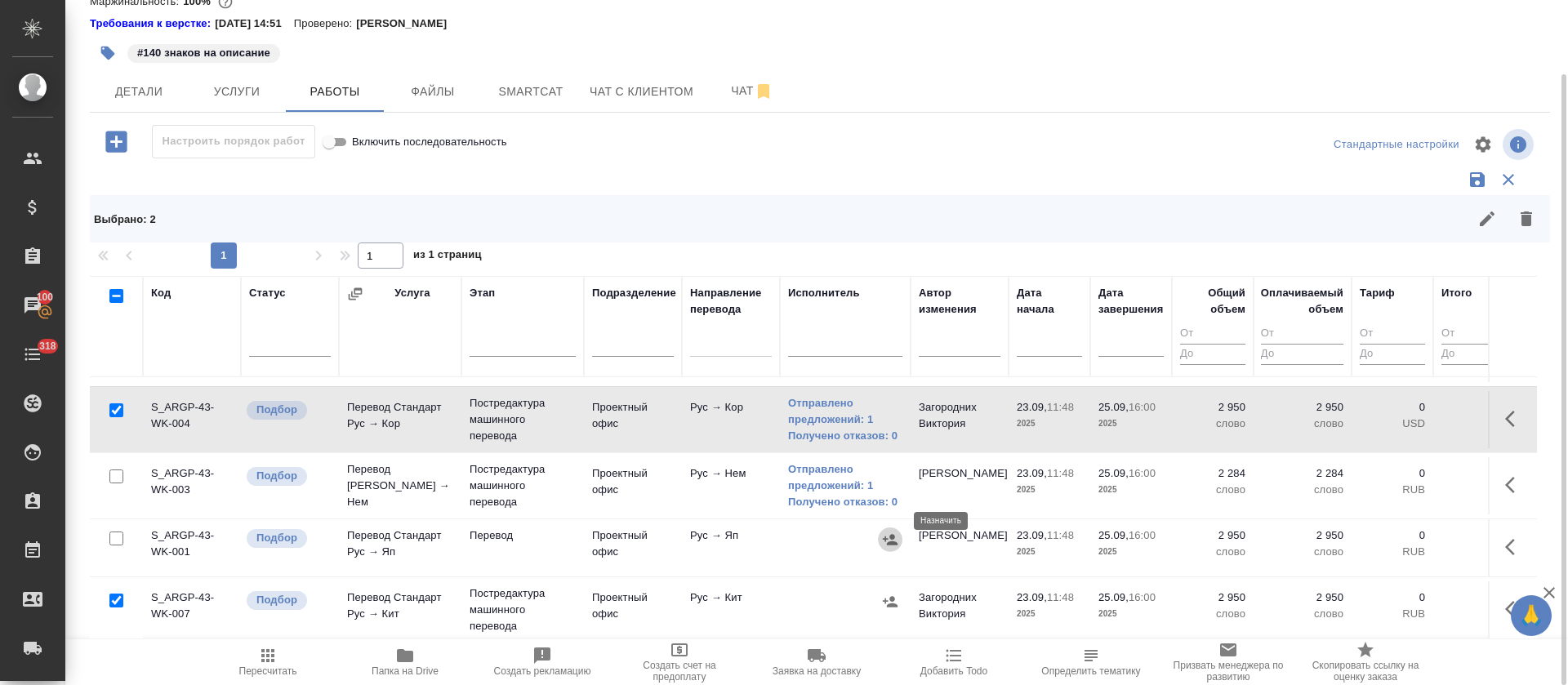
click at [891, 534] on icon "button" at bounding box center [890, 539] width 14 height 11
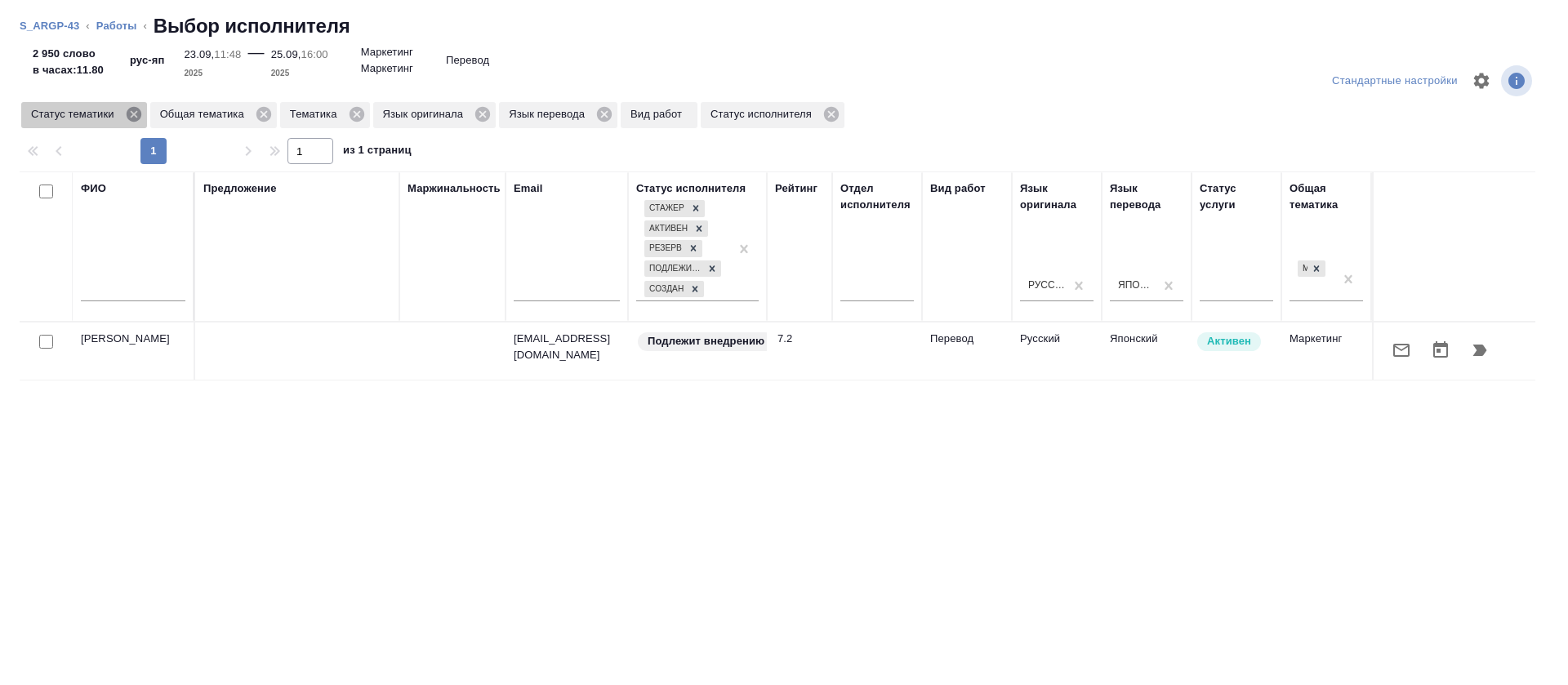
click at [132, 120] on icon at bounding box center [133, 114] width 14 height 14
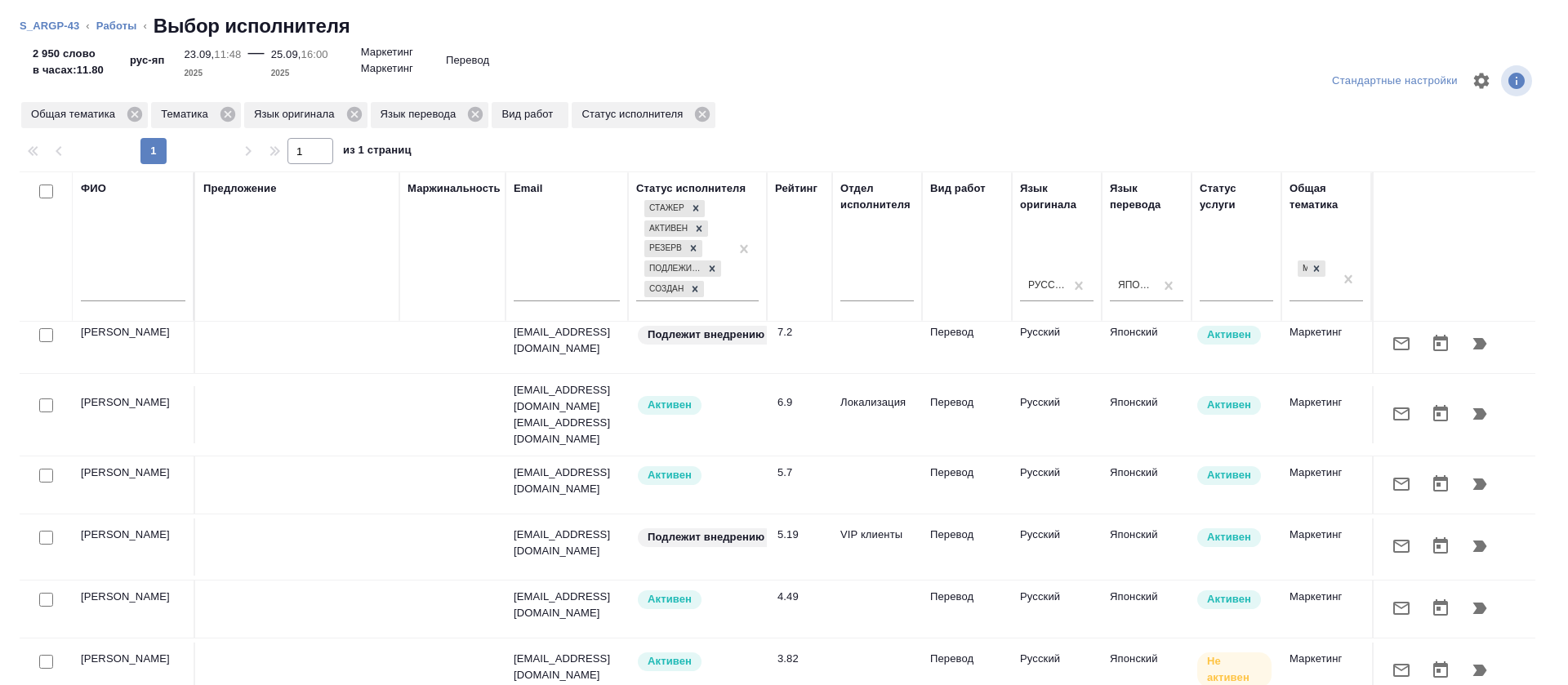
scroll to position [94, 0]
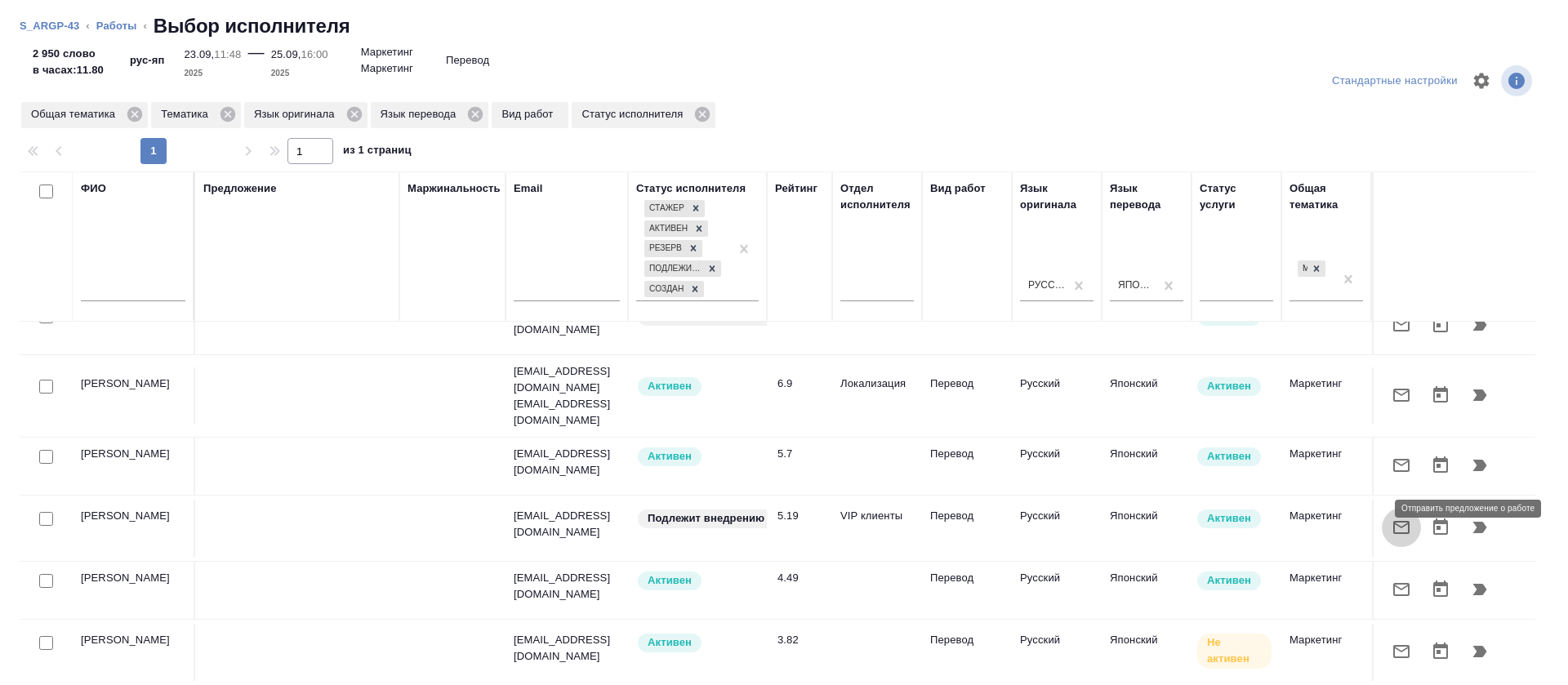
click at [1382, 519] on button "button" at bounding box center [1401, 527] width 39 height 39
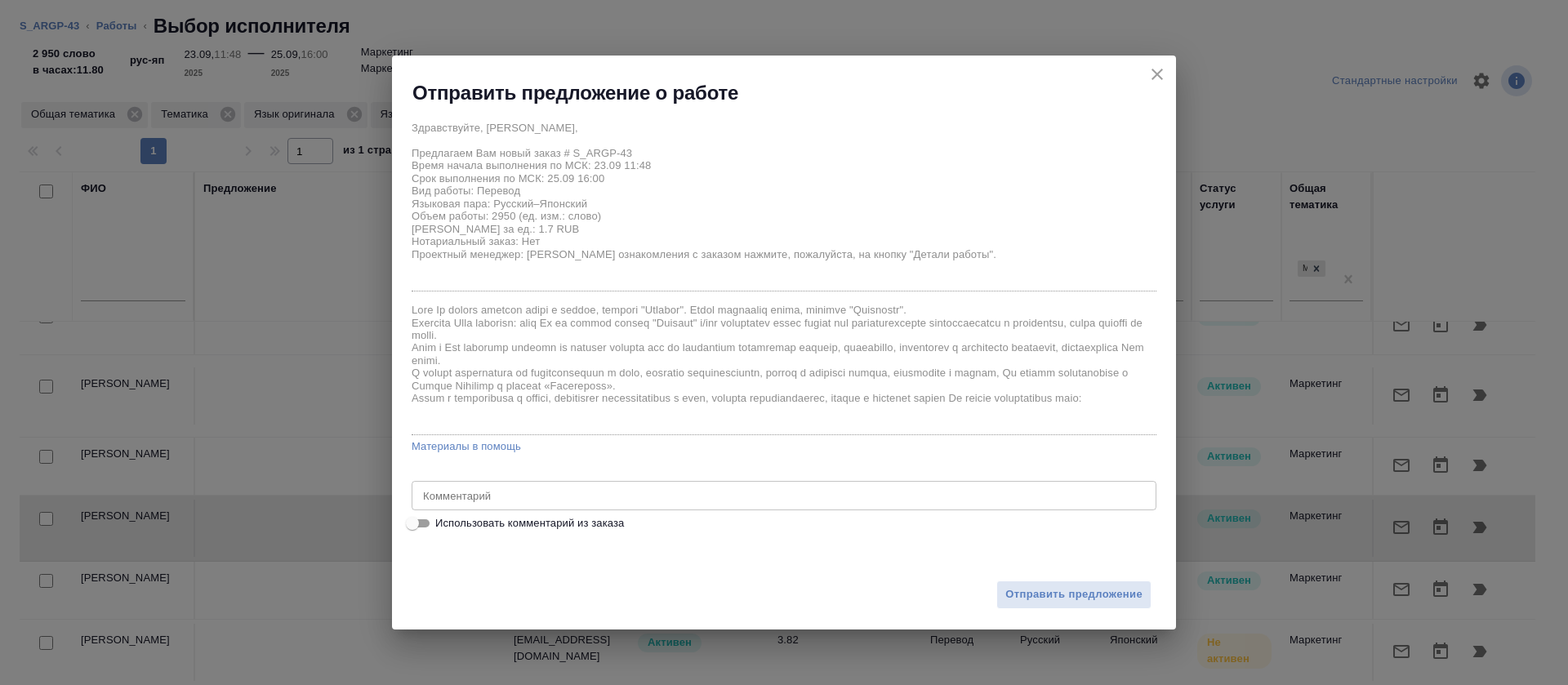
click at [497, 522] on span "Использовать комментарий из заказа" at bounding box center [530, 523] width 189 height 16
click at [442, 522] on input "Использовать комментарий из заказа" at bounding box center [413, 523] width 59 height 20
checkbox input "true"
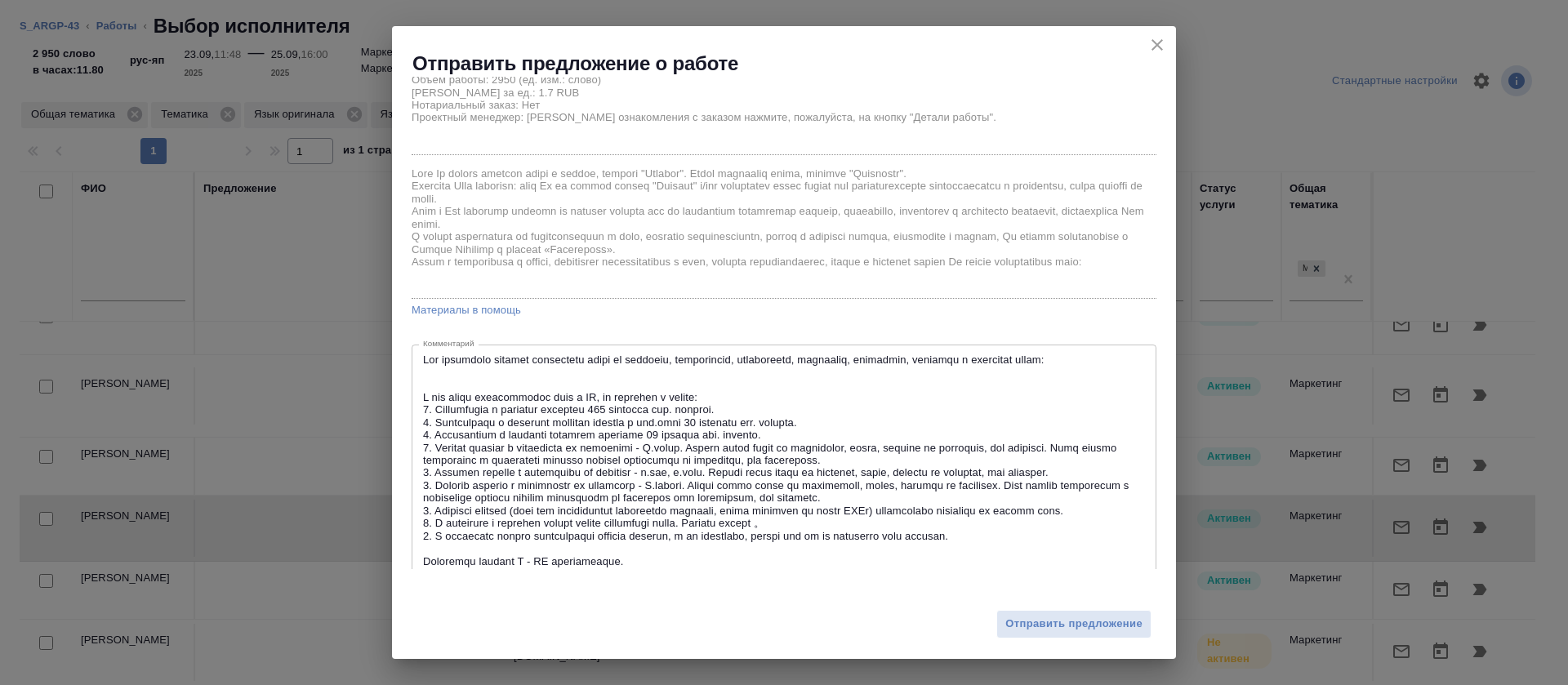
scroll to position [181, 0]
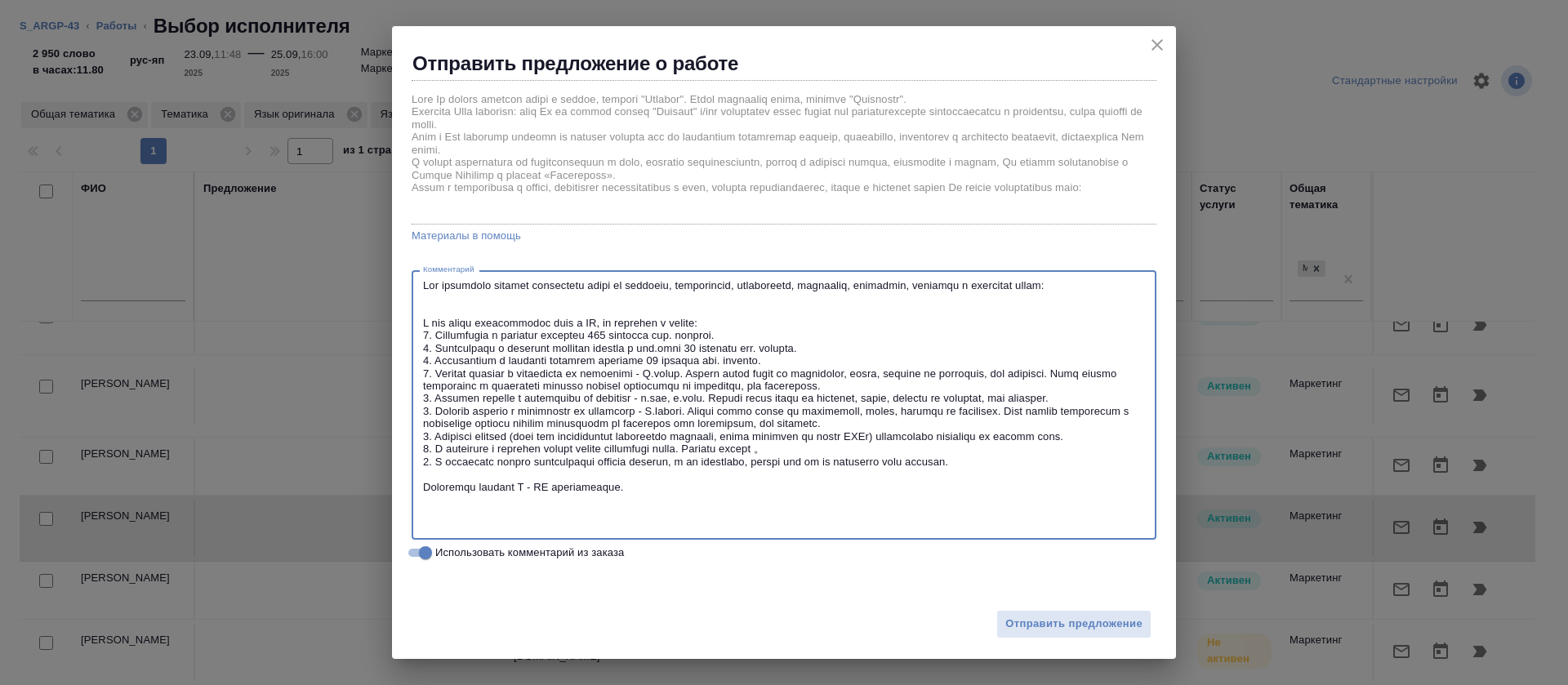
drag, startPoint x: 729, startPoint y: 322, endPoint x: 420, endPoint y: 264, distance: 314.4
click at [420, 264] on div "Здравствуйте, Анна, Предлагаем Вам новый заказ # S_ARGP-43 Время начала выполне…" at bounding box center [783, 232] width 745 height 660
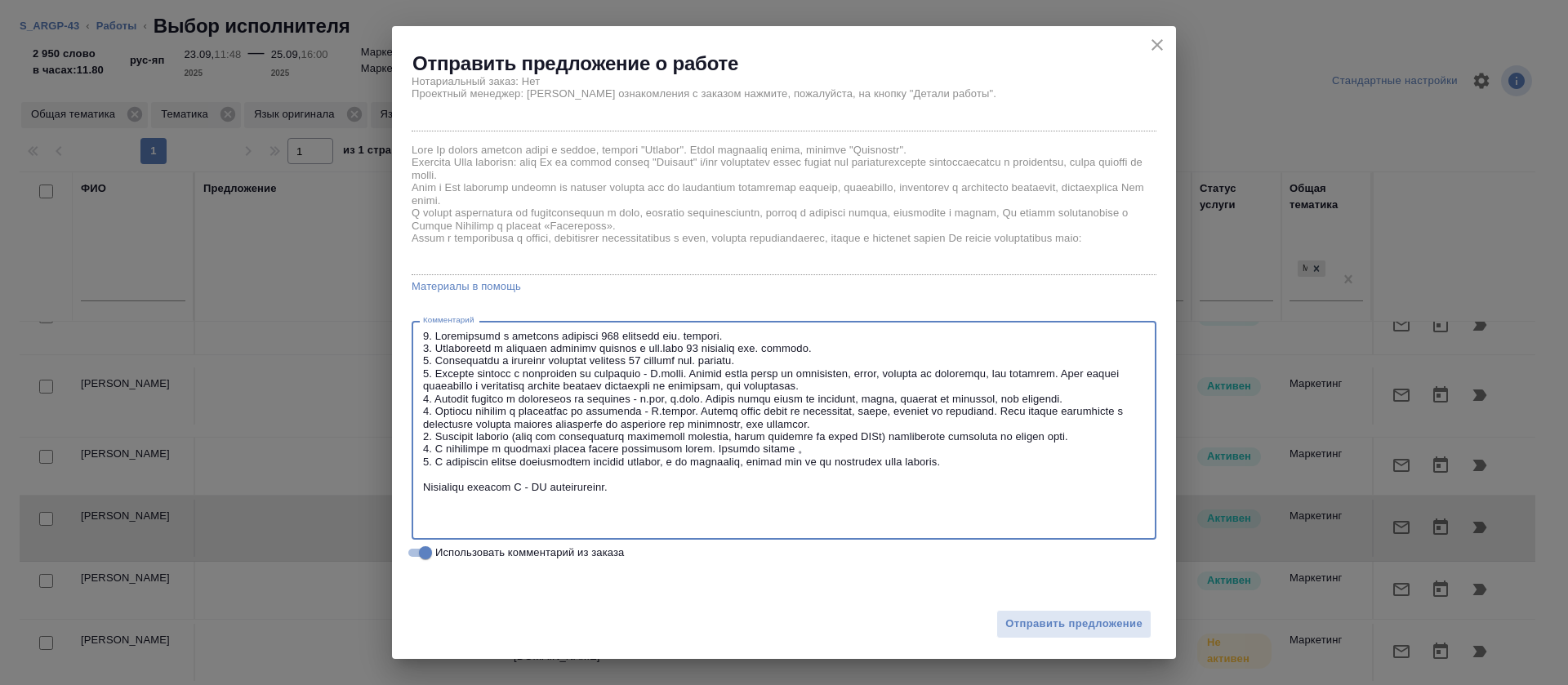
scroll to position [131, 0]
drag, startPoint x: 991, startPoint y: 382, endPoint x: 409, endPoint y: 374, distance: 582.1
click at [409, 374] on div "Здравствуйте, Анна, Предлагаем Вам новый заказ # S_ARGP-43 Время начала выполне…" at bounding box center [784, 323] width 784 height 492
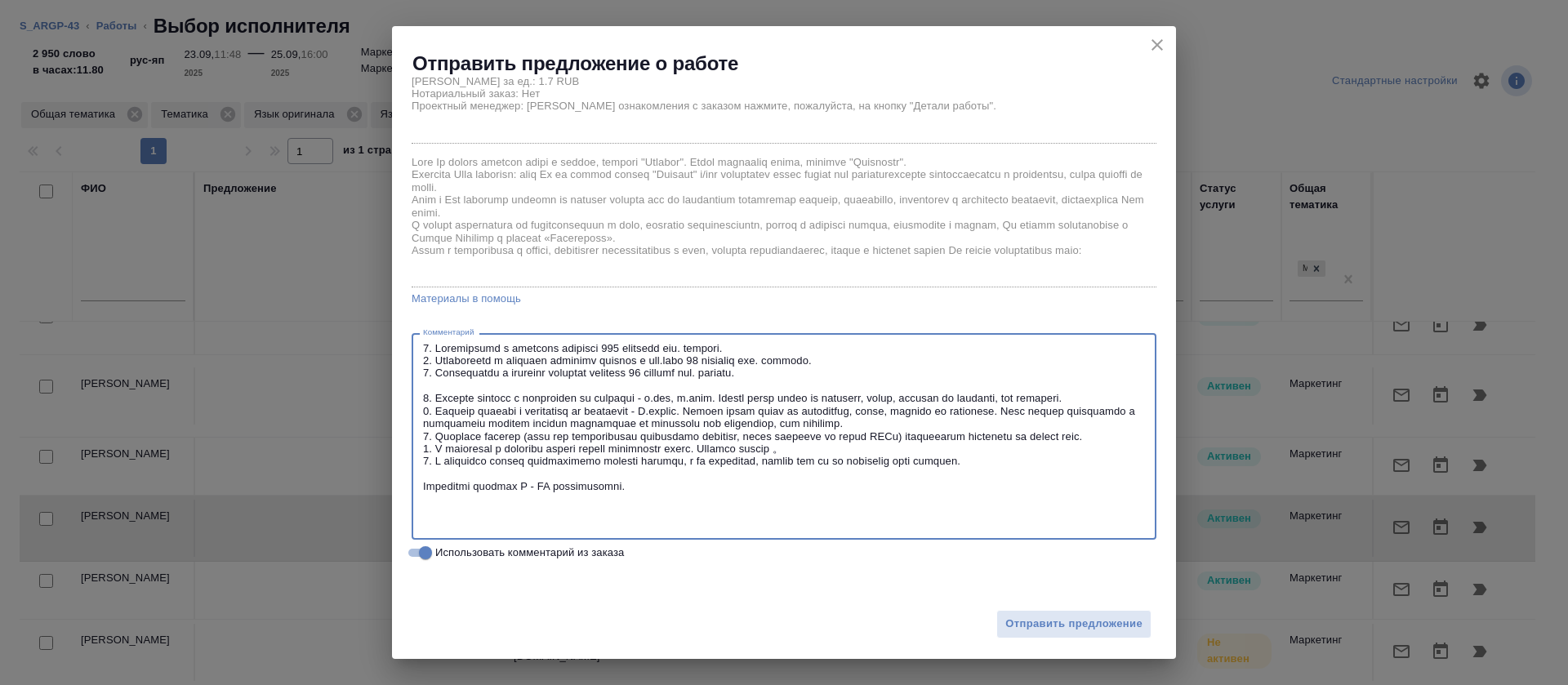
scroll to position [118, 0]
drag, startPoint x: 978, startPoint y: 438, endPoint x: 388, endPoint y: 424, distance: 590.2
click at [388, 424] on div "Отправить предложение о работе Здравствуйте, Анна, Предлагаем Вам новый заказ #…" at bounding box center [784, 342] width 1568 height 685
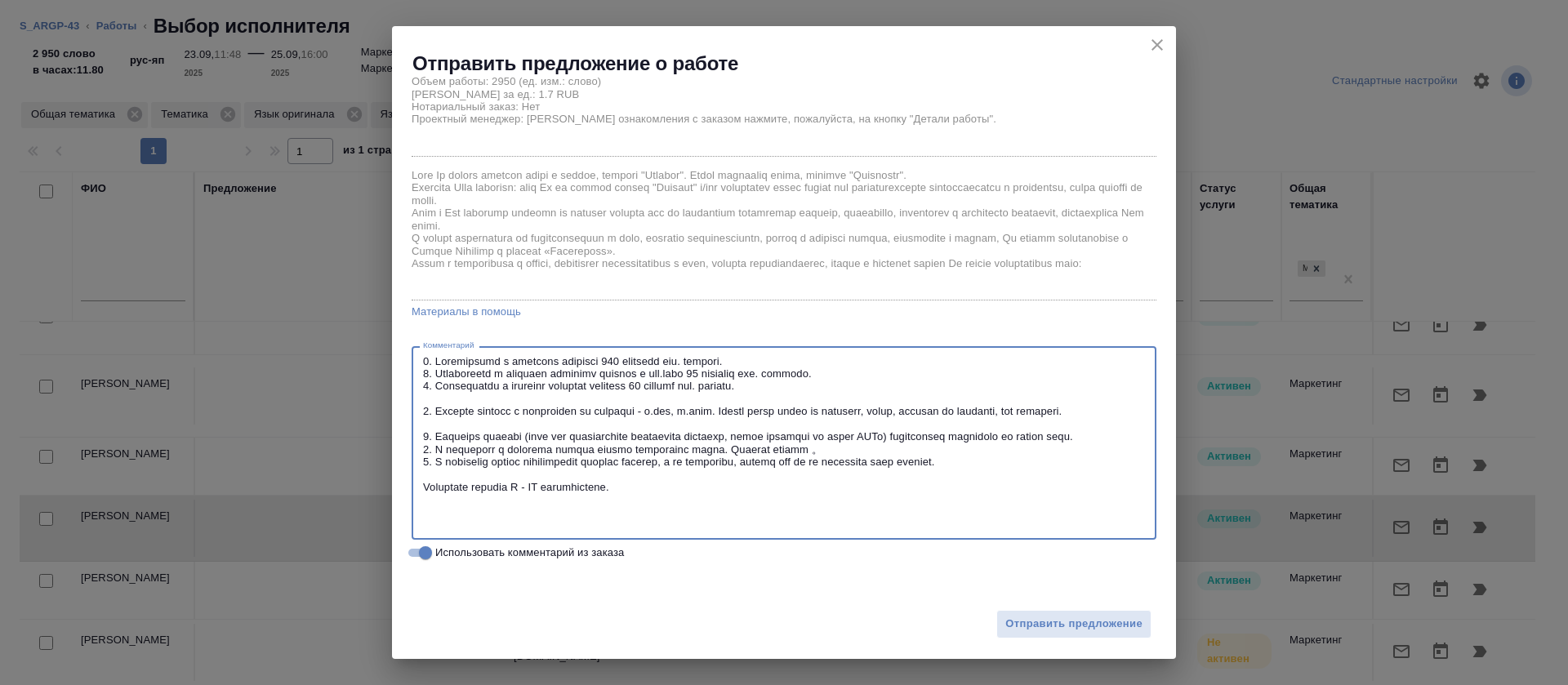
scroll to position [106, 0]
click at [429, 407] on textarea at bounding box center [784, 443] width 722 height 176
click at [421, 449] on div "x Комментарий" at bounding box center [783, 442] width 745 height 193
click at [420, 472] on div "x Комментарий" at bounding box center [783, 442] width 745 height 193
click at [420, 489] on div "x Комментарий" at bounding box center [783, 442] width 745 height 193
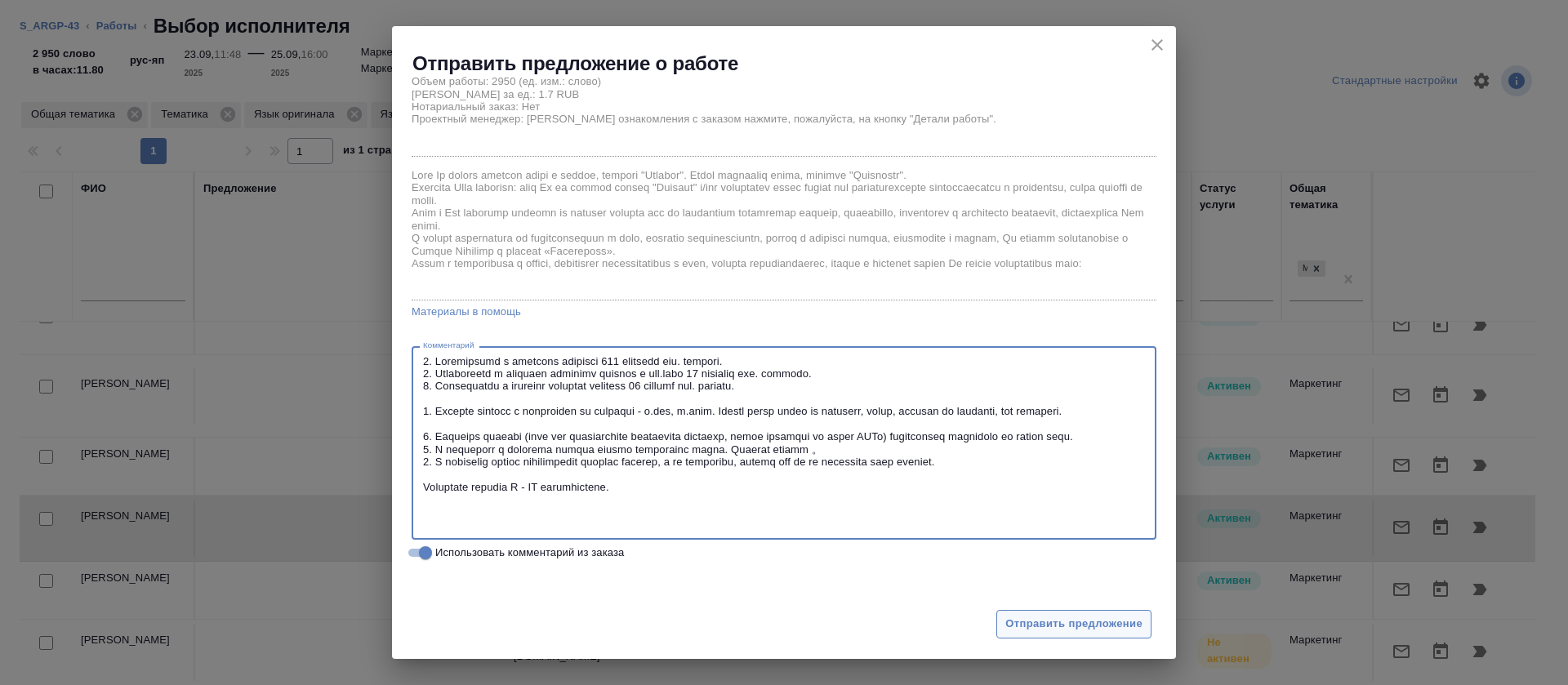
type textarea "1. Ограничение в переводе описаний 140 символов вкл. пробелы. 2. Ограничение в …"
click at [1022, 633] on button "Отправить предложение" at bounding box center [1073, 624] width 155 height 29
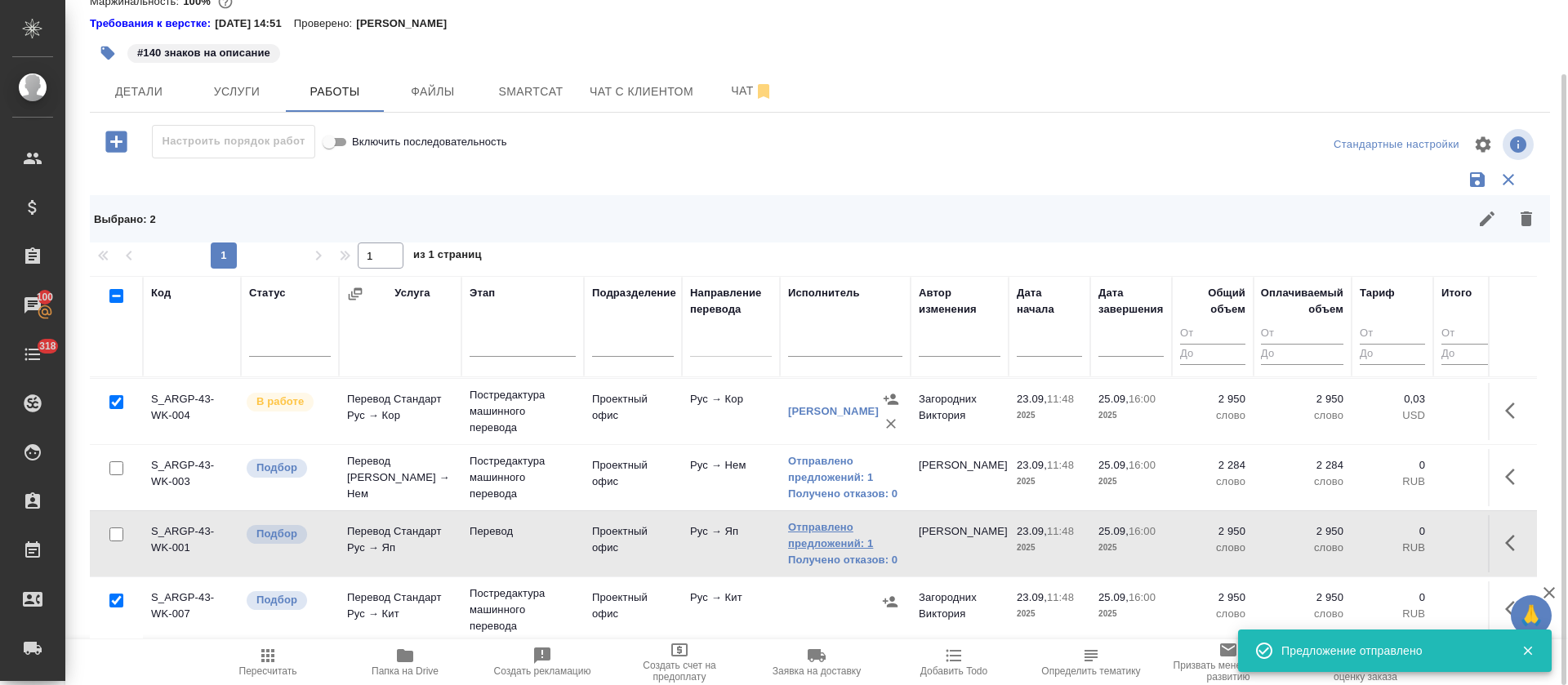
scroll to position [282, 0]
click at [896, 594] on icon "button" at bounding box center [890, 602] width 16 height 16
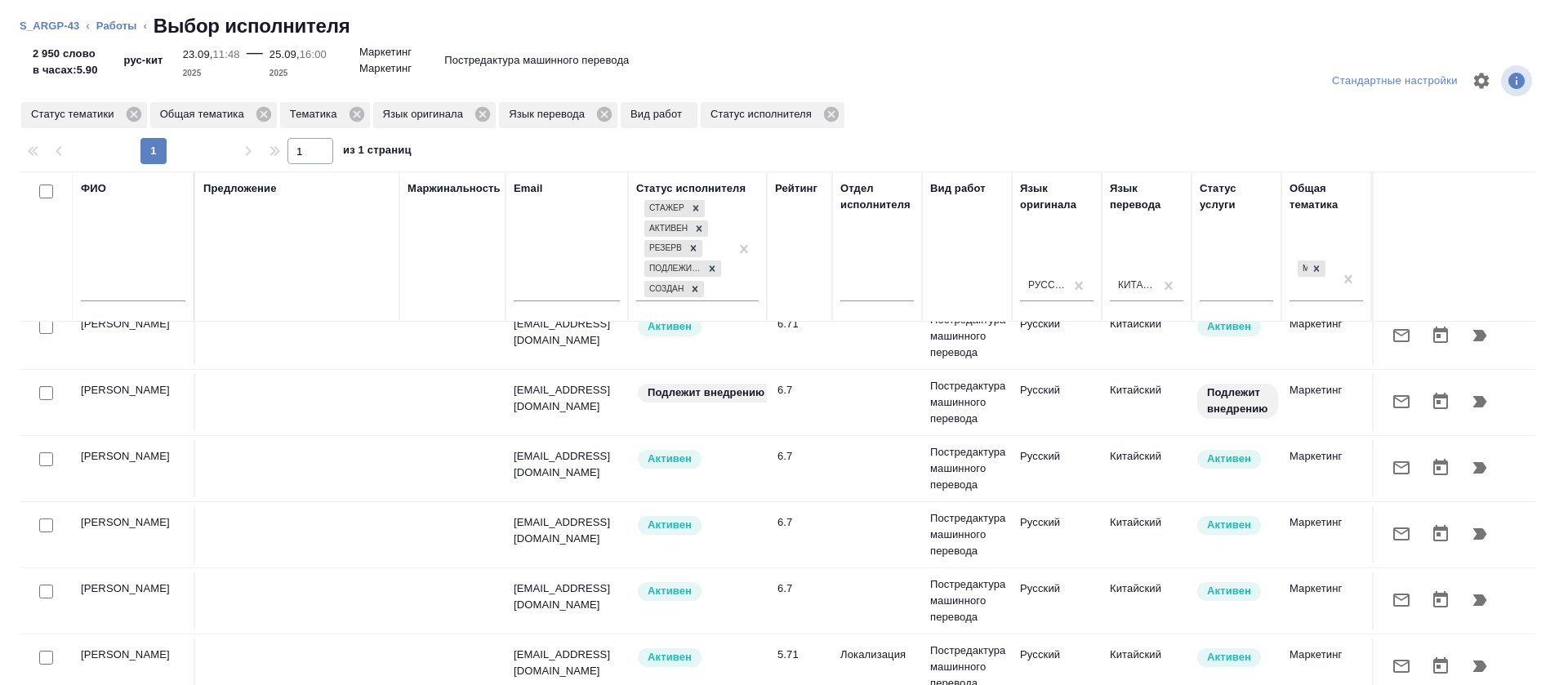
scroll to position [581, 0]
click at [159, 285] on input "text" at bounding box center [133, 291] width 105 height 21
click at [59, 297] on tr "ФИО gfd Предложение Маржинальность Email Статус исполнителя Стажер Активен Резе…" at bounding box center [1206, 246] width 2373 height 150
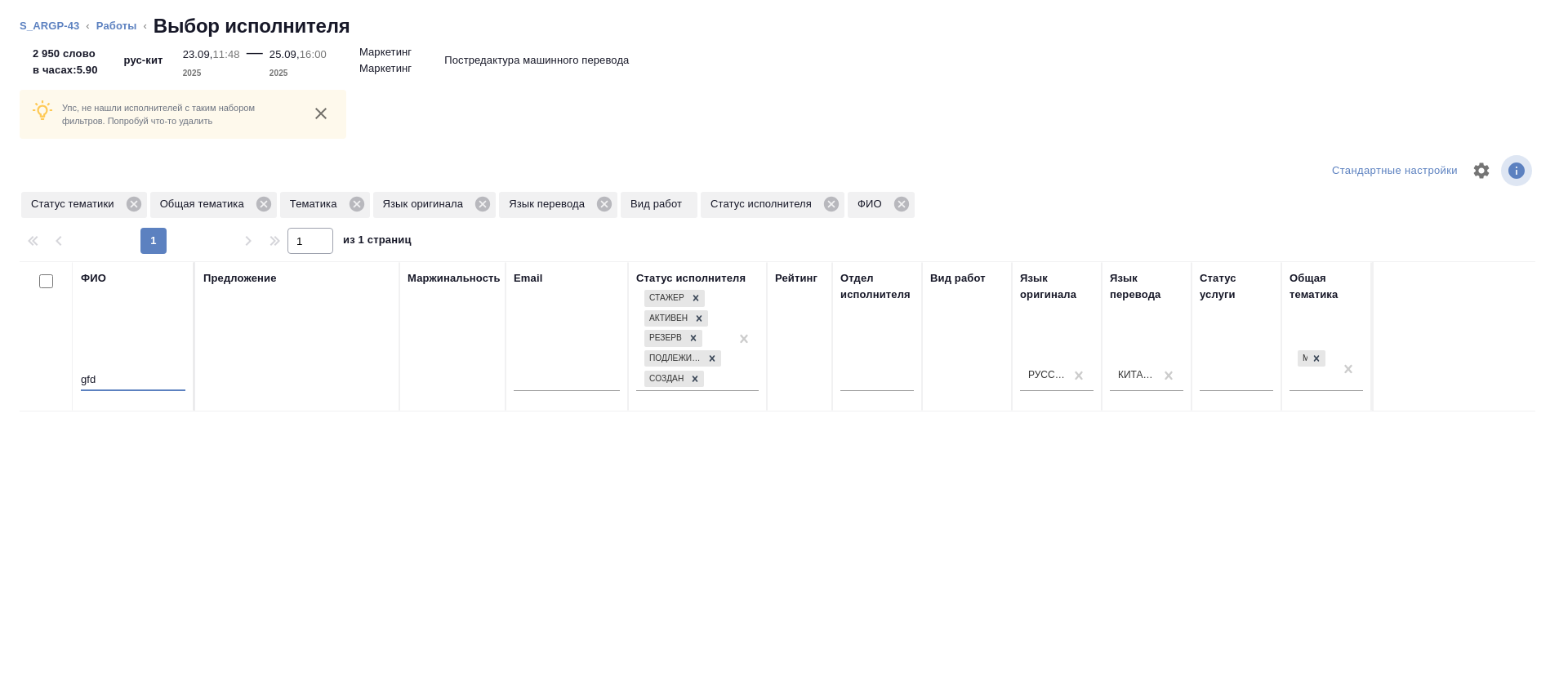
scroll to position [0, 0]
type input "пав"
click at [137, 199] on icon at bounding box center [133, 204] width 14 height 14
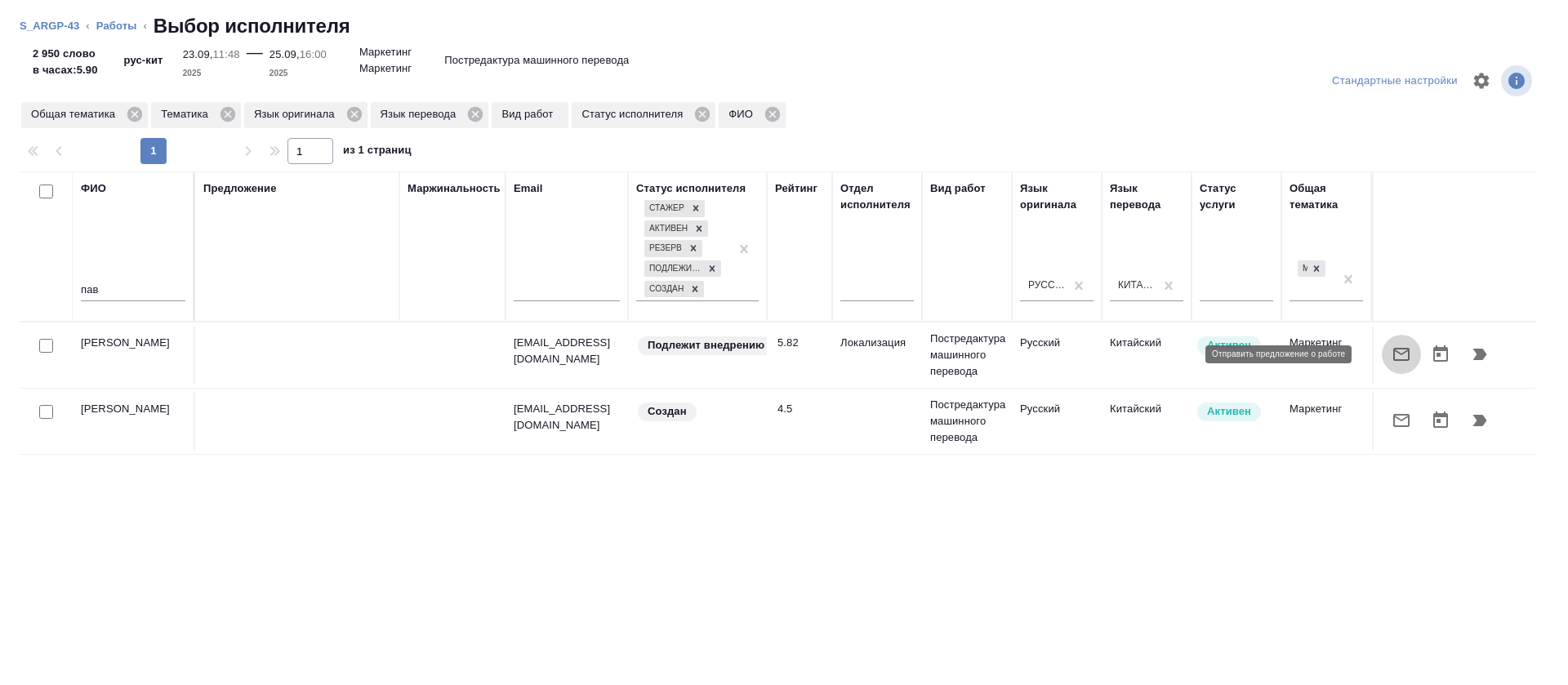
click at [1391, 345] on icon "button" at bounding box center [1401, 355] width 20 height 20
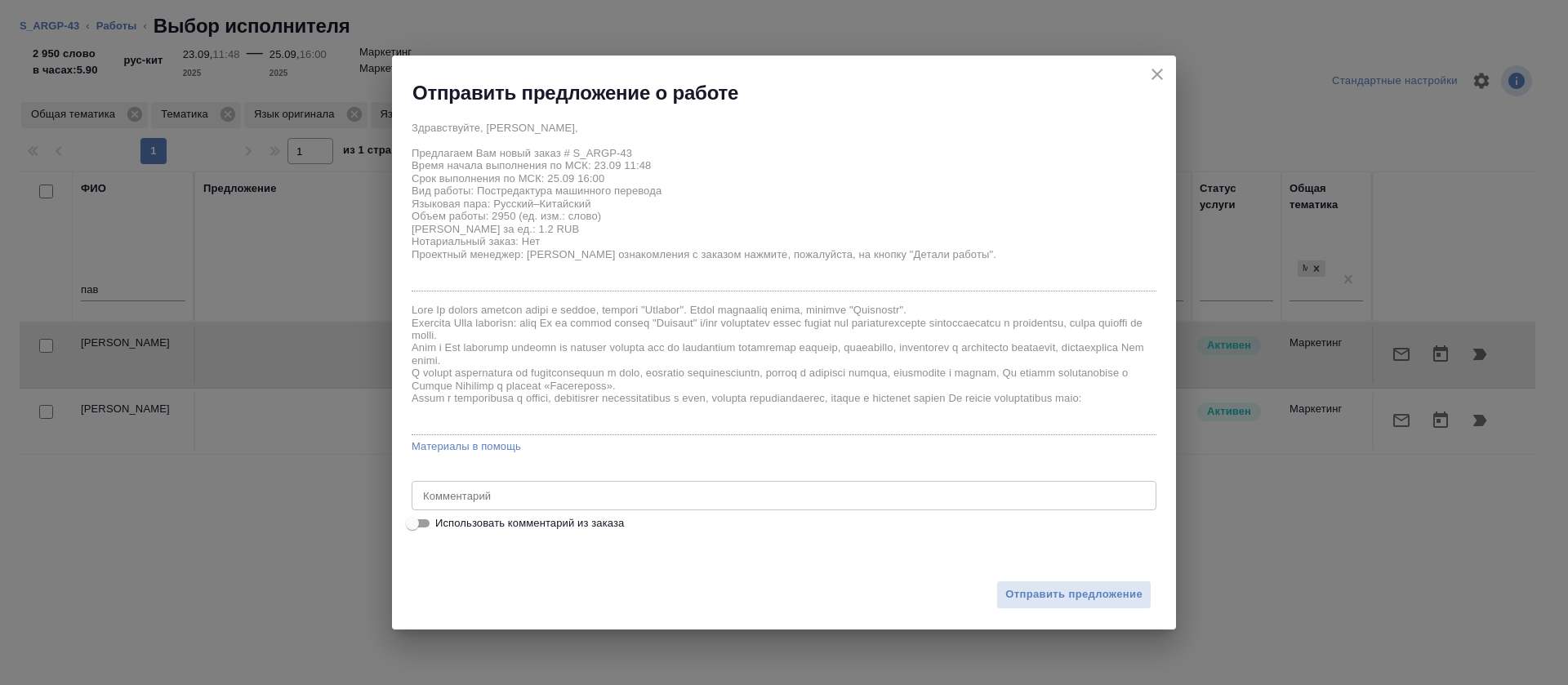
click at [617, 513] on label "Использовать комментарий из заказа" at bounding box center [773, 523] width 742 height 20
click at [442, 513] on input "Использовать комментарий из заказа" at bounding box center [413, 523] width 59 height 20
checkbox input "true"
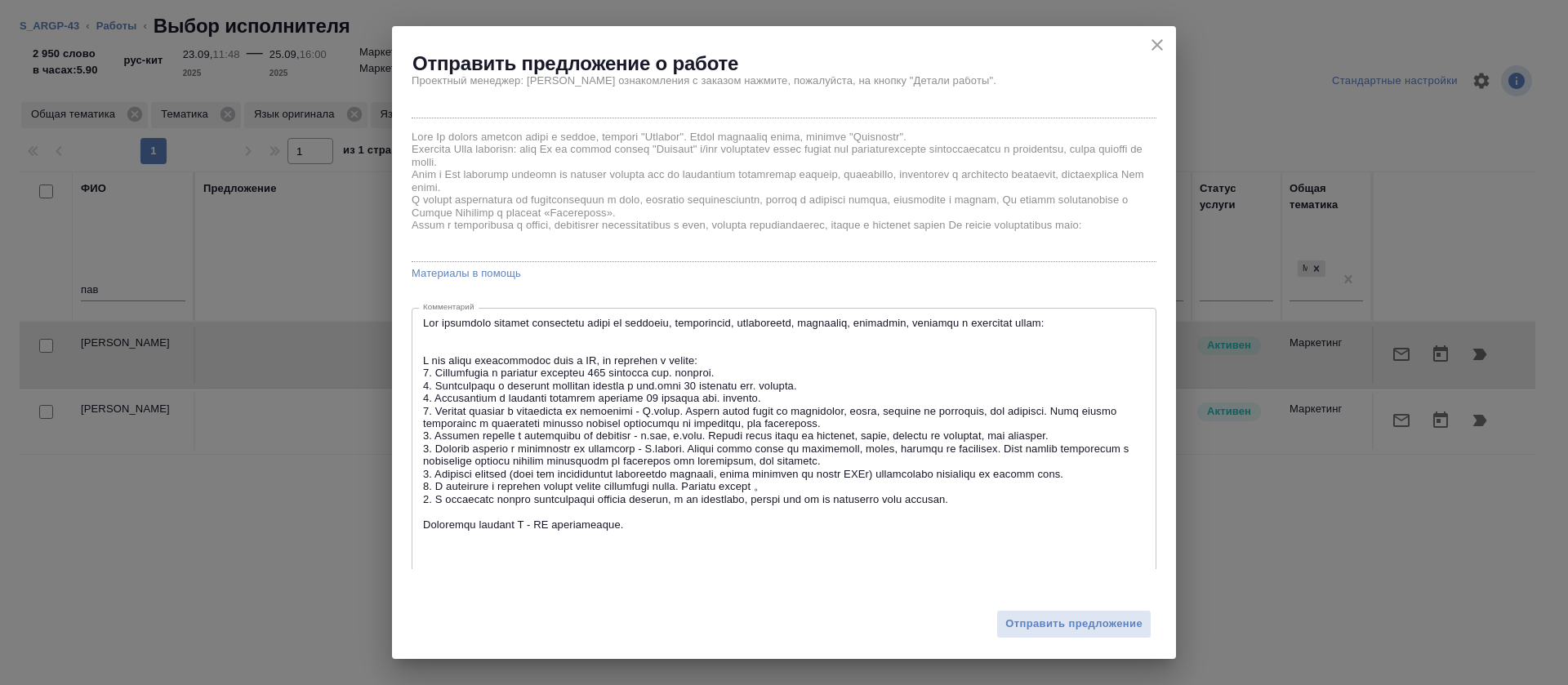
scroll to position [181, 0]
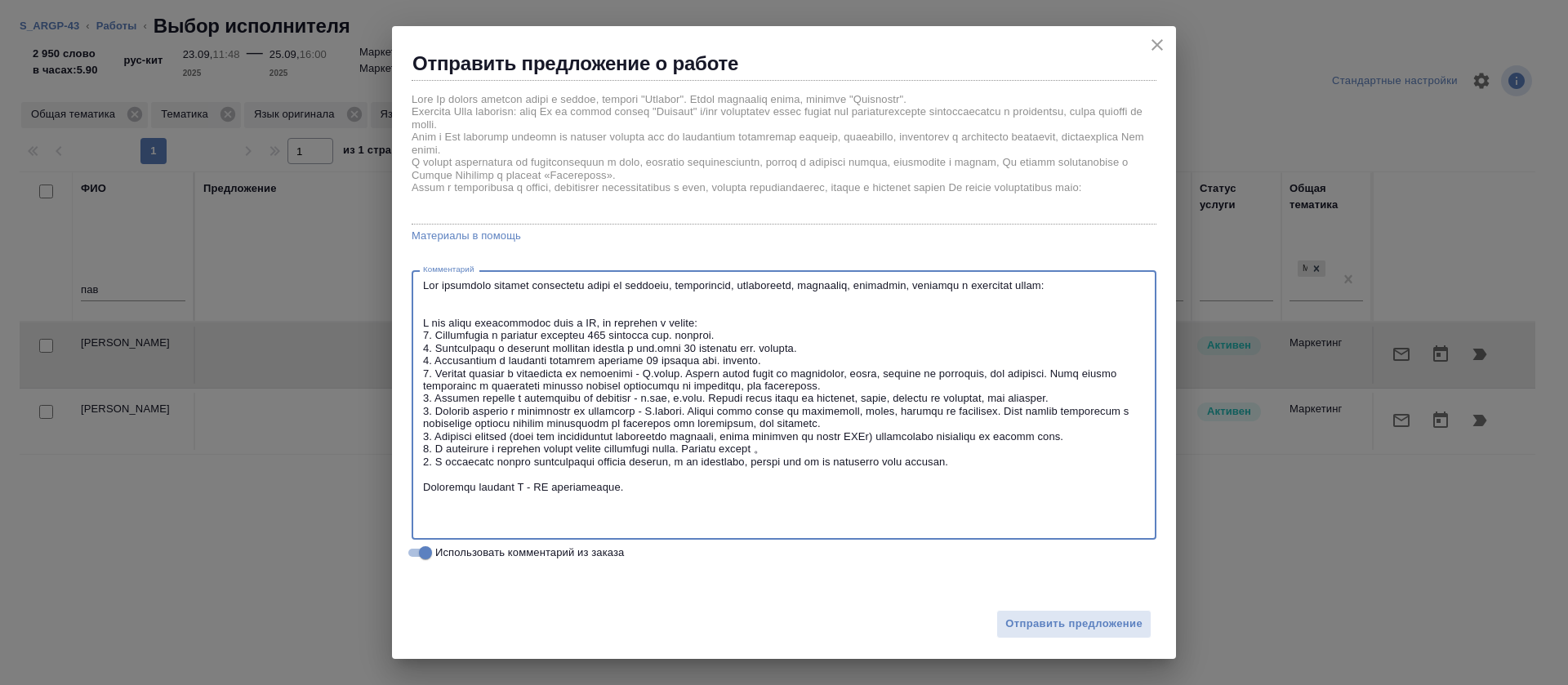
drag, startPoint x: 725, startPoint y: 321, endPoint x: 422, endPoint y: 267, distance: 307.8
click at [422, 267] on div "Здравствуйте, Ирина, Предлагаем Вам новый заказ # S_ARGP-43 Время начала выполн…" at bounding box center [783, 232] width 745 height 660
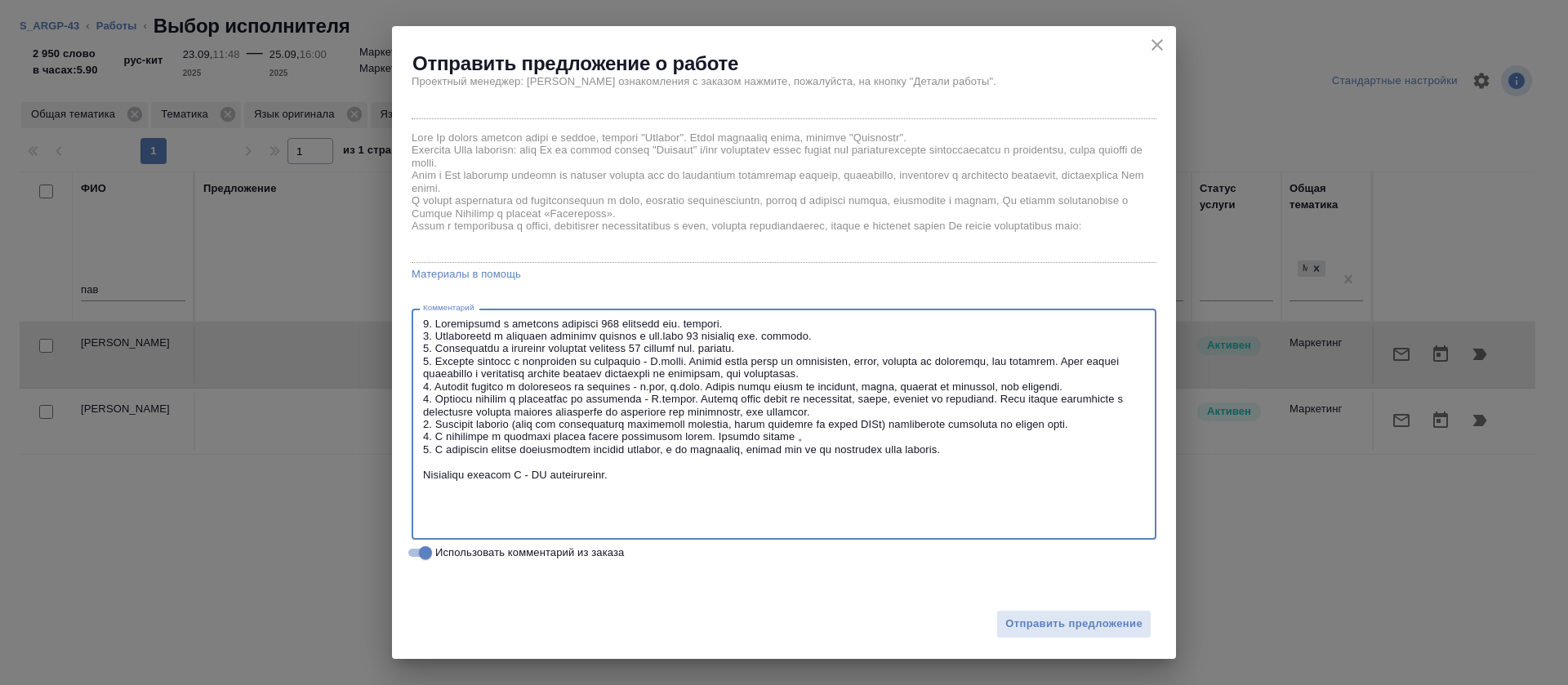
scroll to position [143, 0]
drag, startPoint x: 420, startPoint y: 399, endPoint x: 614, endPoint y: 420, distance: 195.1
click at [614, 420] on div "x Комментарий" at bounding box center [783, 424] width 745 height 231
drag, startPoint x: 986, startPoint y: 439, endPoint x: 336, endPoint y: 398, distance: 651.3
click at [336, 398] on div "Отправить предложение о работе Здравствуйте, Ирина, Предлагаем Вам новый заказ …" at bounding box center [784, 342] width 1568 height 685
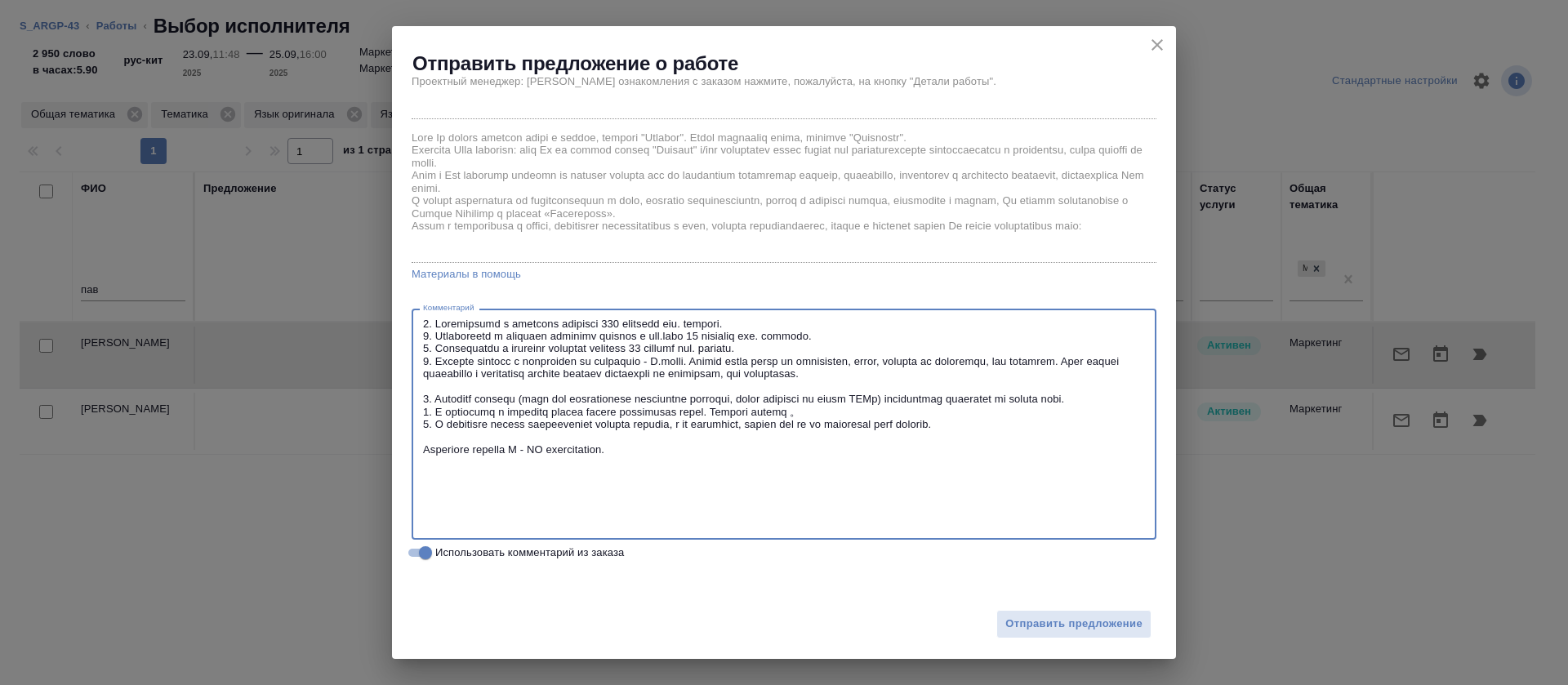
scroll to position [106, 0]
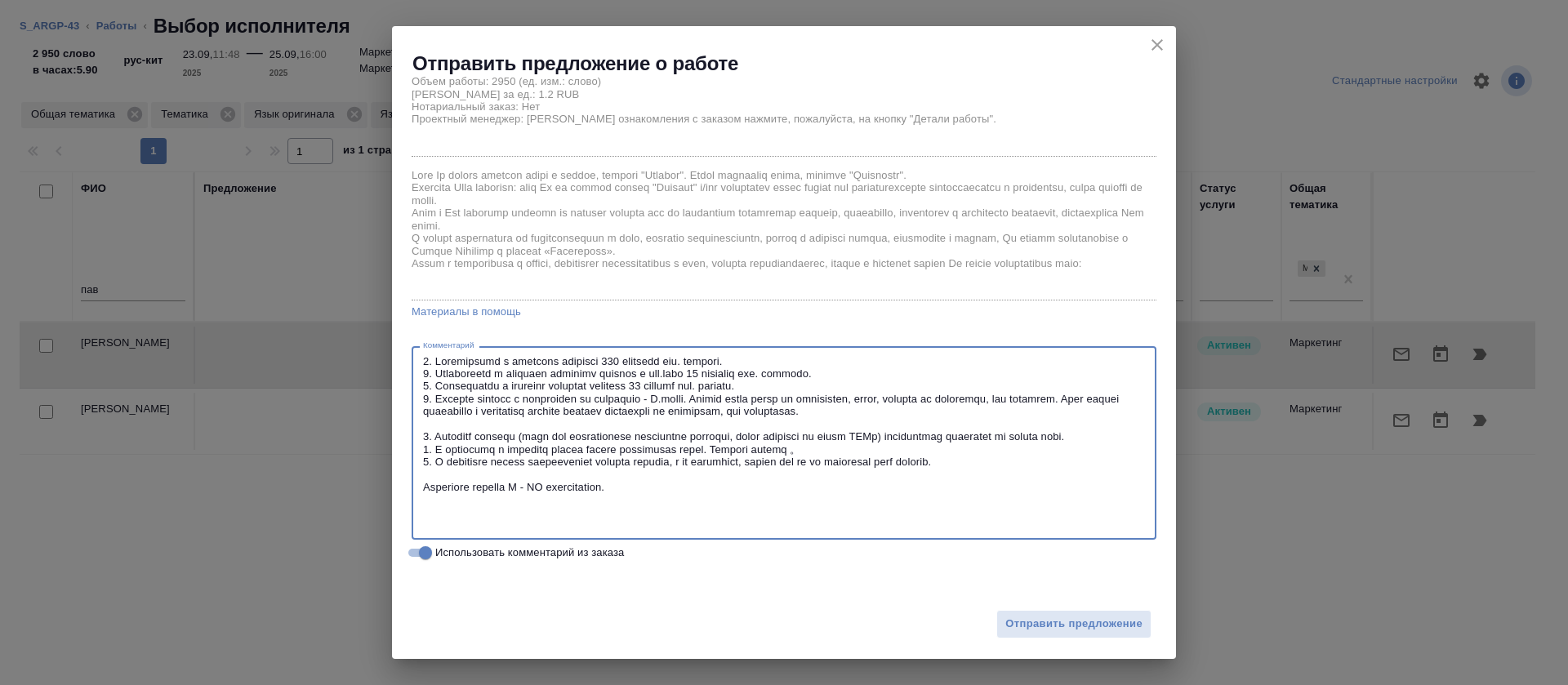
click at [423, 450] on div "x Комментарий" at bounding box center [783, 442] width 745 height 193
click at [428, 450] on textarea at bounding box center [784, 443] width 722 height 176
click at [429, 475] on textarea at bounding box center [784, 443] width 722 height 176
drag, startPoint x: 427, startPoint y: 485, endPoint x: 417, endPoint y: 487, distance: 10.2
click at [417, 487] on div "x Комментарий" at bounding box center [783, 442] width 745 height 193
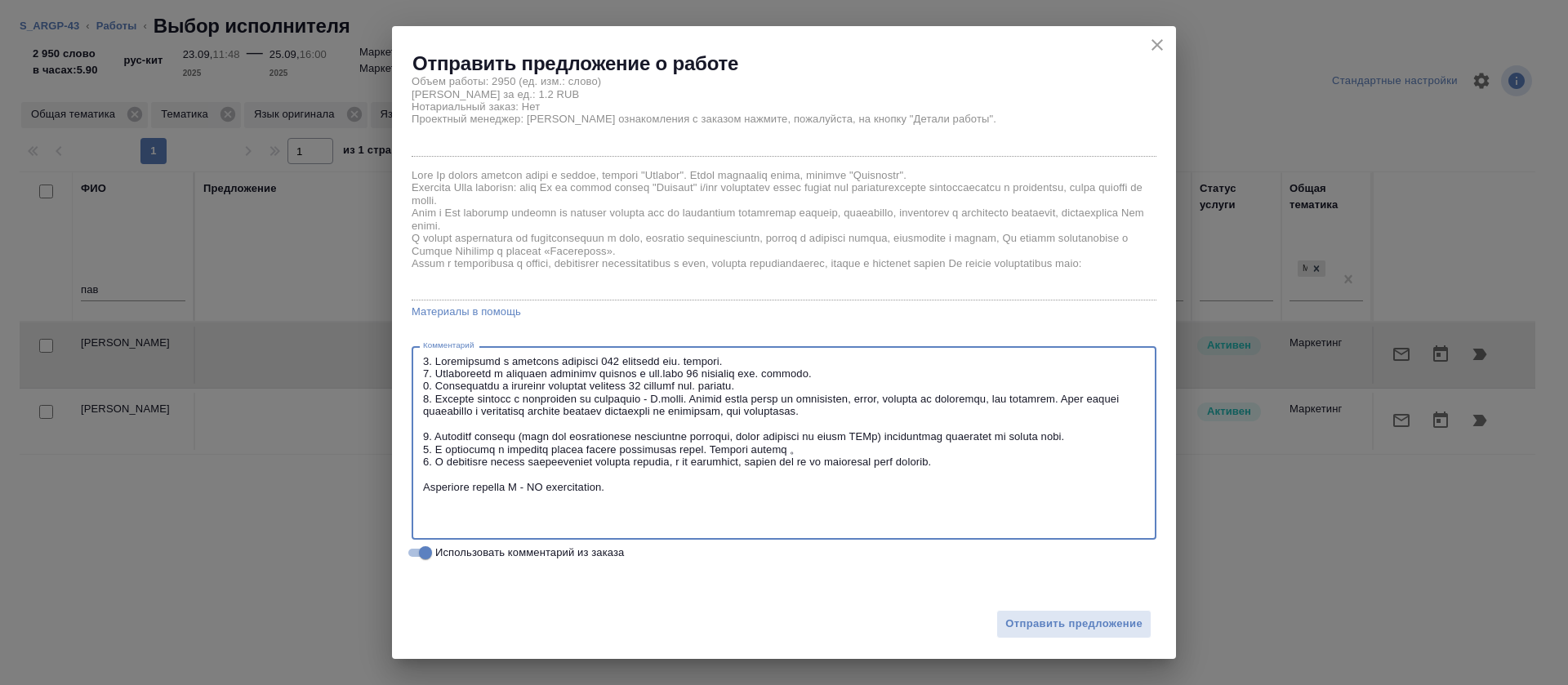
drag, startPoint x: 560, startPoint y: 510, endPoint x: 325, endPoint y: 488, distance: 236.0
click at [325, 488] on div "Отправить предложение о работе Здравствуйте, Ирина, Предлагаем Вам новый заказ …" at bounding box center [784, 342] width 1568 height 685
click at [452, 514] on textarea at bounding box center [784, 443] width 722 height 176
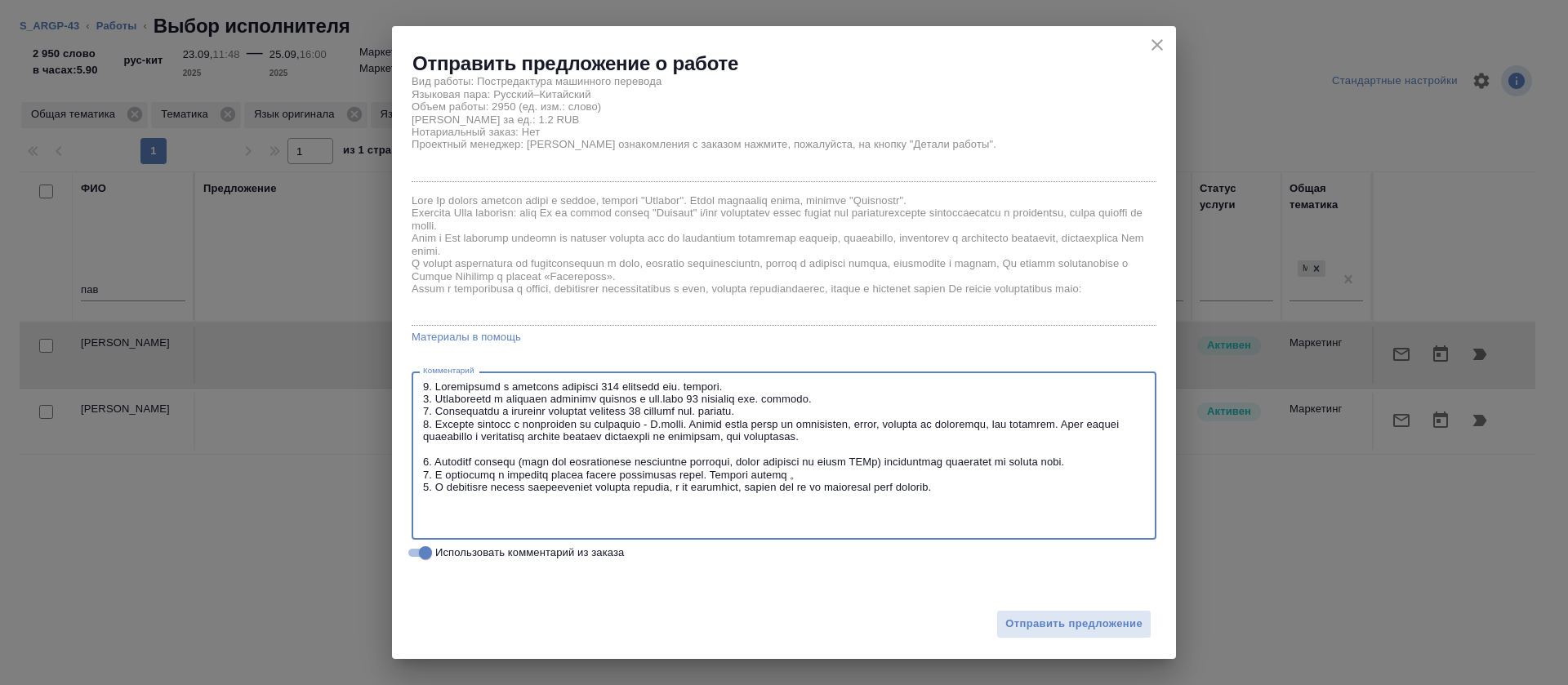
scroll to position [80, 0]
type textarea "1. Ограничение в переводе описаний 140 символов вкл. пробелы. 2. Ограничение в …"
click at [1047, 620] on span "Отправить предложение" at bounding box center [1073, 623] width 137 height 19
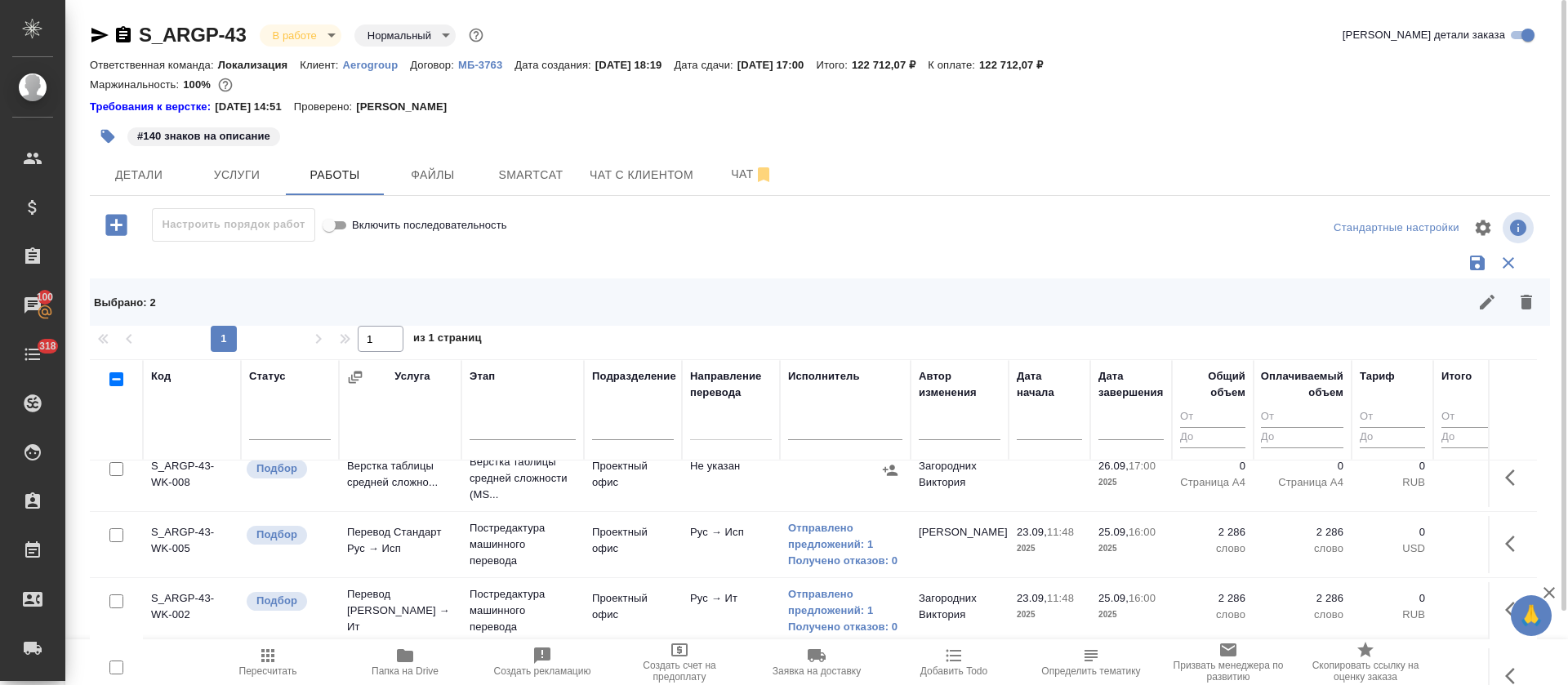
scroll to position [0, 0]
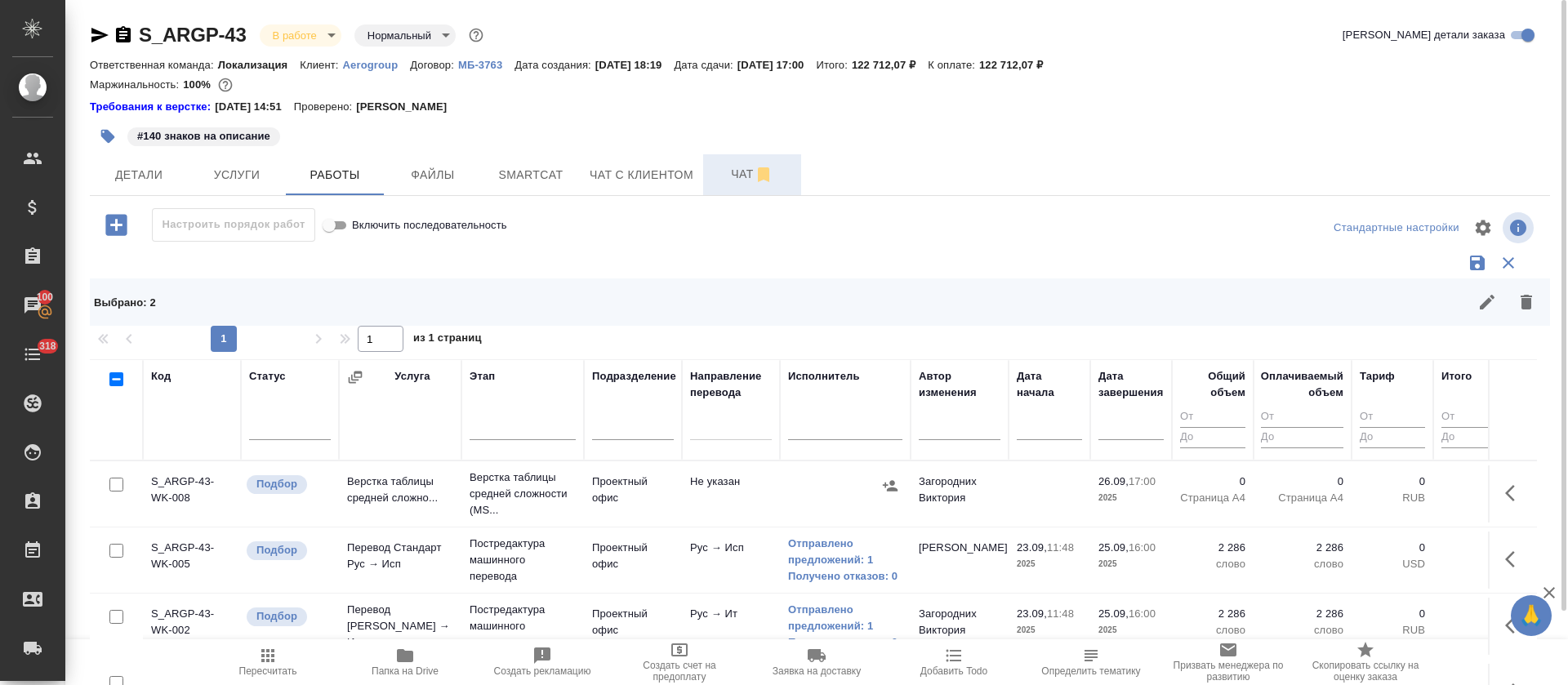
click at [737, 173] on span "Чат" at bounding box center [753, 174] width 79 height 21
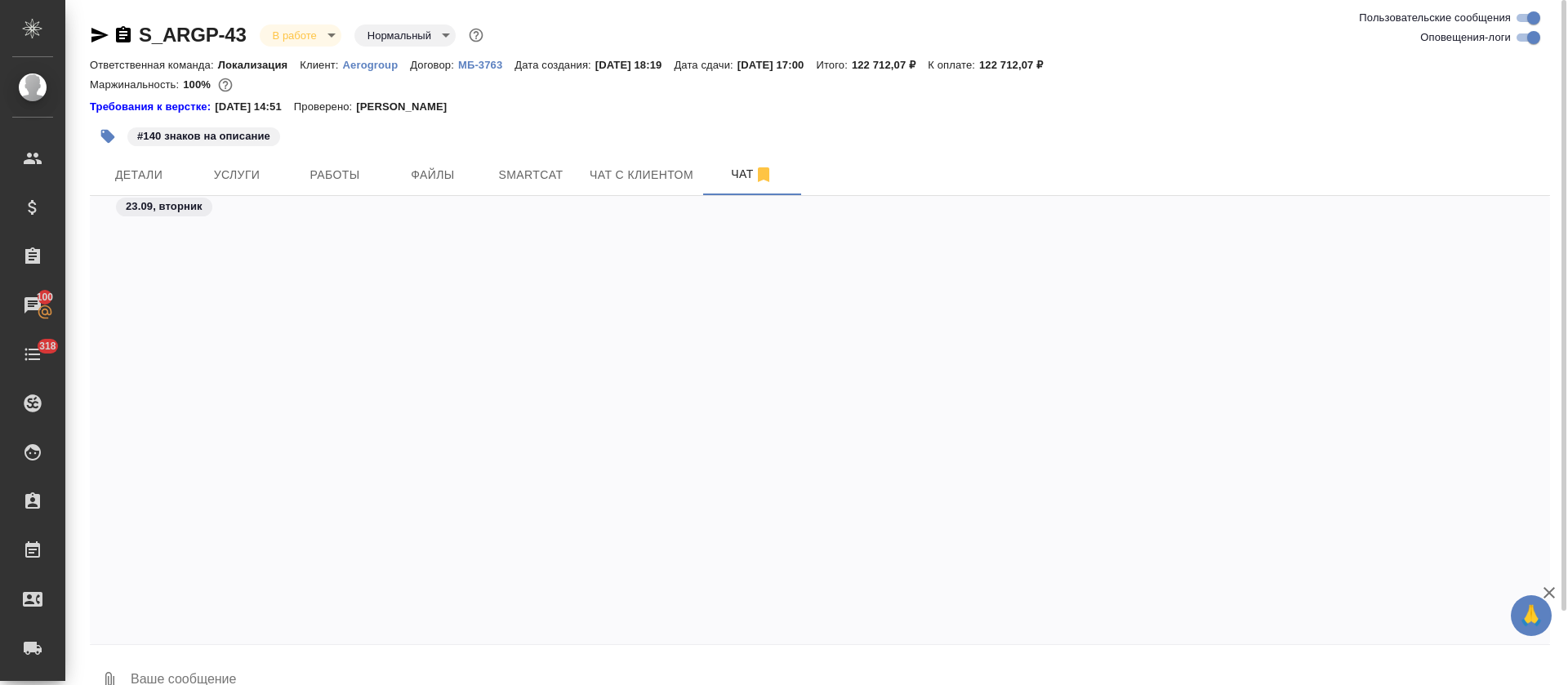
scroll to position [2616, 0]
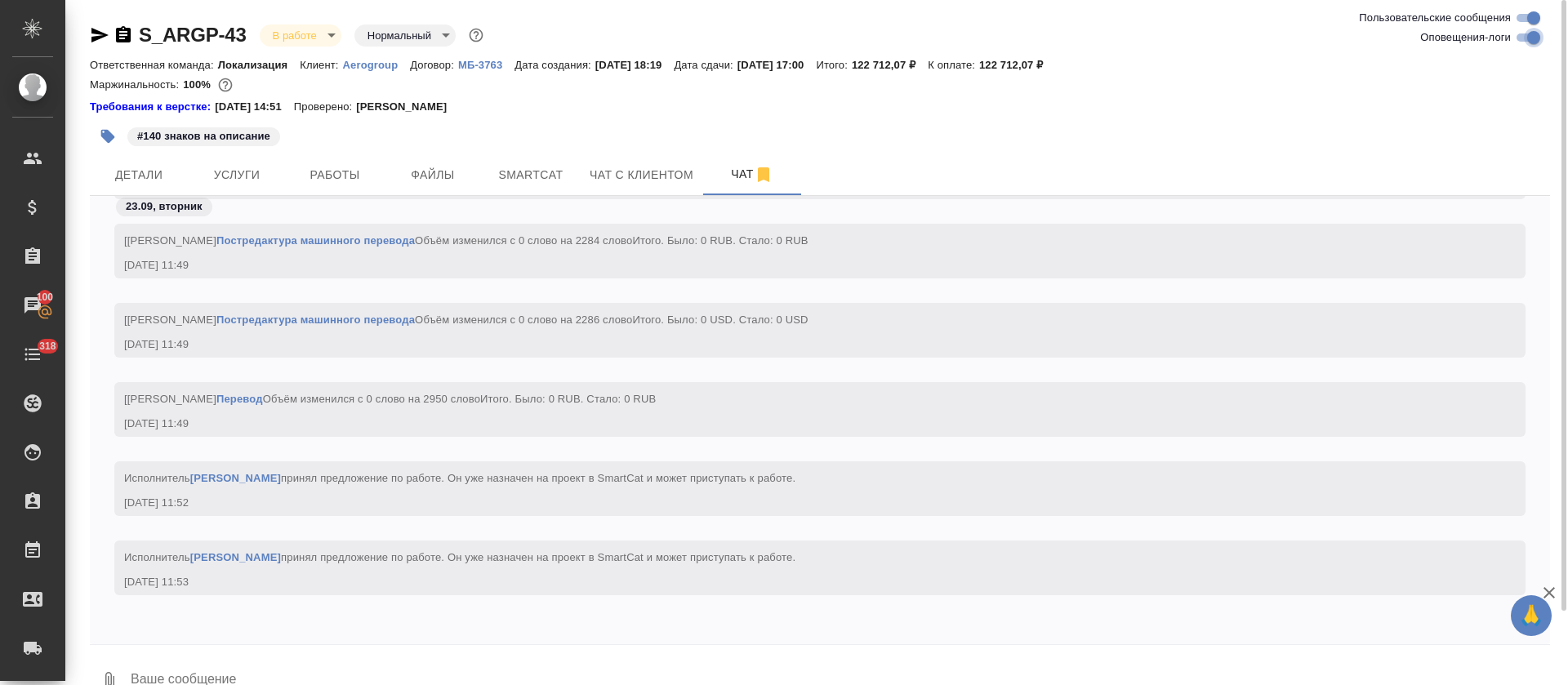
click at [1523, 41] on input "Оповещения-логи" at bounding box center [1534, 38] width 59 height 20
checkbox input "false"
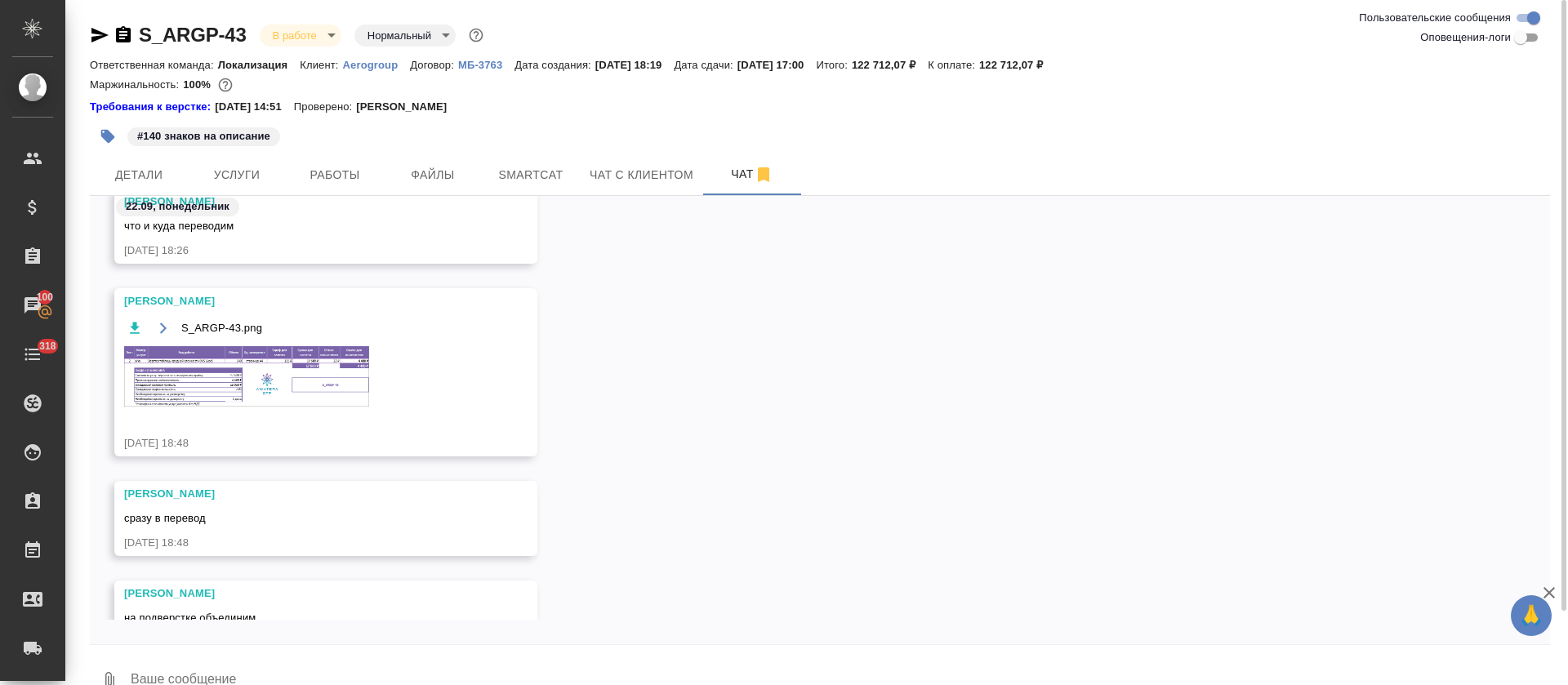
click at [239, 368] on img at bounding box center [246, 375] width 245 height 60
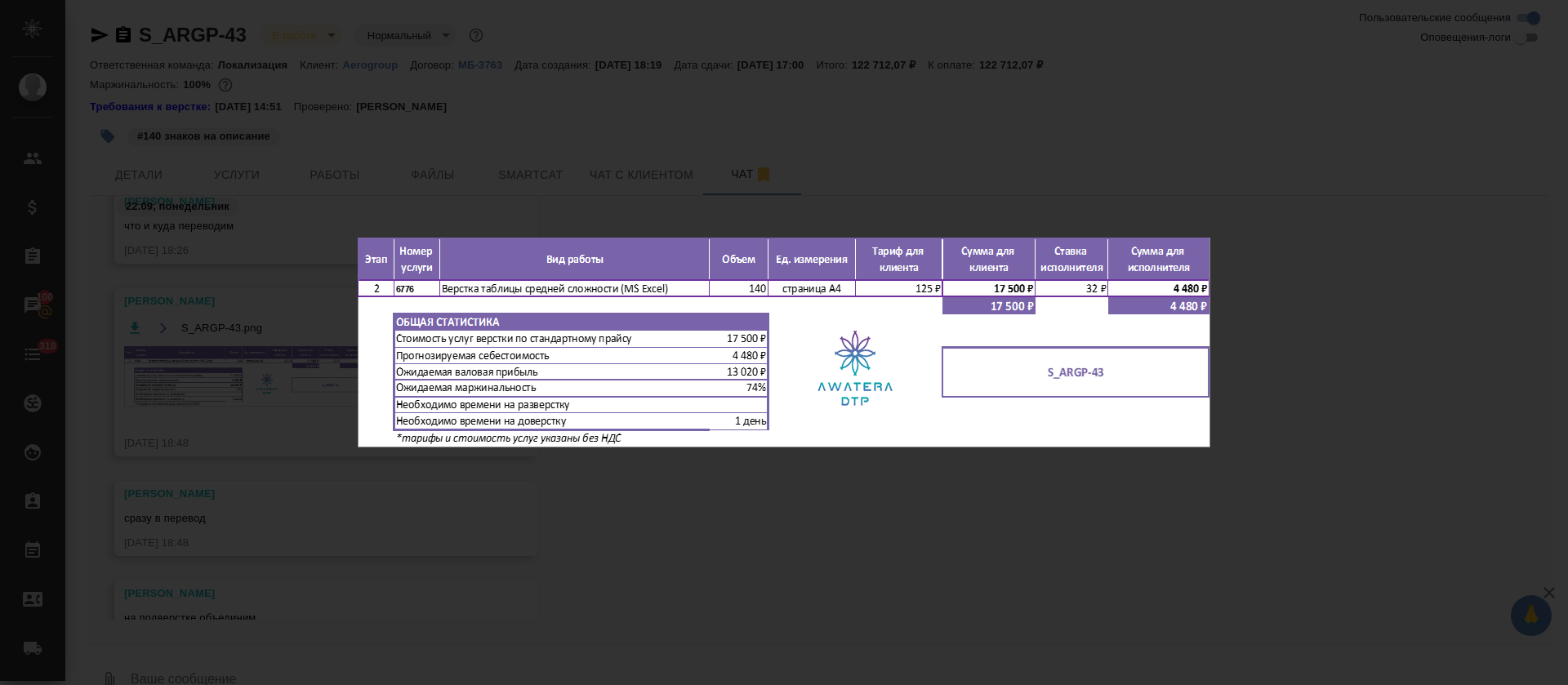
click at [693, 469] on div "S_ARGP-43.png 1 of 1" at bounding box center [784, 342] width 1568 height 685
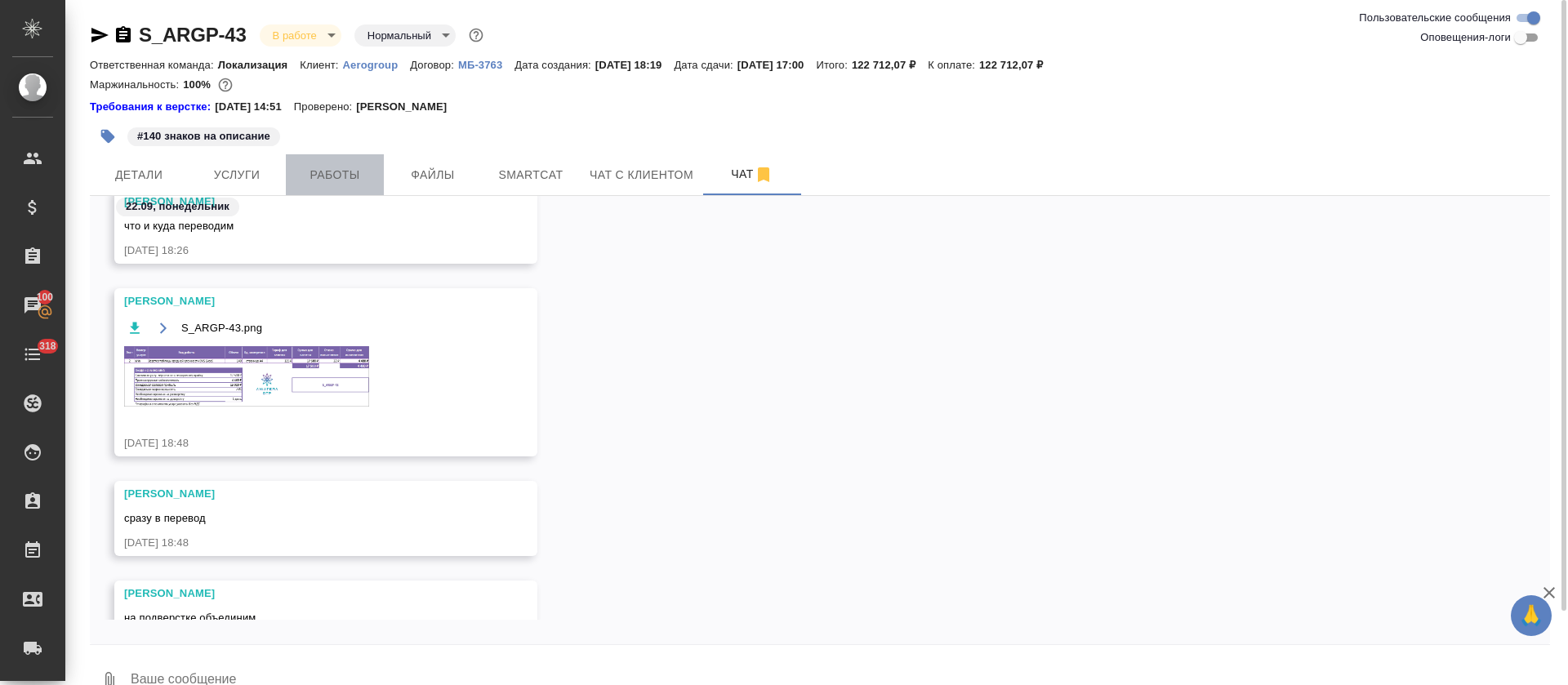
click at [330, 176] on span "Работы" at bounding box center [335, 175] width 79 height 21
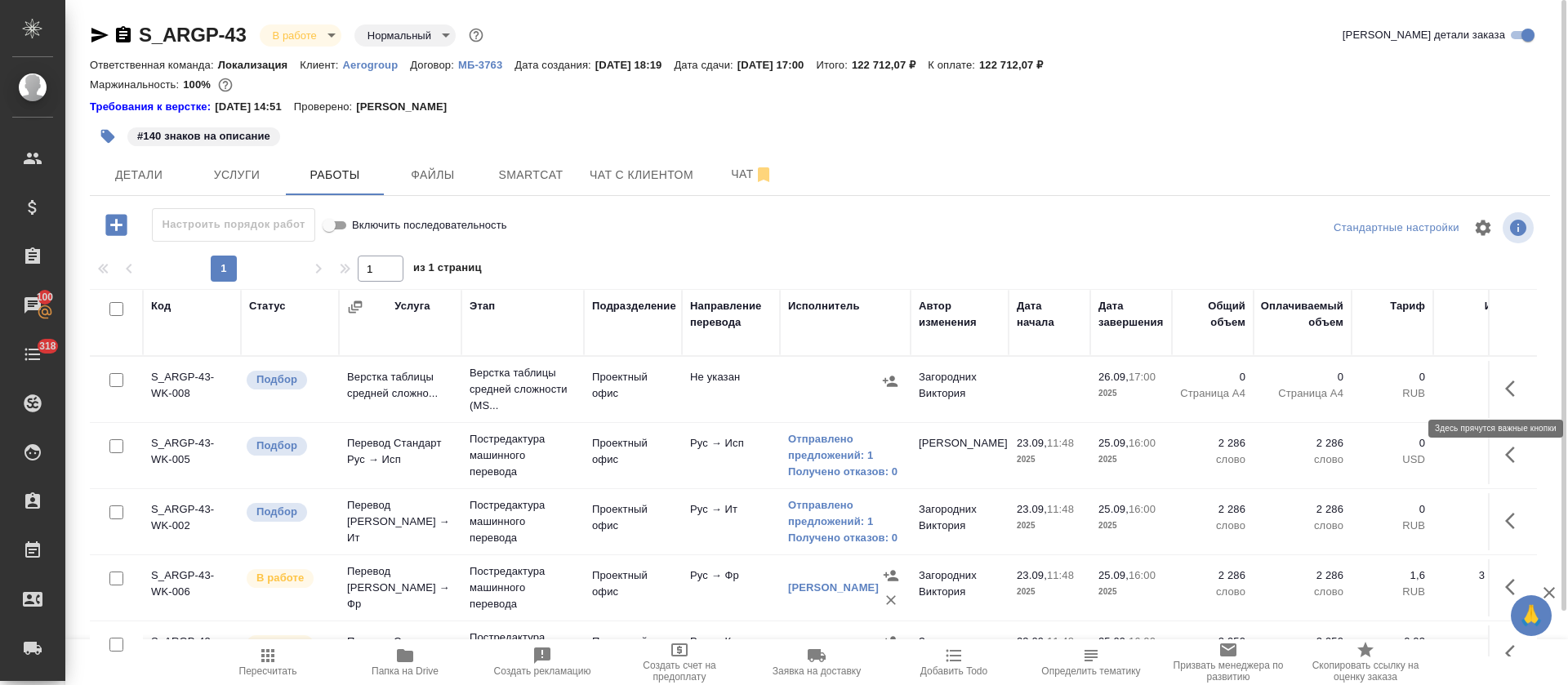
click at [1505, 388] on icon "button" at bounding box center [1515, 389] width 20 height 20
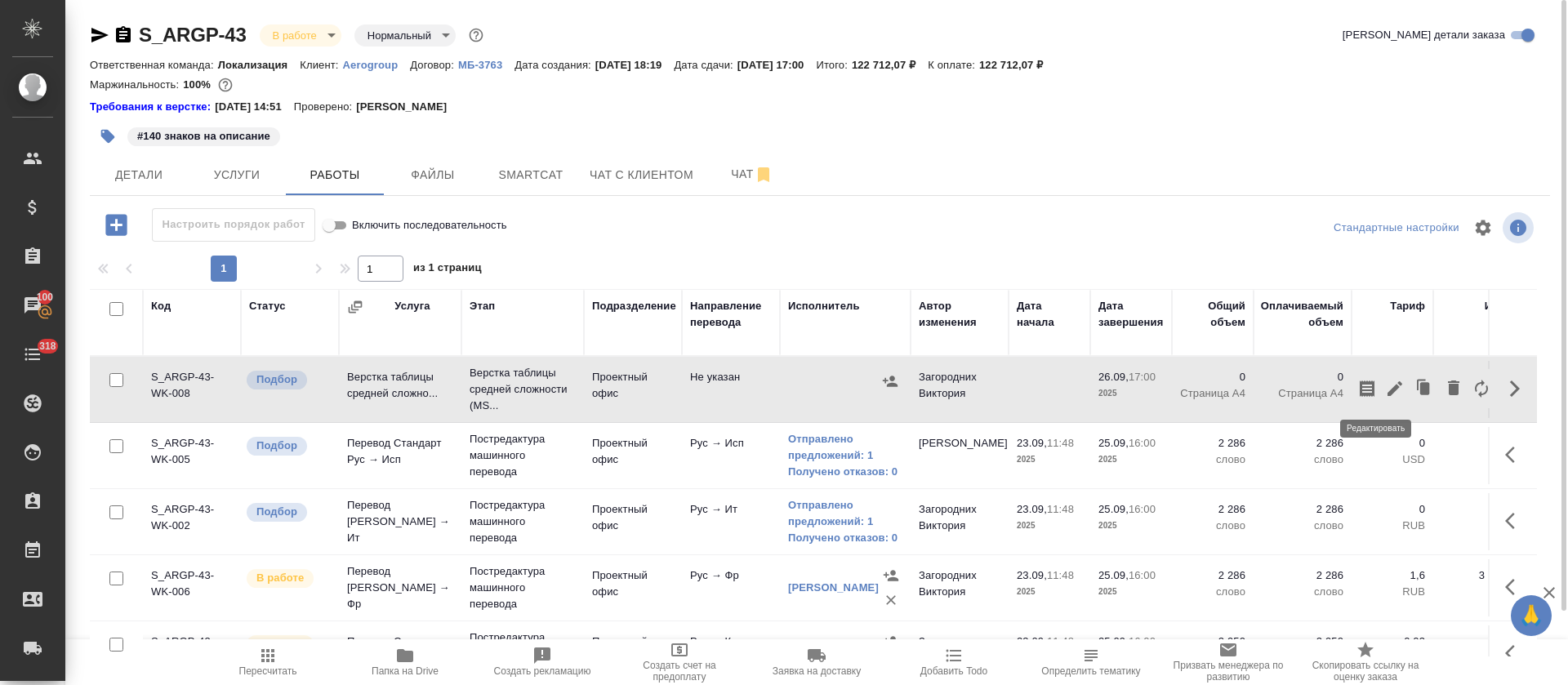
click at [1385, 390] on icon "button" at bounding box center [1395, 389] width 20 height 20
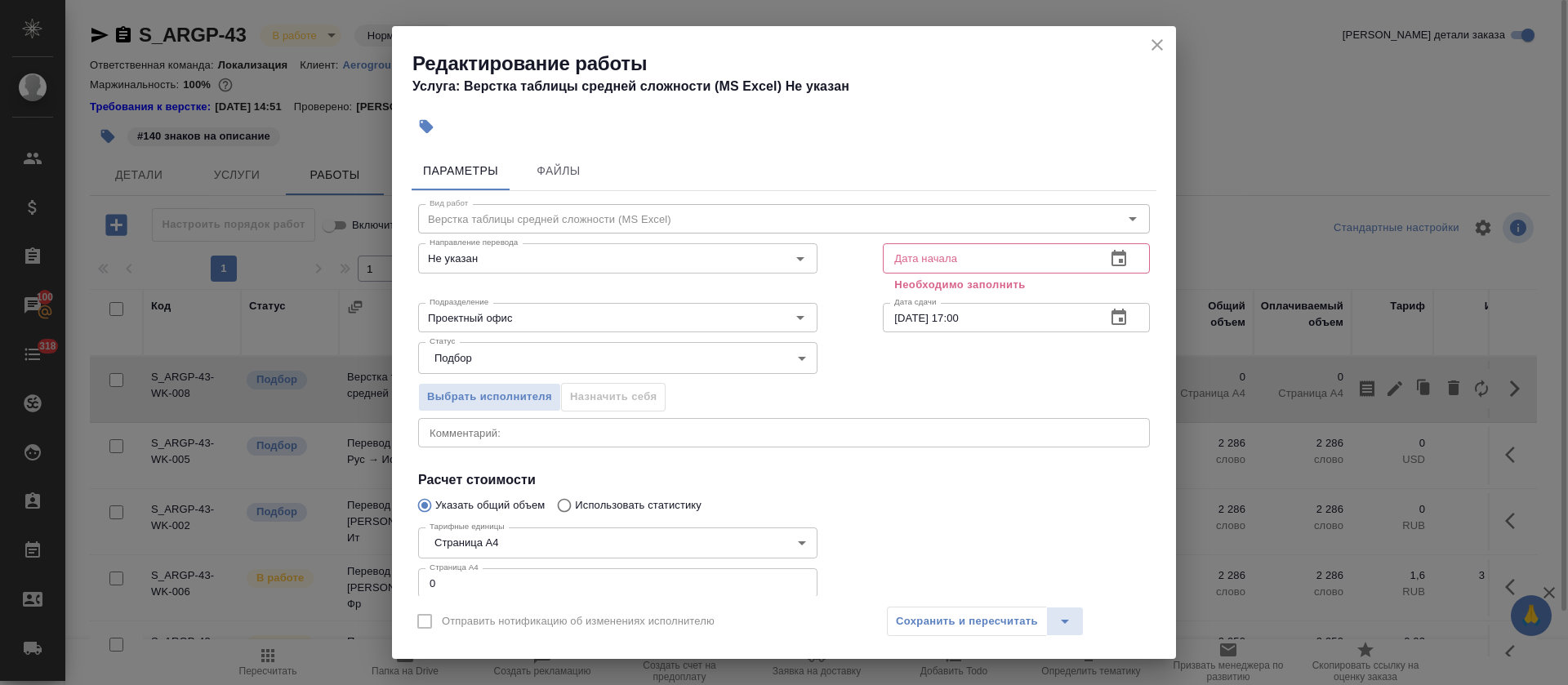
click at [1112, 263] on icon "button" at bounding box center [1119, 258] width 14 height 16
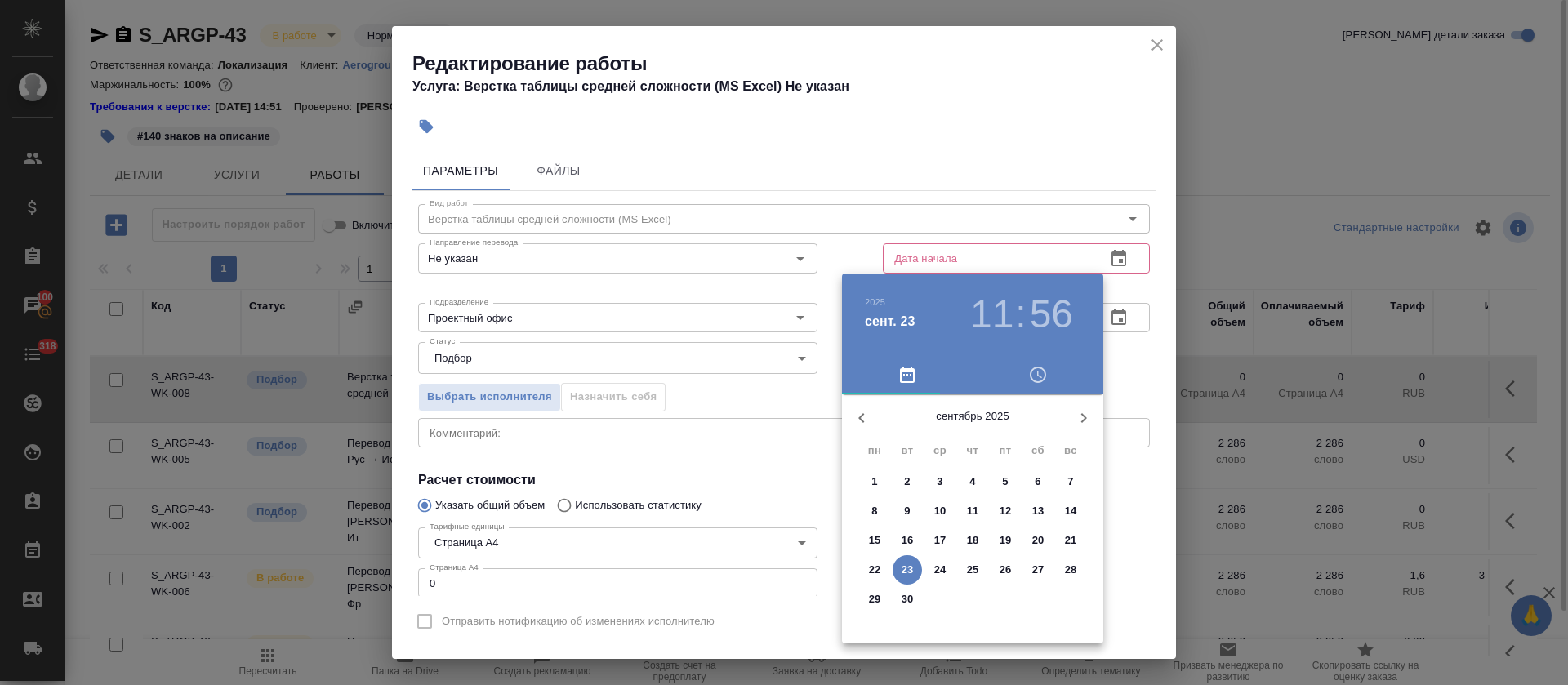
click at [1000, 568] on p "26" at bounding box center [1006, 569] width 13 height 16
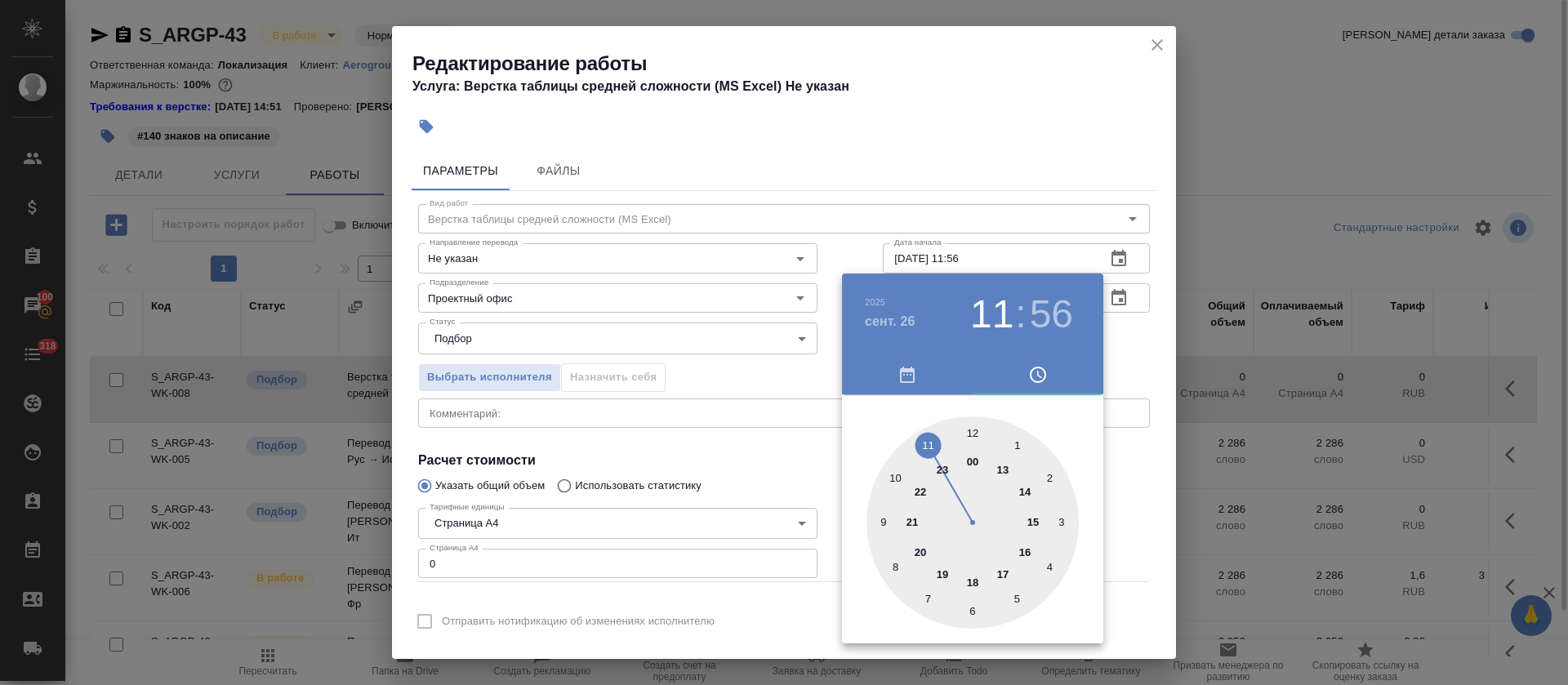
click at [892, 477] on div at bounding box center [972, 522] width 212 height 212
click at [973, 430] on div at bounding box center [972, 522] width 212 height 212
type input "26.09.2025 10:00"
click at [736, 429] on div at bounding box center [784, 342] width 1568 height 685
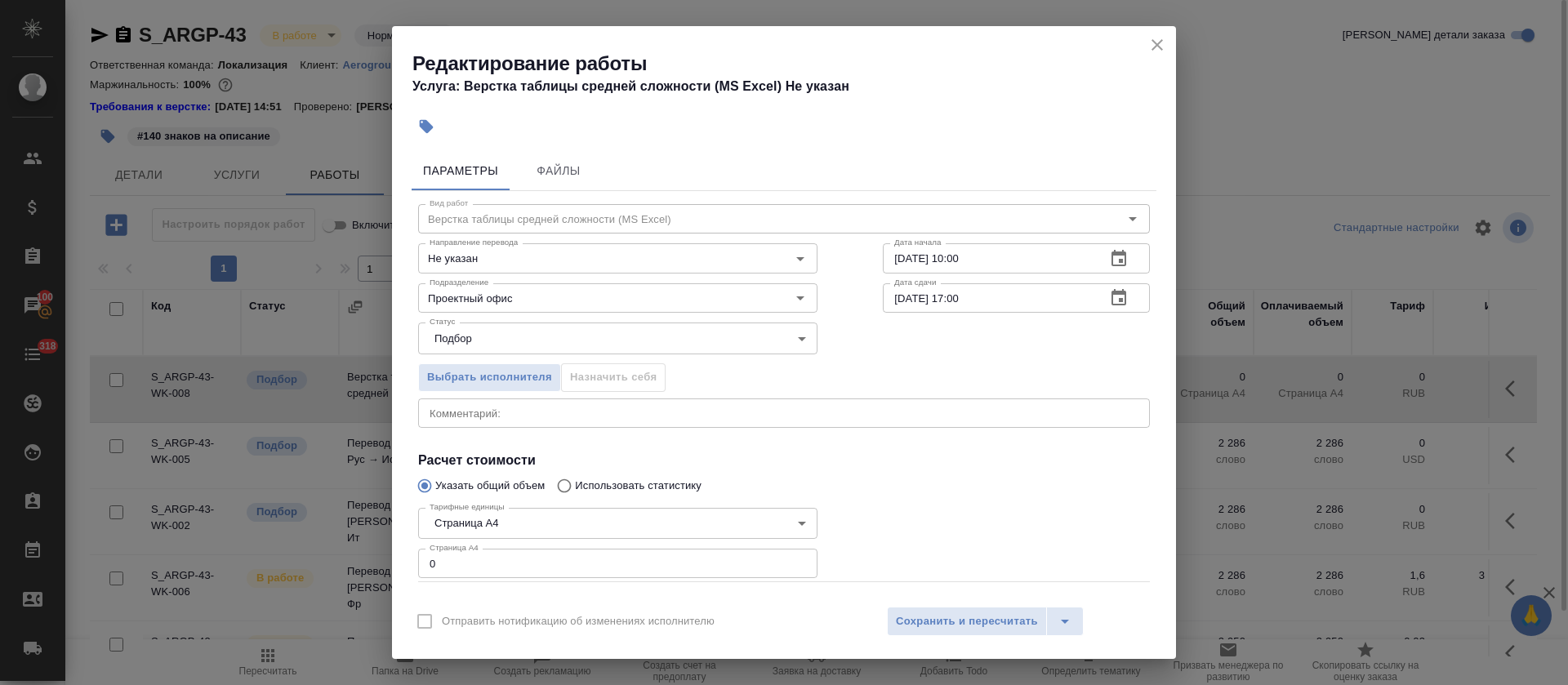
click at [418, 564] on input "0" at bounding box center [618, 563] width 400 height 30
type input "140"
click at [1112, 298] on icon "button" at bounding box center [1119, 297] width 14 height 16
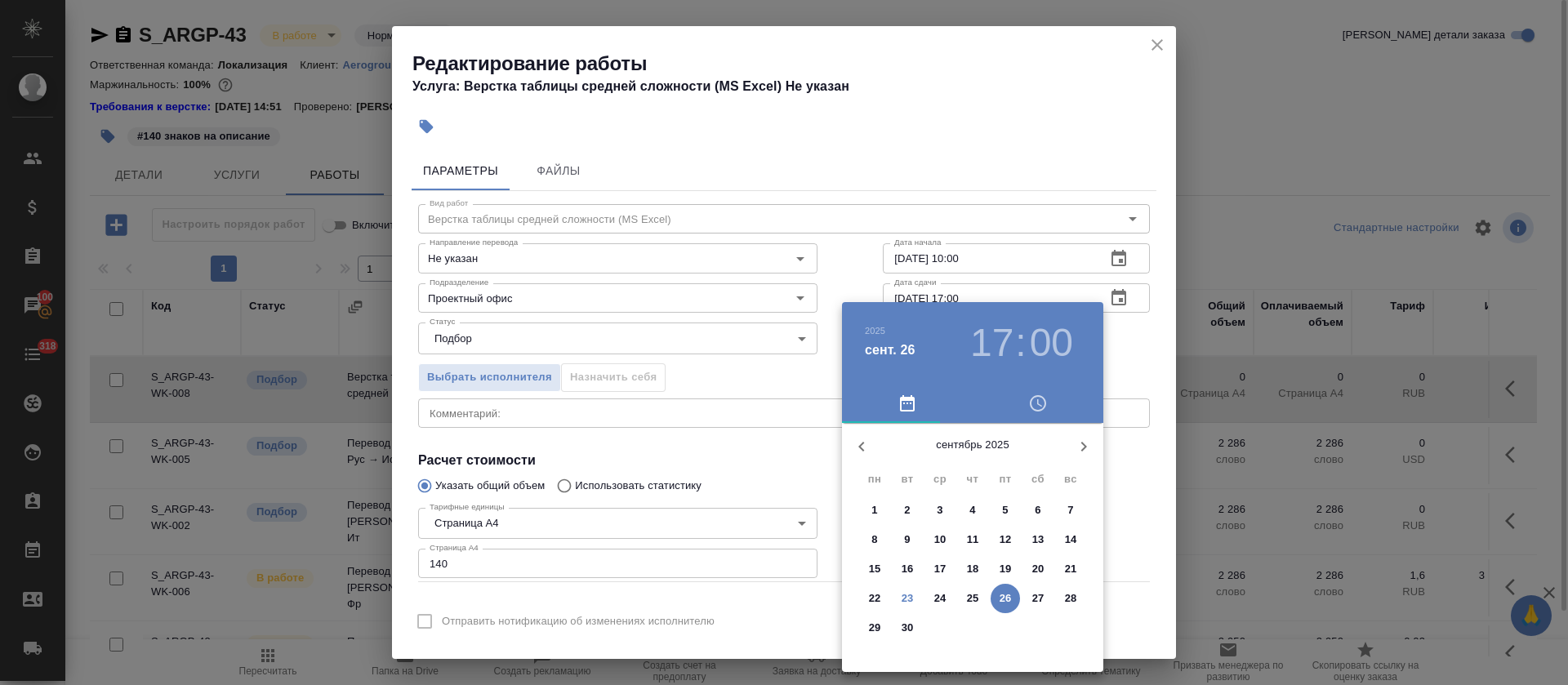
click at [990, 335] on h3 "17" at bounding box center [992, 342] width 43 height 46
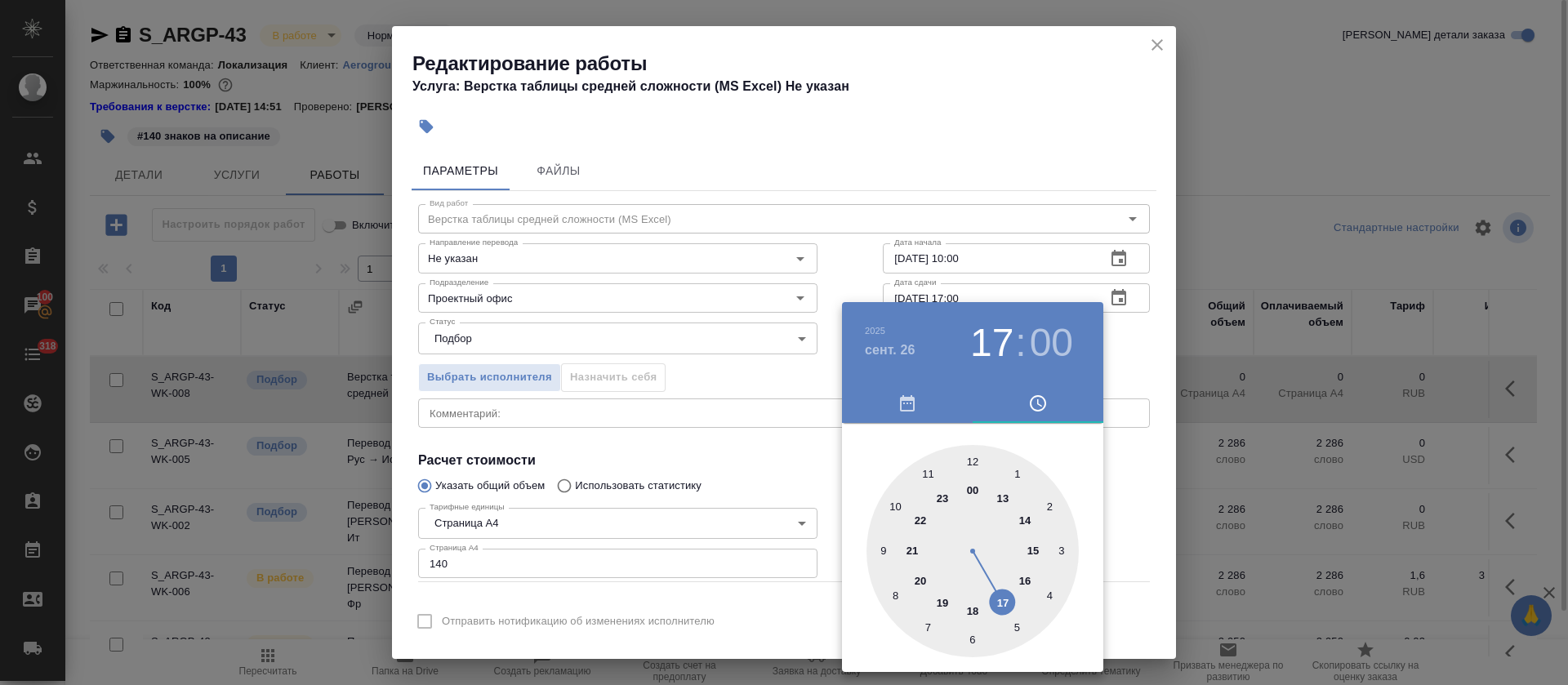
click at [1022, 584] on div at bounding box center [972, 551] width 212 height 212
type input "26.09.2025 16:00"
click at [710, 456] on div at bounding box center [784, 342] width 1568 height 685
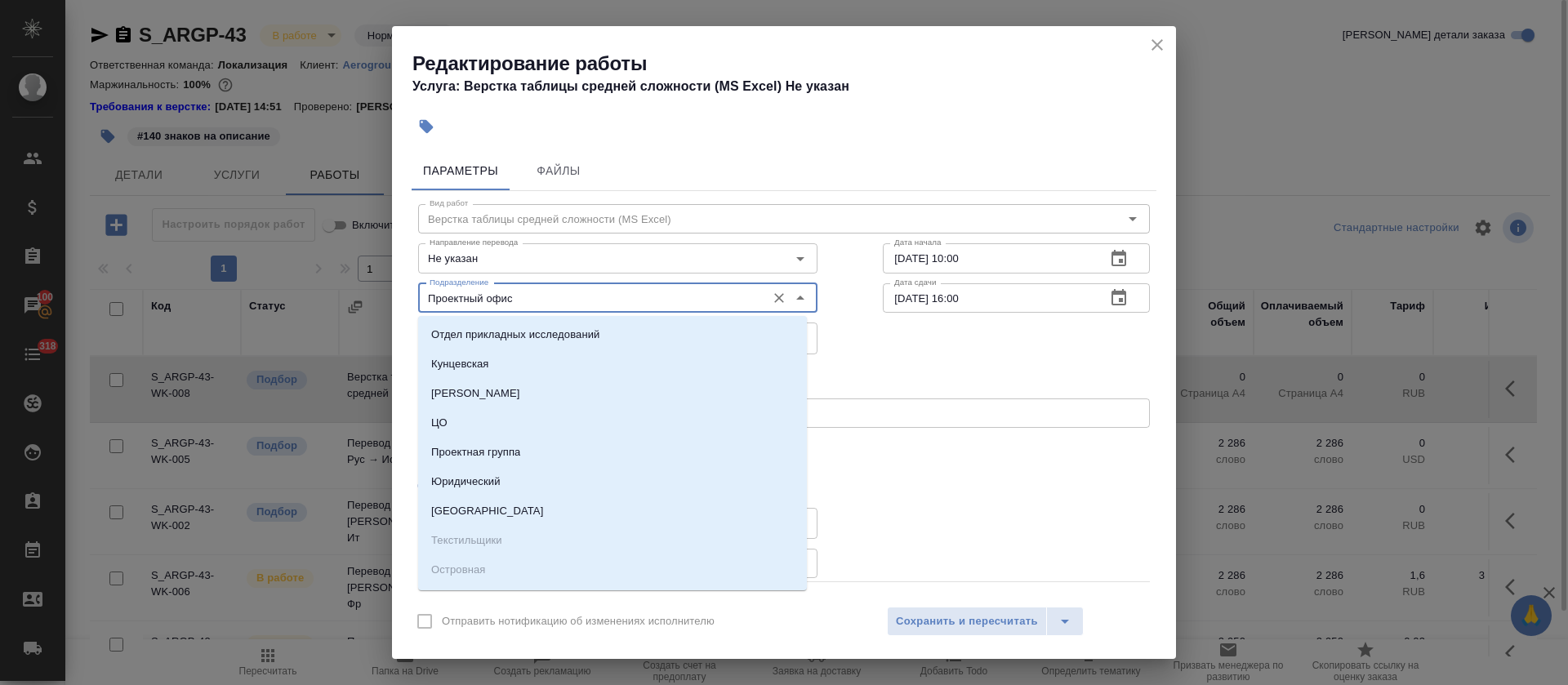
click at [453, 299] on input "Проектный офис" at bounding box center [590, 298] width 335 height 20
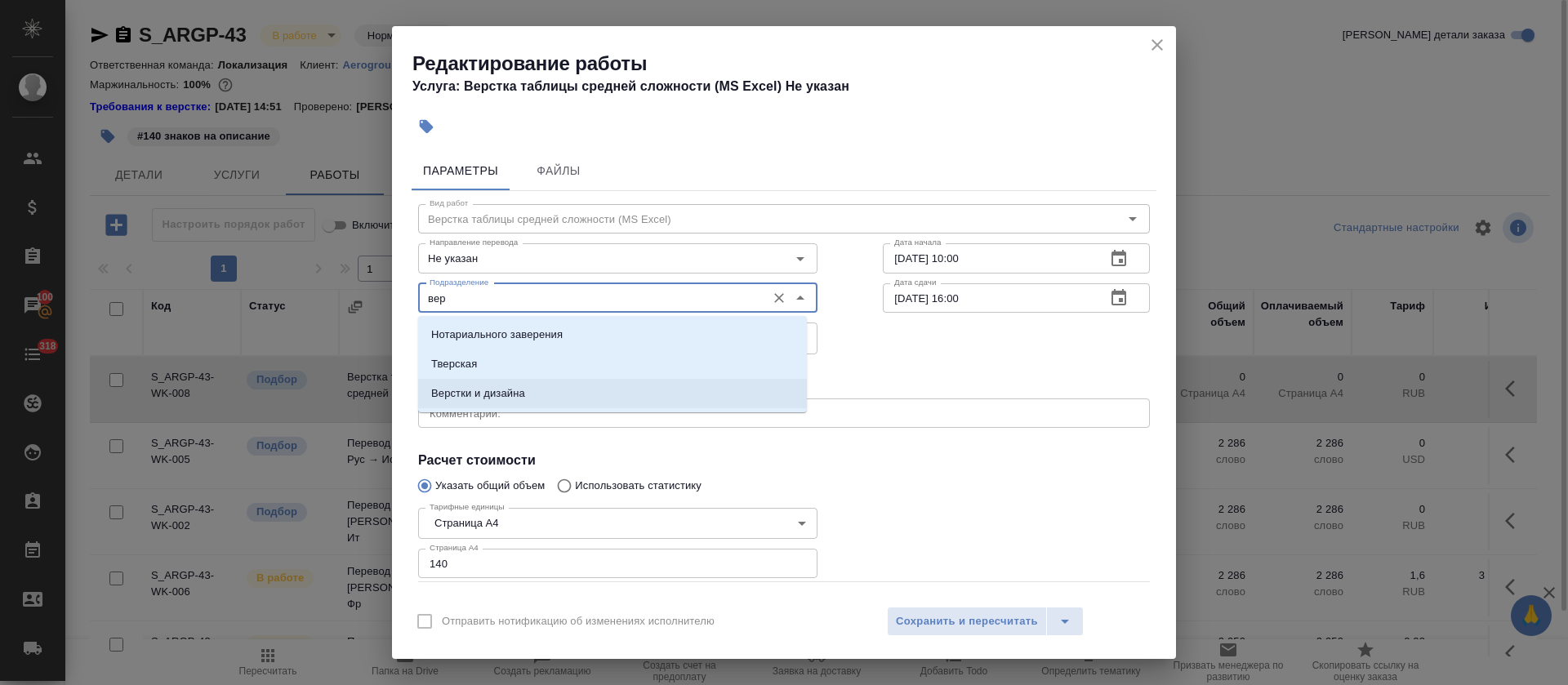
click at [491, 401] on li "Верстки и дизайна" at bounding box center [613, 393] width 389 height 30
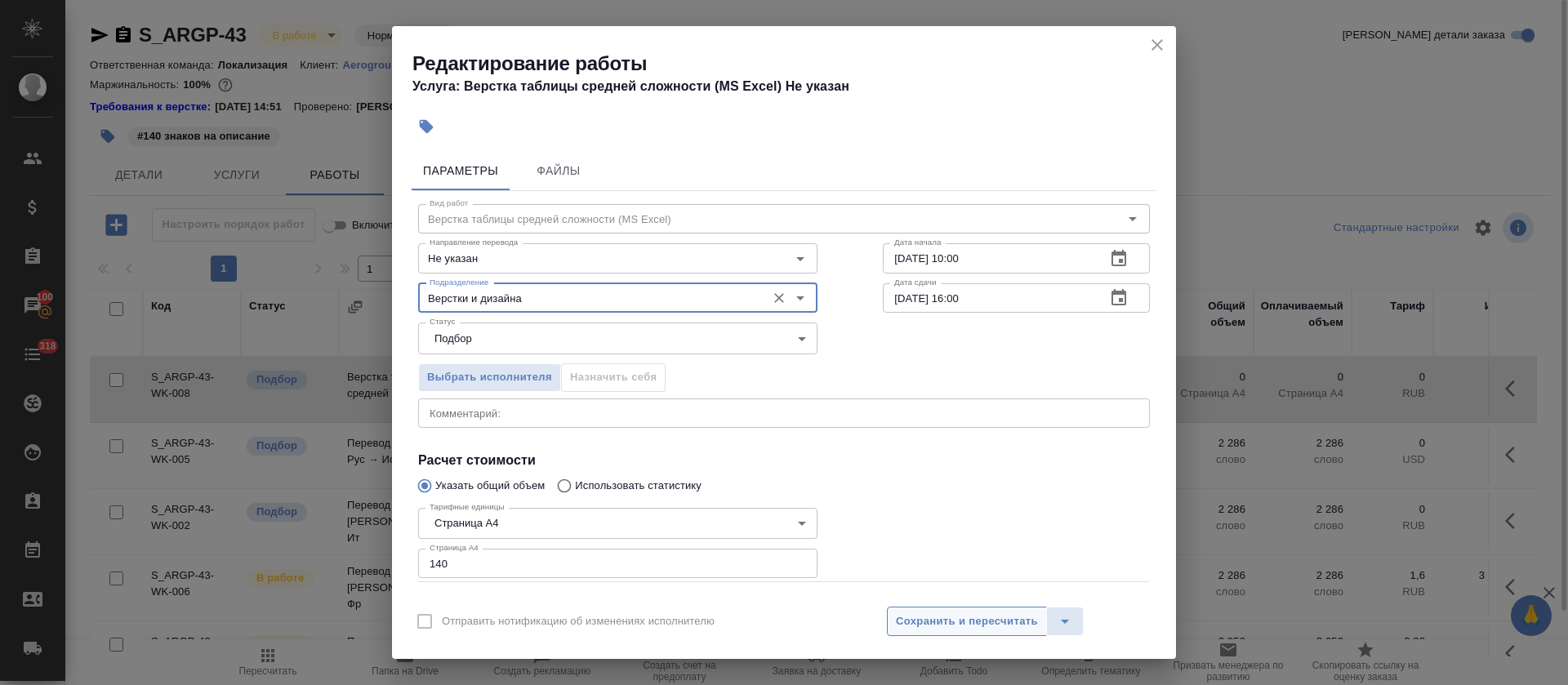
type input "Верстки и дизайна"
click at [929, 618] on span "Сохранить и пересчитать" at bounding box center [967, 621] width 142 height 19
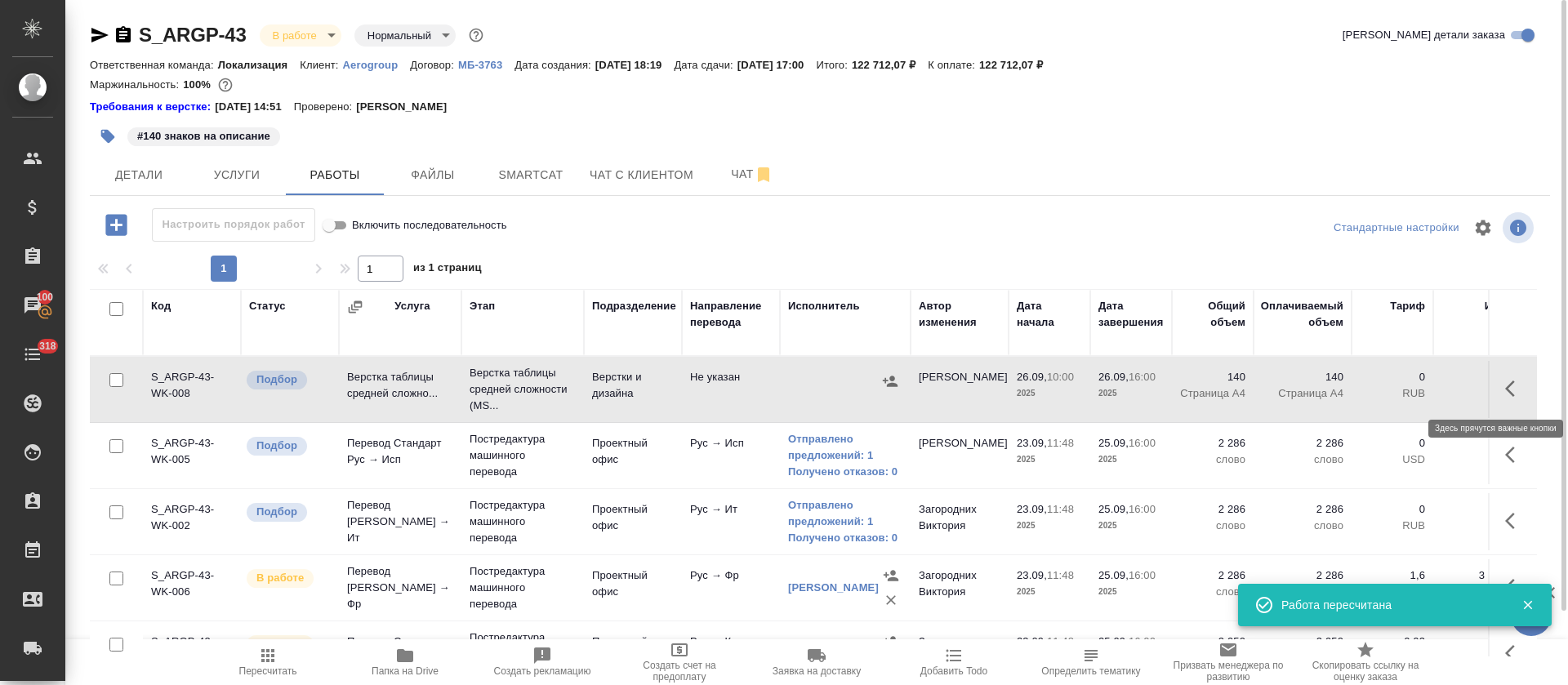
click at [1505, 391] on icon "button" at bounding box center [1515, 389] width 20 height 20
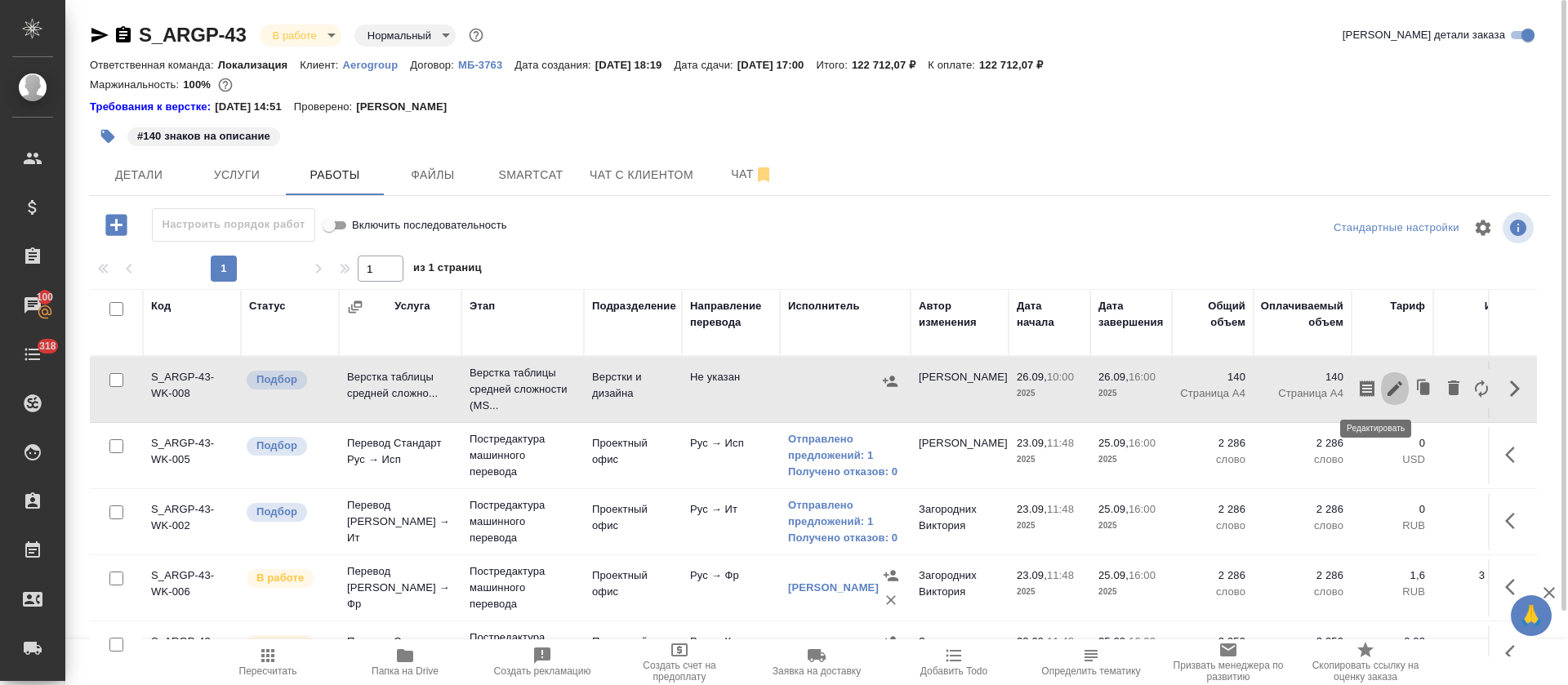
click at [1385, 400] on button "button" at bounding box center [1394, 389] width 28 height 39
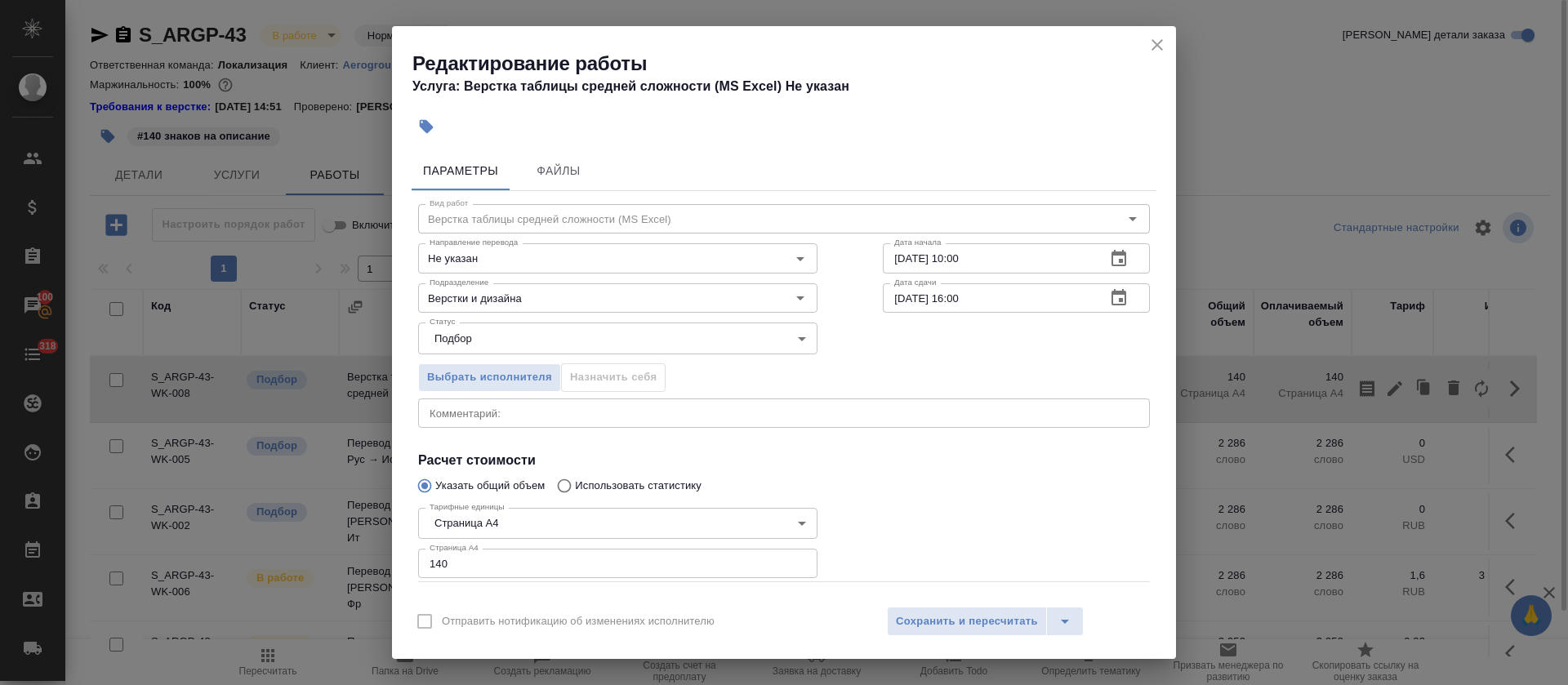
click at [418, 126] on icon "button" at bounding box center [426, 126] width 16 height 16
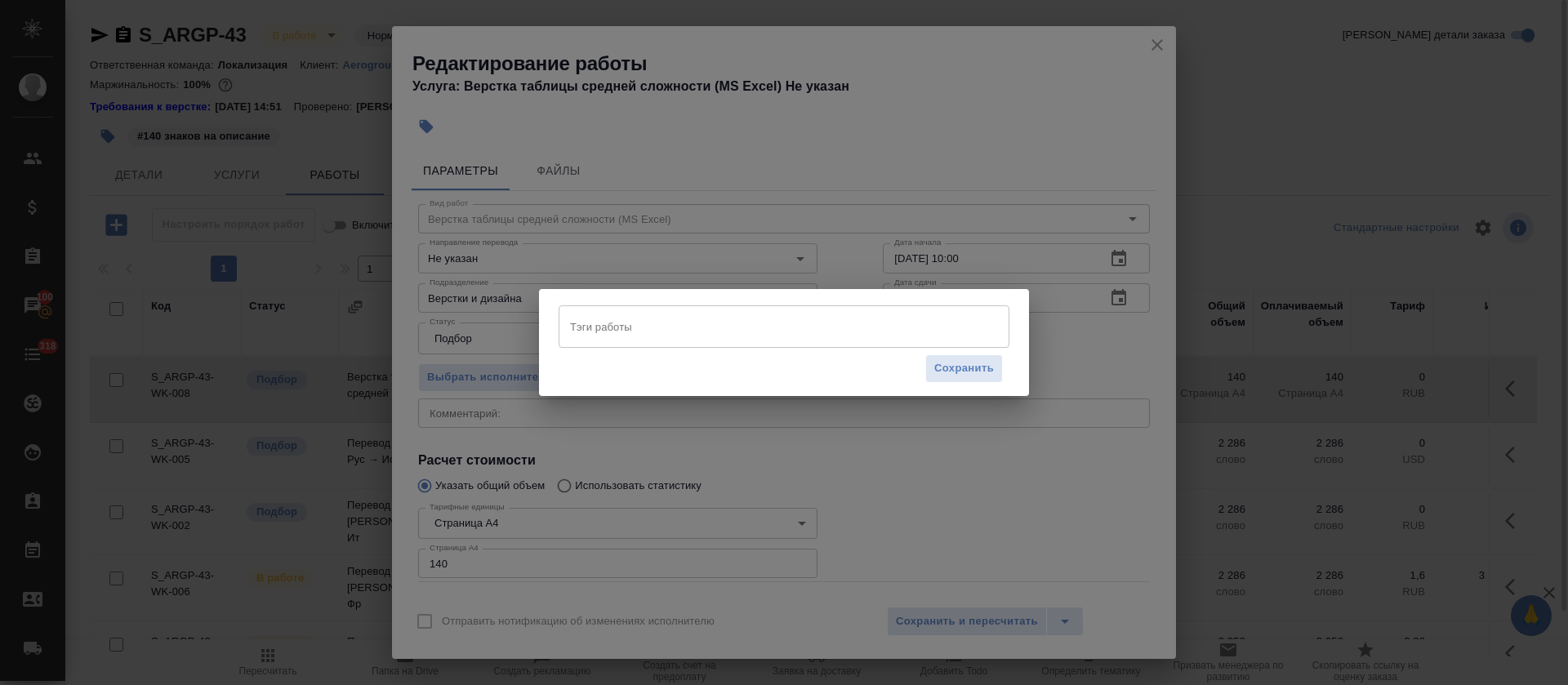
drag, startPoint x: 573, startPoint y: 305, endPoint x: 597, endPoint y: 332, distance: 36.1
click at [574, 307] on div "Тэги работы" at bounding box center [783, 326] width 451 height 42
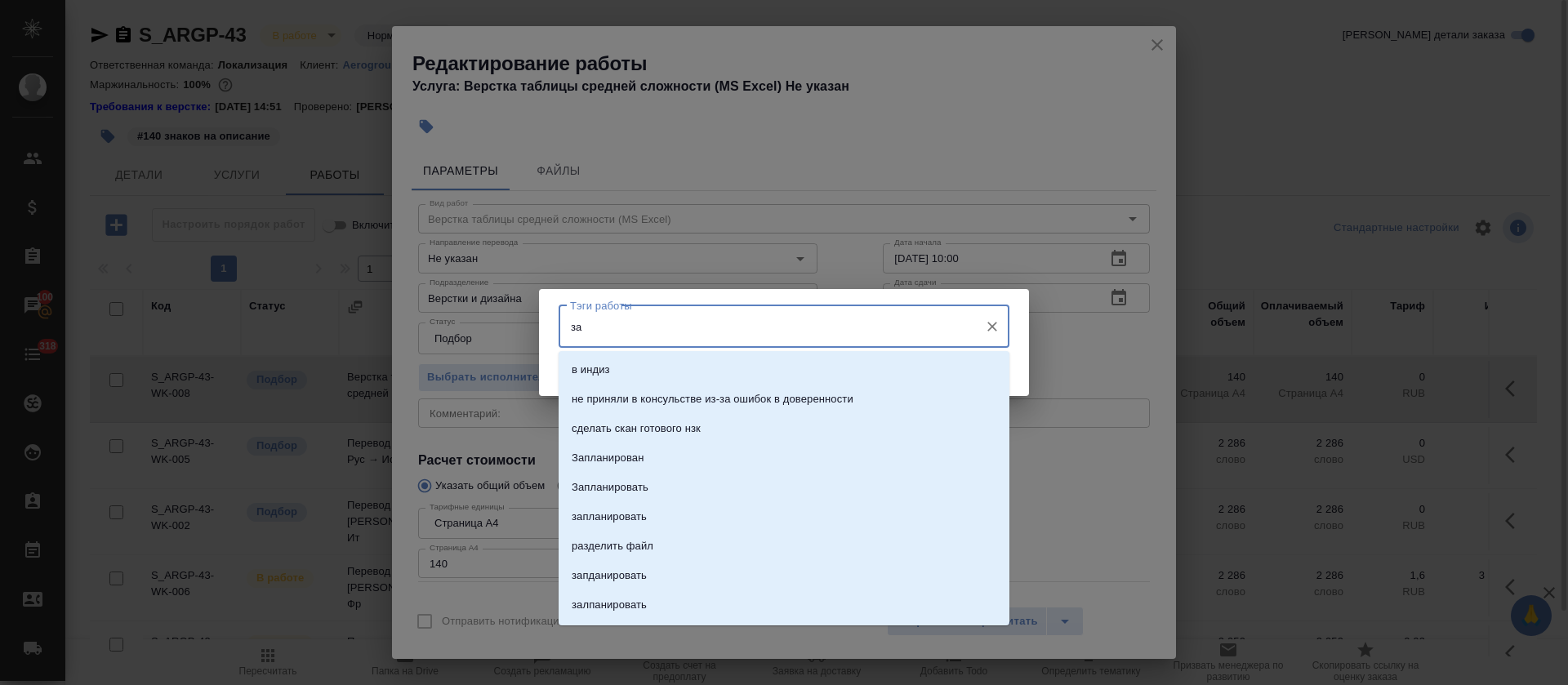
type input "зап"
click at [607, 375] on p "Запланирован" at bounding box center [607, 370] width 72 height 16
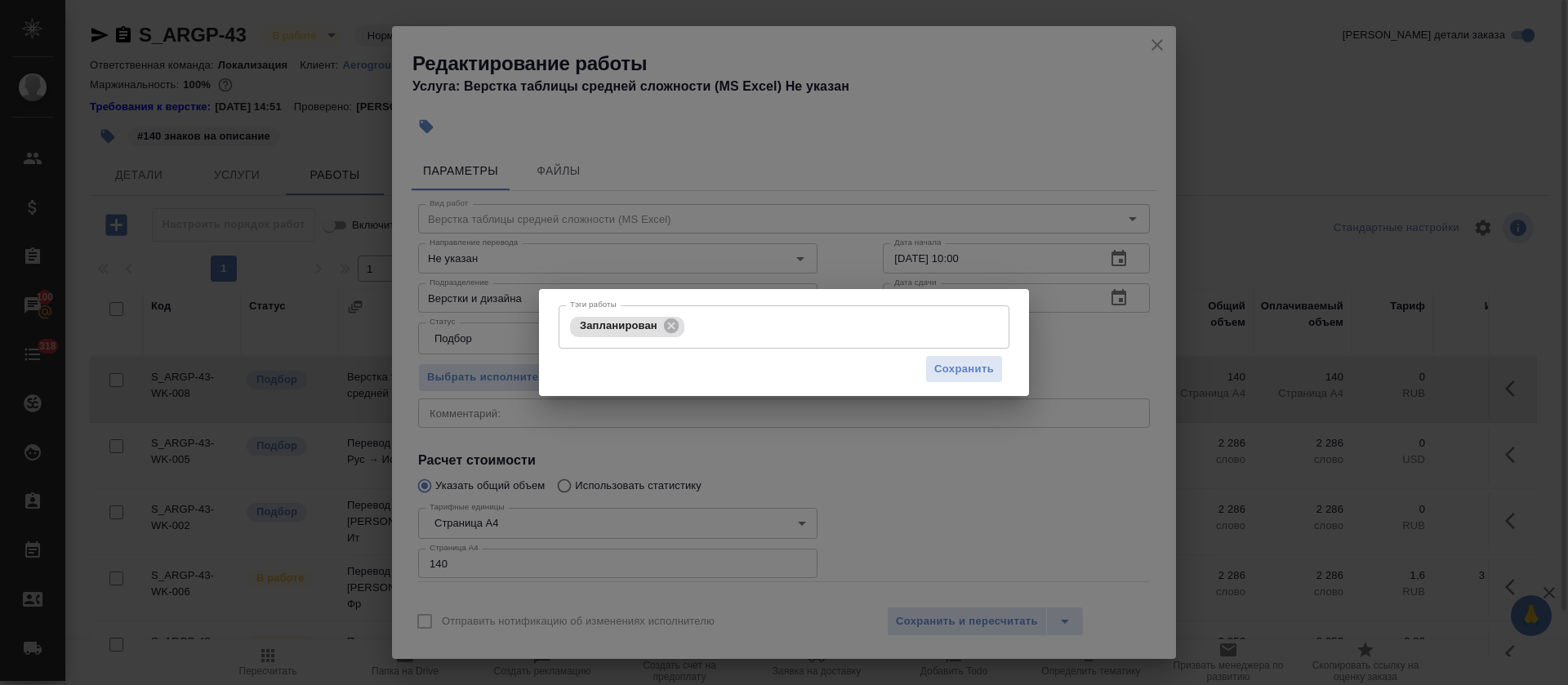
click at [956, 388] on div "Сохранить" at bounding box center [783, 369] width 451 height 41
click at [956, 368] on span "Сохранить" at bounding box center [964, 369] width 60 height 19
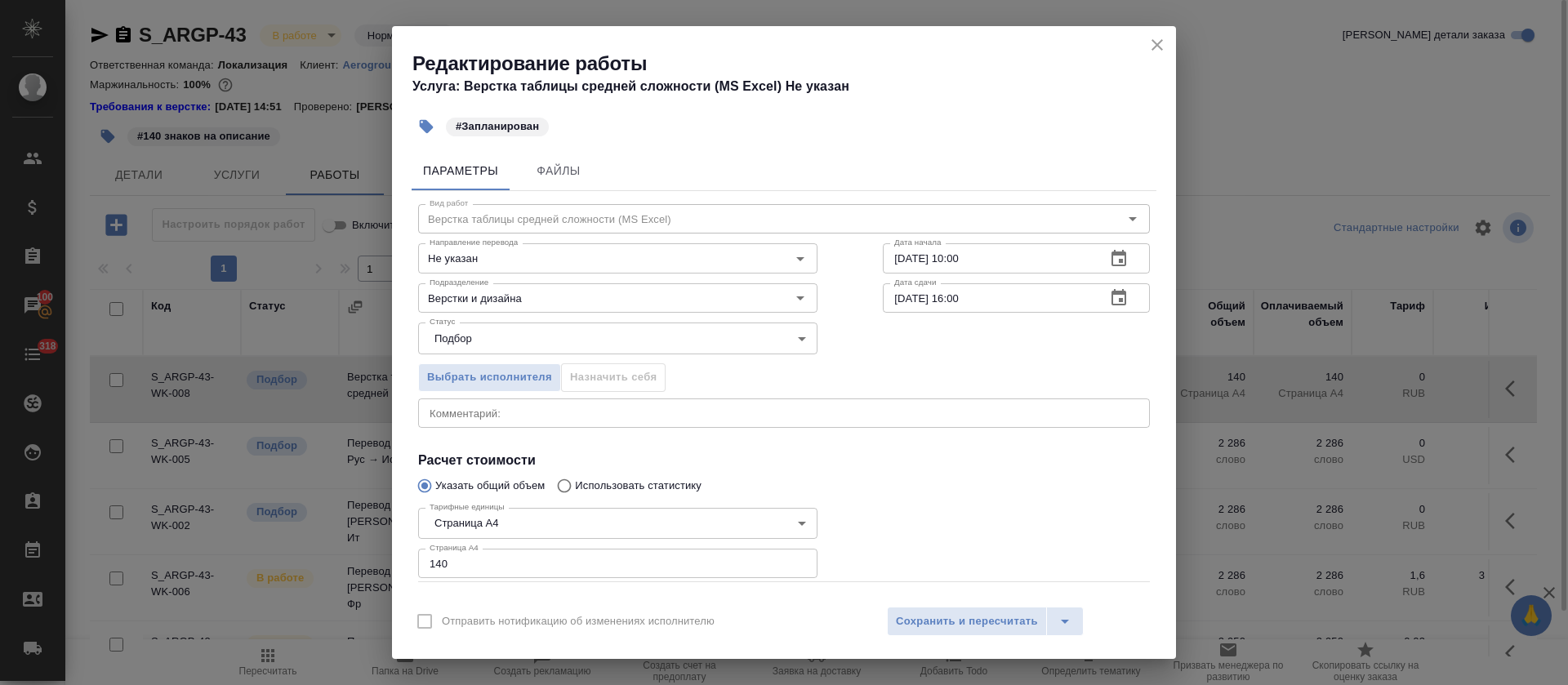
click at [1160, 45] on icon "close" at bounding box center [1158, 45] width 20 height 20
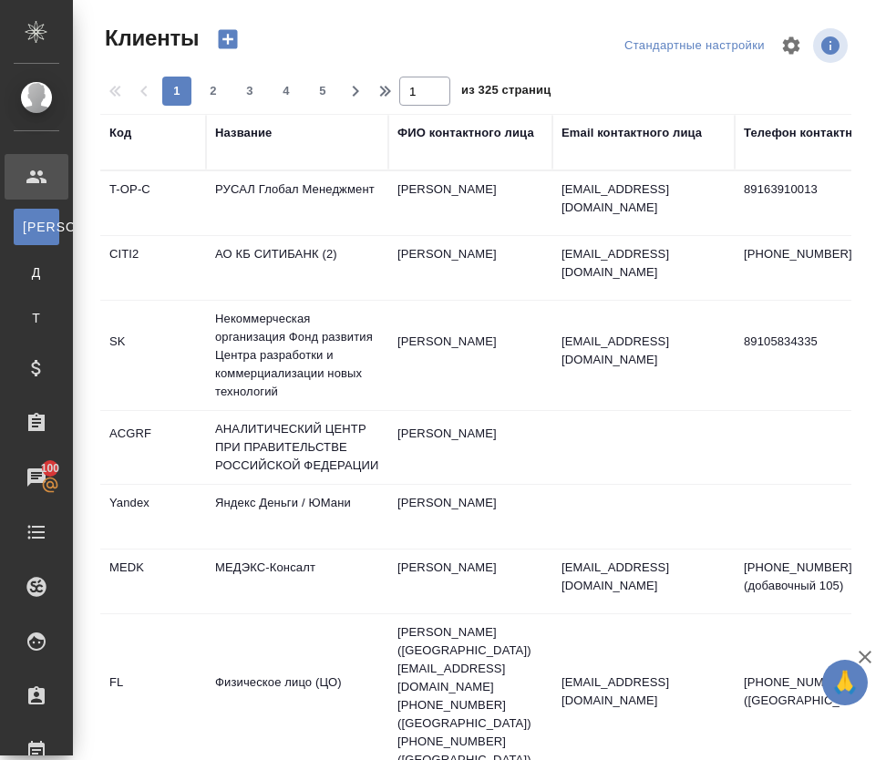
select select "RU"
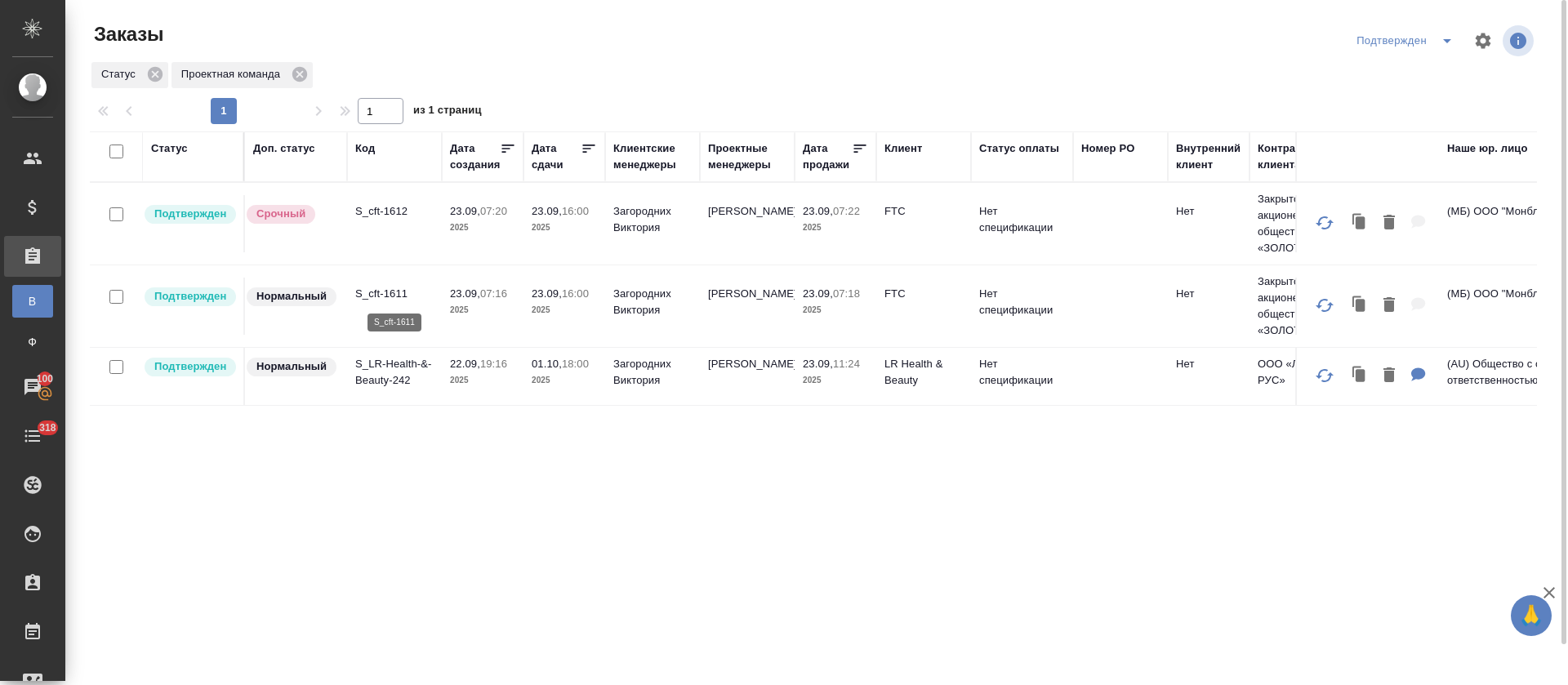
click at [385, 291] on p "S_cft-1611" at bounding box center [395, 294] width 79 height 16
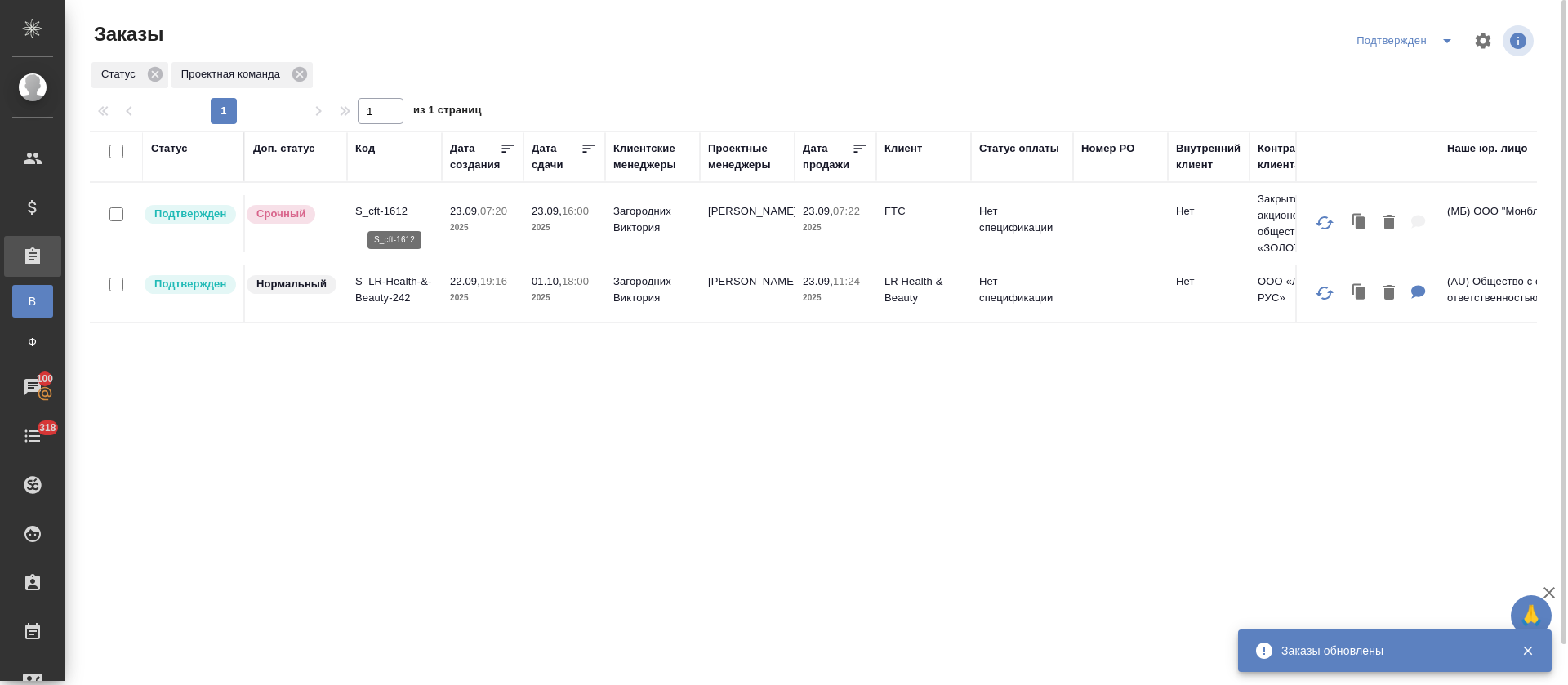
click at [375, 208] on p "S_cft-1612" at bounding box center [395, 211] width 79 height 16
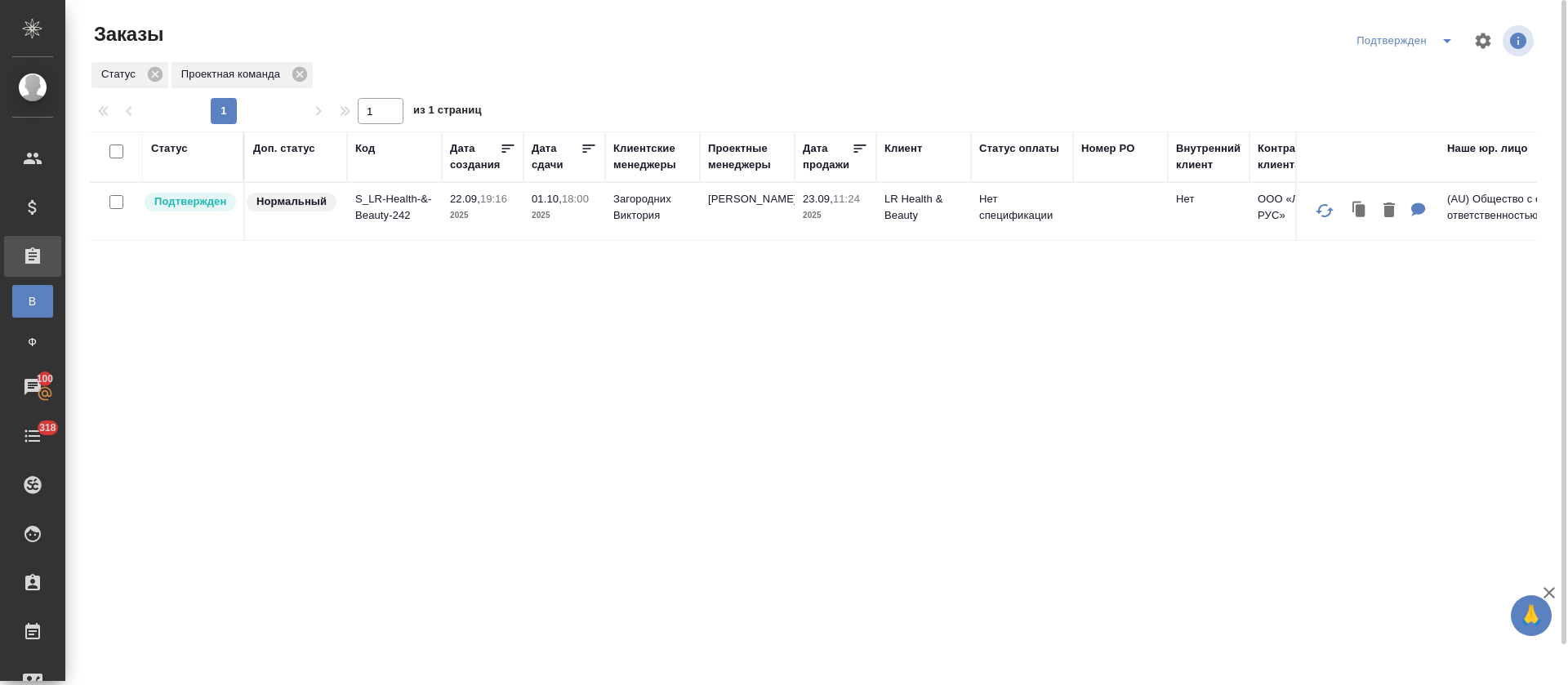
click at [1452, 42] on icon "split button" at bounding box center [1447, 41] width 20 height 20
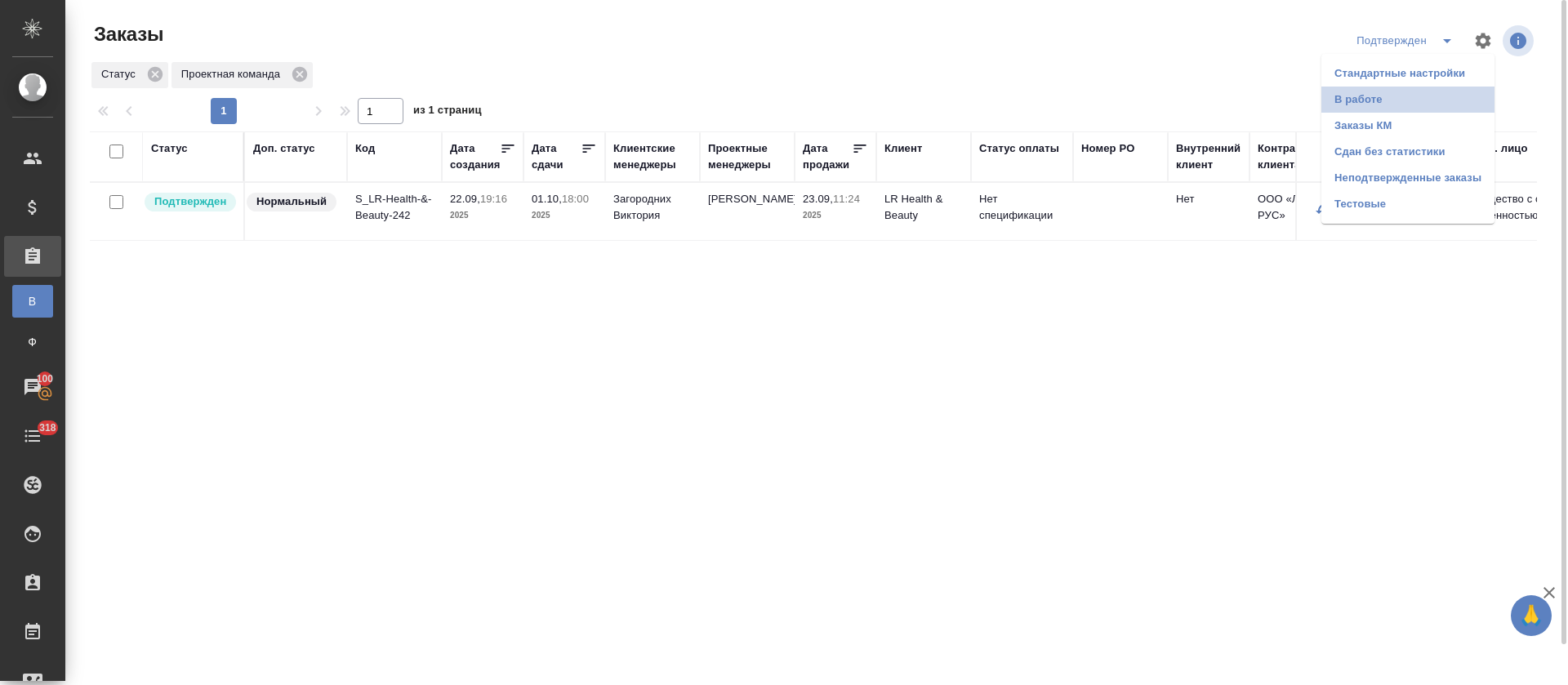
click at [1402, 101] on li "В работе" at bounding box center [1408, 99] width 173 height 26
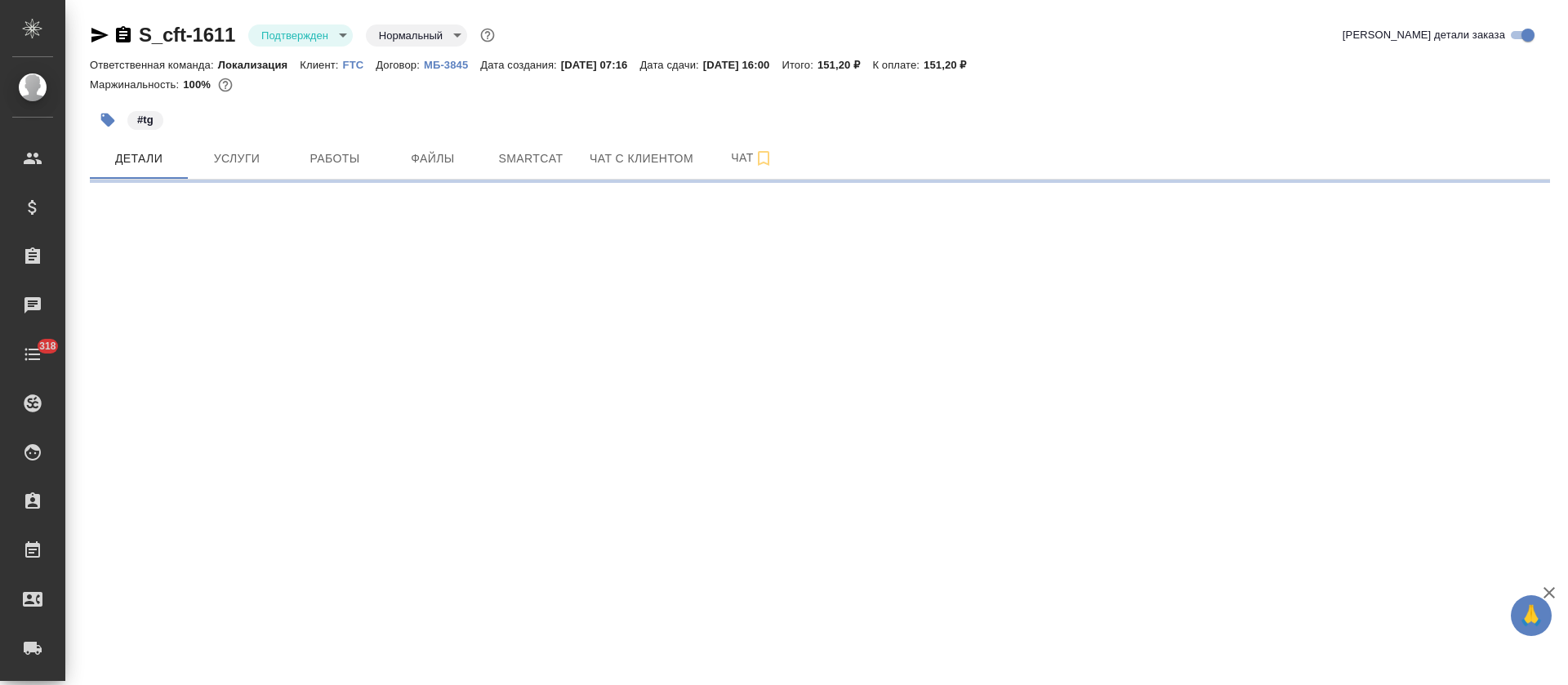
select select "RU"
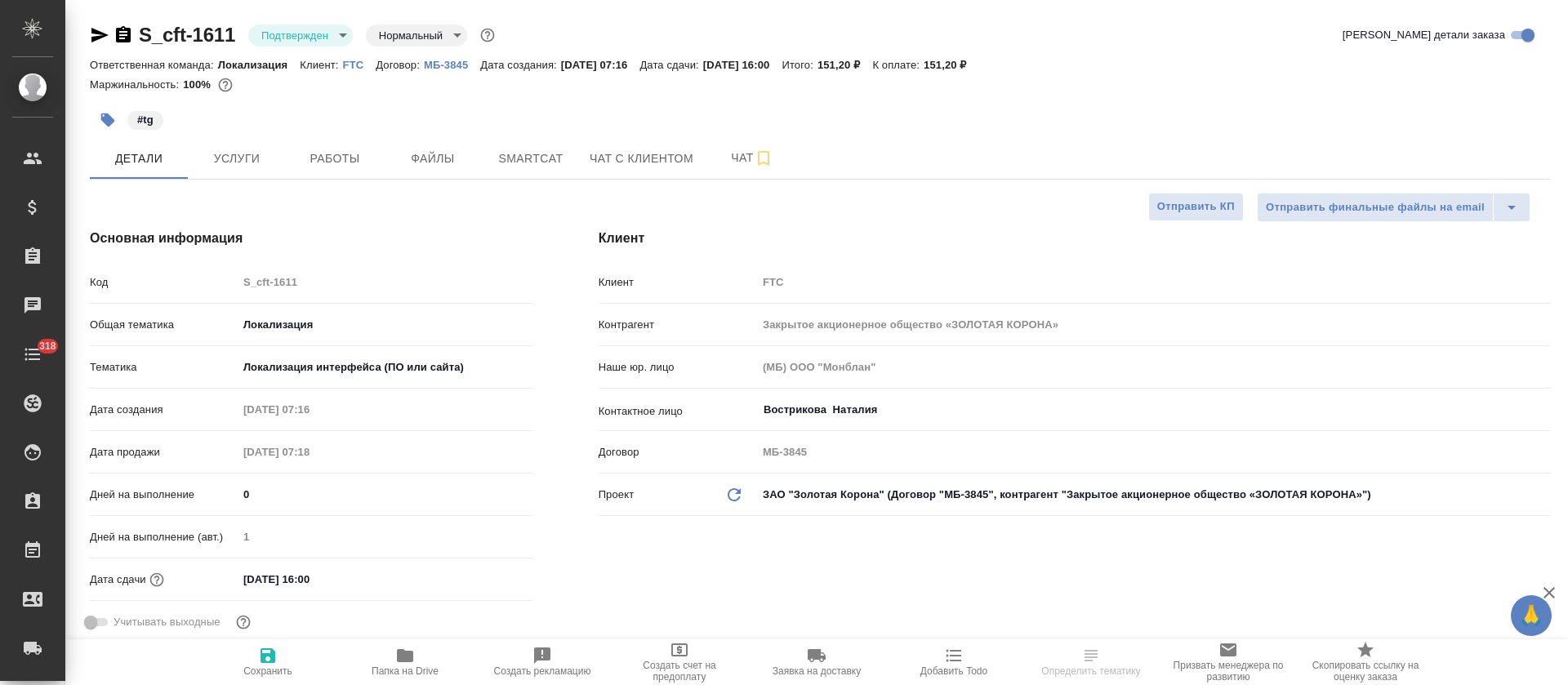
type textarea "x"
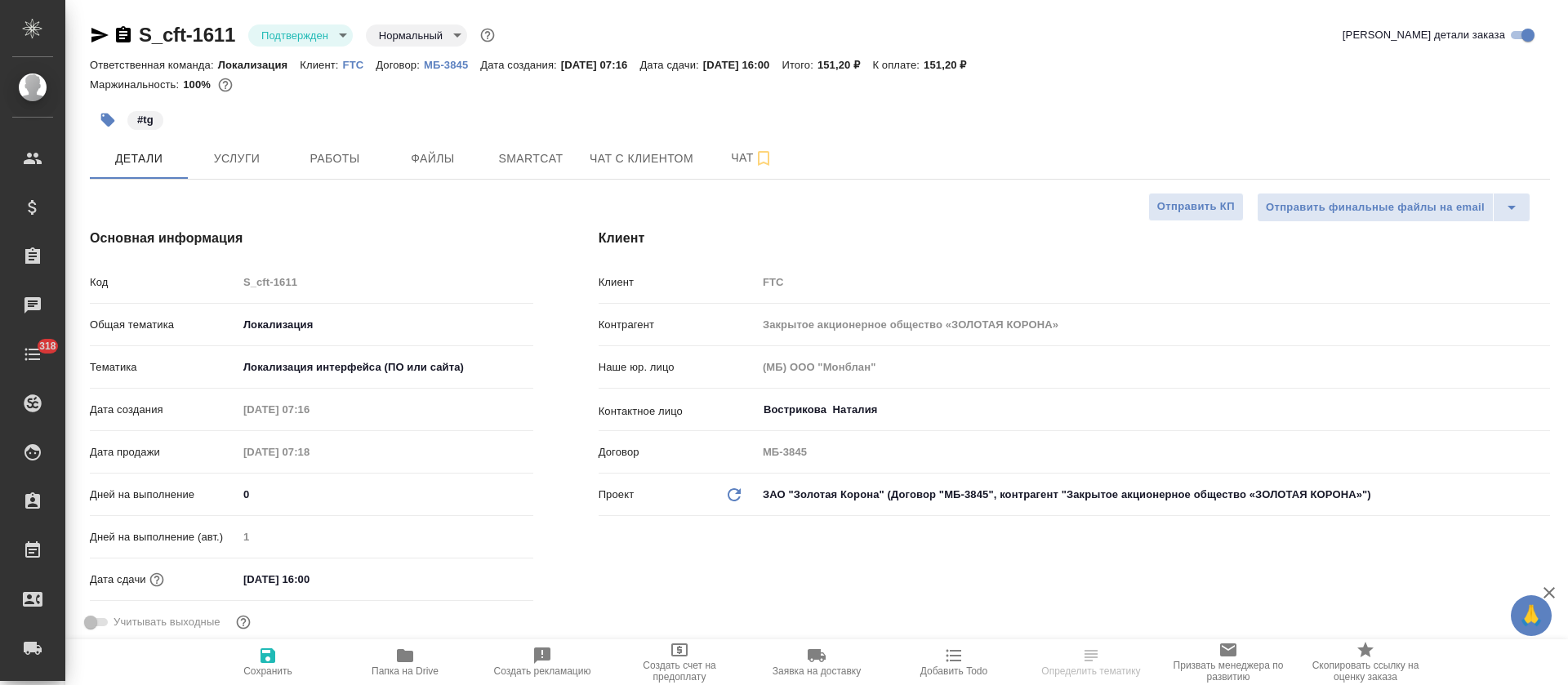
type textarea "x"
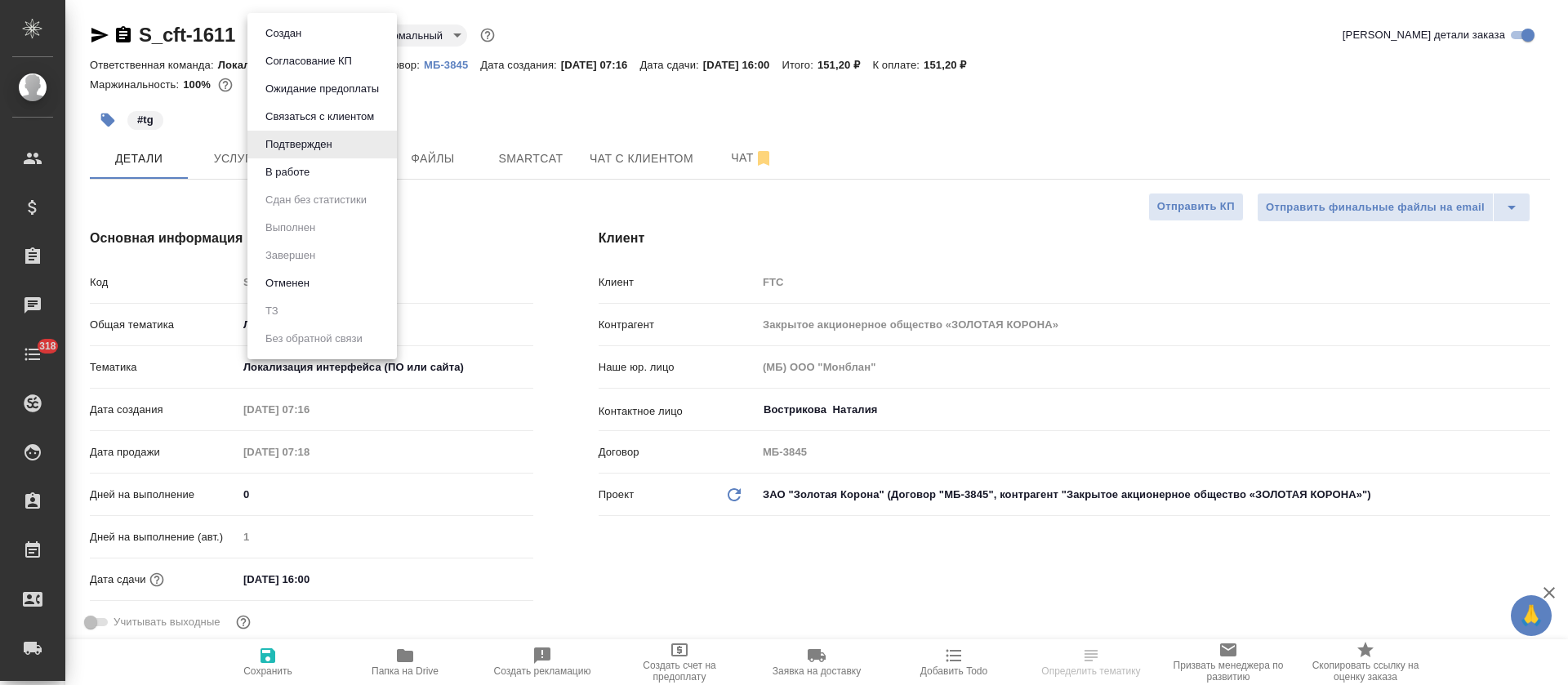
click at [320, 32] on body "🙏 .cls-1 fill:#fff; AWATERA [PERSON_NAME] Спецификации Заказы Чаты 318 Todo Про…" at bounding box center [784, 342] width 1568 height 685
click at [342, 165] on li "В работе" at bounding box center [322, 172] width 150 height 28
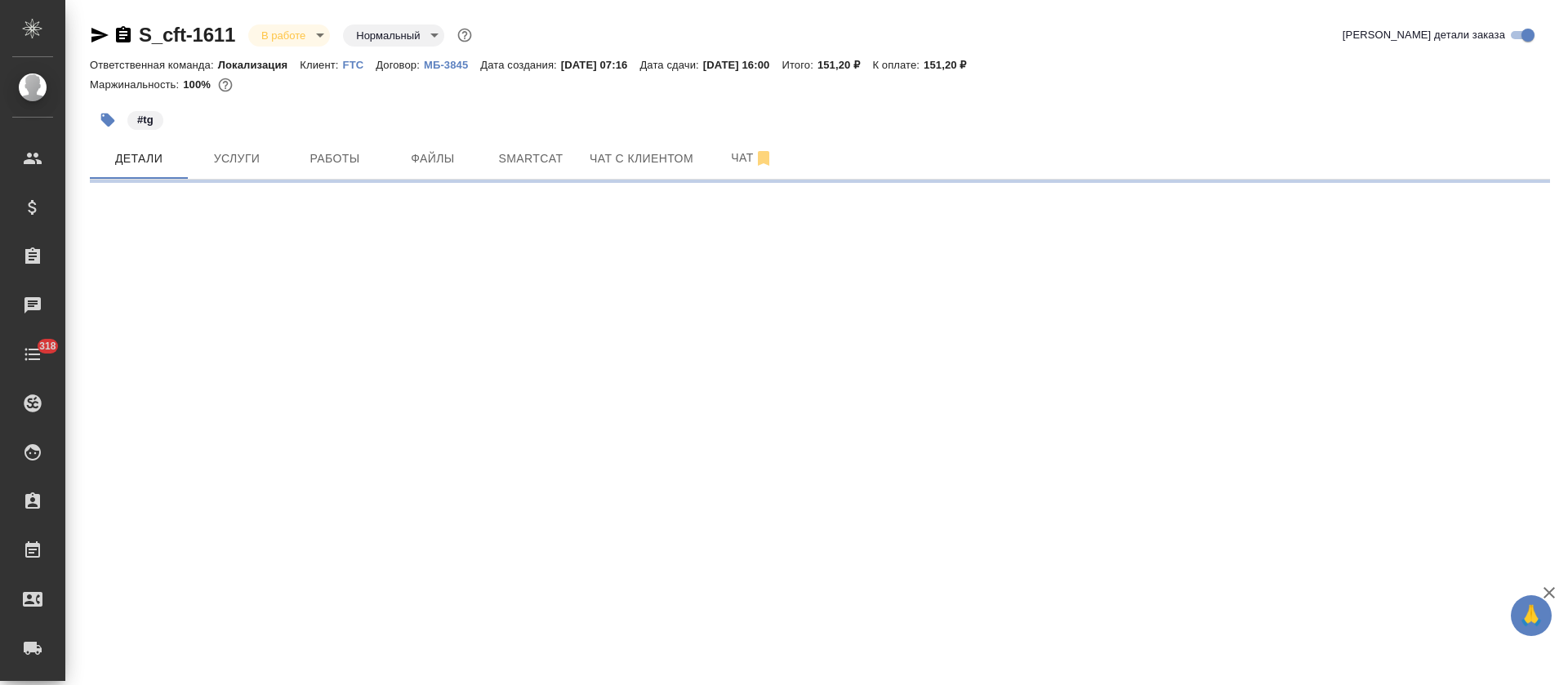
select select "RU"
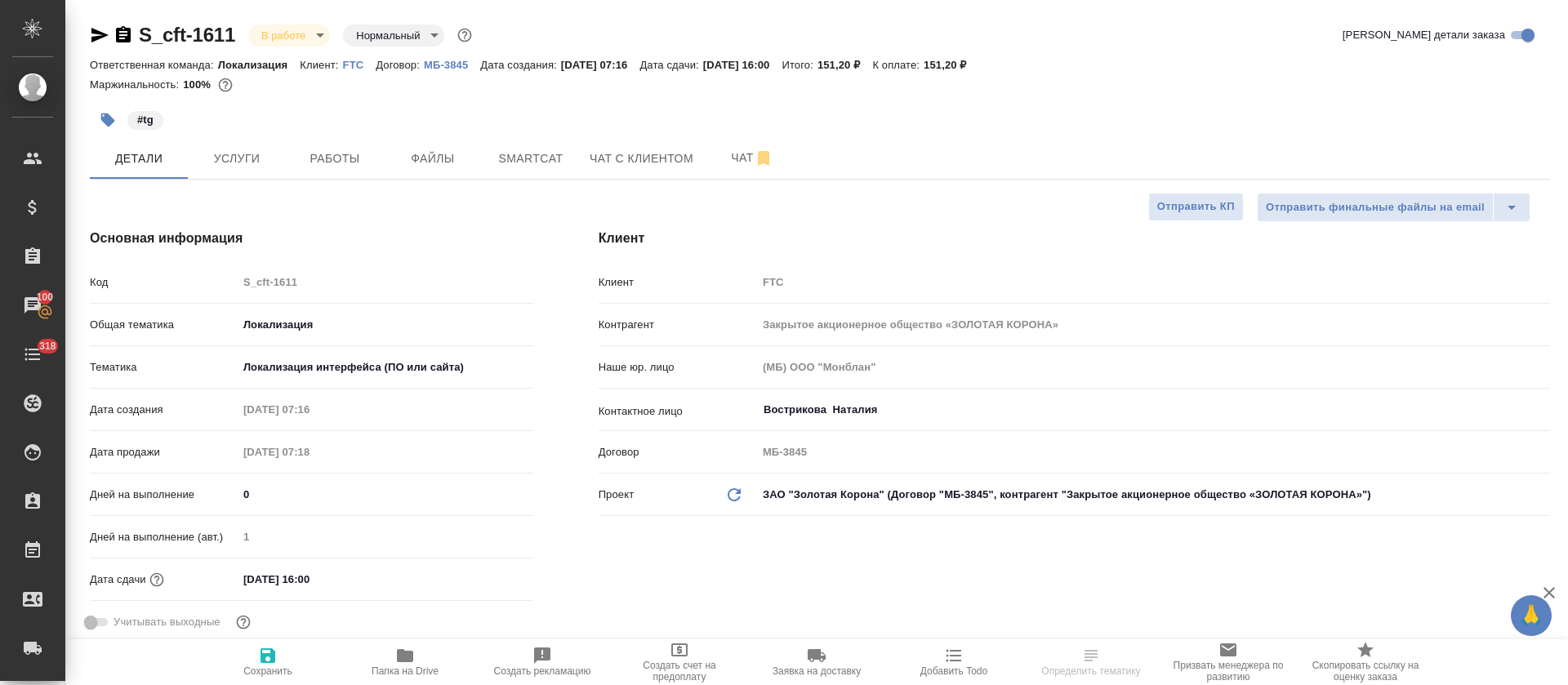
type textarea "x"
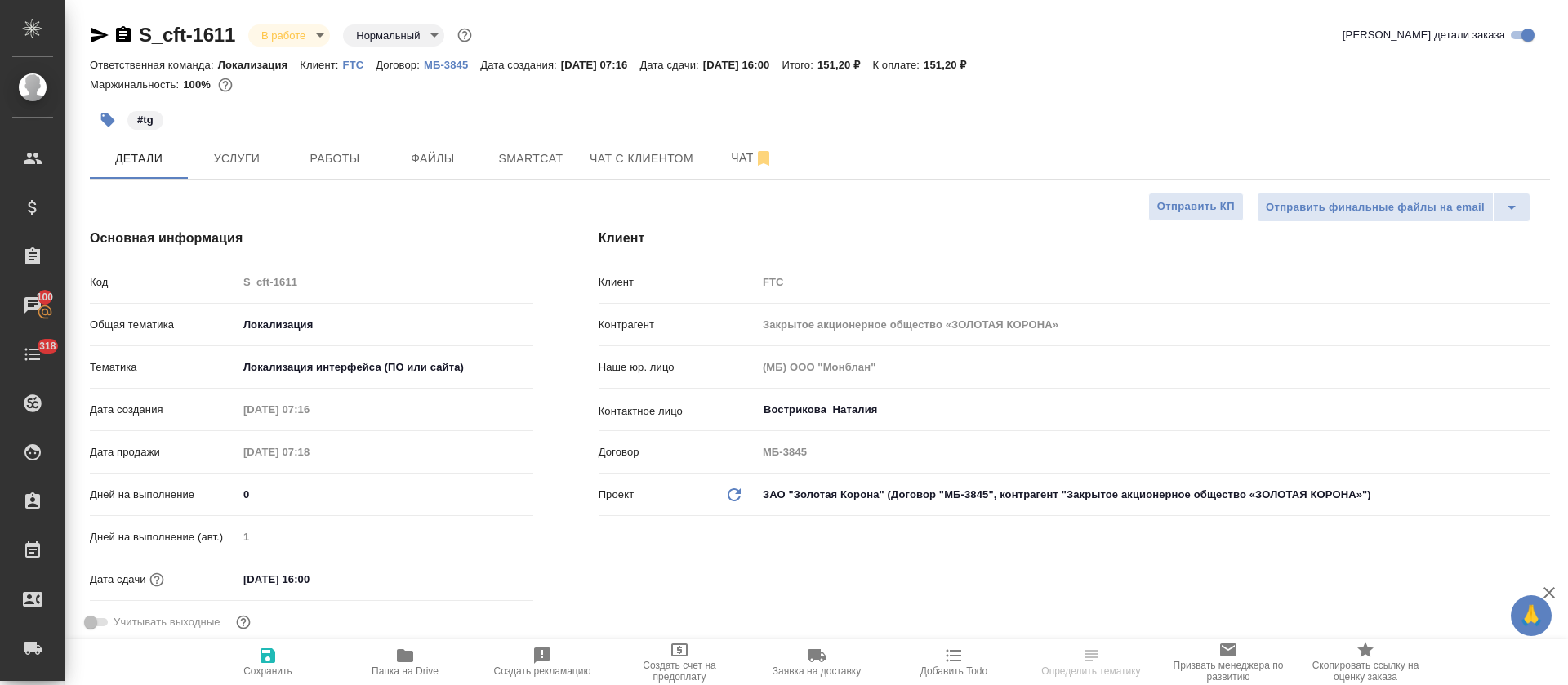
type textarea "x"
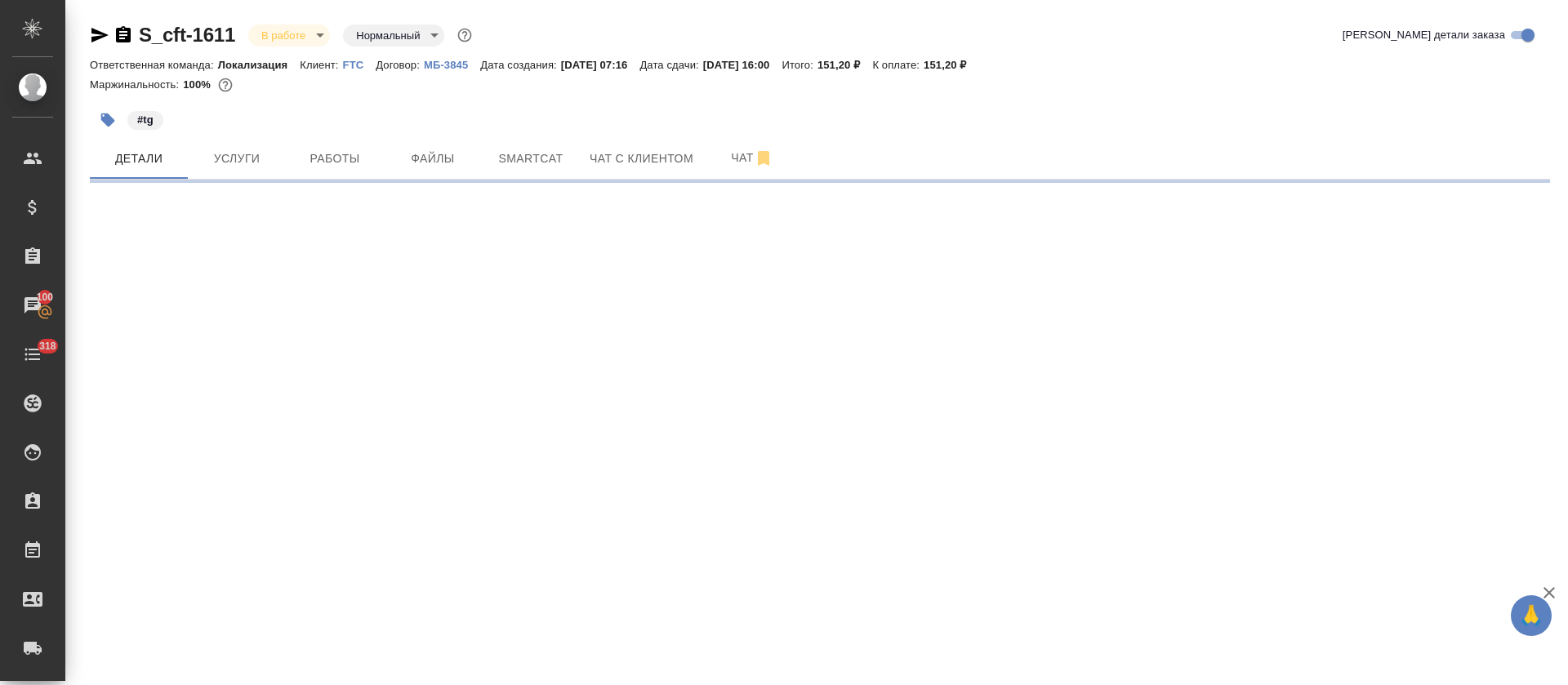
select select "RU"
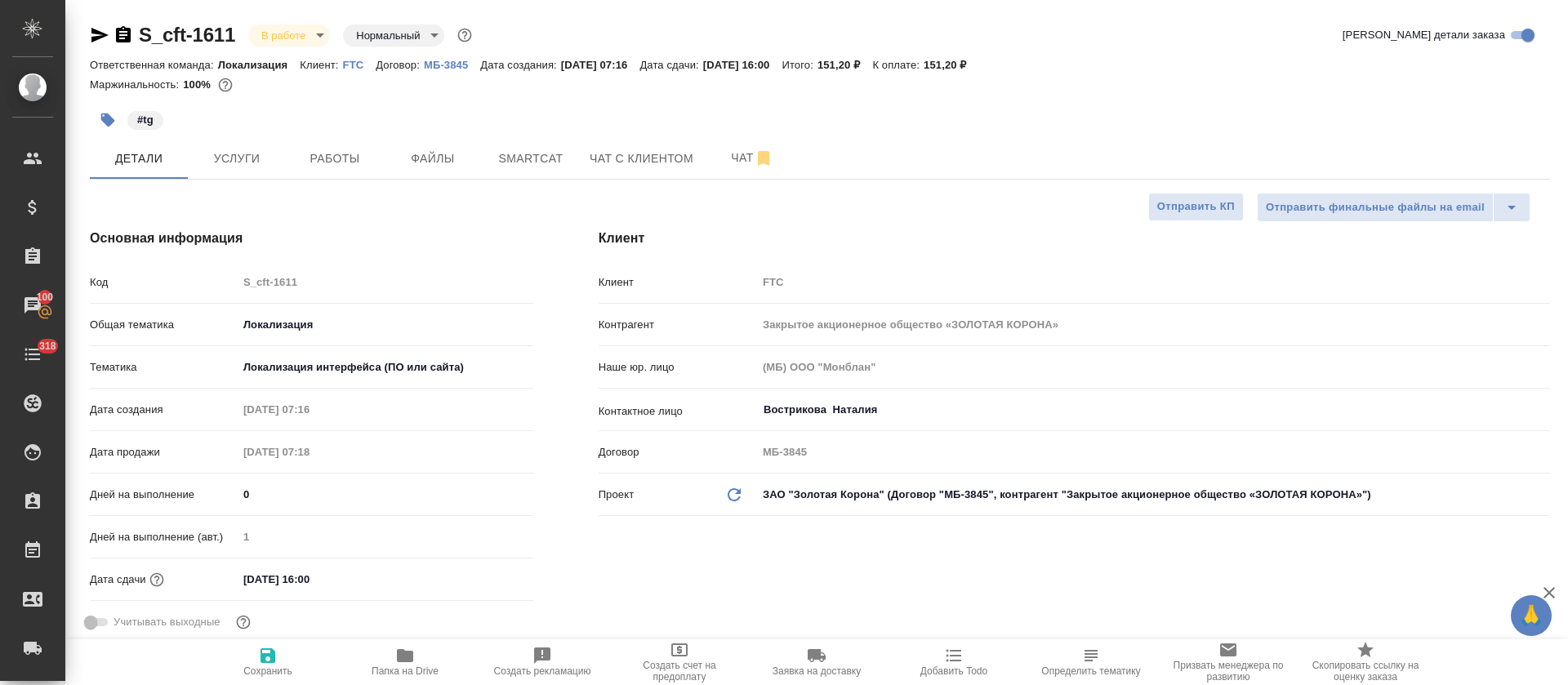
type textarea "x"
click at [561, 161] on span "Smartcat" at bounding box center [531, 158] width 79 height 21
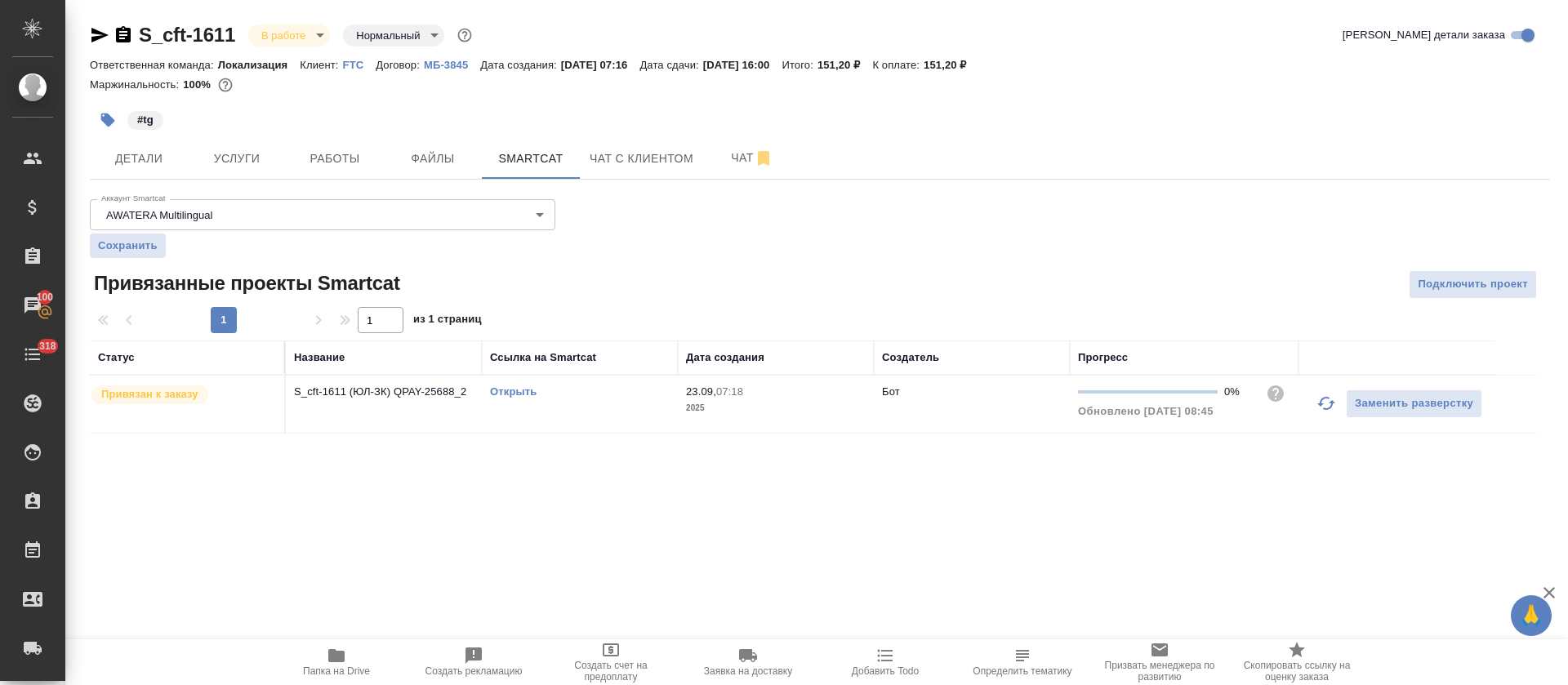
click at [504, 395] on link "Открыть" at bounding box center [513, 391] width 47 height 13
click at [343, 160] on span "Работы" at bounding box center [335, 158] width 79 height 21
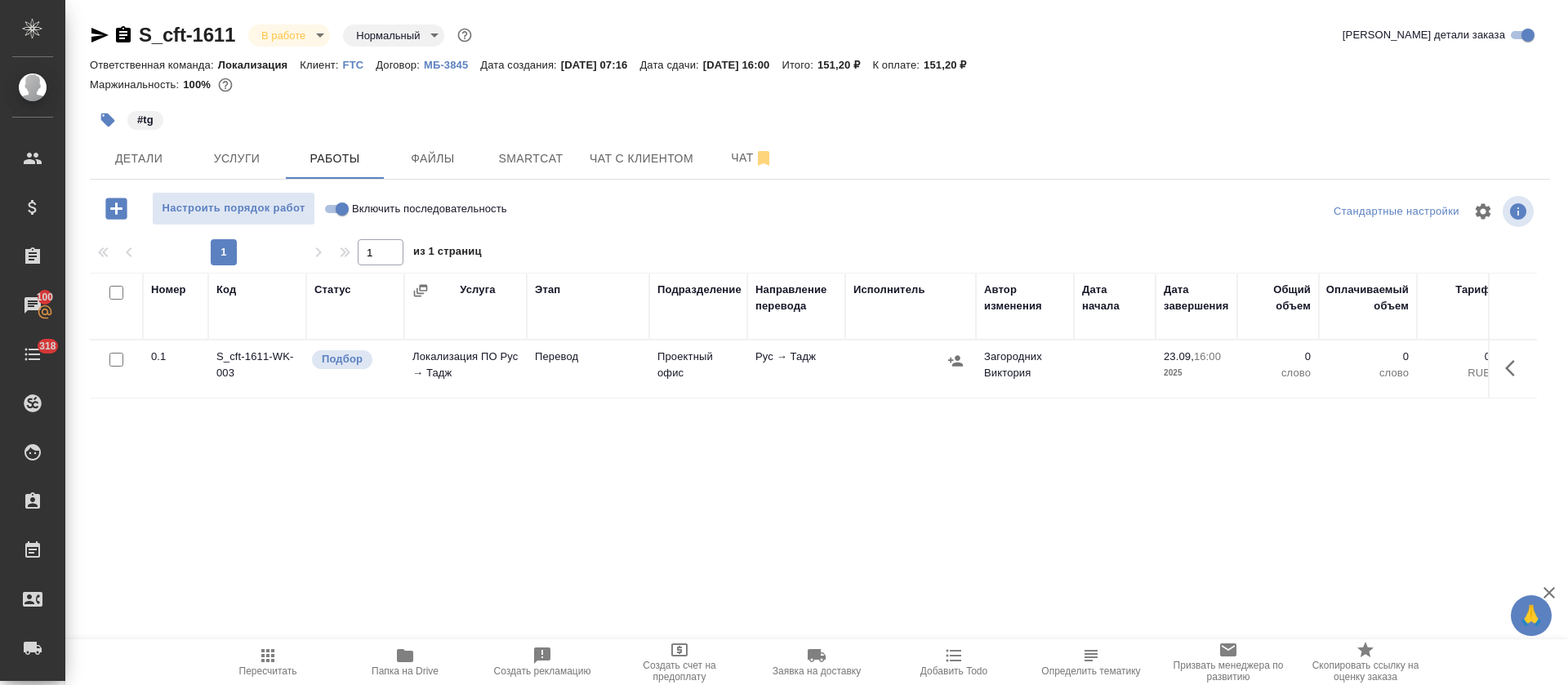
click at [344, 212] on input "Включить последовательность" at bounding box center [342, 209] width 59 height 20
checkbox input "true"
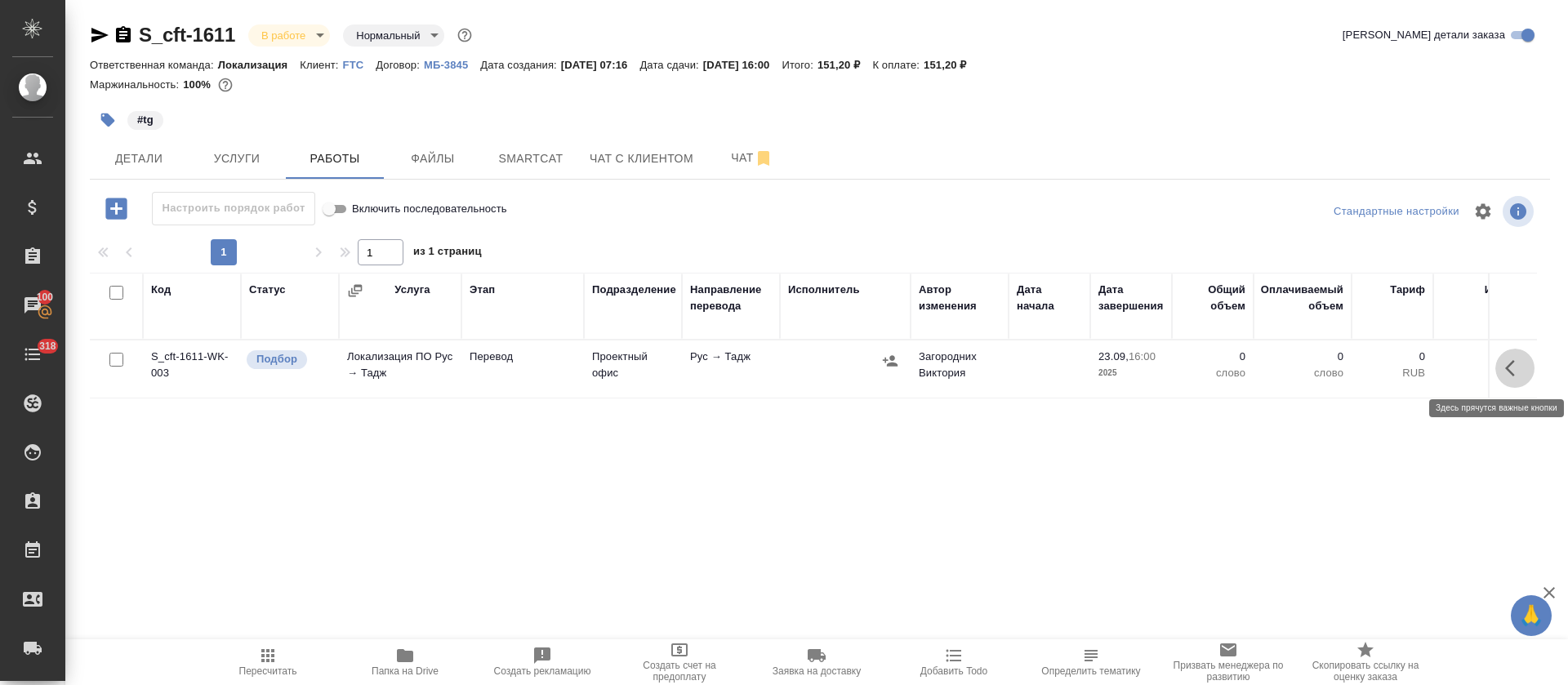
click at [1509, 359] on icon "button" at bounding box center [1515, 368] width 20 height 20
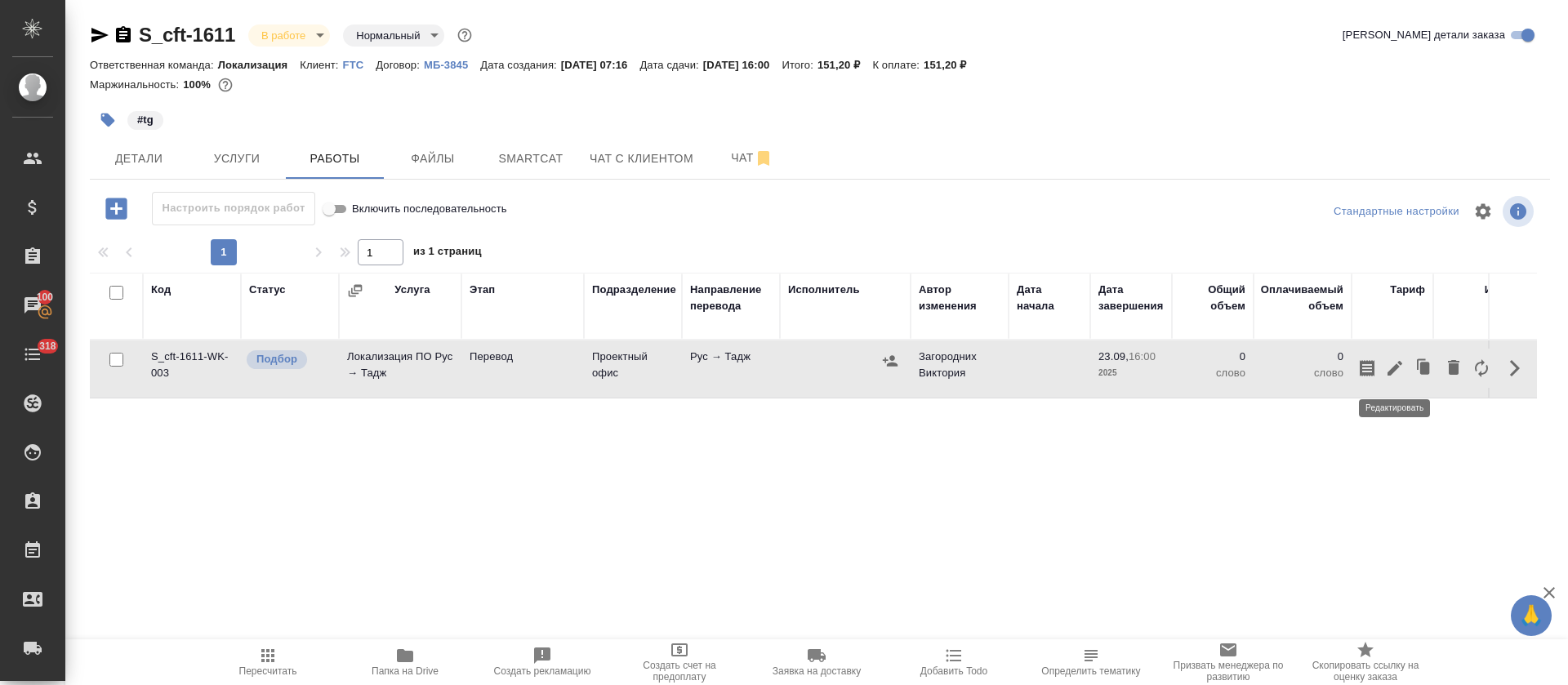
click at [1395, 365] on icon "button" at bounding box center [1395, 368] width 14 height 14
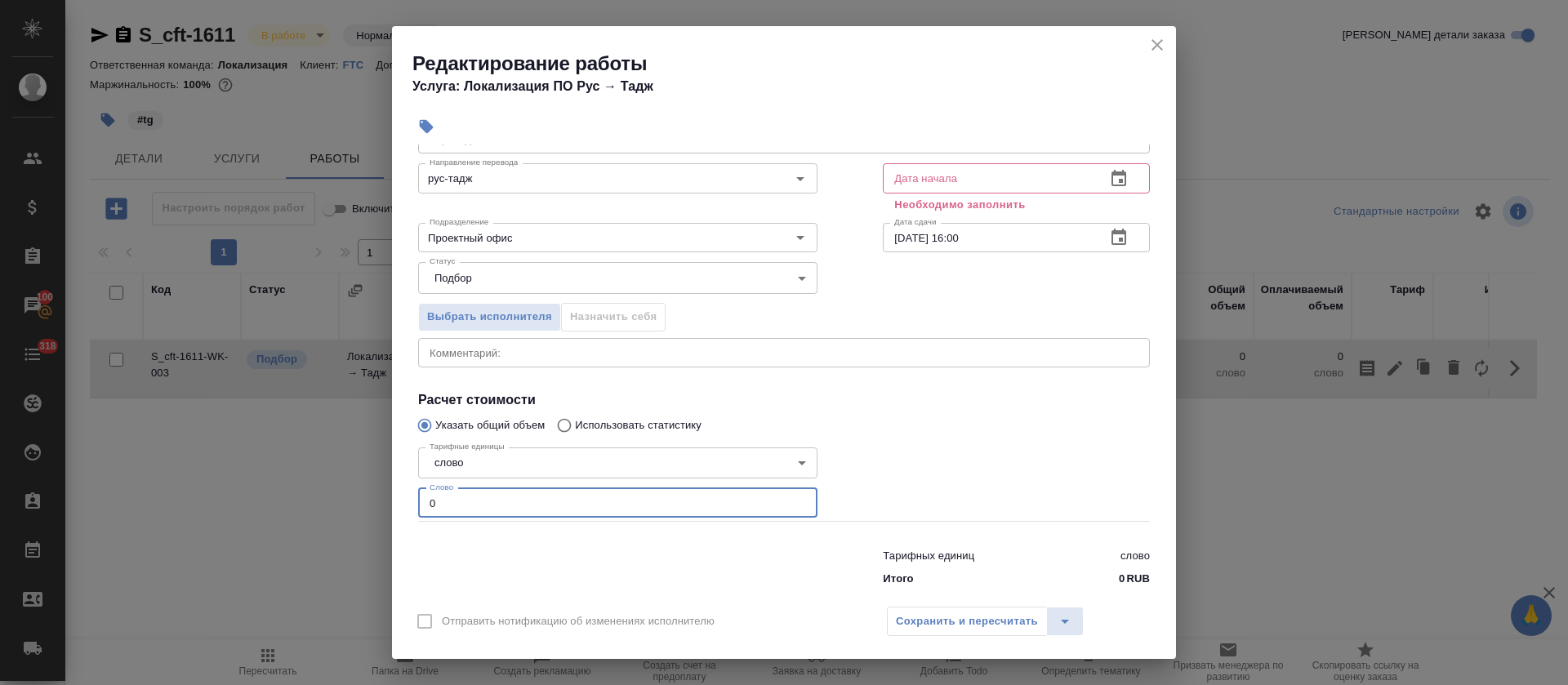
drag, startPoint x: 436, startPoint y: 587, endPoint x: 422, endPoint y: 584, distance: 14.3
click at [422, 584] on div "Параметры Файлы Вид работ Перевод Вид работ Направление перевода рус-тадж Напра…" at bounding box center [784, 370] width 784 height 451
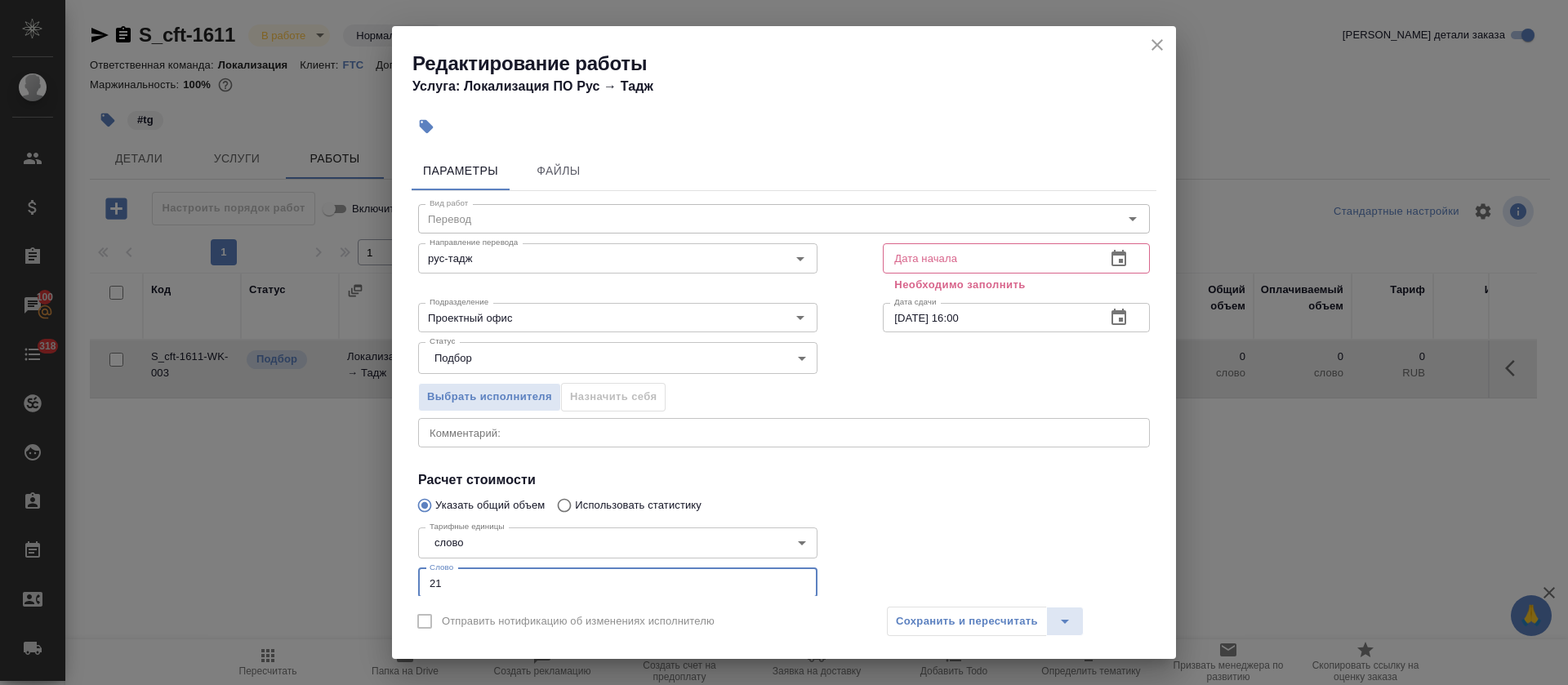
type input "21"
click at [1109, 253] on icon "button" at bounding box center [1119, 259] width 20 height 20
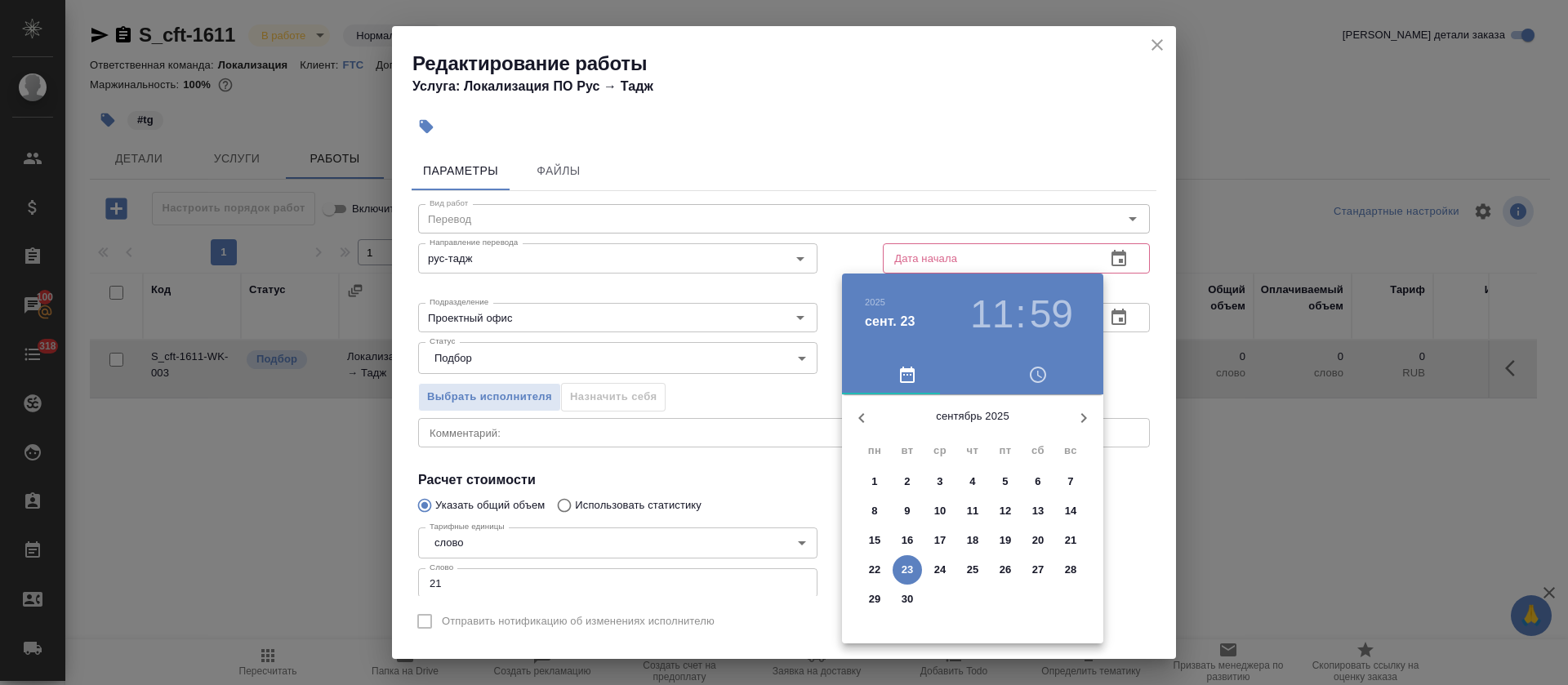
click at [915, 561] on span "23" at bounding box center [907, 569] width 30 height 16
type input "23.09.2025 11:59"
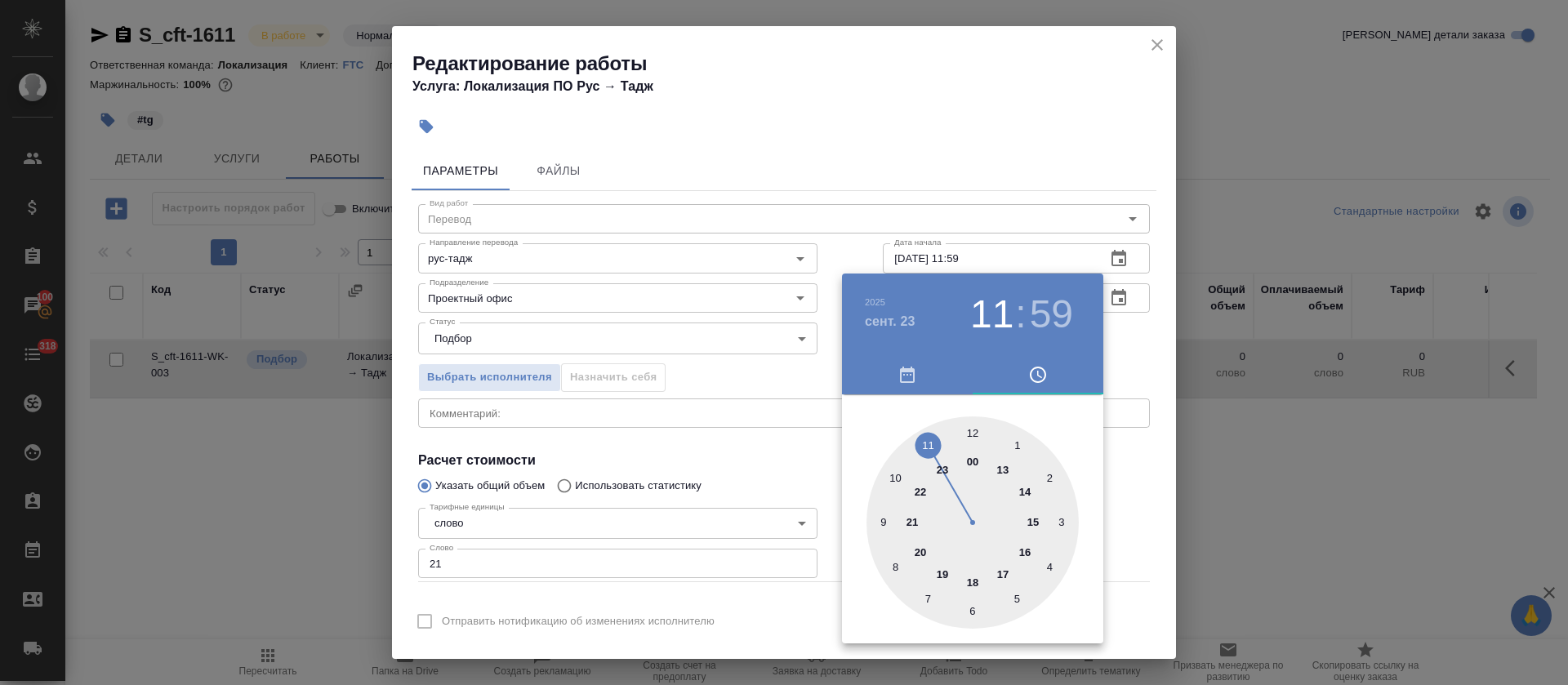
click at [787, 459] on div at bounding box center [784, 342] width 1568 height 685
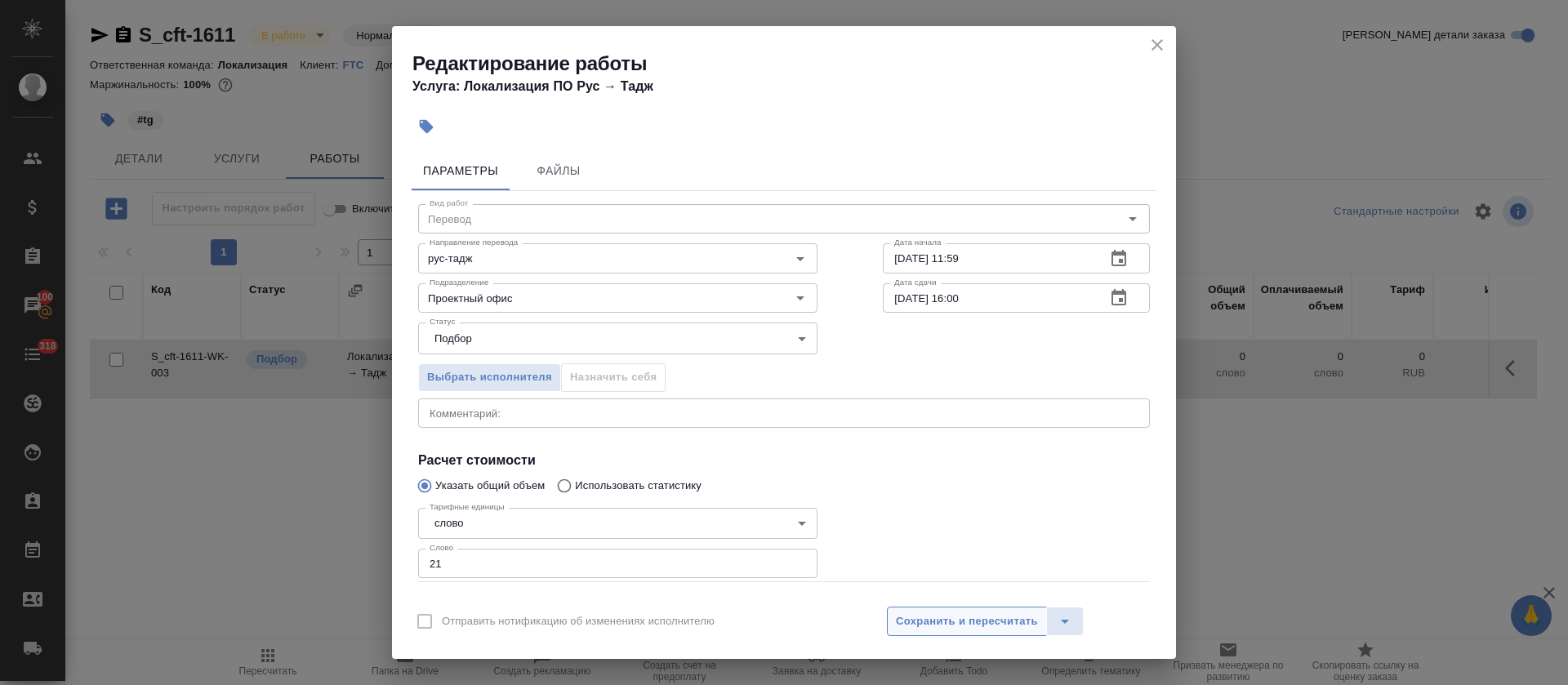
click at [948, 629] on span "Сохранить и пересчитать" at bounding box center [967, 621] width 142 height 19
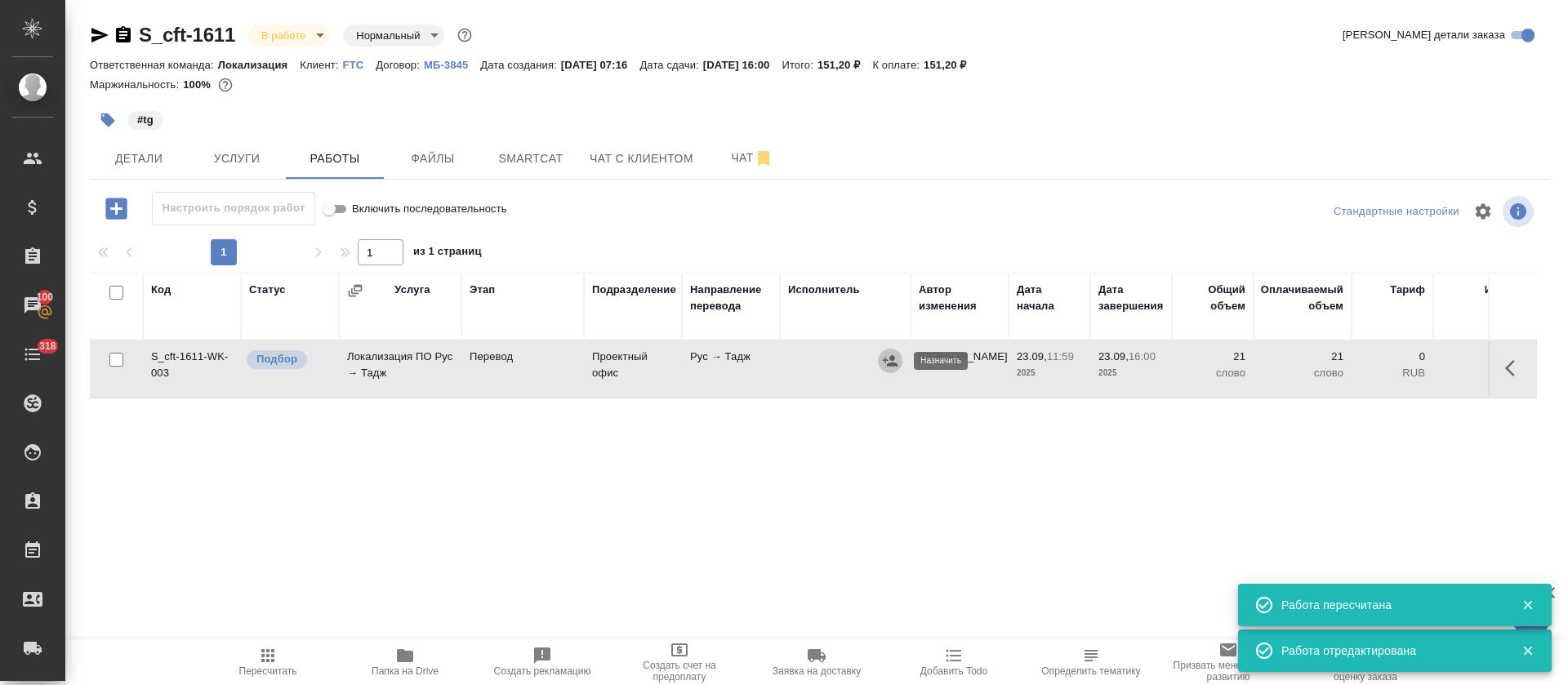
click at [885, 362] on icon "button" at bounding box center [890, 361] width 14 height 11
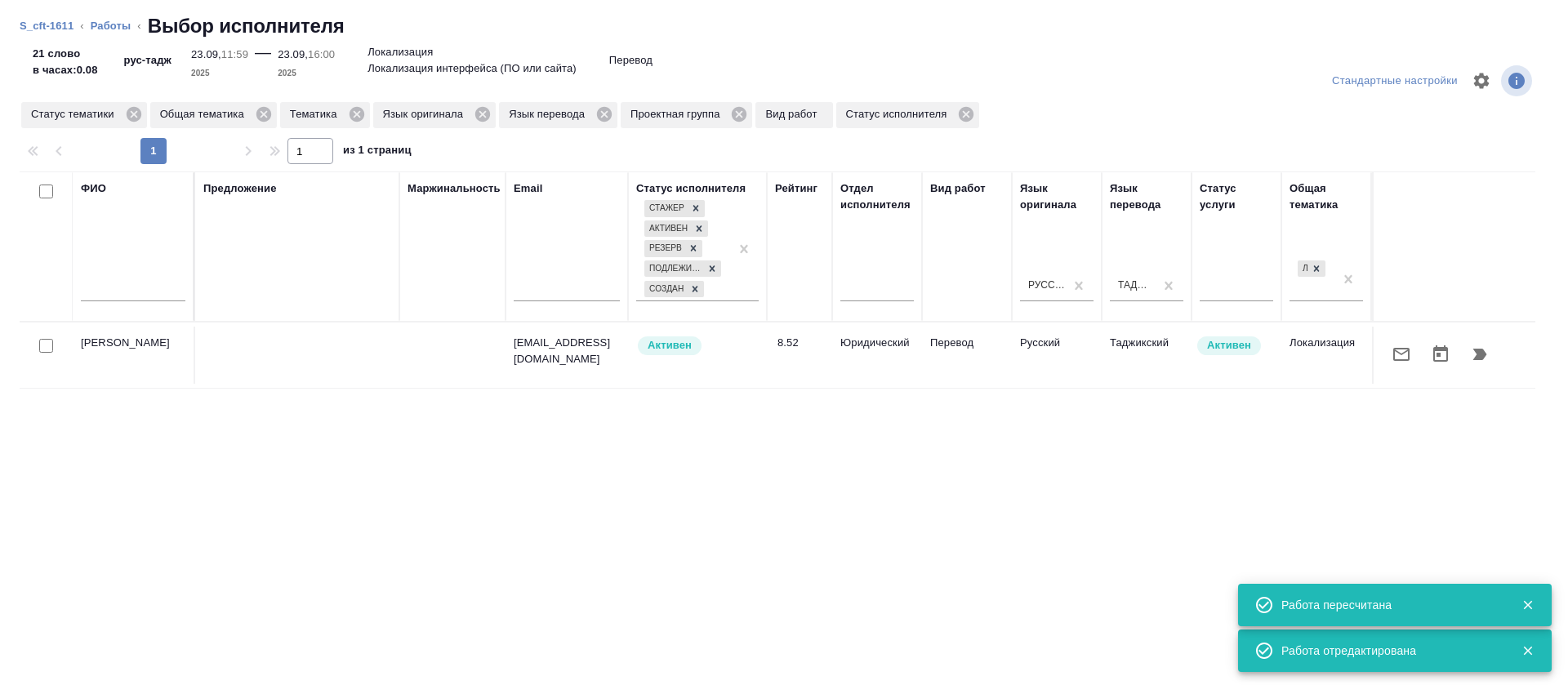
click at [1391, 356] on icon "button" at bounding box center [1401, 355] width 20 height 20
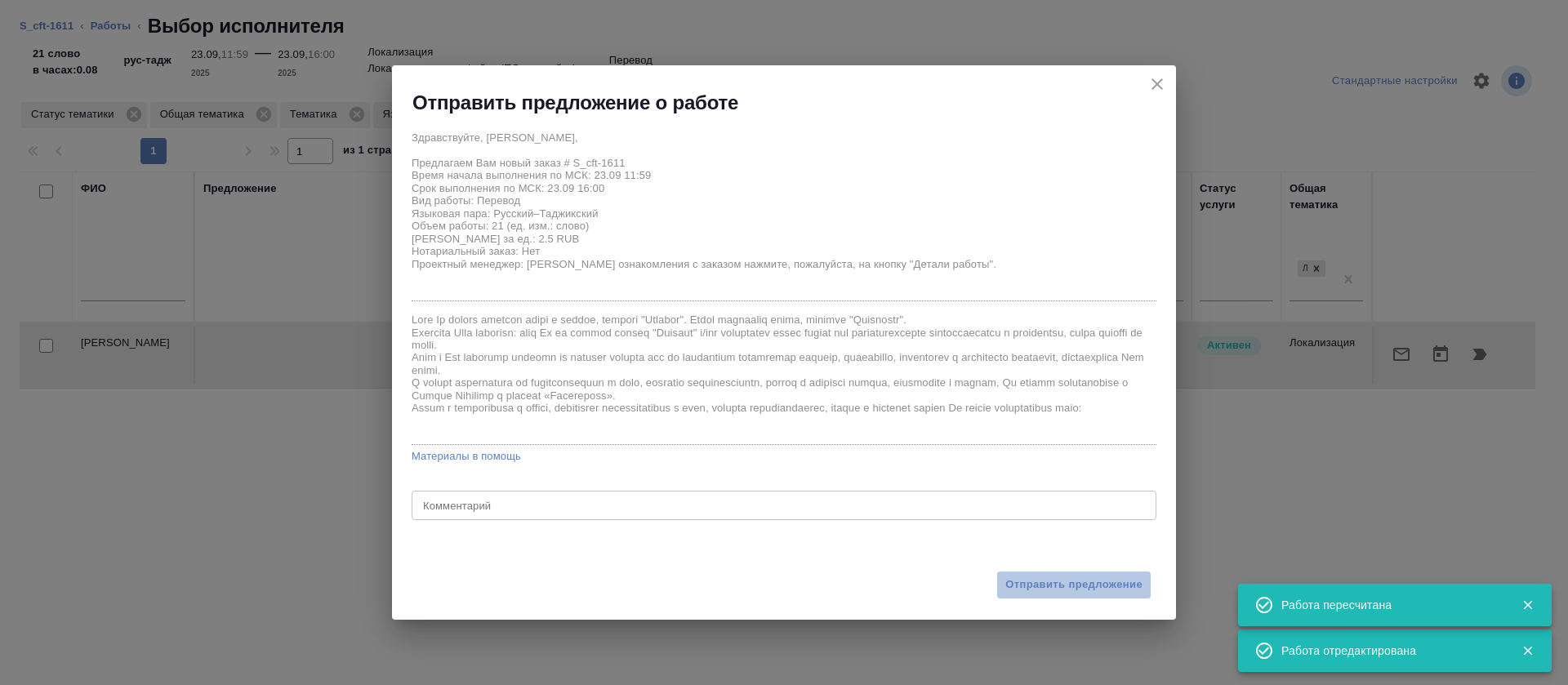
drag, startPoint x: 1041, startPoint y: 595, endPoint x: 1041, endPoint y: 300, distance: 295.0
click at [1041, 594] on button "Отправить предложение" at bounding box center [1073, 585] width 155 height 29
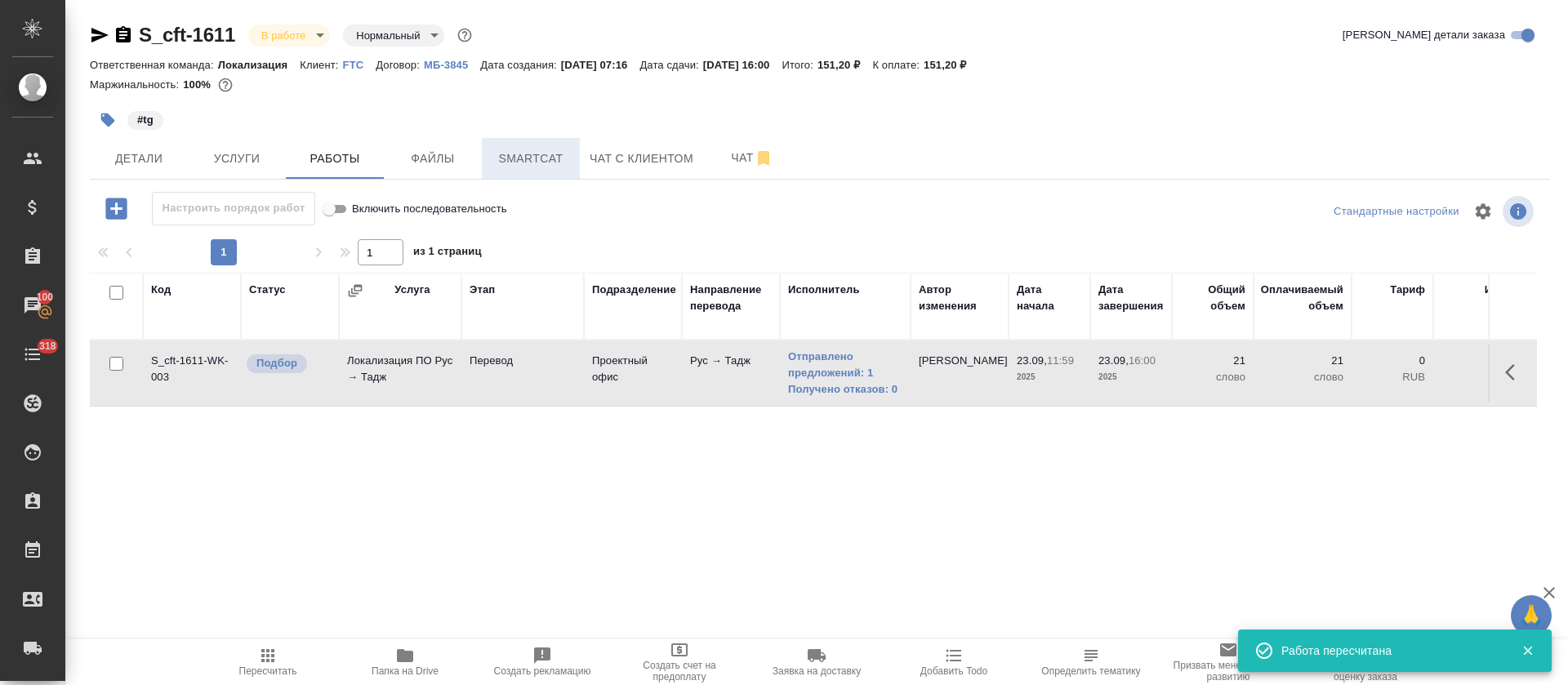
click at [540, 166] on span "Smartcat" at bounding box center [531, 158] width 79 height 21
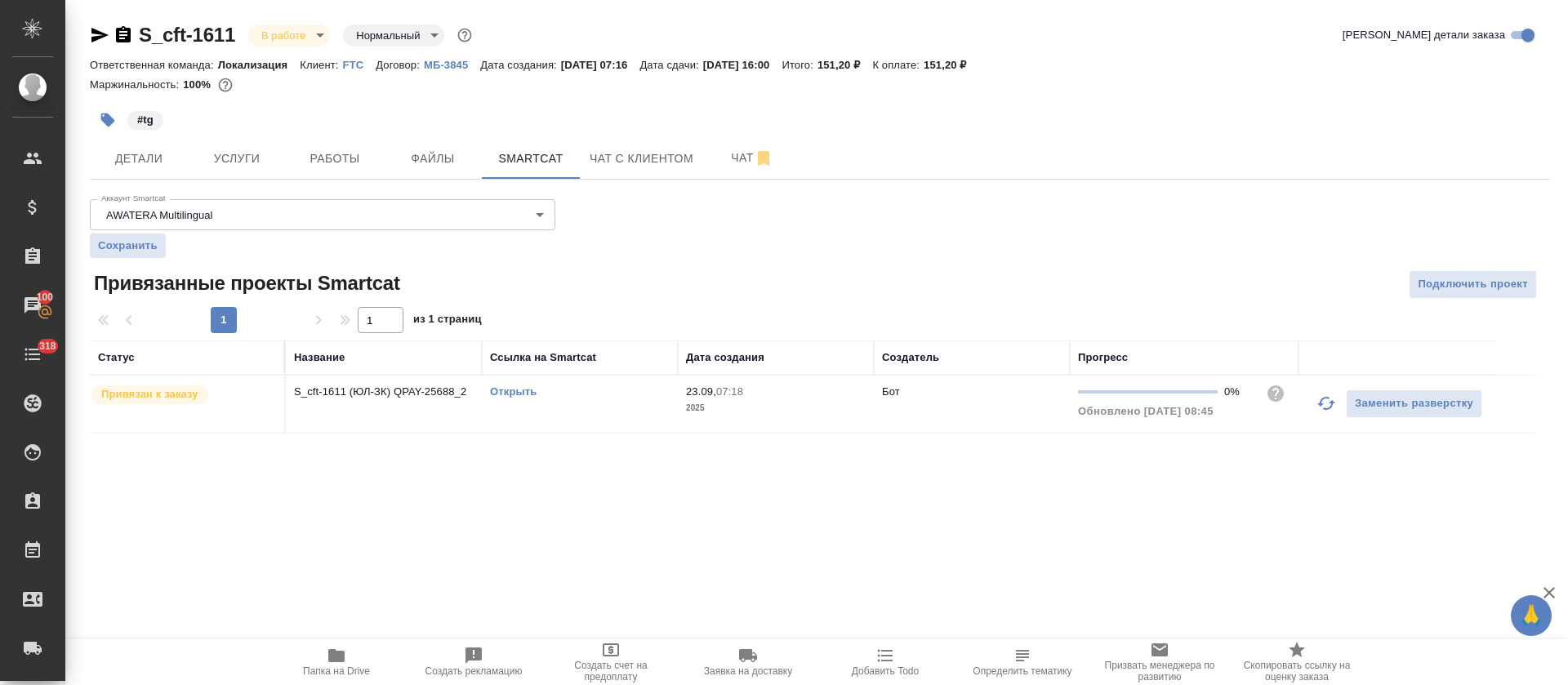
click at [516, 393] on link "Открыть" at bounding box center [513, 391] width 47 height 13
click at [338, 143] on button "Работы" at bounding box center [334, 158] width 98 height 41
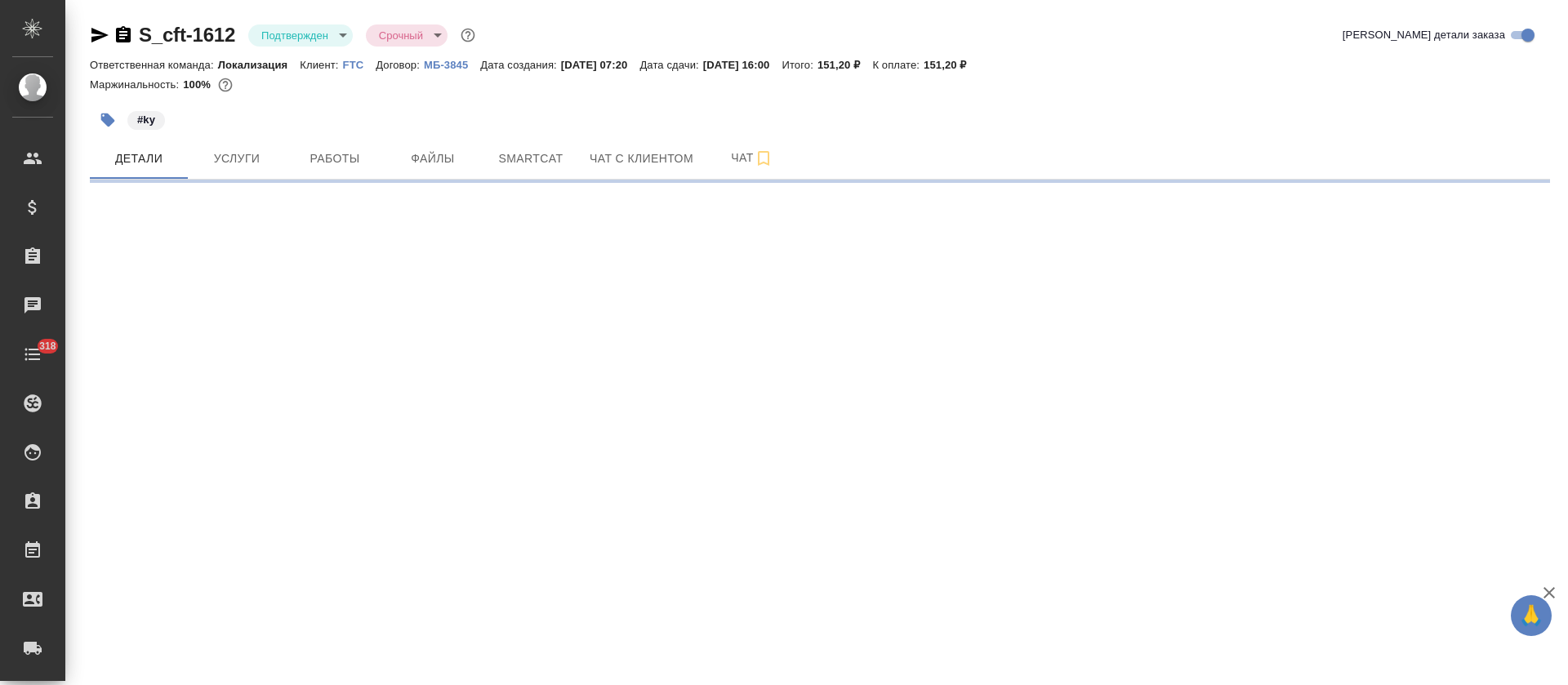
select select "RU"
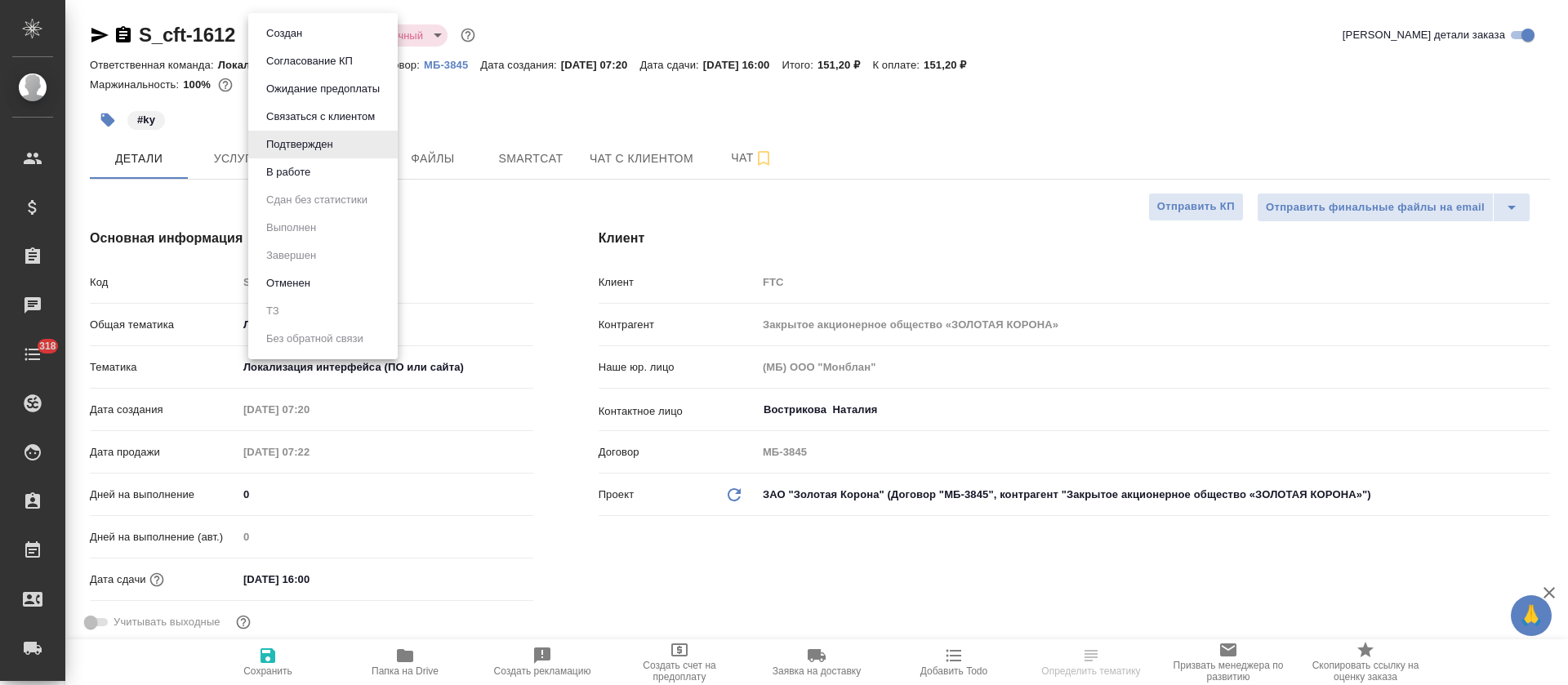
click at [298, 36] on body "🙏 .cls-1 fill:#fff; AWATERA [PERSON_NAME] Спецификации Заказы Чаты 318 Todo Про…" at bounding box center [784, 342] width 1568 height 685
type textarea "x"
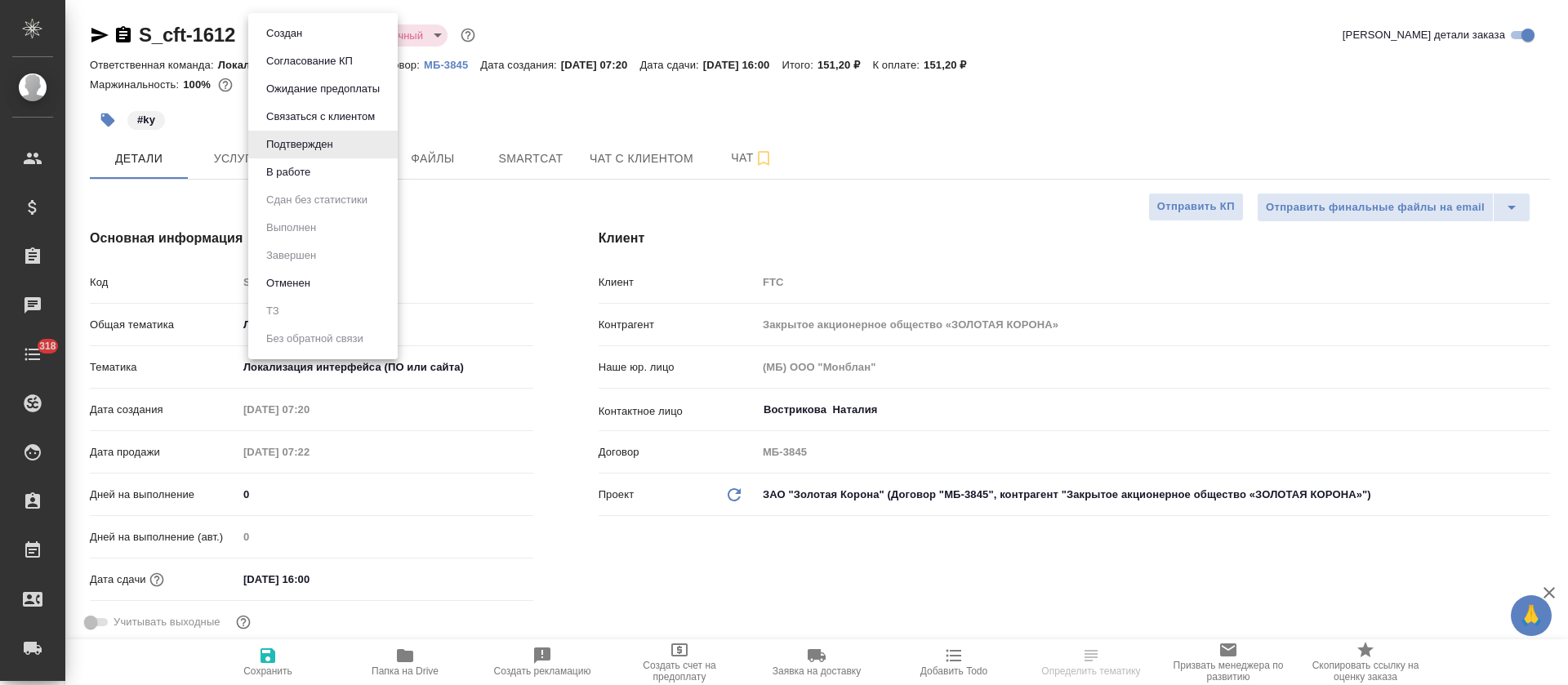
type textarea "x"
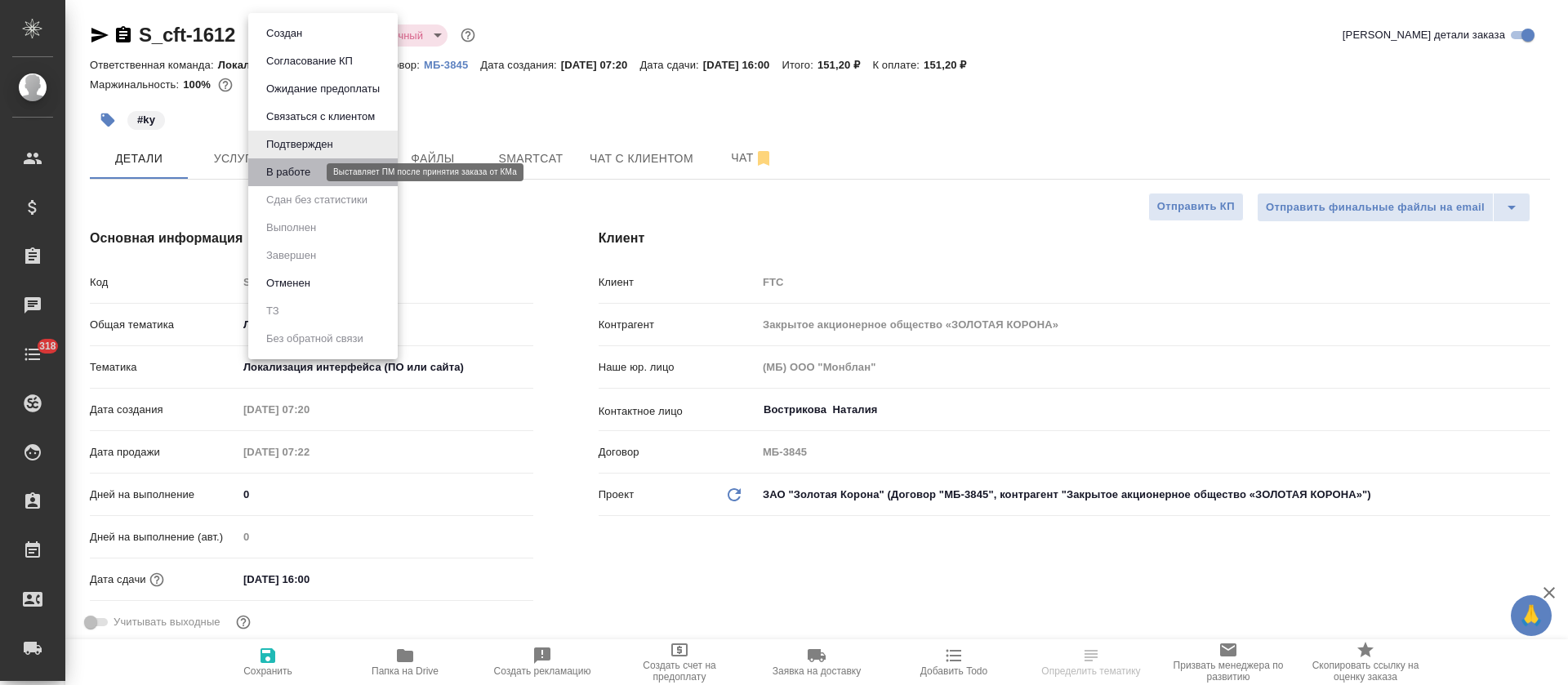
click at [313, 167] on button "В работе" at bounding box center [289, 172] width 54 height 18
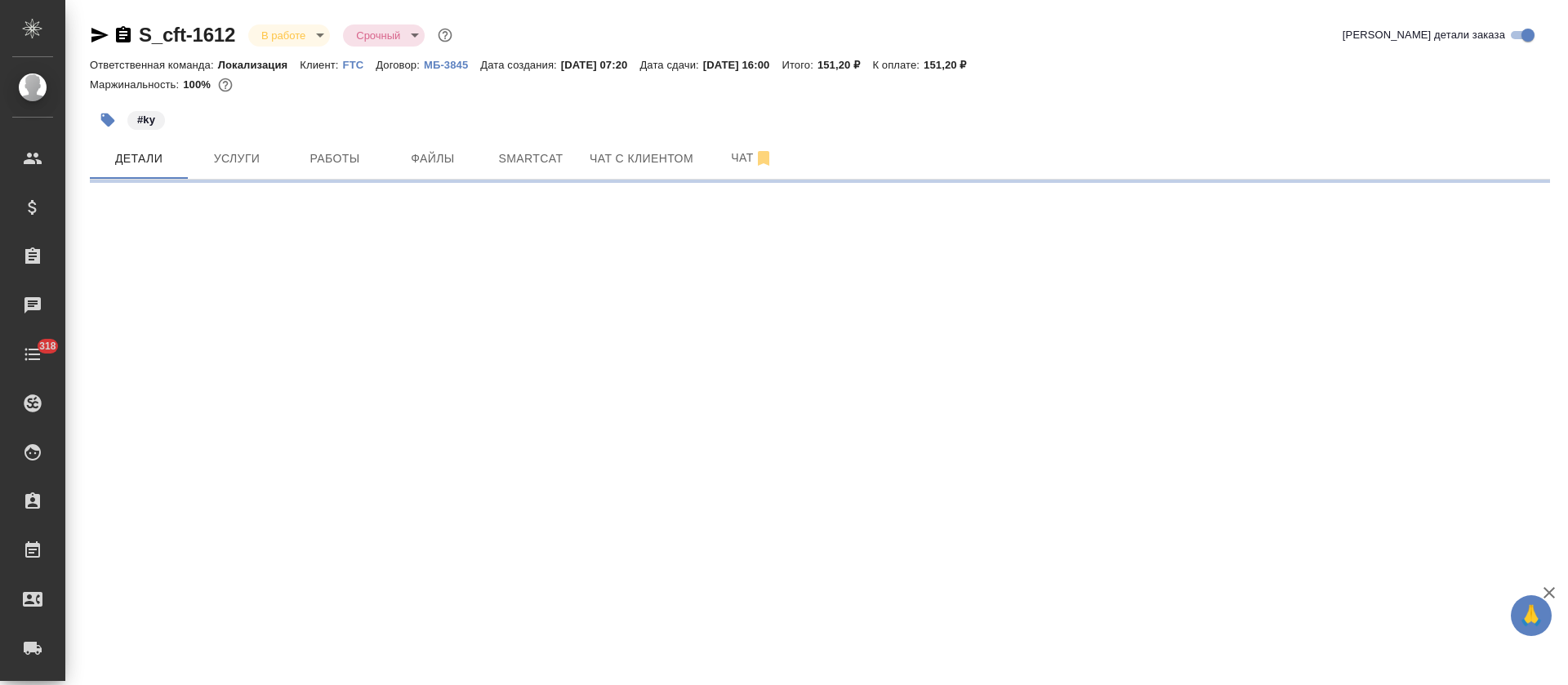
select select "RU"
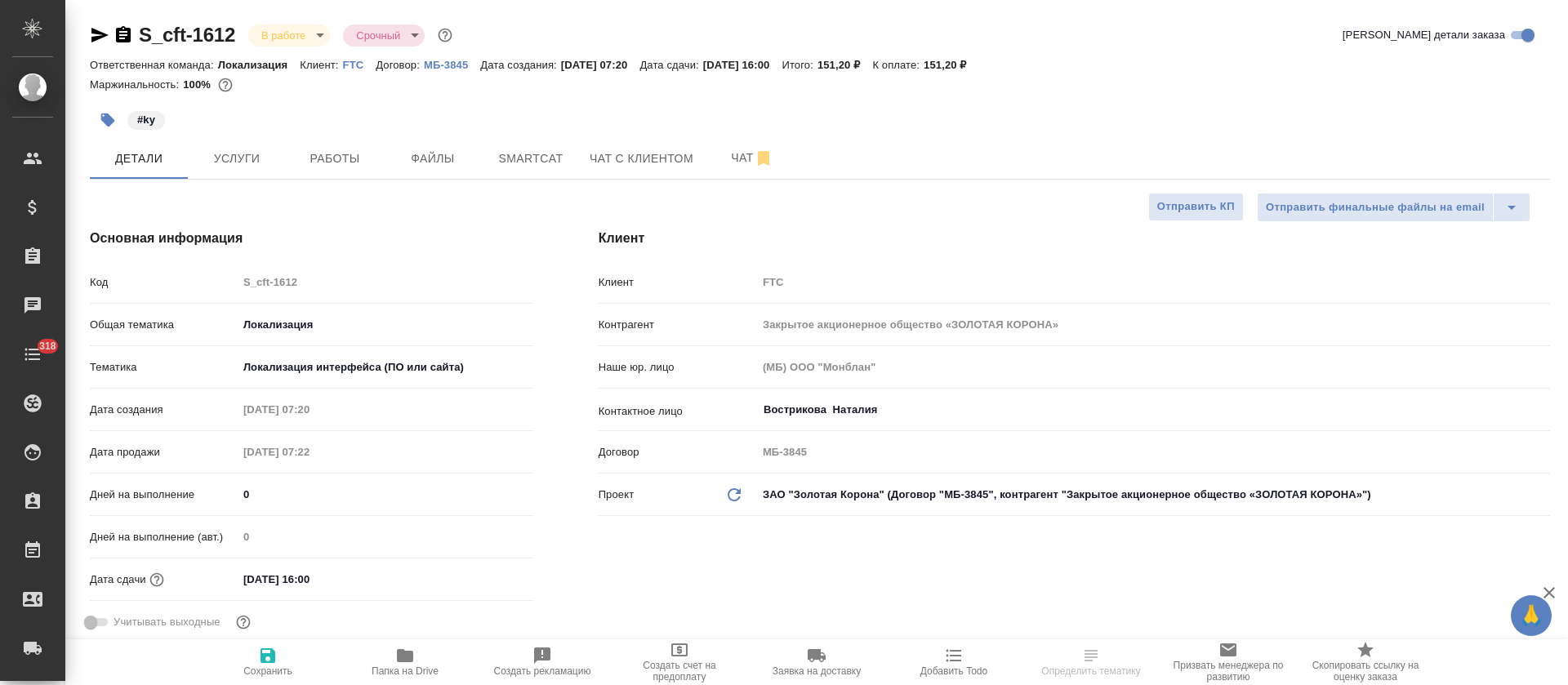
type textarea "x"
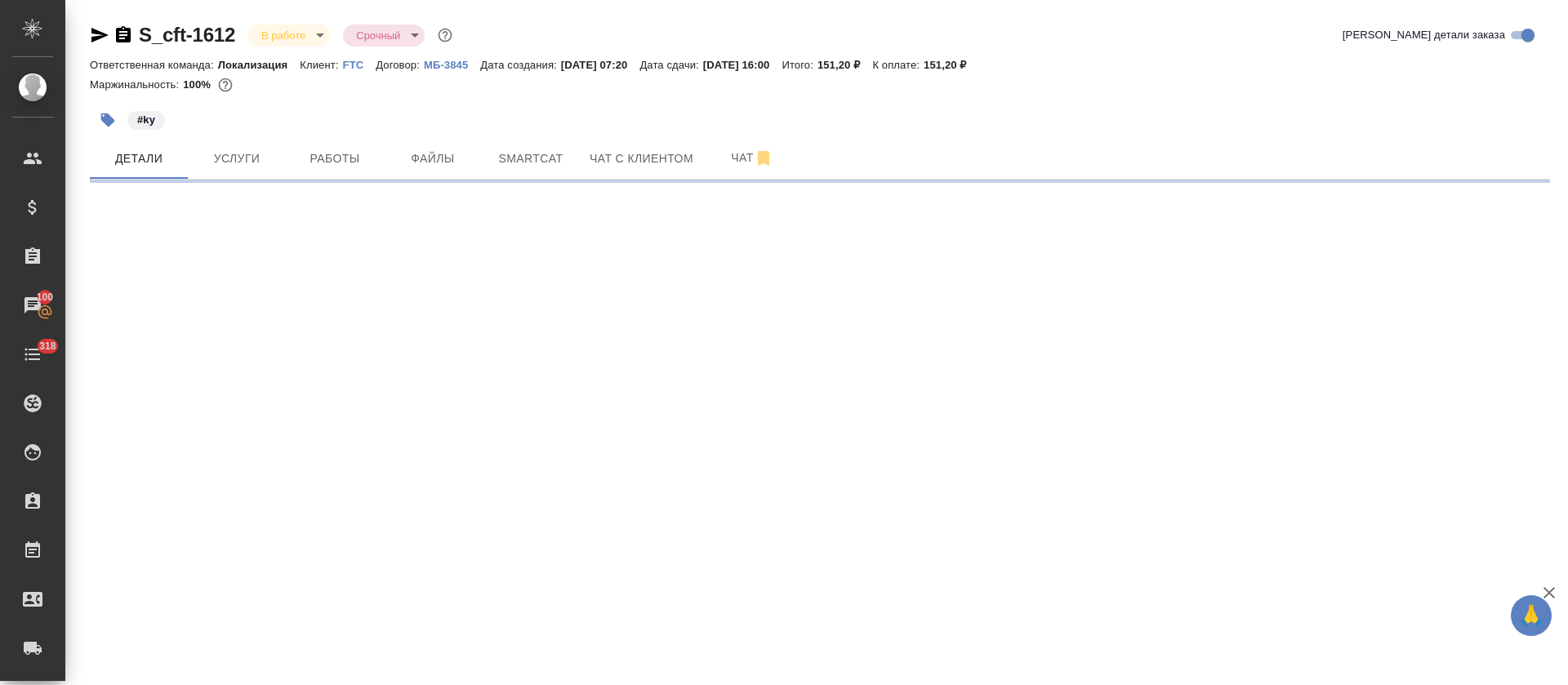
select select "RU"
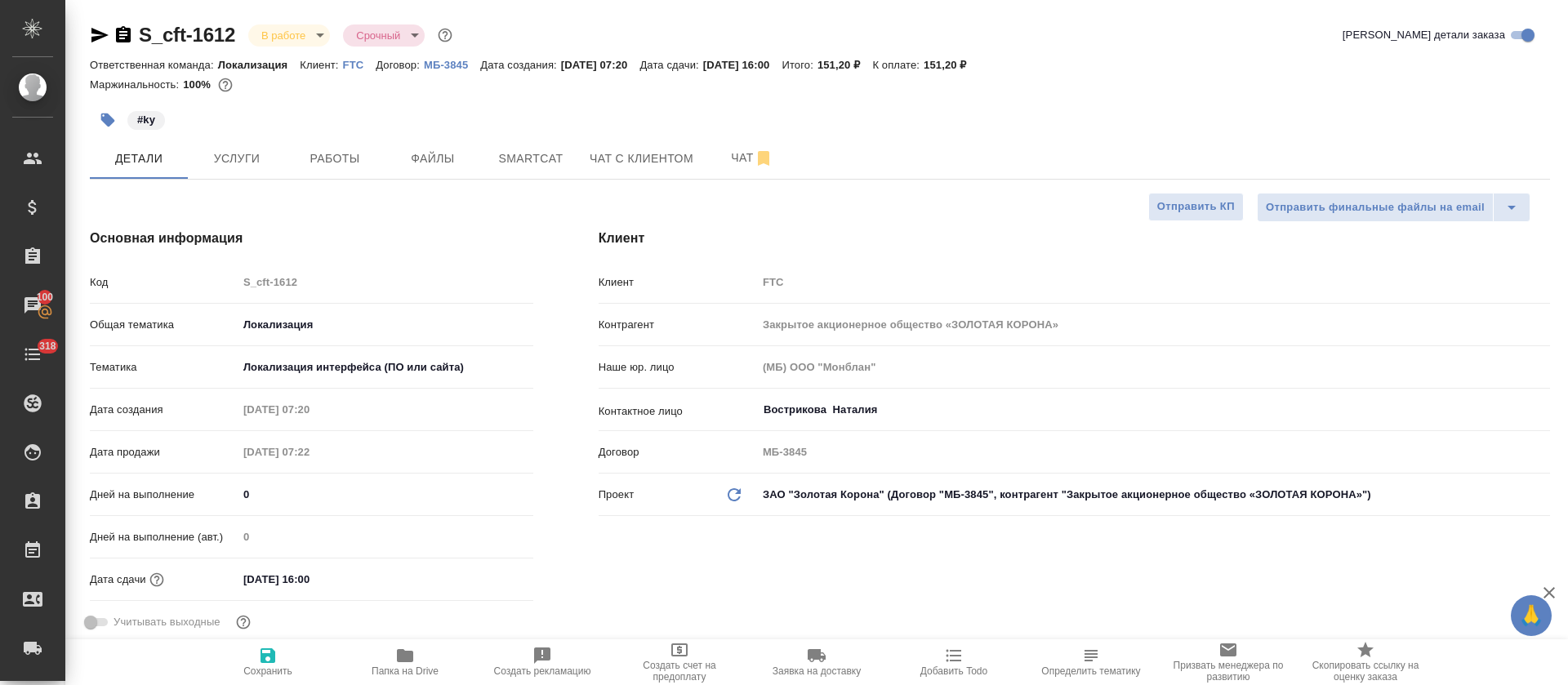
type textarea "x"
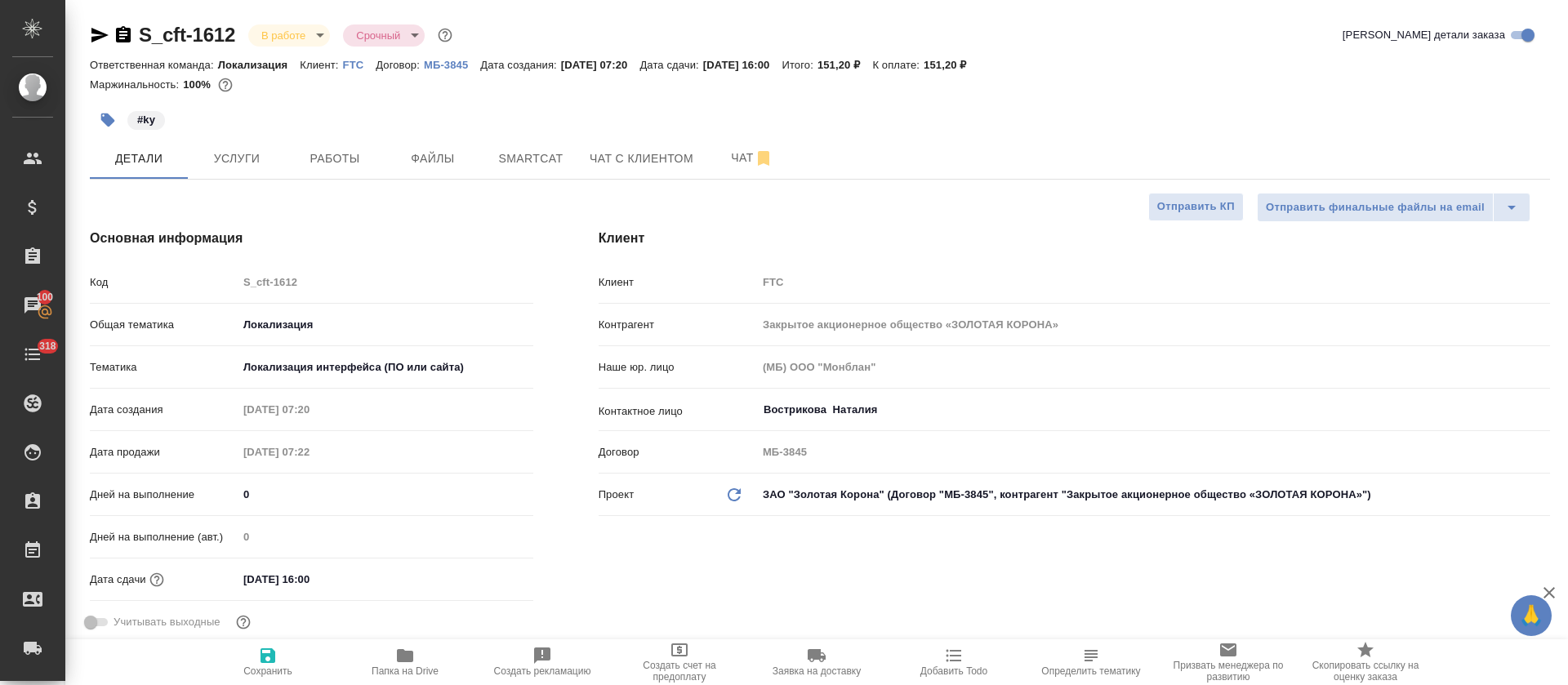
type textarea "x"
click at [514, 147] on button "Smartcat" at bounding box center [530, 158] width 98 height 41
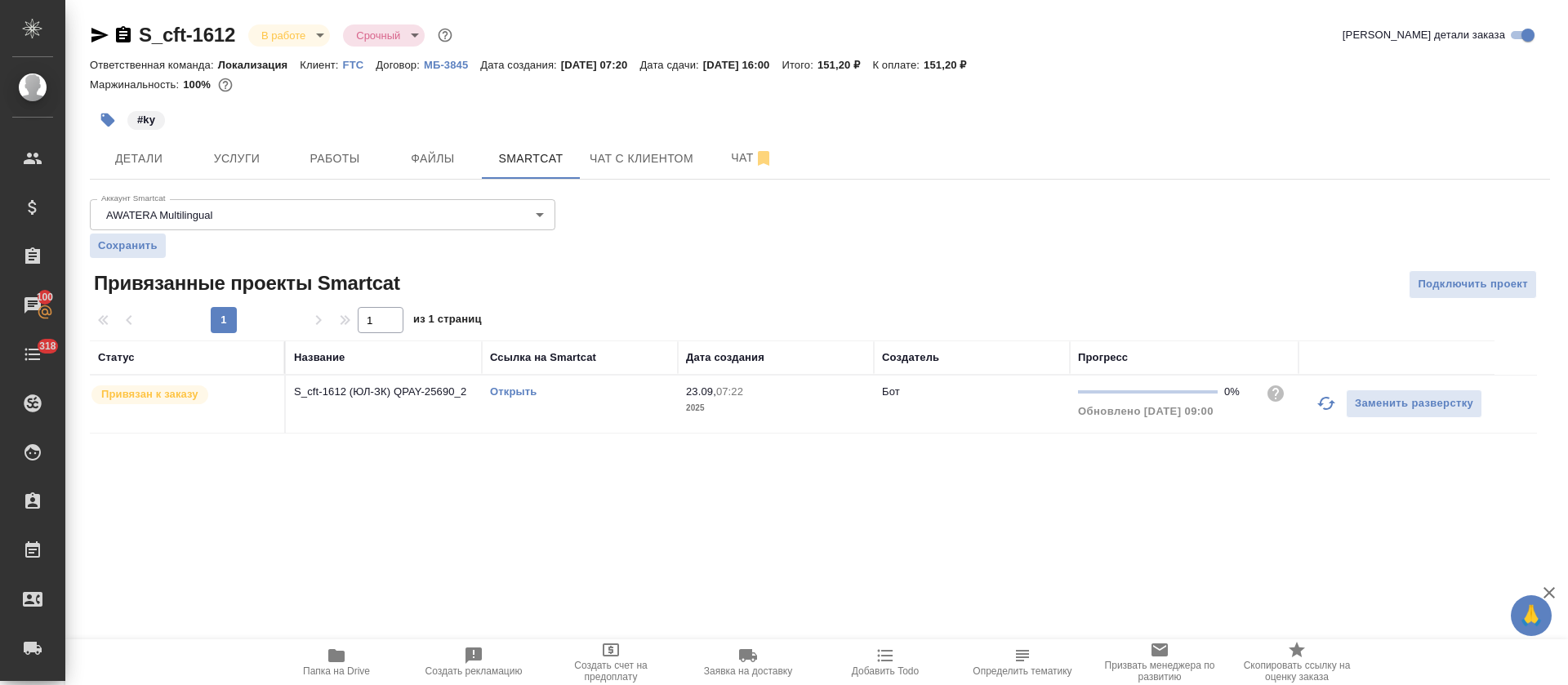
click at [518, 394] on link "Открыть" at bounding box center [513, 391] width 47 height 13
click at [326, 160] on span "Работы" at bounding box center [335, 158] width 79 height 21
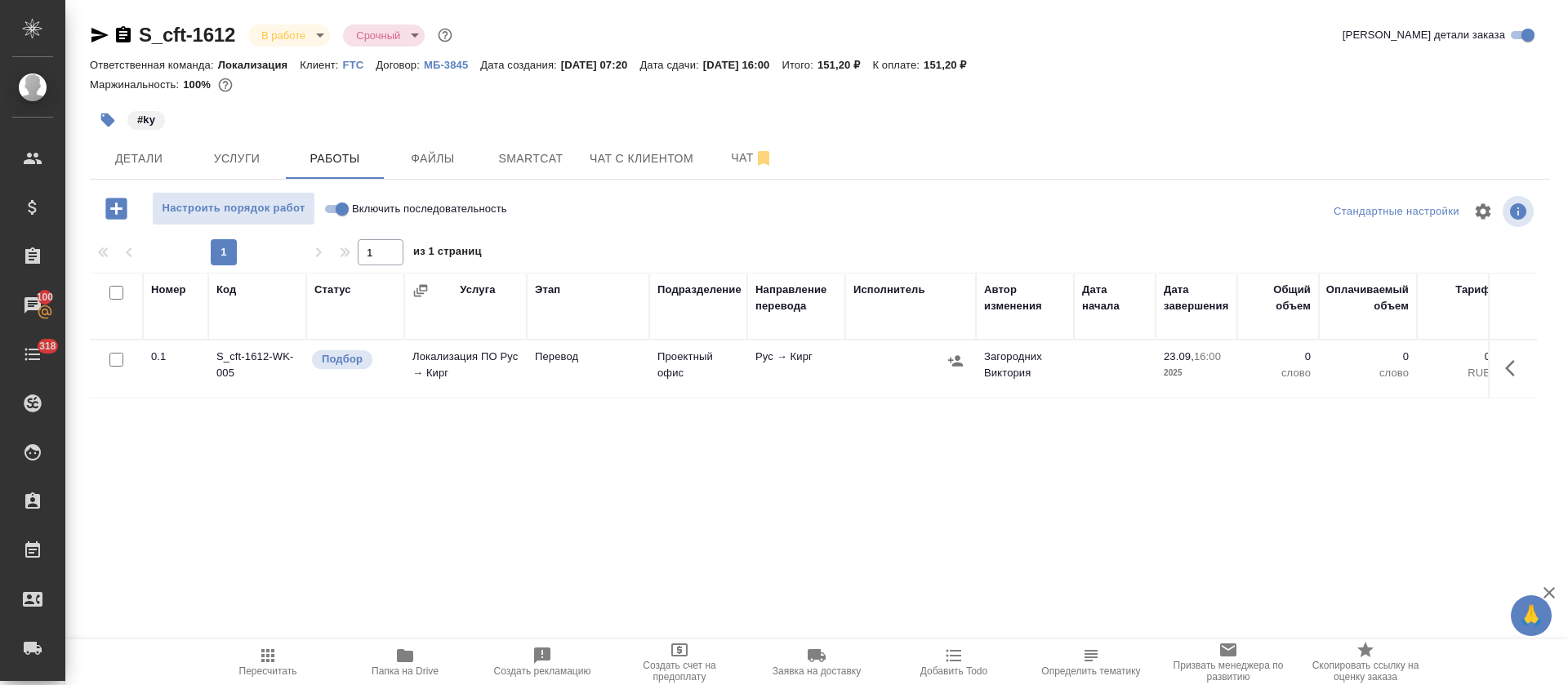
click at [341, 200] on input "Включить последовательность" at bounding box center [342, 209] width 59 height 20
checkbox input "true"
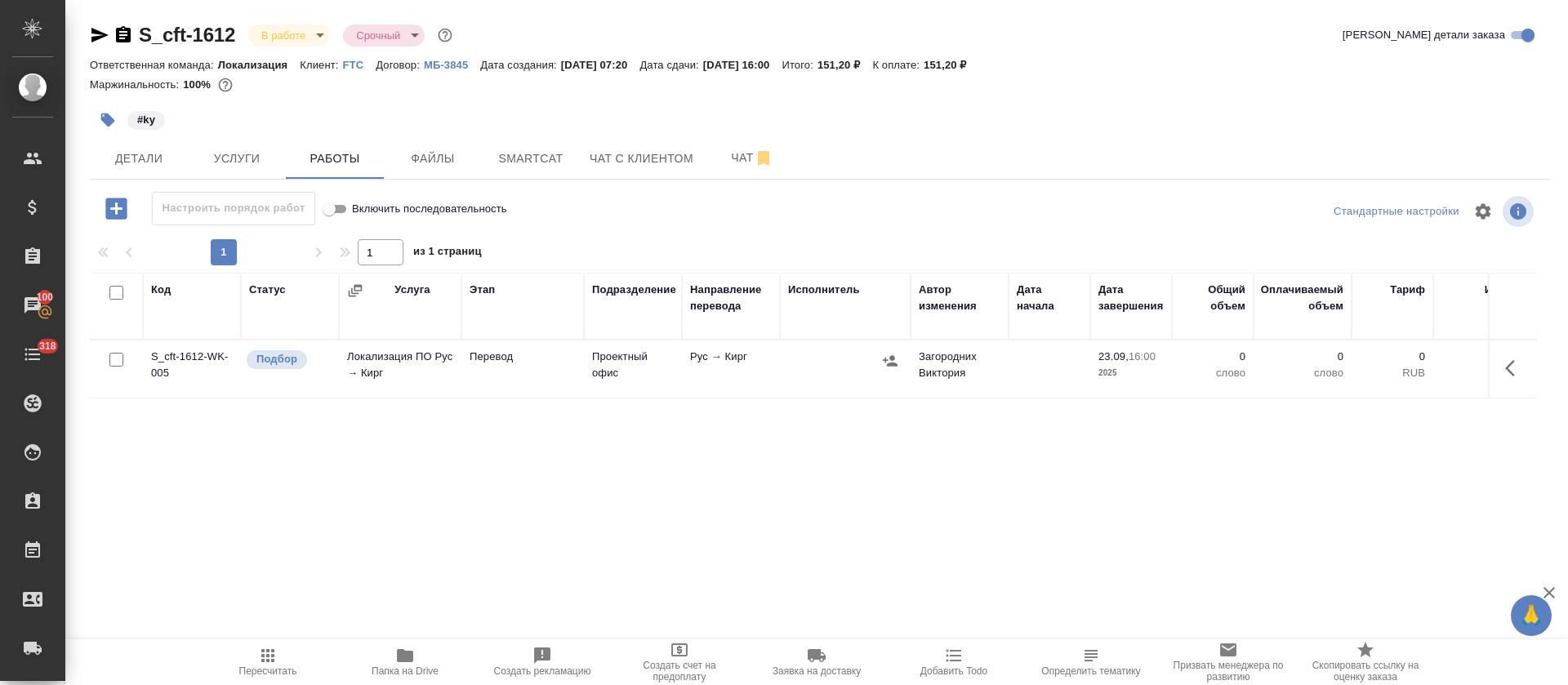
click at [1514, 372] on icon "button" at bounding box center [1515, 368] width 20 height 20
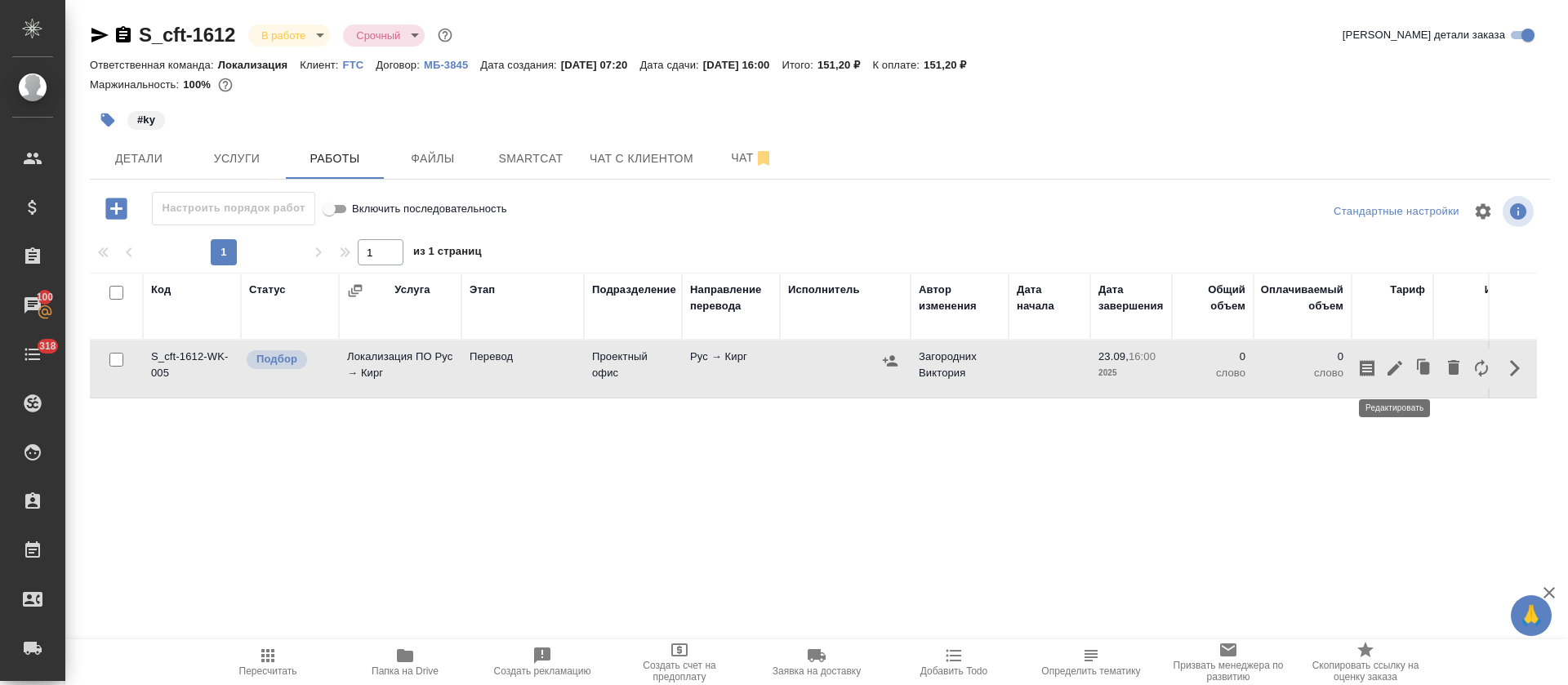
click at [1396, 373] on icon "button" at bounding box center [1395, 368] width 20 height 20
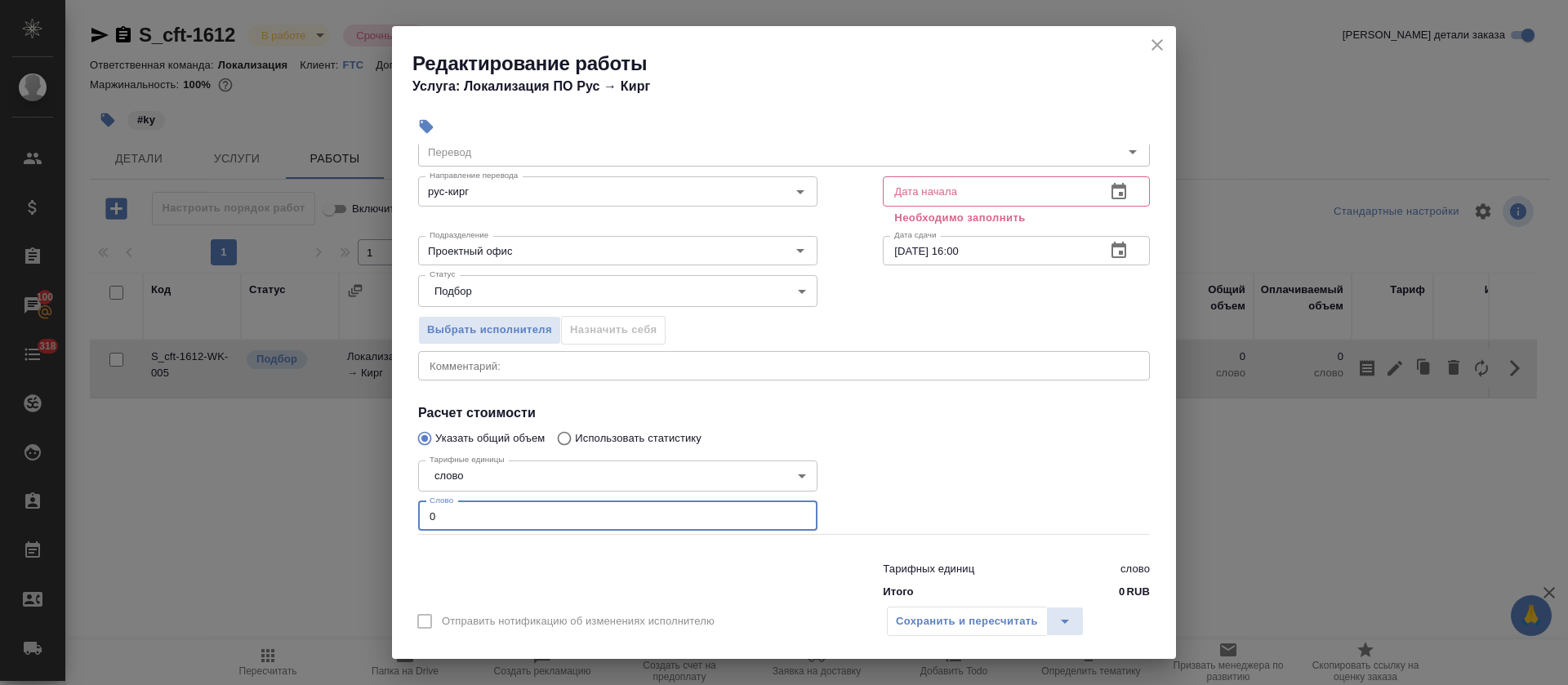
scroll to position [104, 0]
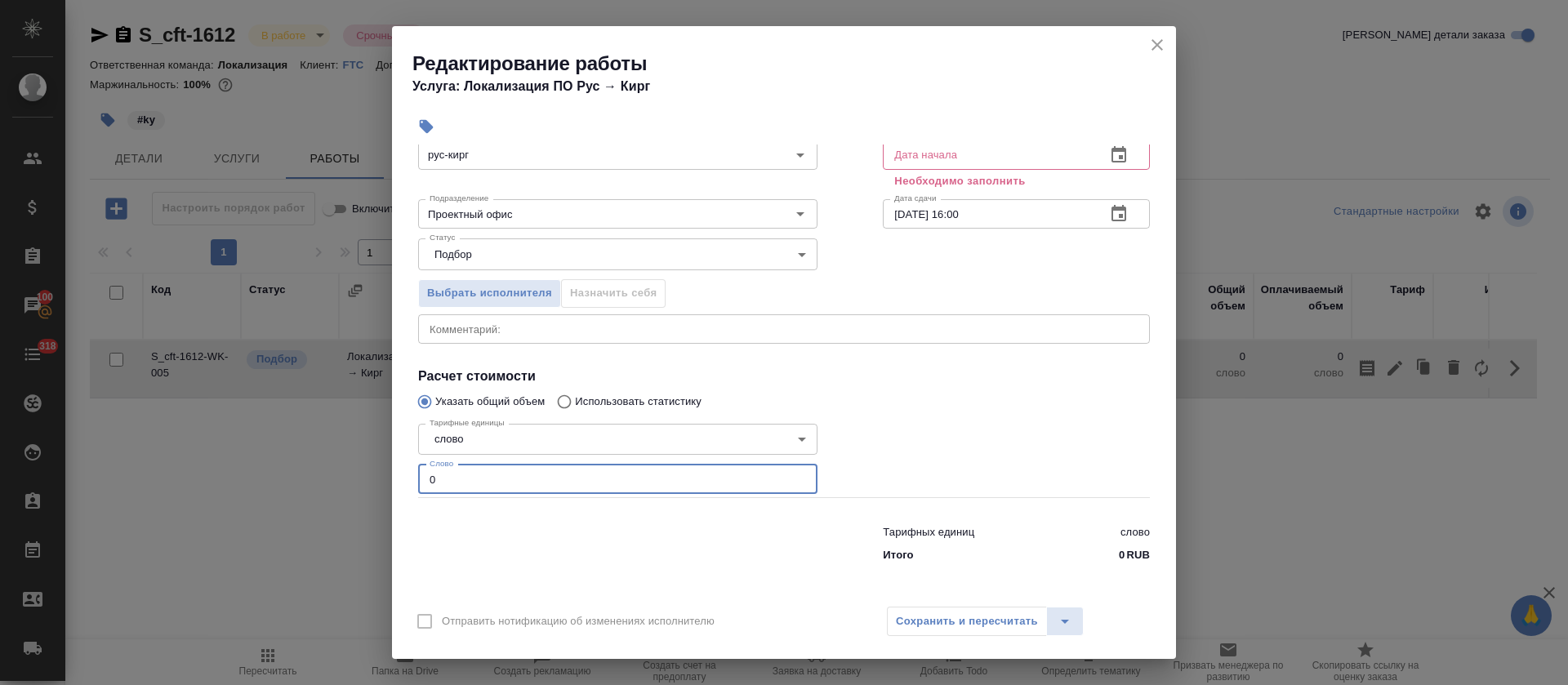
click at [457, 587] on div "Параметры Файлы Вид работ Перевод Вид работ Направление перевода рус-кирг Напра…" at bounding box center [784, 370] width 784 height 451
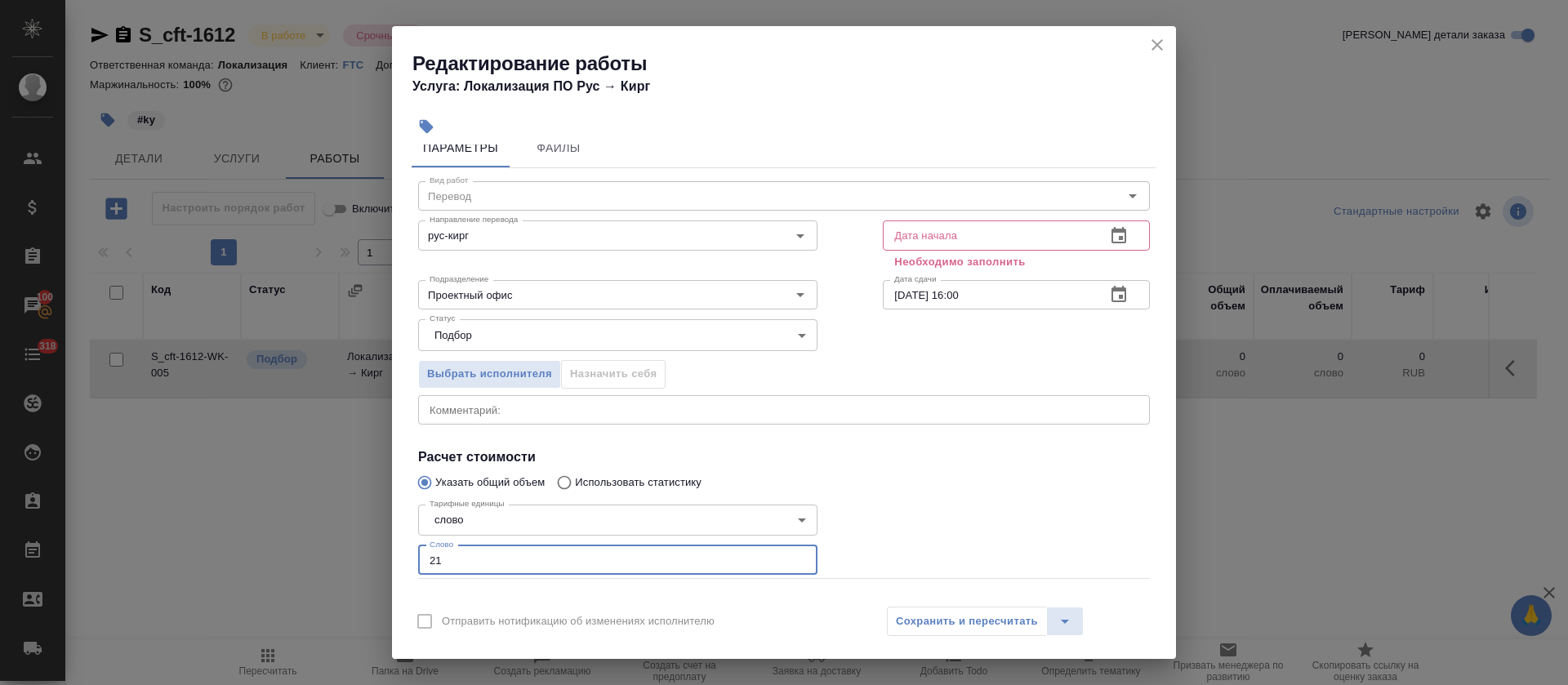
scroll to position [0, 0]
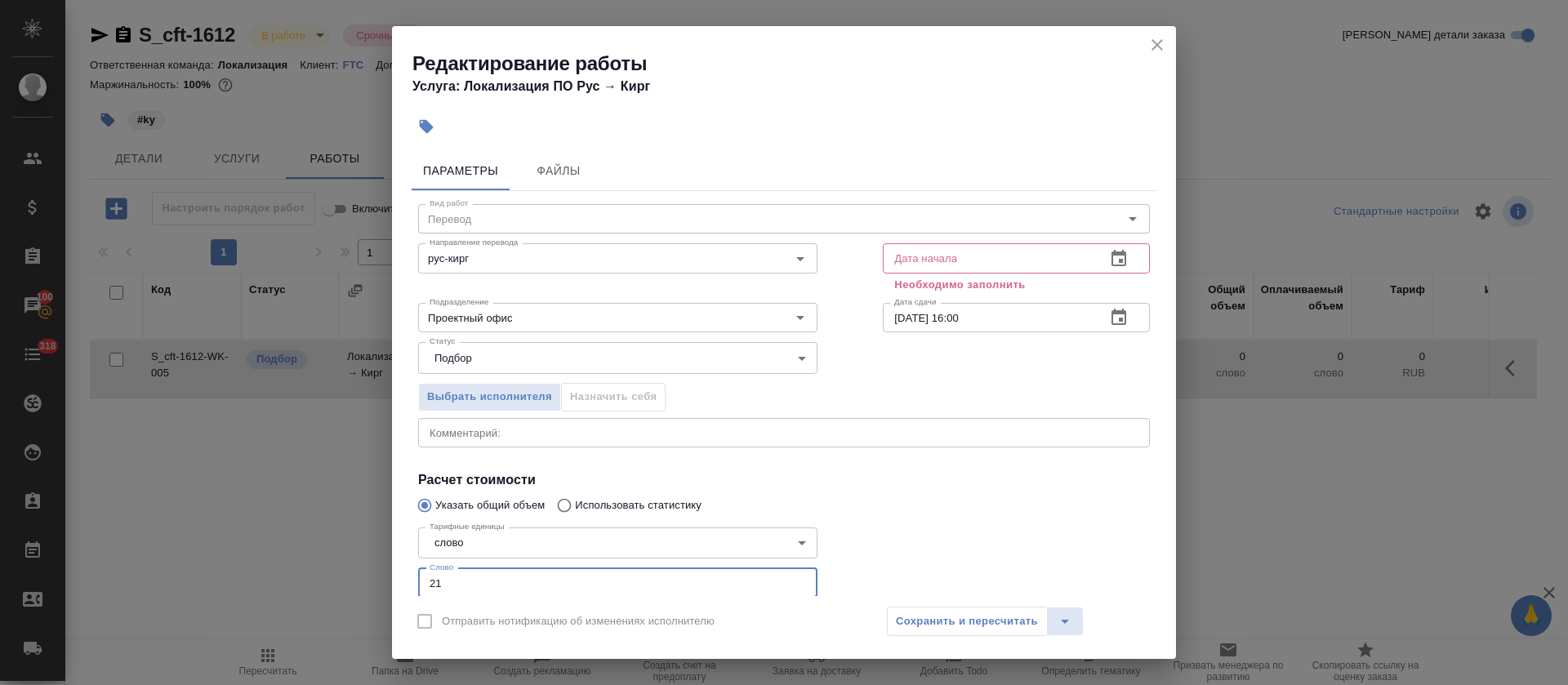
type input "21"
click at [1109, 258] on icon "button" at bounding box center [1119, 259] width 20 height 20
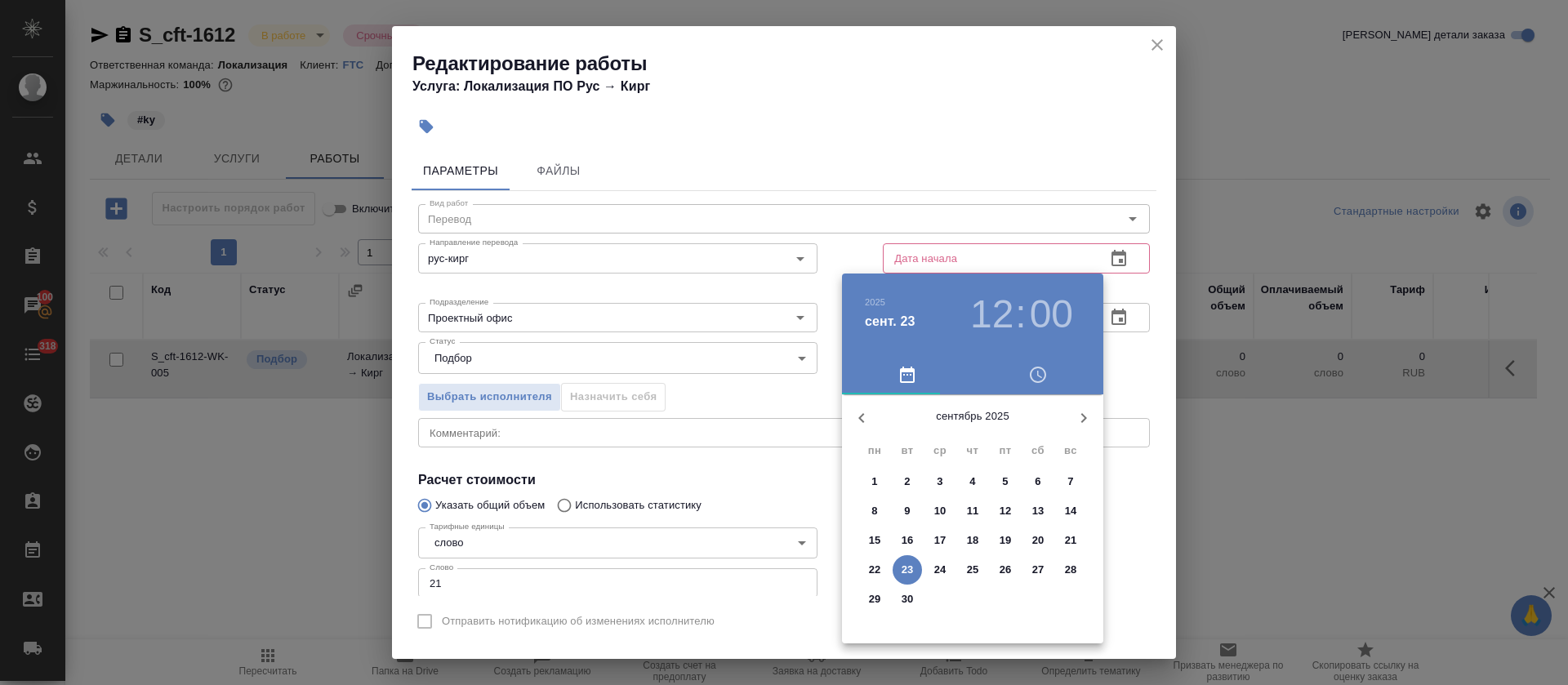
click at [907, 570] on p "23" at bounding box center [908, 569] width 13 height 16
type input "23.09.2025 12:00"
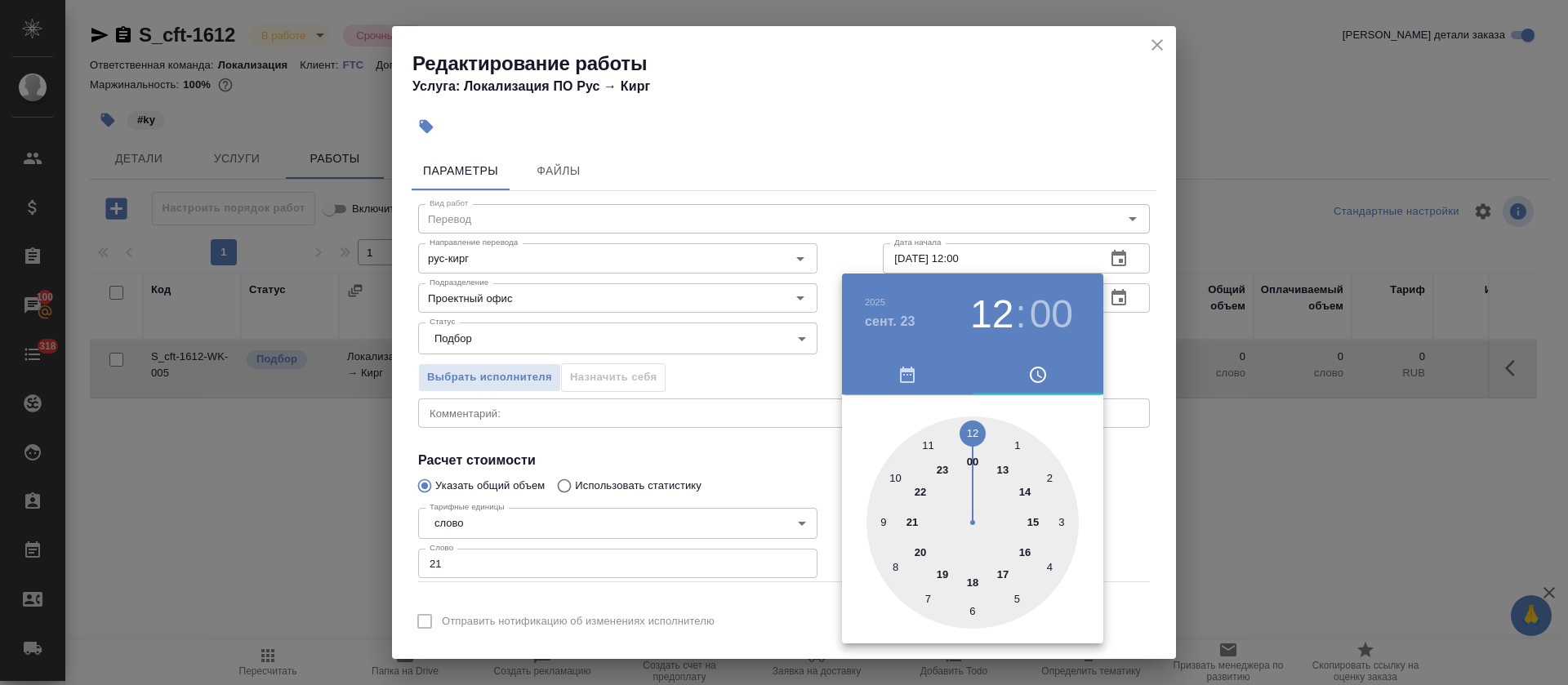
click at [762, 491] on div at bounding box center [784, 342] width 1568 height 685
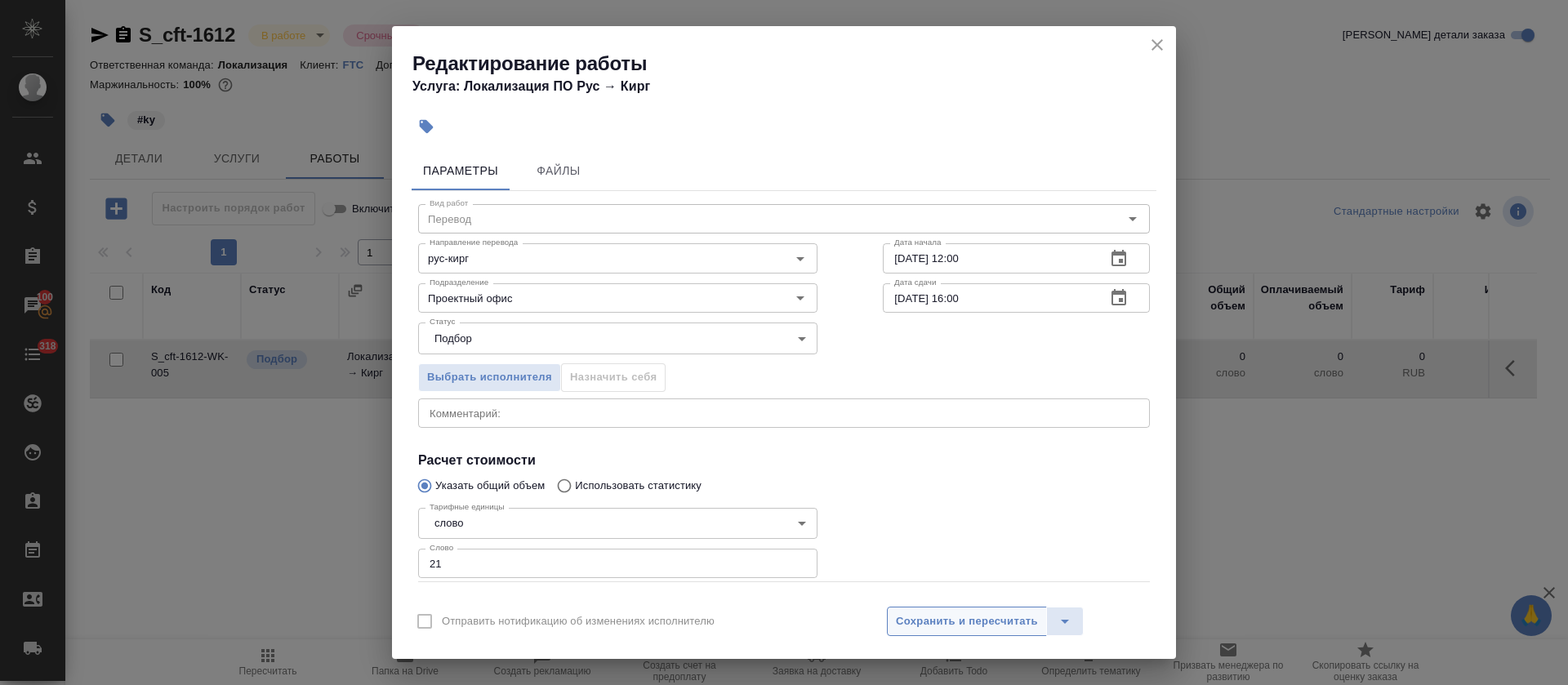
click at [932, 629] on span "Сохранить и пересчитать" at bounding box center [967, 621] width 142 height 19
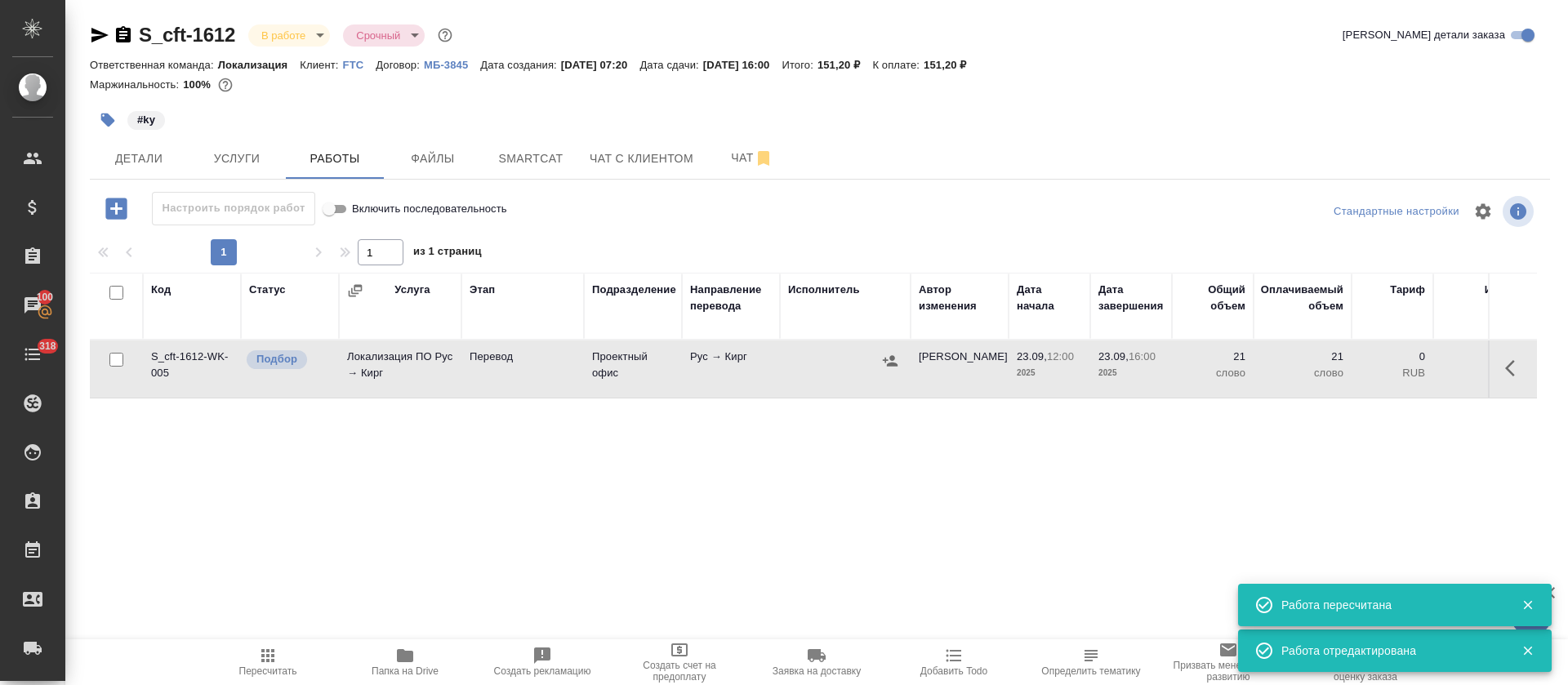
click at [891, 362] on icon "button" at bounding box center [890, 361] width 16 height 16
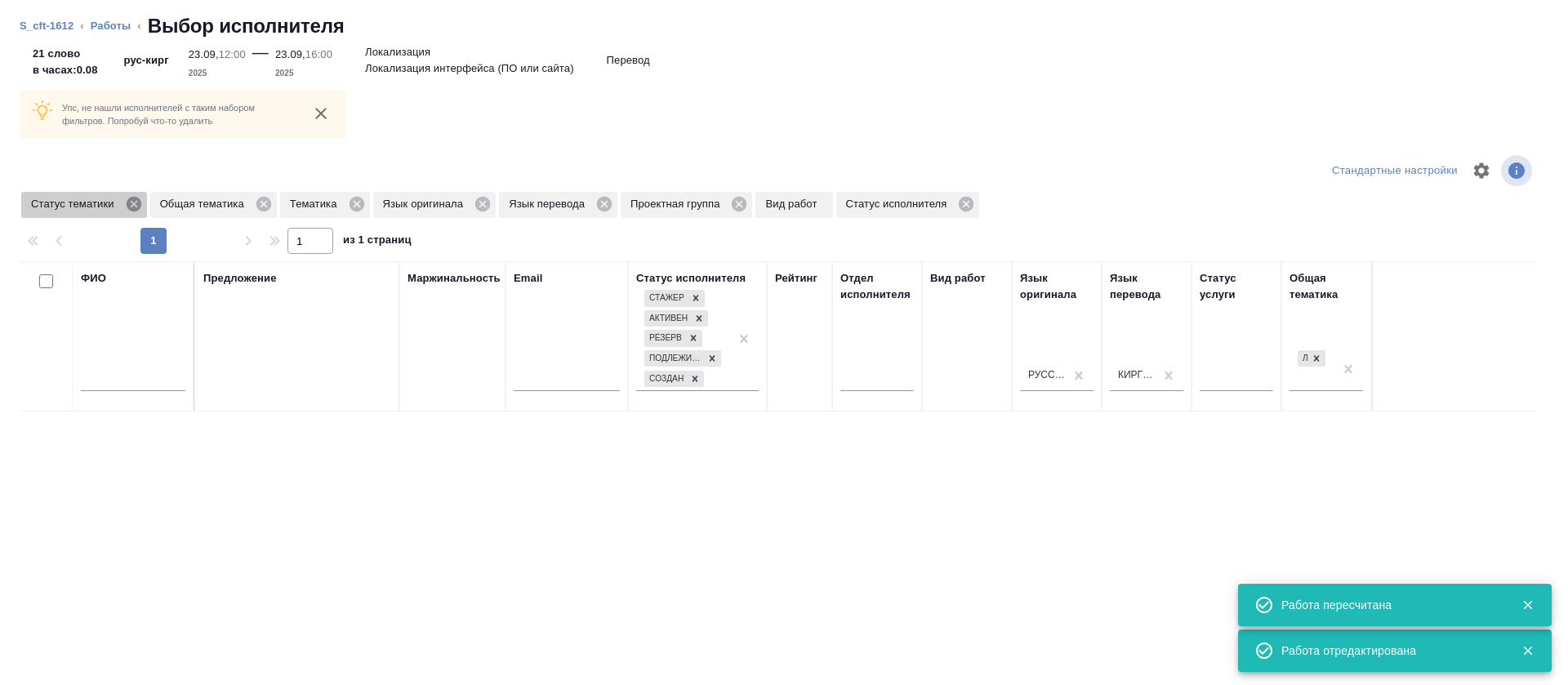
click at [130, 207] on icon at bounding box center [133, 204] width 14 height 14
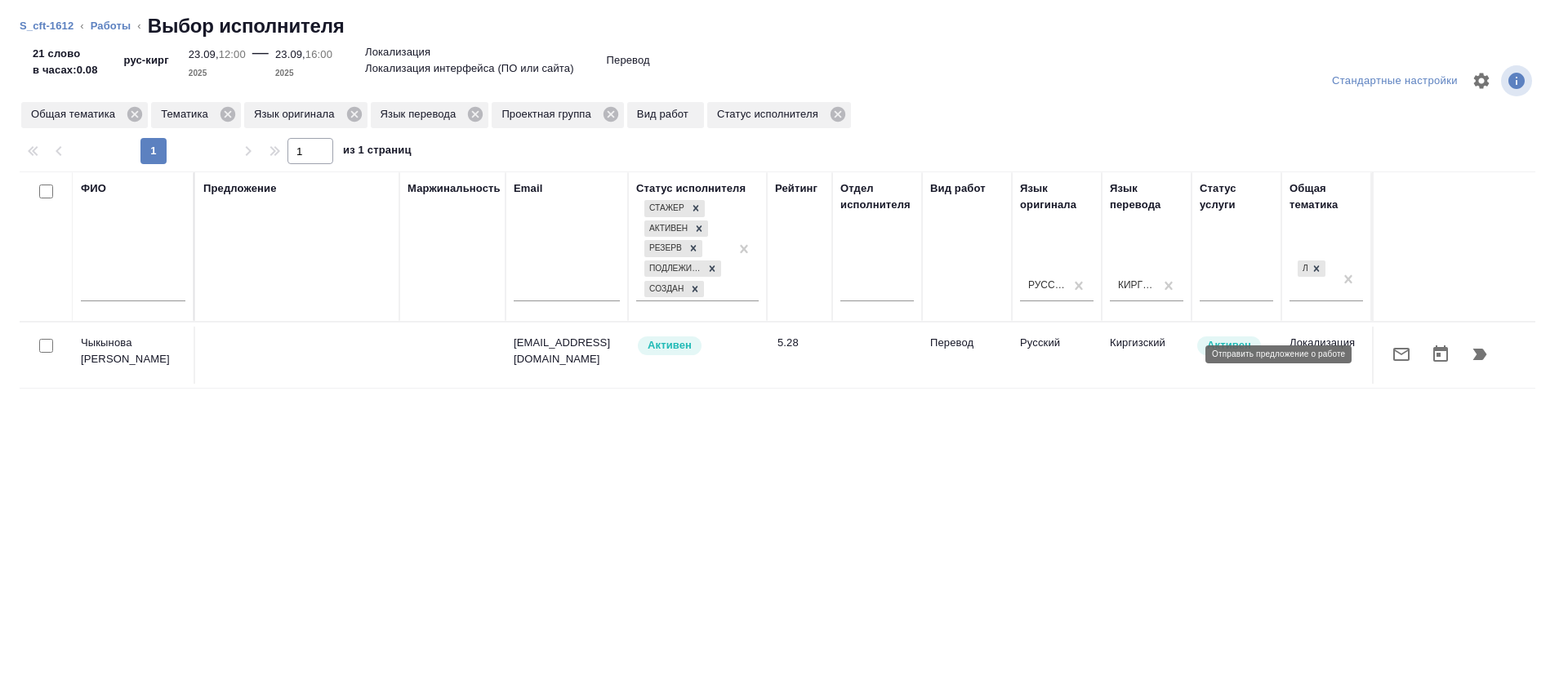
click at [1391, 364] on icon "button" at bounding box center [1401, 355] width 20 height 20
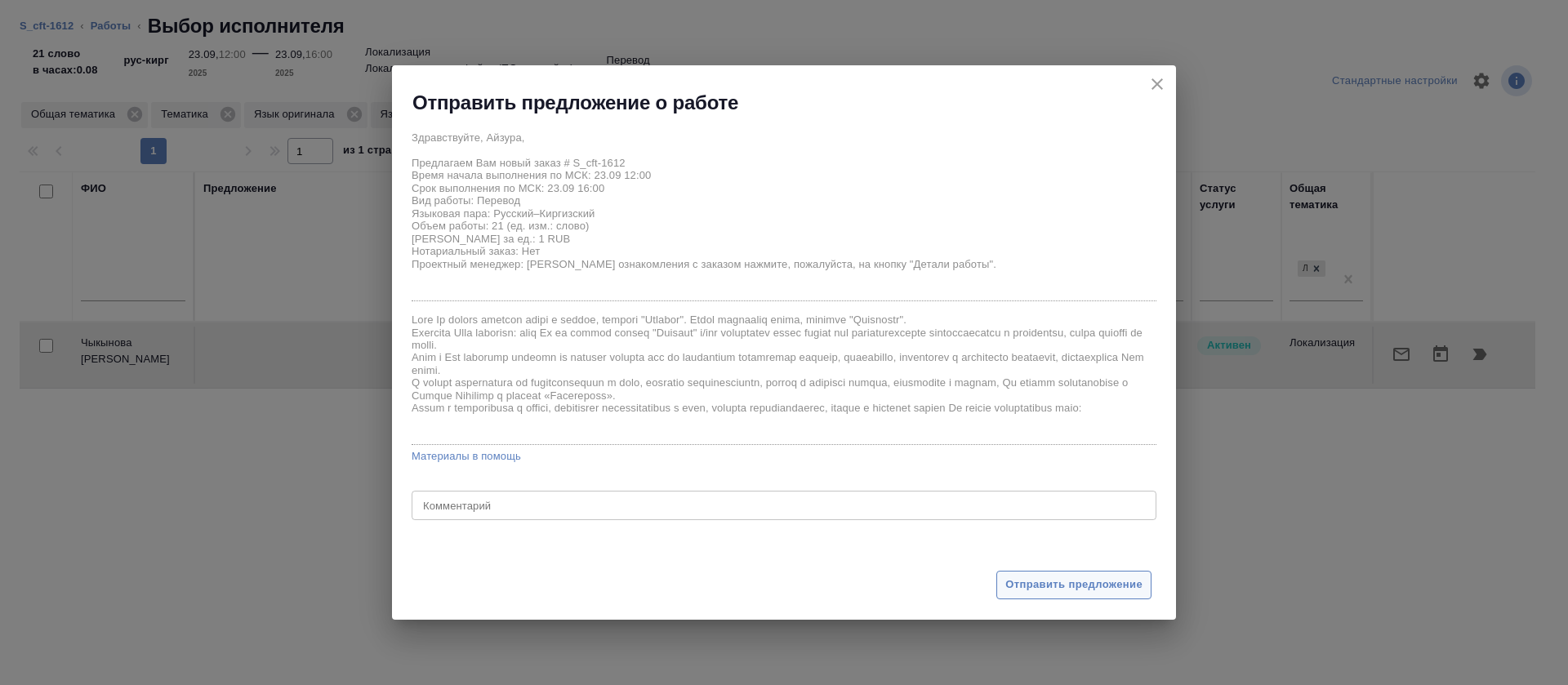
click at [1059, 595] on button "Отправить предложение" at bounding box center [1073, 585] width 155 height 29
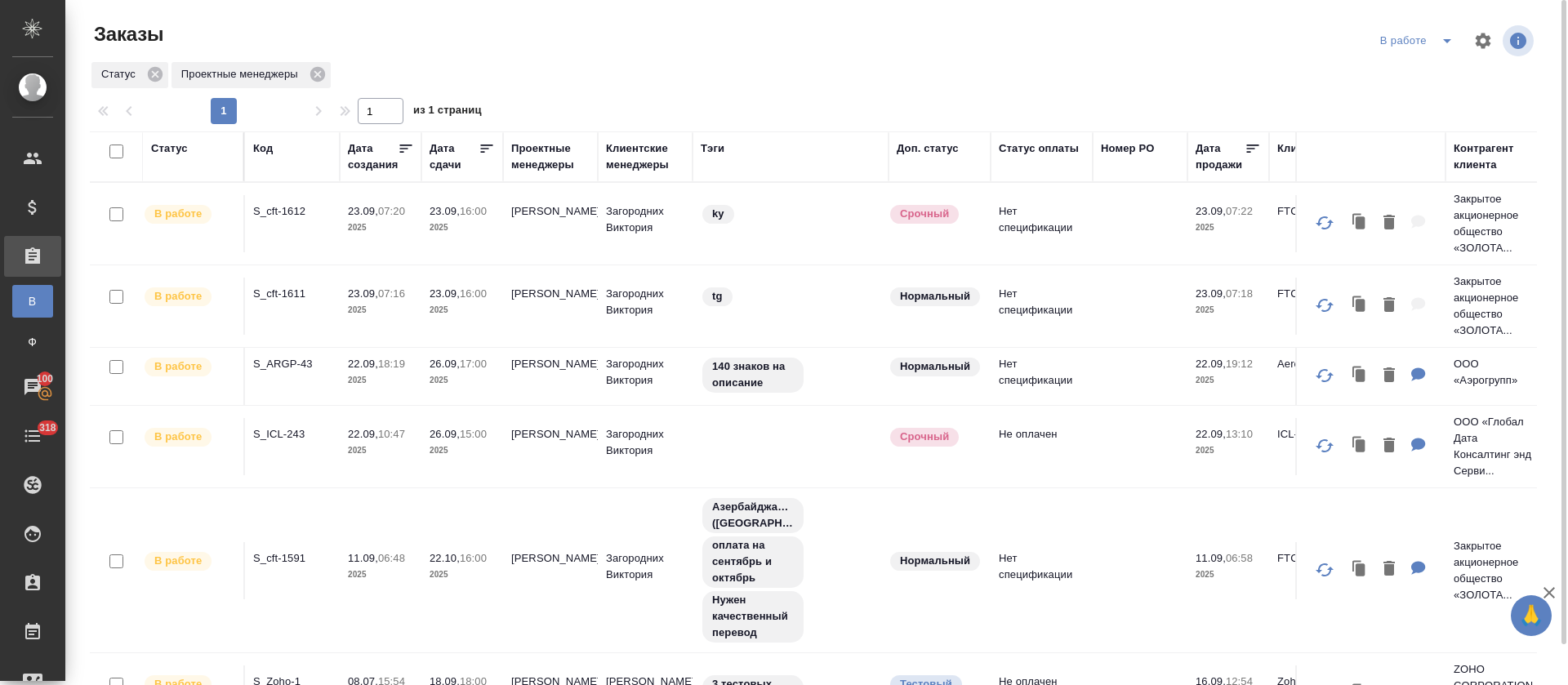
click at [1449, 41] on icon "split button" at bounding box center [1447, 41] width 20 height 20
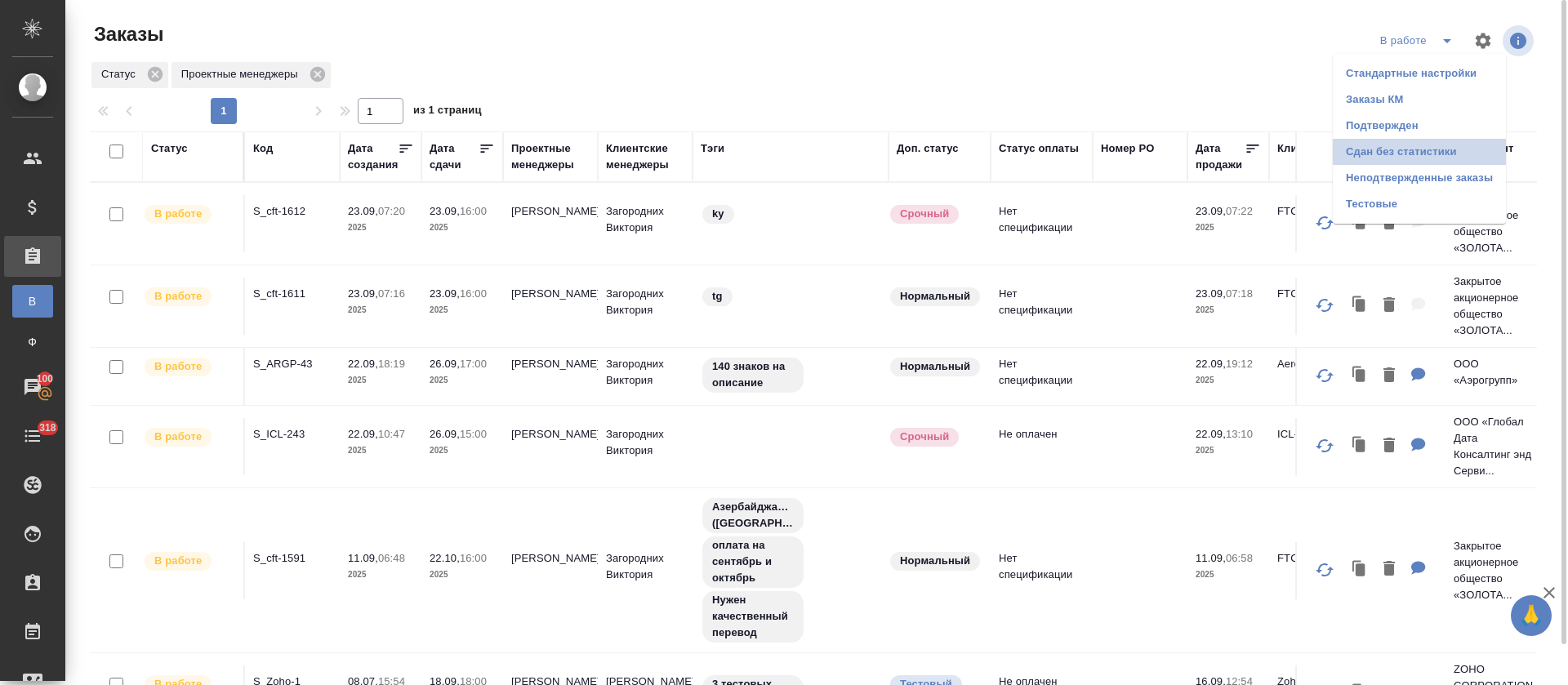
click at [1415, 146] on li "Сдан без статистики" at bounding box center [1419, 151] width 173 height 26
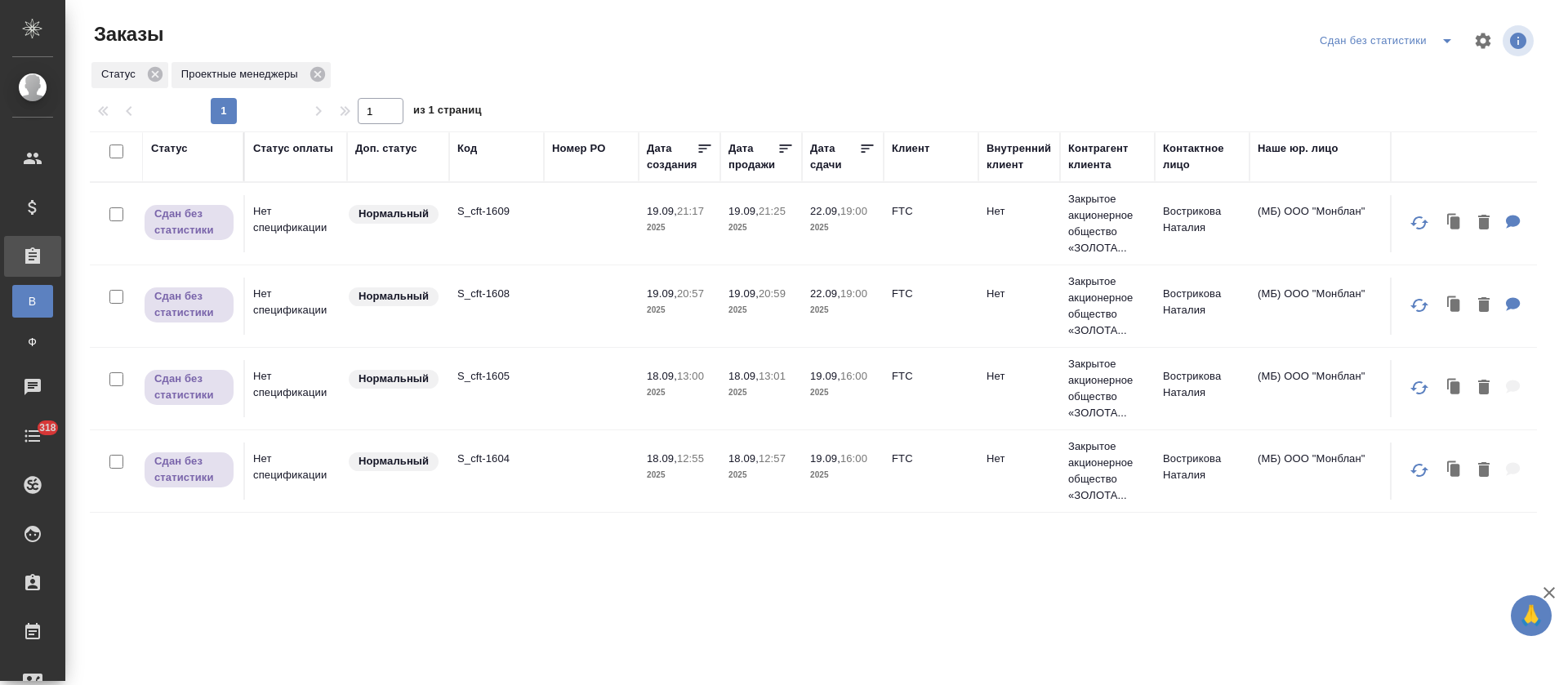
click at [455, 387] on td "S_cft-1605" at bounding box center [496, 389] width 95 height 57
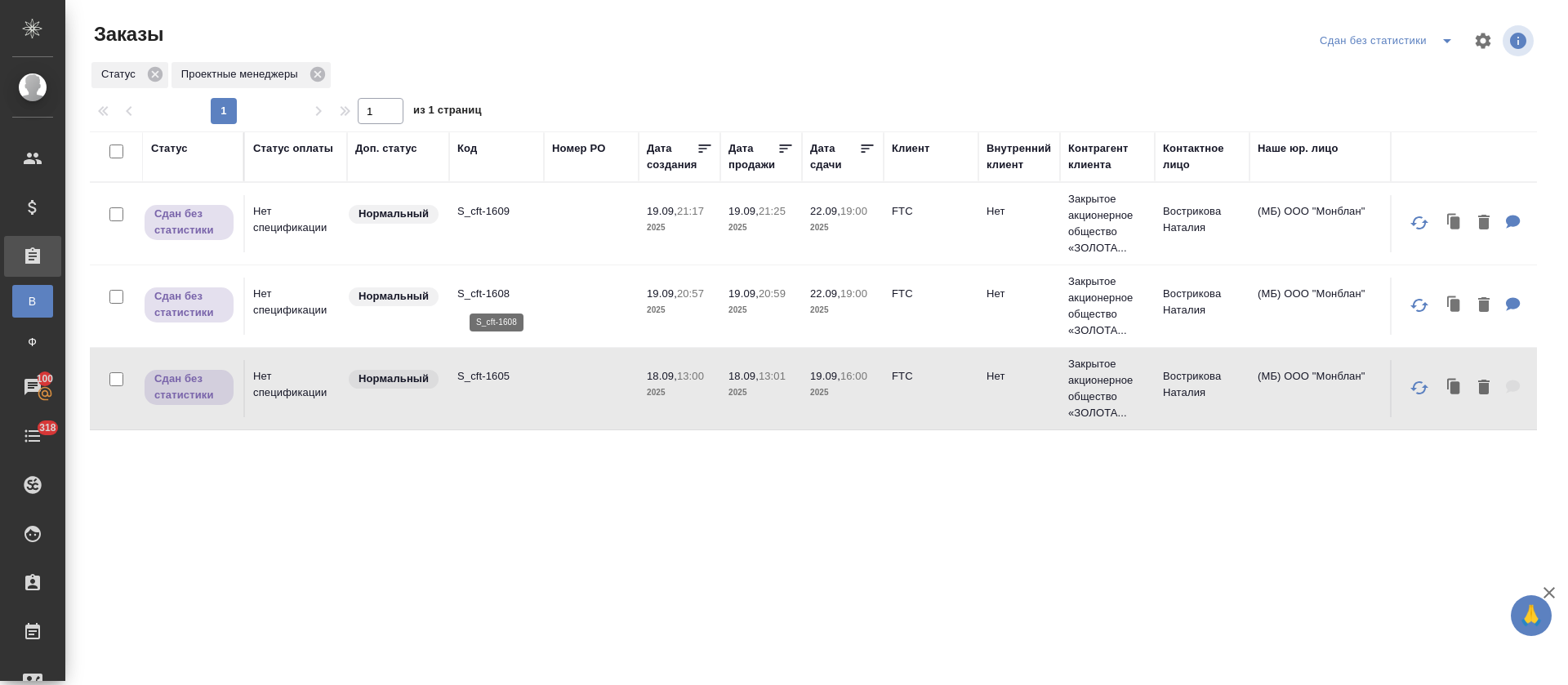
click at [485, 288] on p "S_cft-1608" at bounding box center [496, 294] width 79 height 16
click at [480, 210] on p "S_cft-1609" at bounding box center [496, 211] width 79 height 16
click at [1454, 41] on icon "split button" at bounding box center [1447, 41] width 20 height 20
click at [1435, 102] on li "В работе" at bounding box center [1389, 99] width 173 height 26
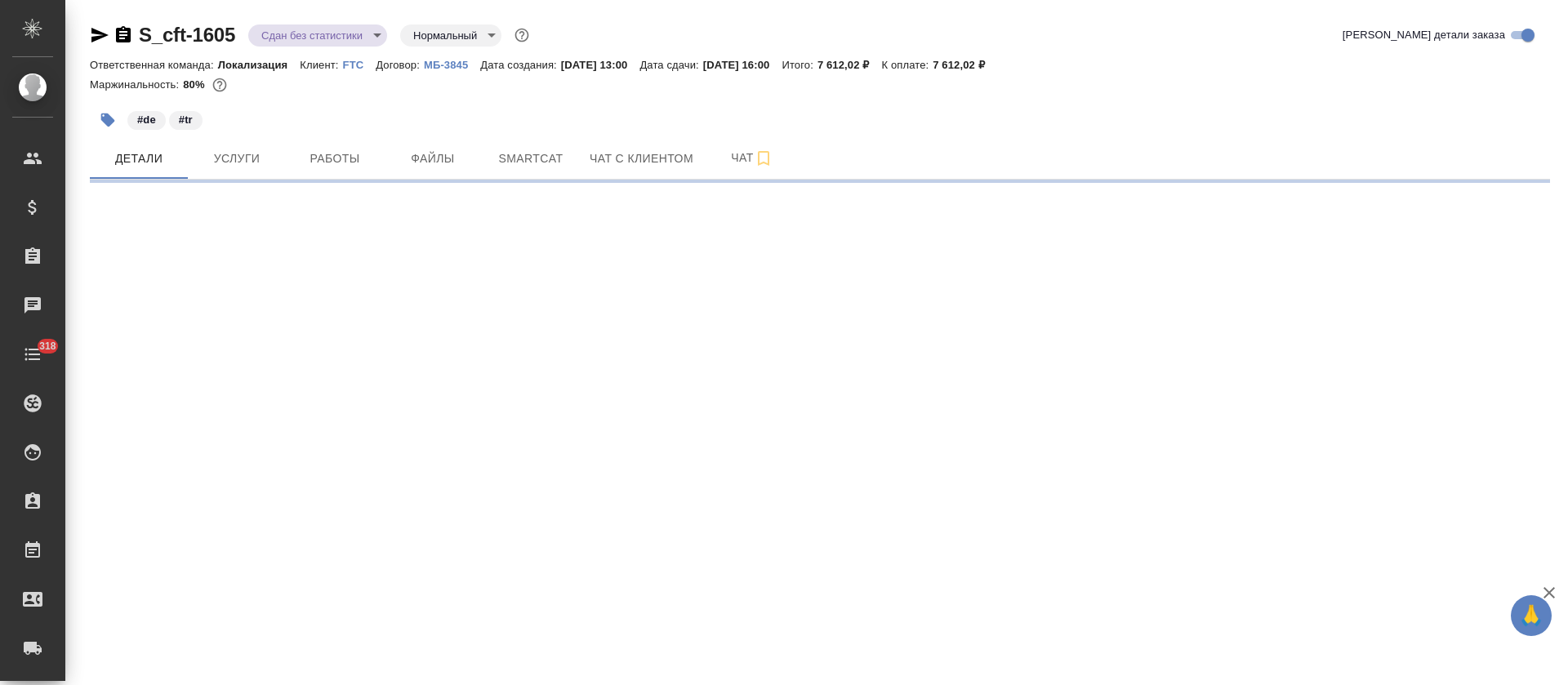
select select "RU"
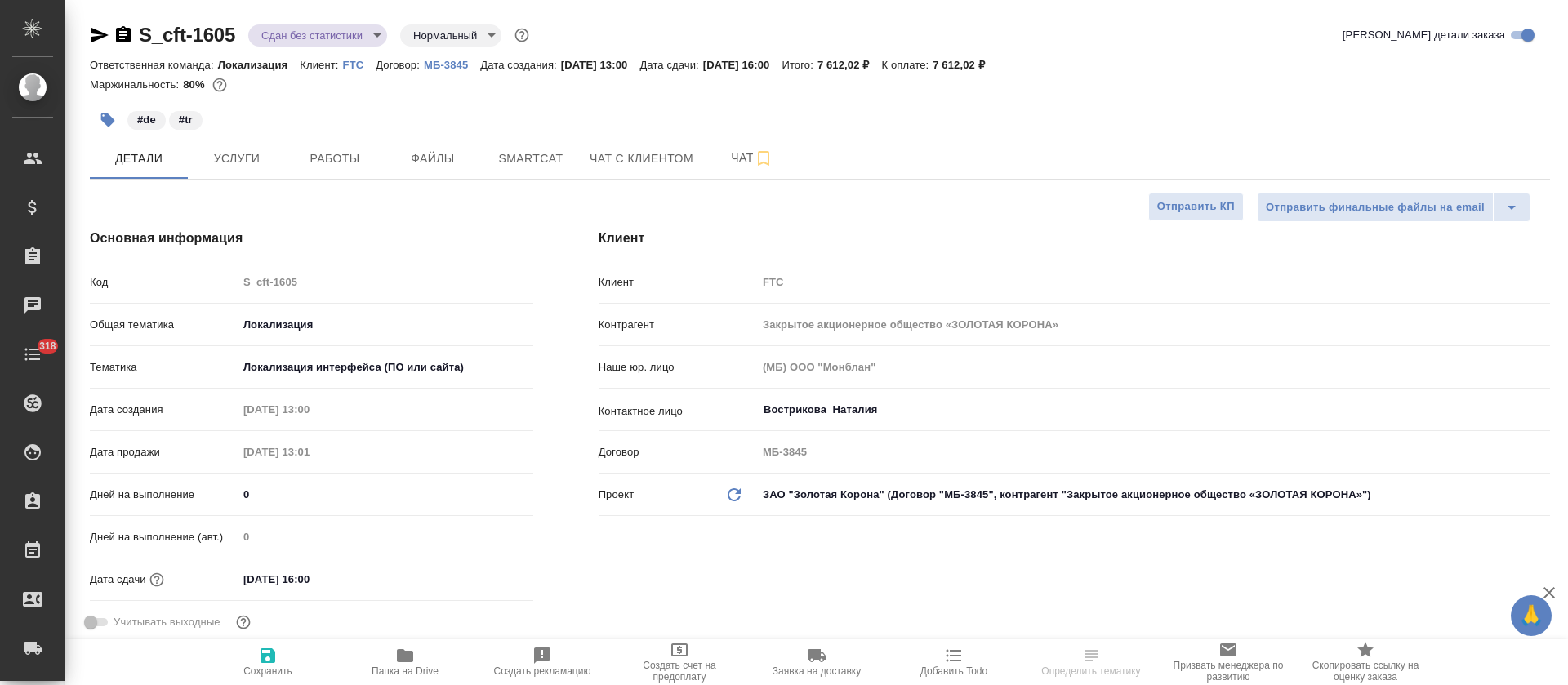
type textarea "x"
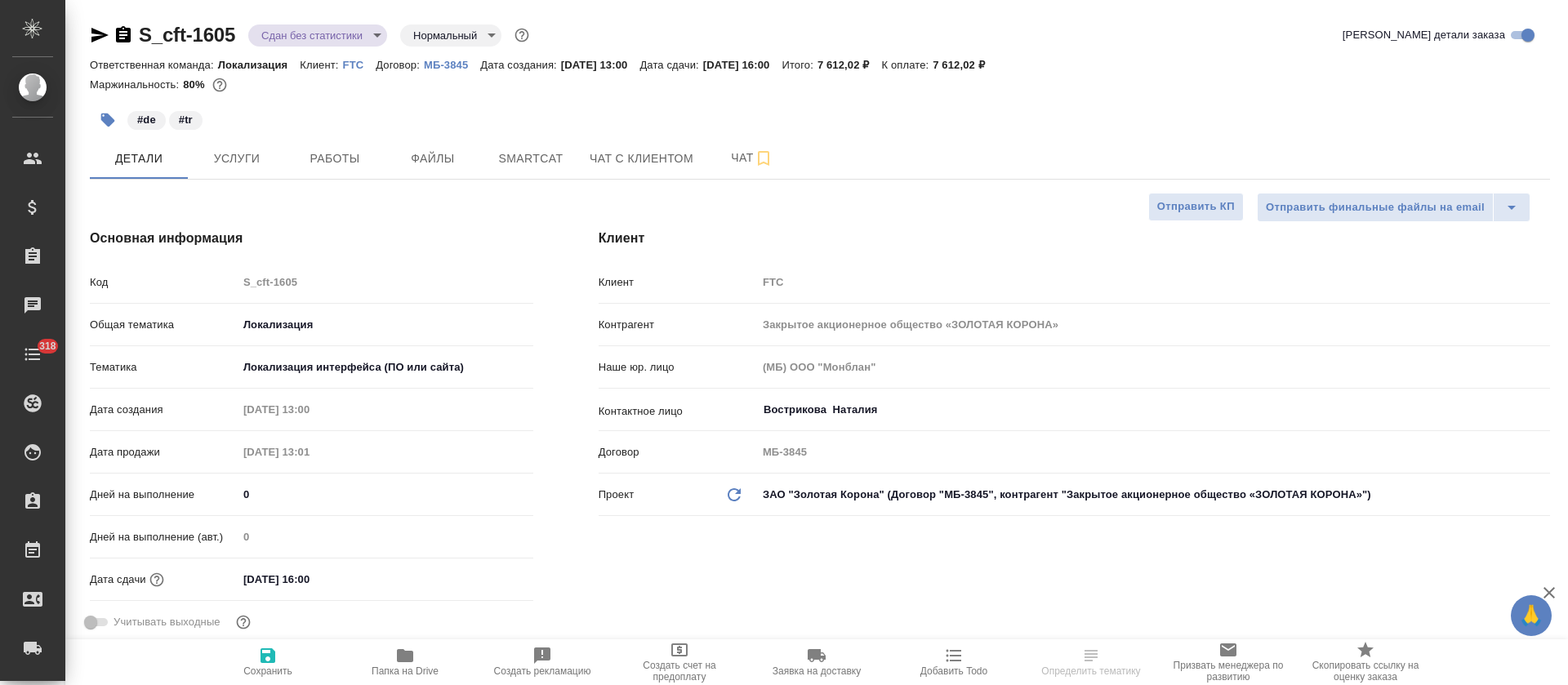
type textarea "x"
click at [306, 153] on span "Работы" at bounding box center [335, 158] width 79 height 21
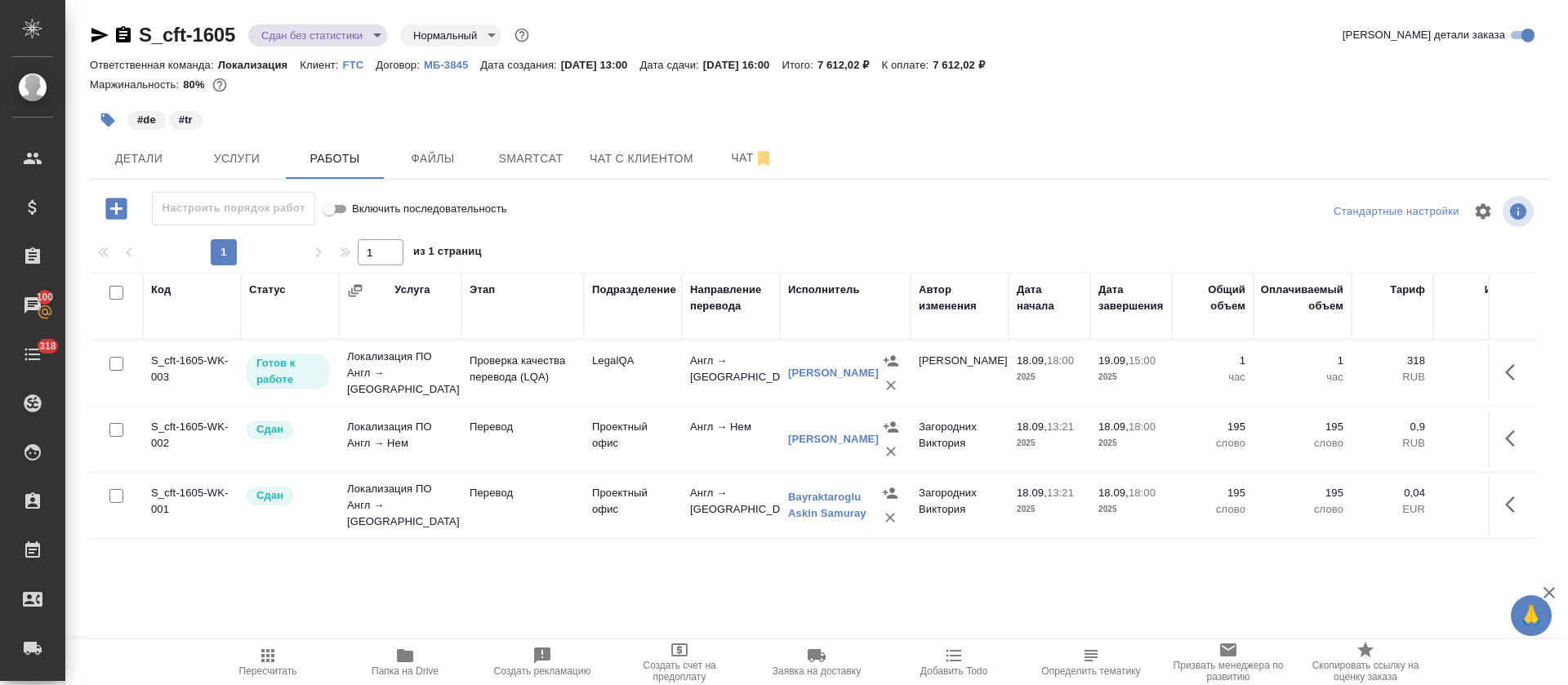
click at [93, 32] on icon "button" at bounding box center [99, 35] width 17 height 14
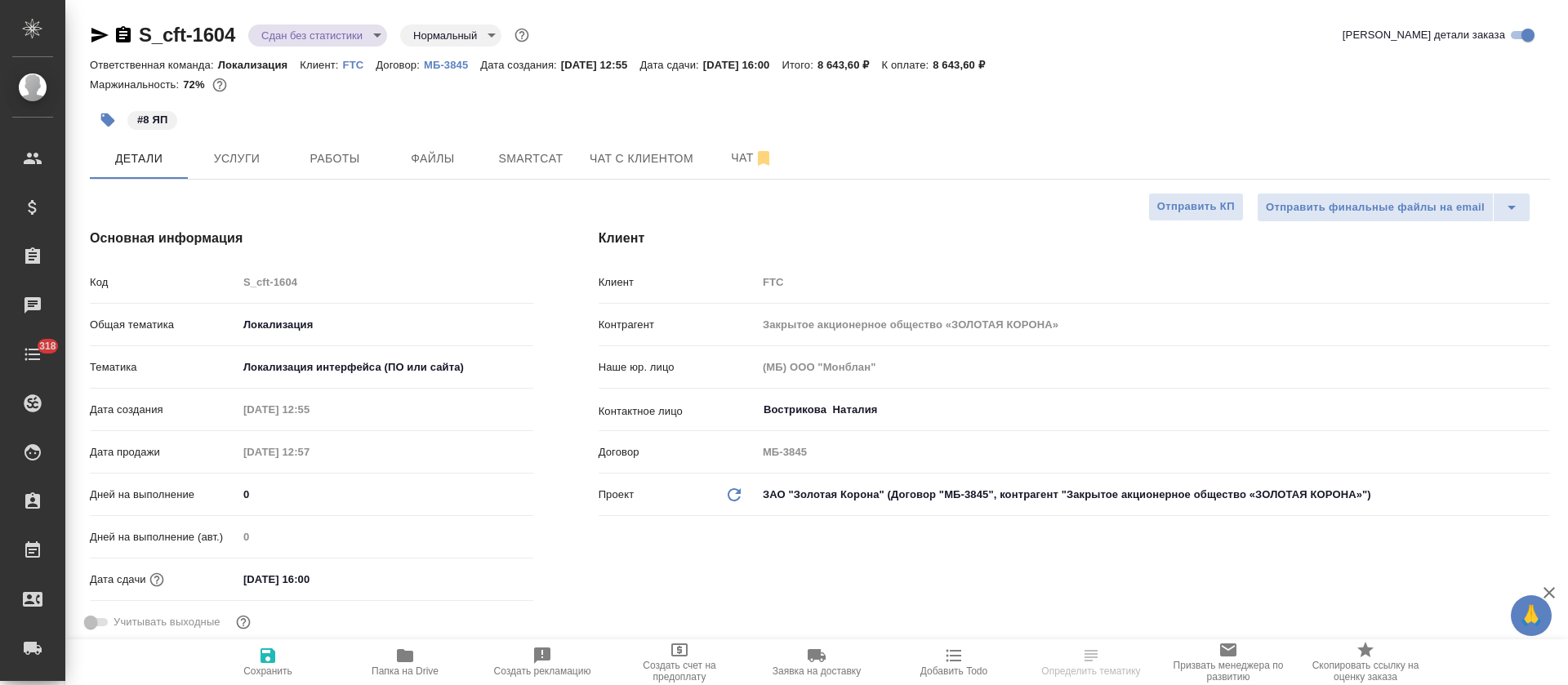
select select "RU"
click at [349, 152] on span "Работы" at bounding box center [335, 158] width 79 height 21
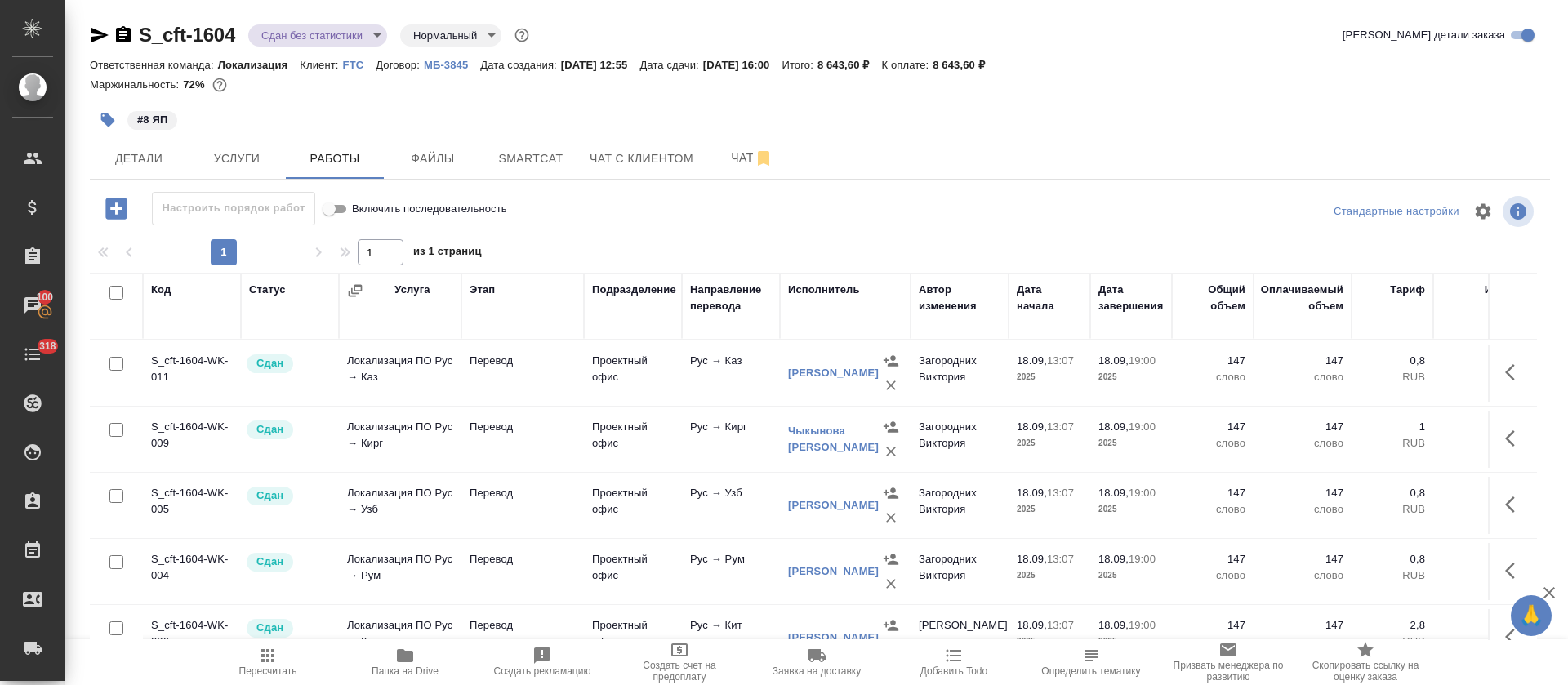
click at [363, 28] on body "🙏 .cls-1 fill:#fff; AWATERA [PERSON_NAME] Спецификации Заказы 100 Чаты 318 Todo…" at bounding box center [784, 342] width 1568 height 685
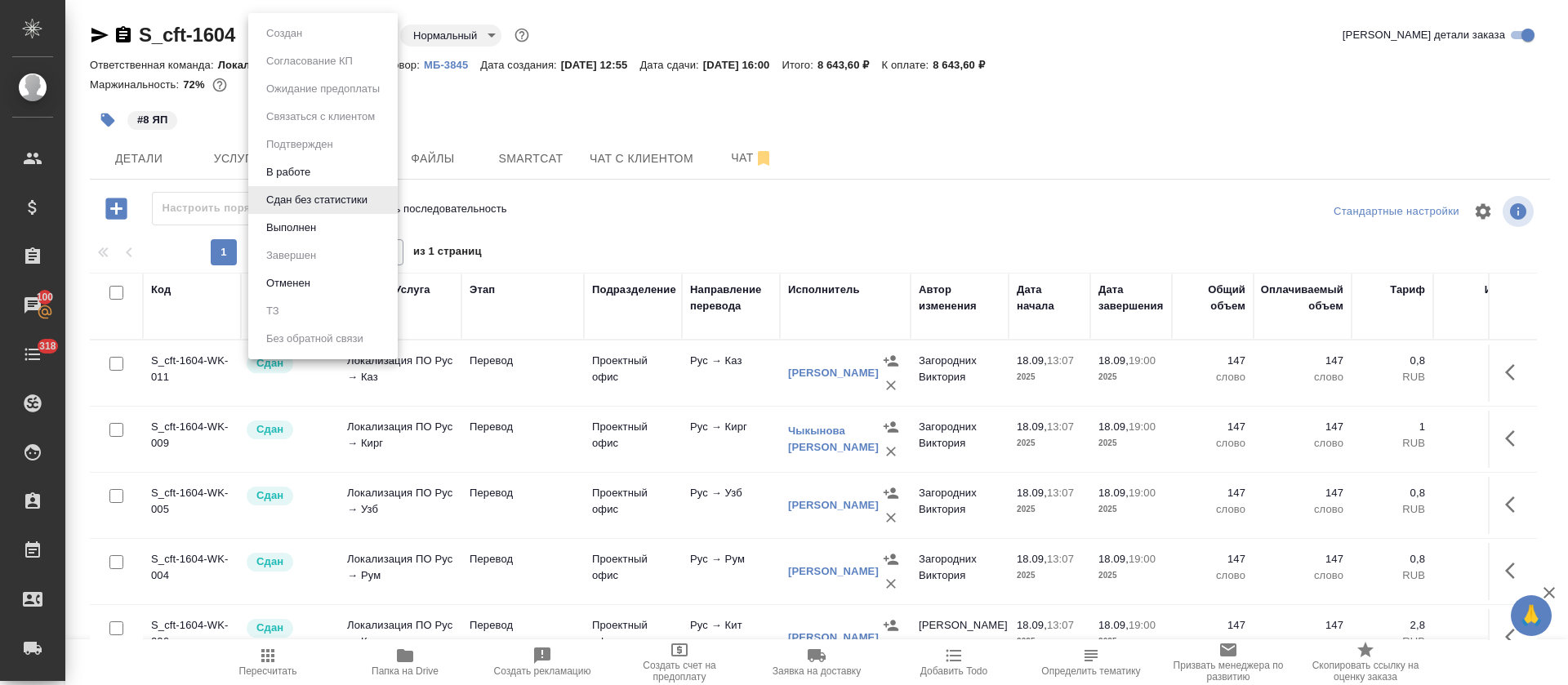
click at [334, 231] on li "Выполнен" at bounding box center [323, 227] width 150 height 28
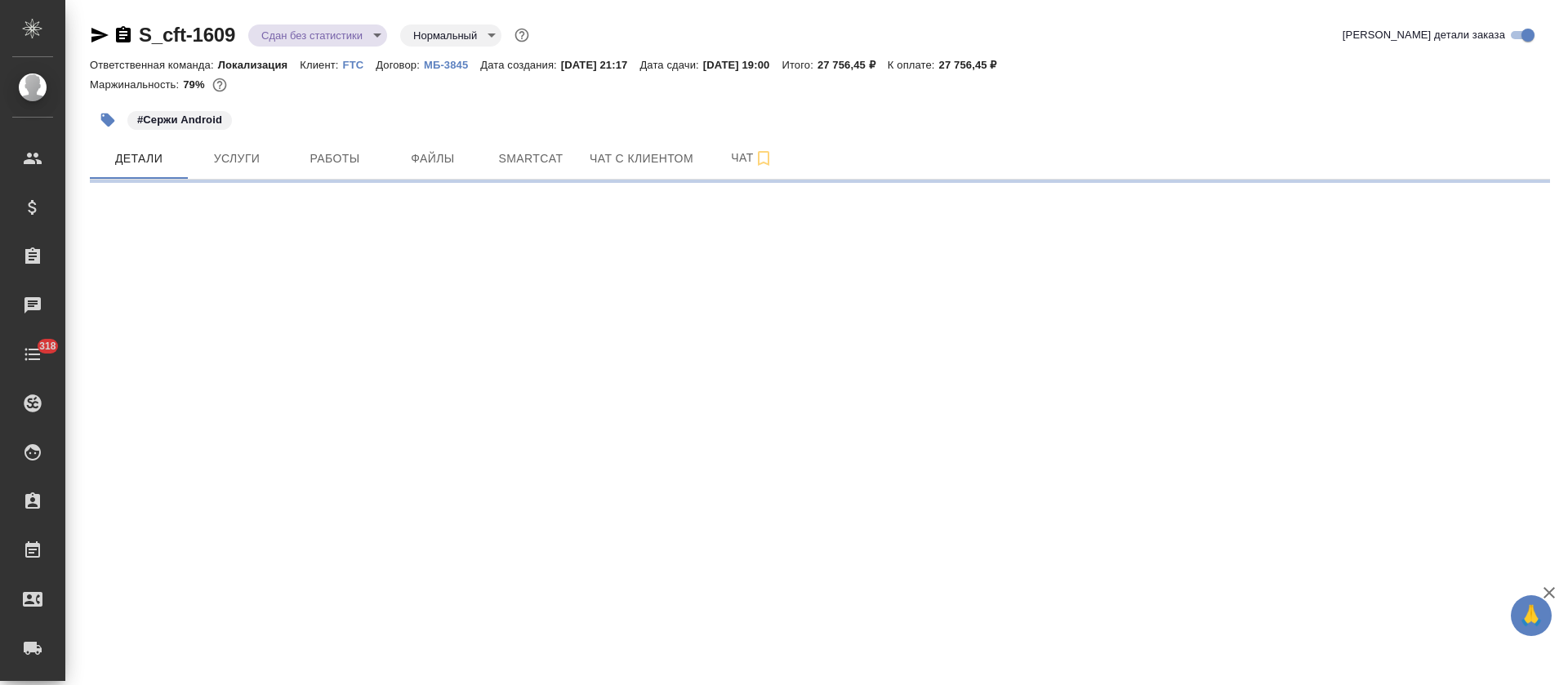
select select "RU"
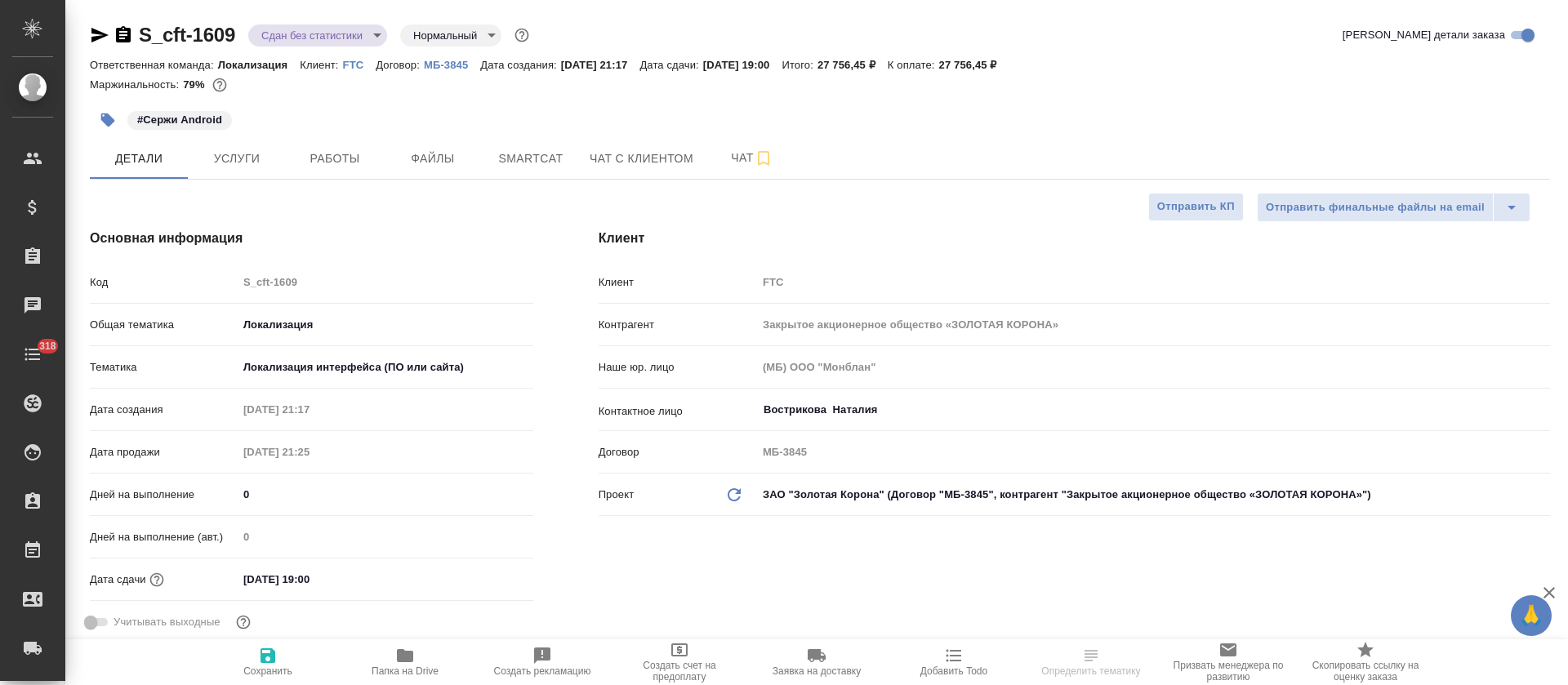
type textarea "x"
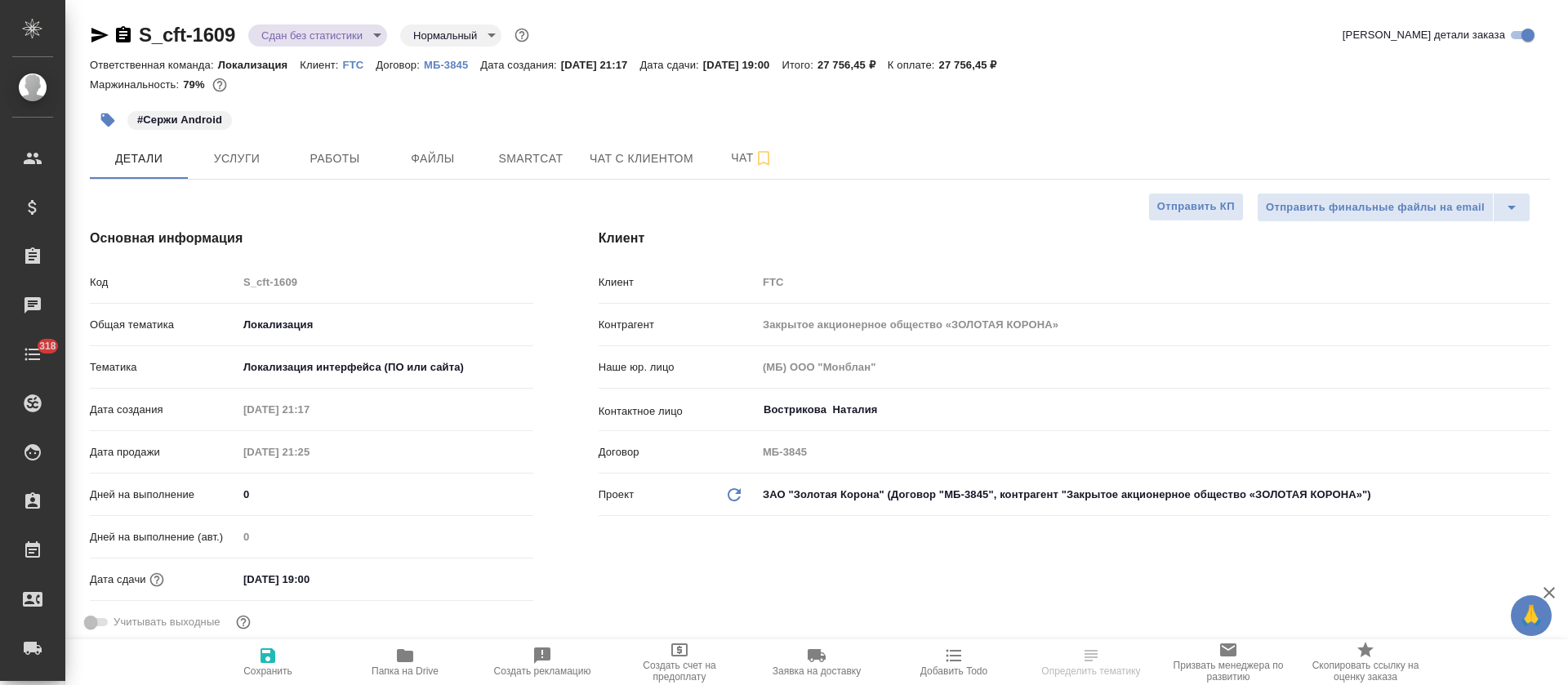
type textarea "x"
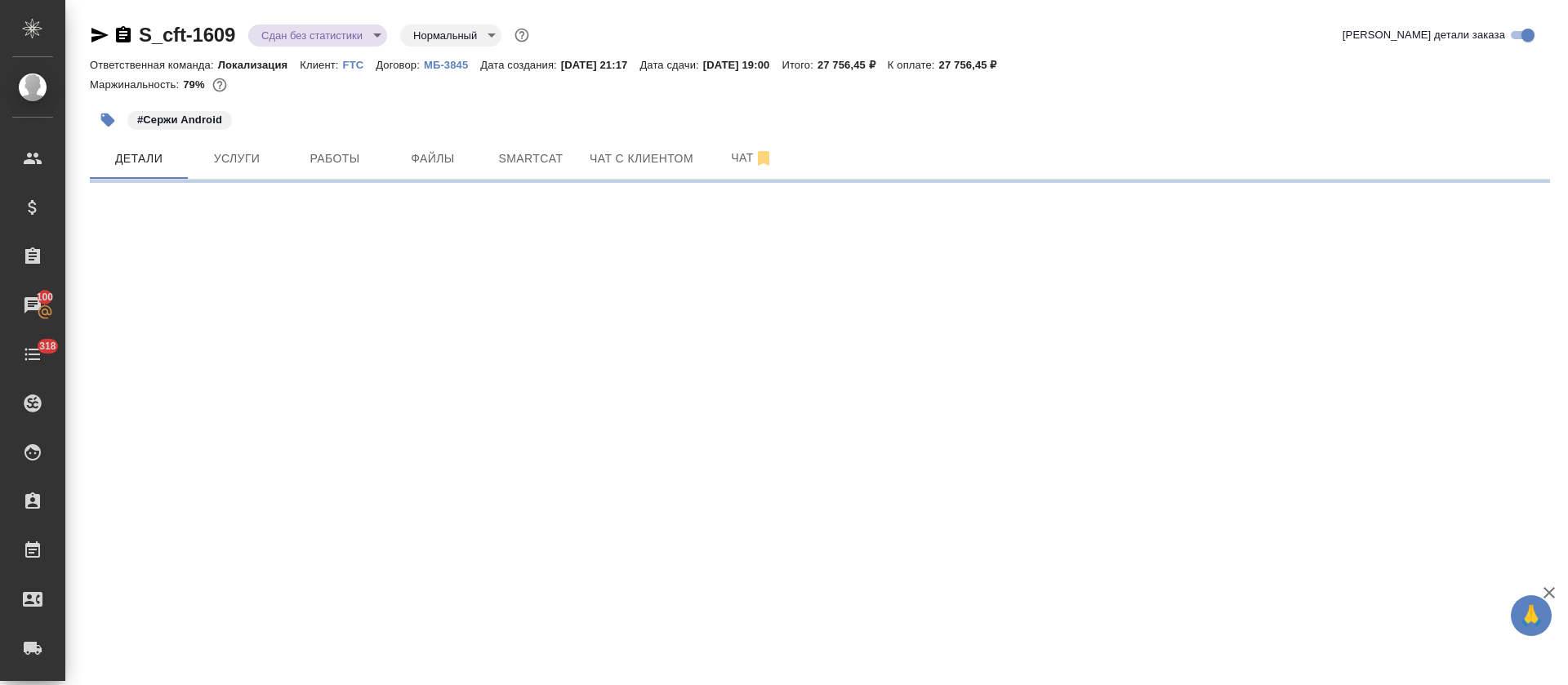
select select "RU"
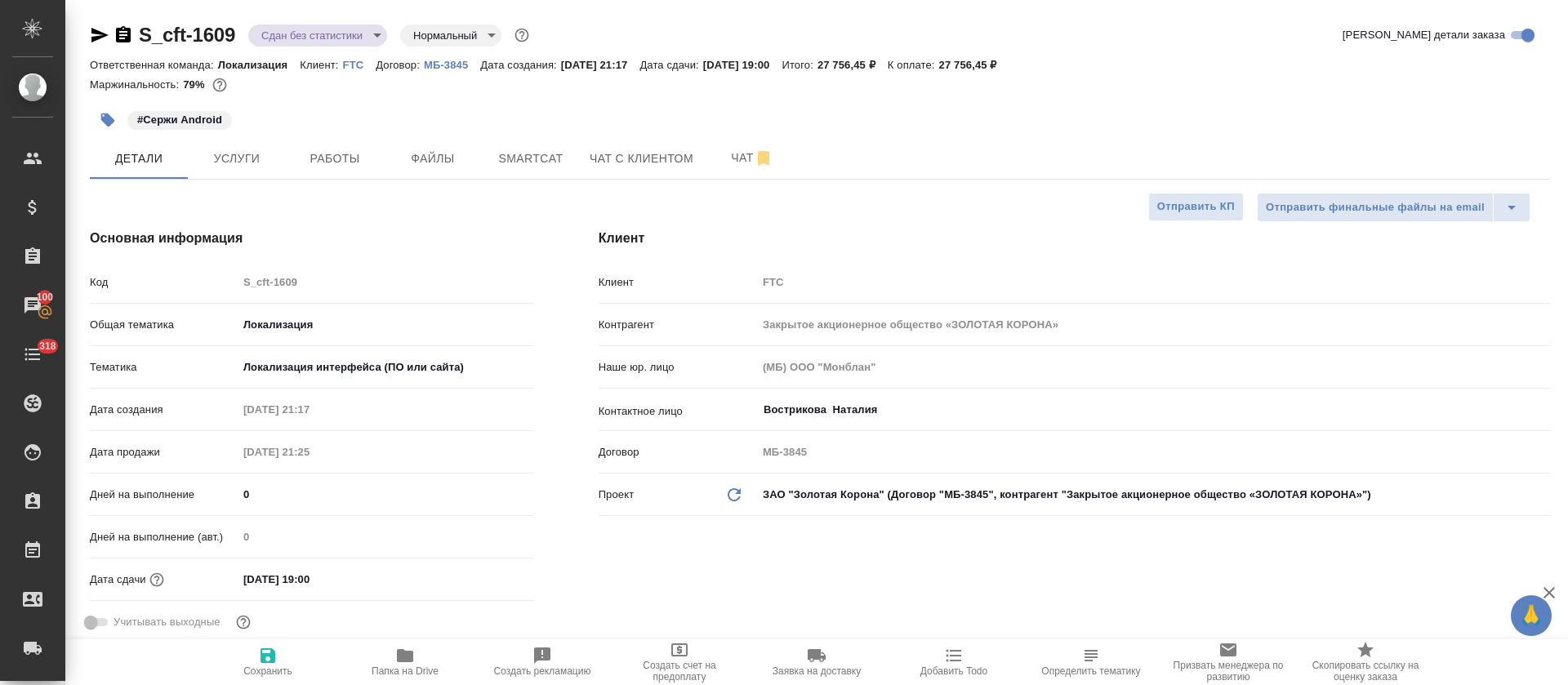
type textarea "x"
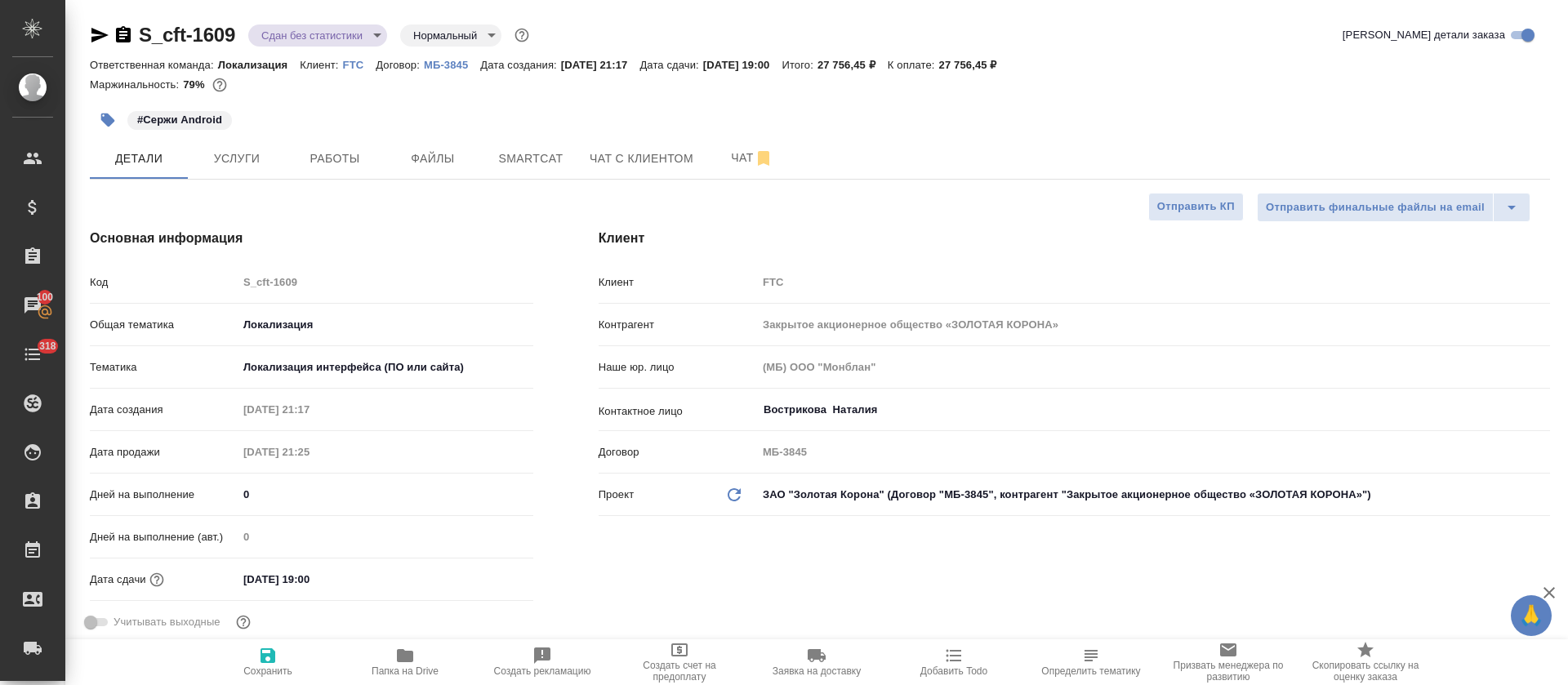
type textarea "x"
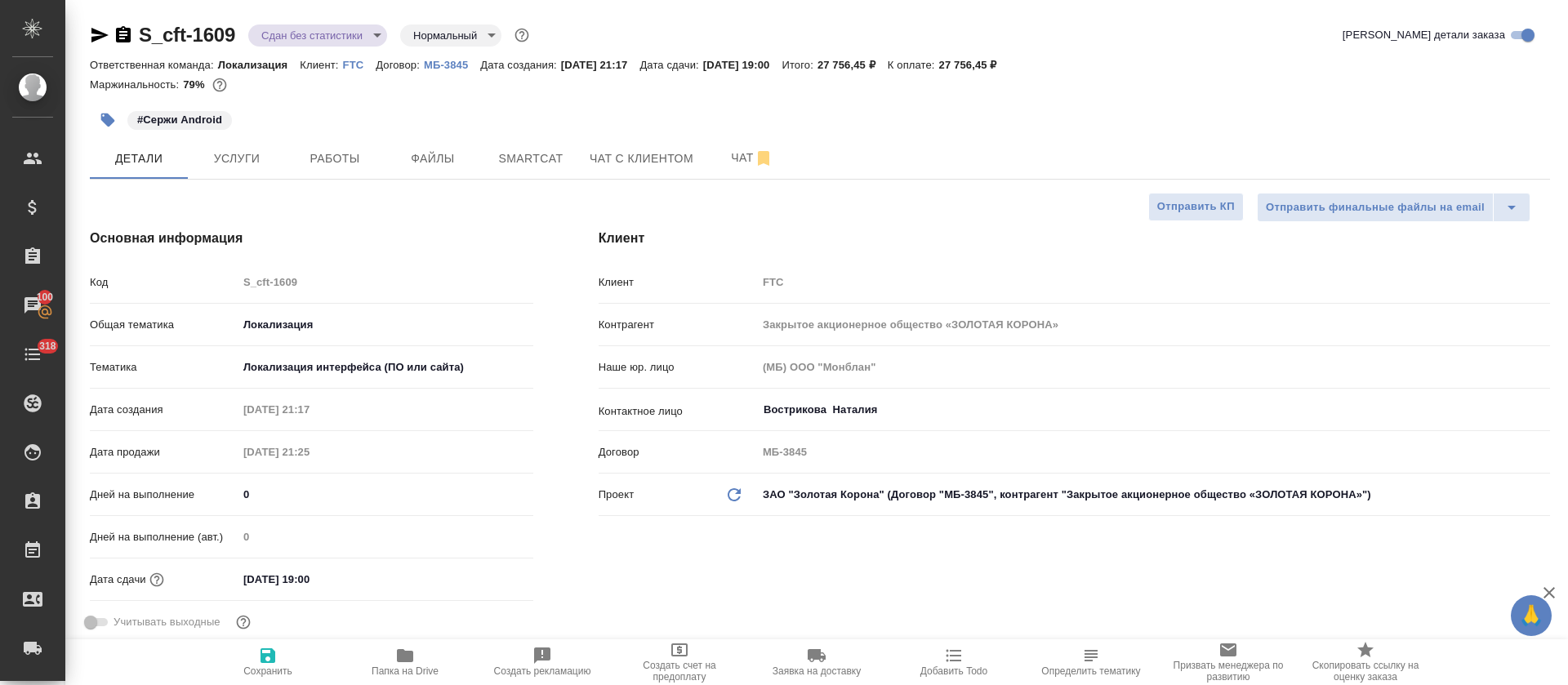
type textarea "x"
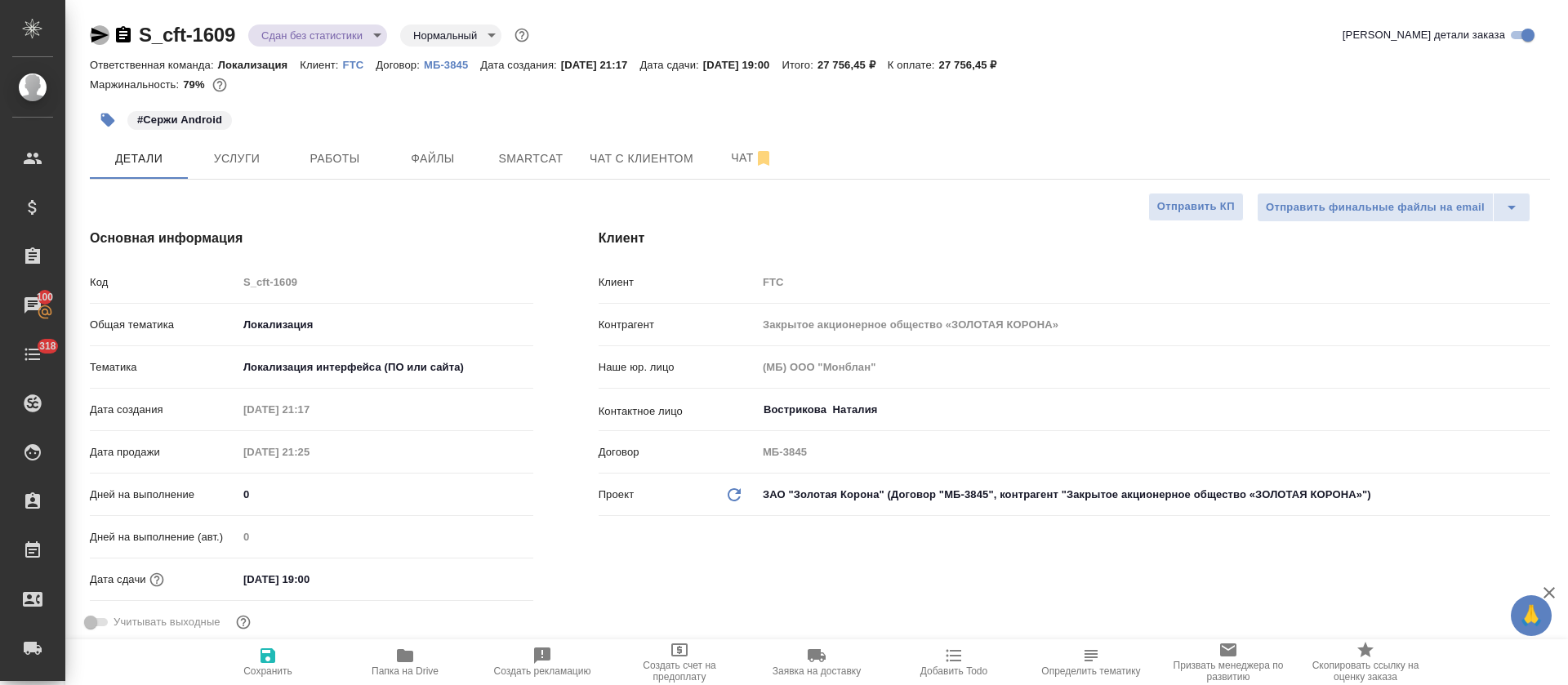
click at [97, 40] on icon "button" at bounding box center [99, 35] width 20 height 20
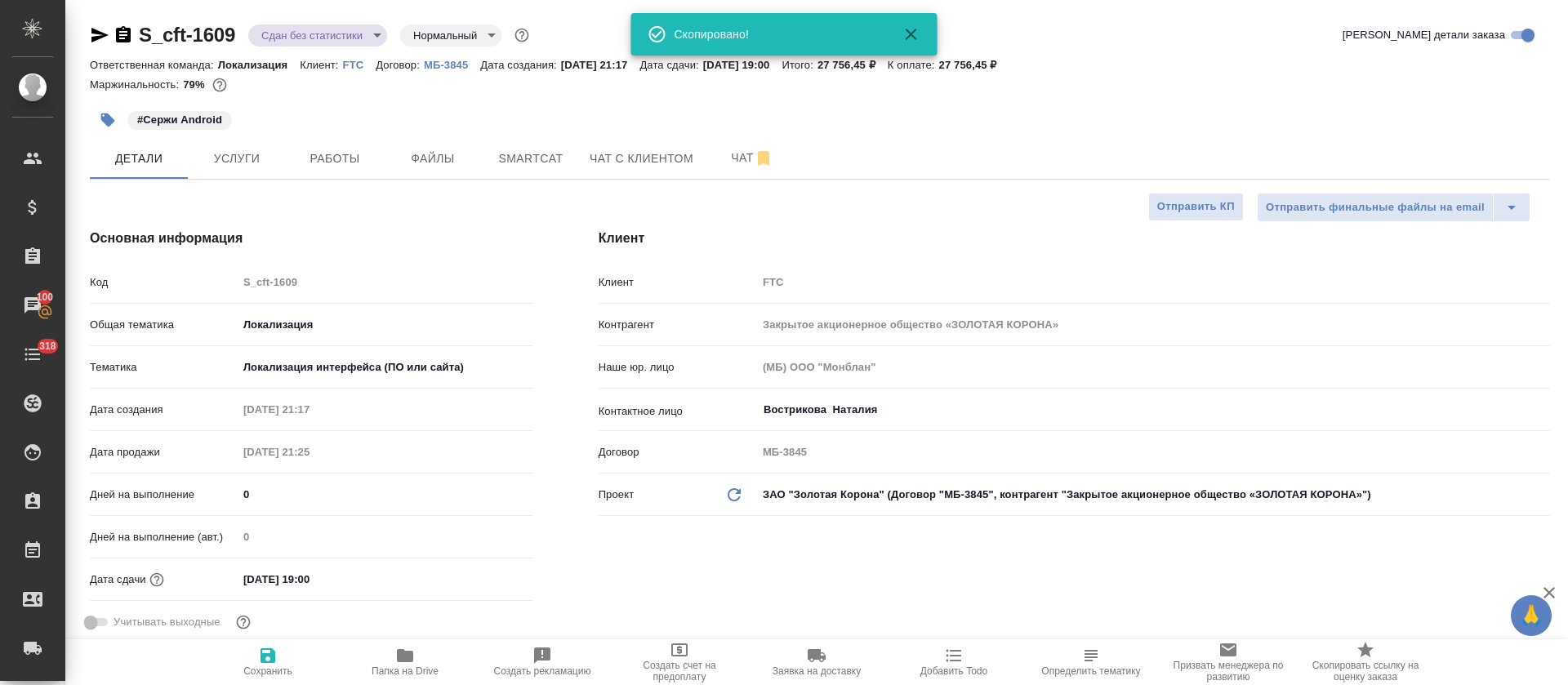
type textarea "x"
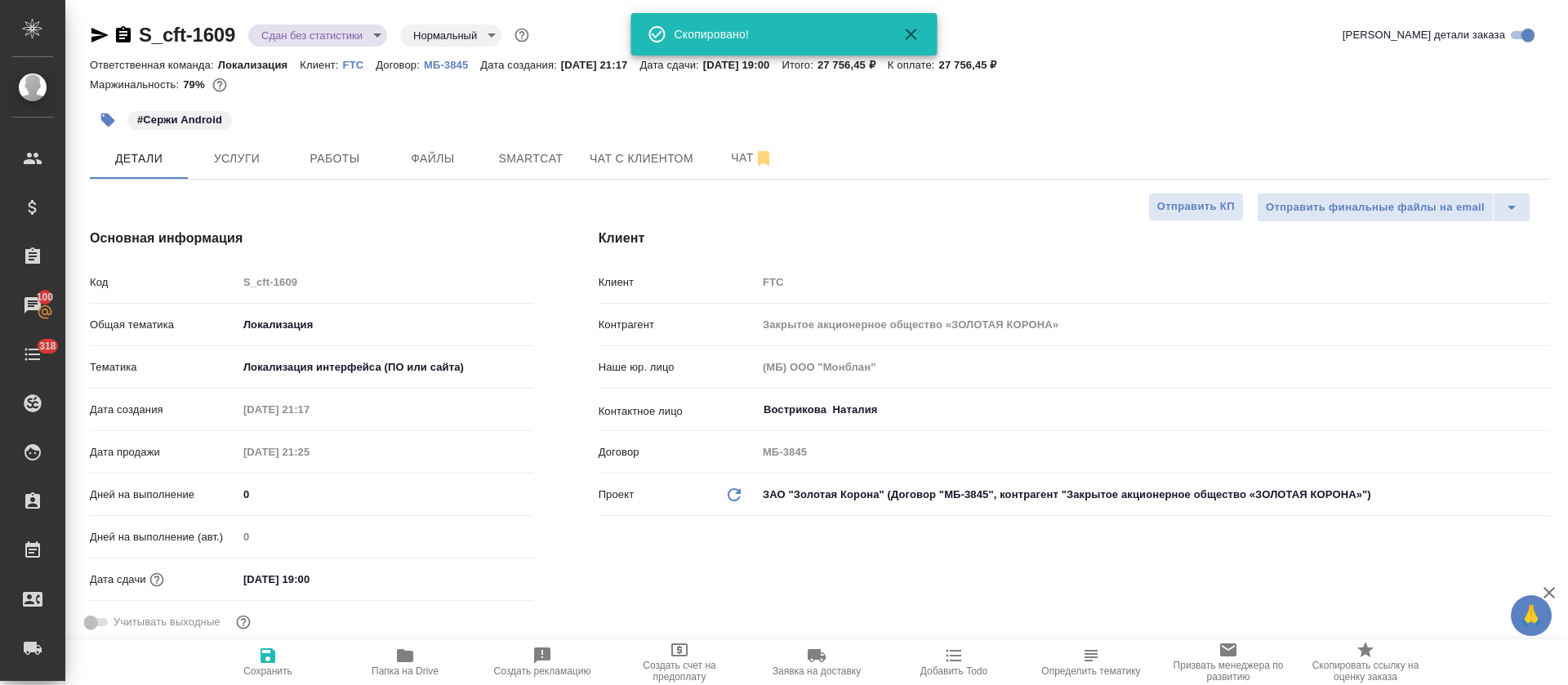
type textarea "x"
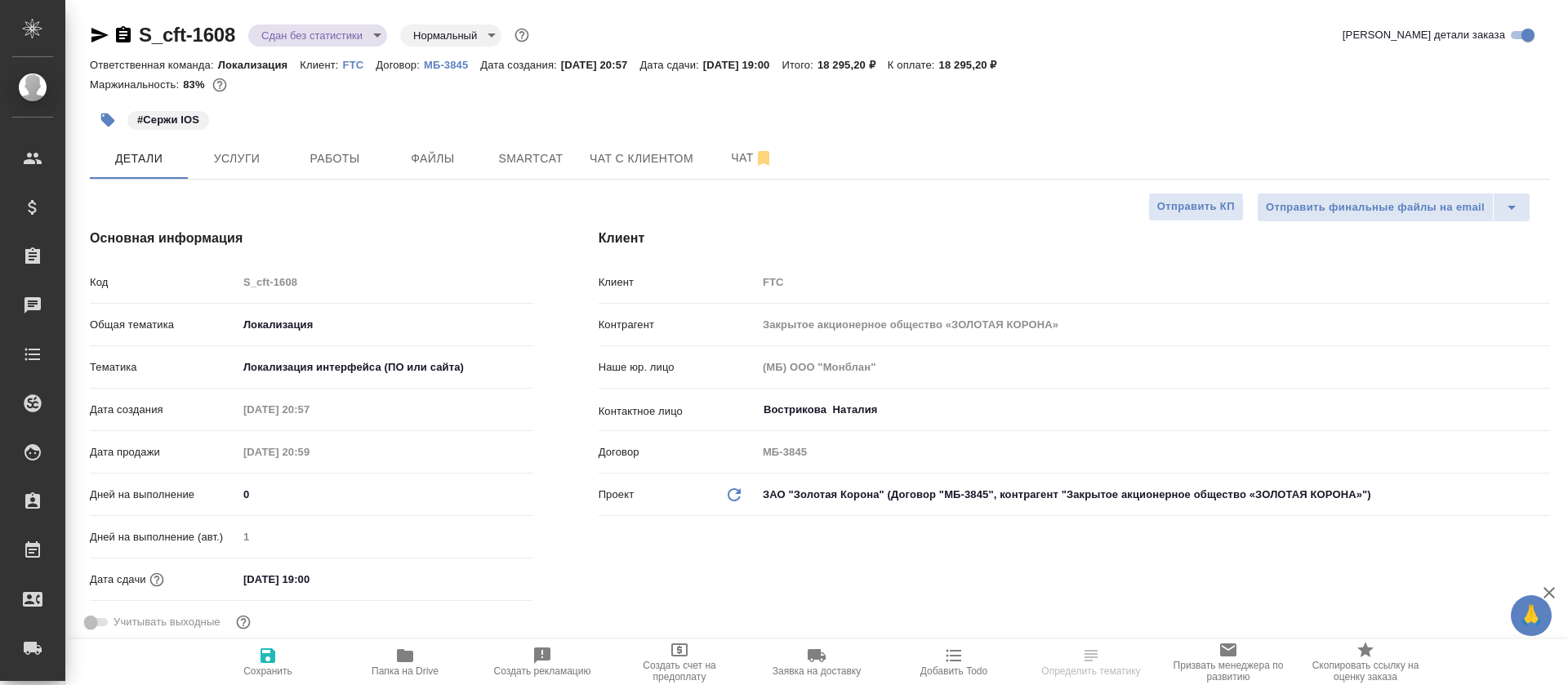
select select "RU"
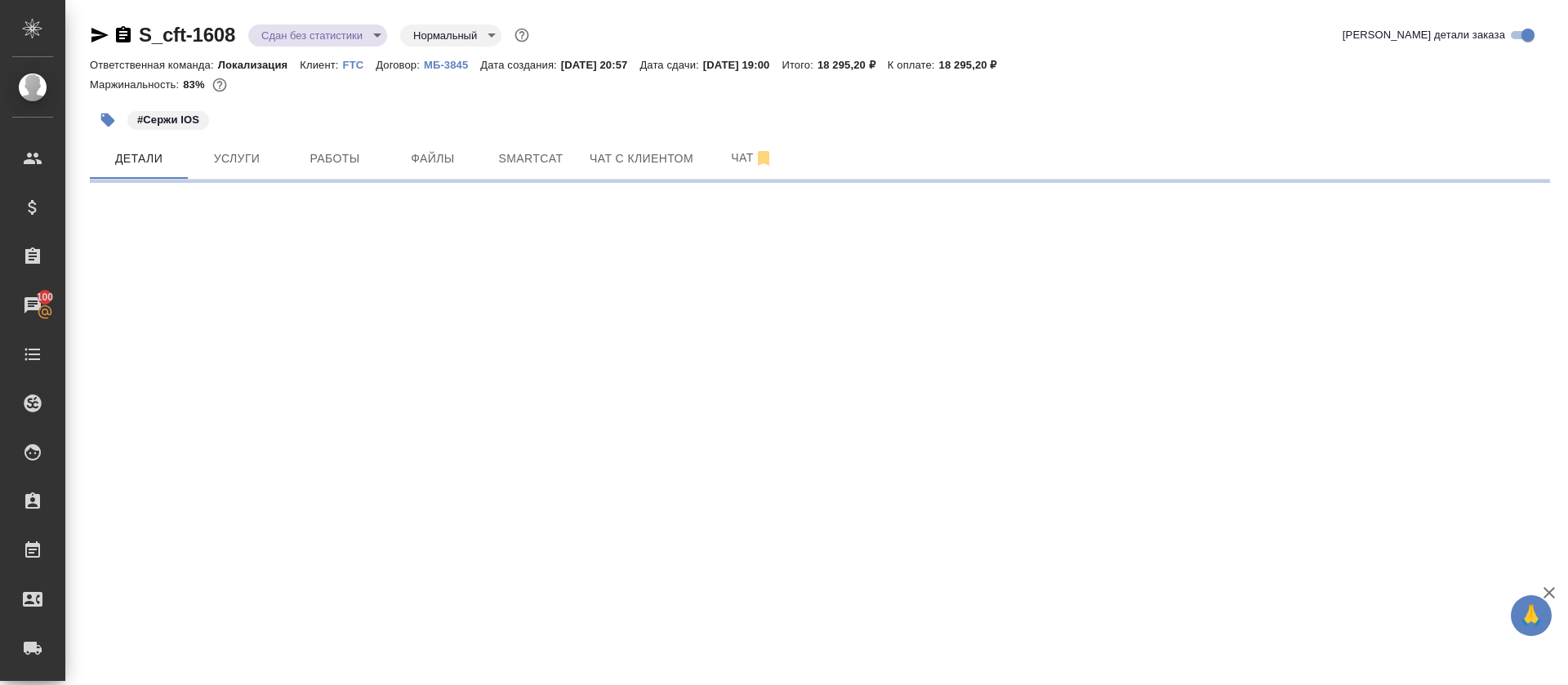
select select "RU"
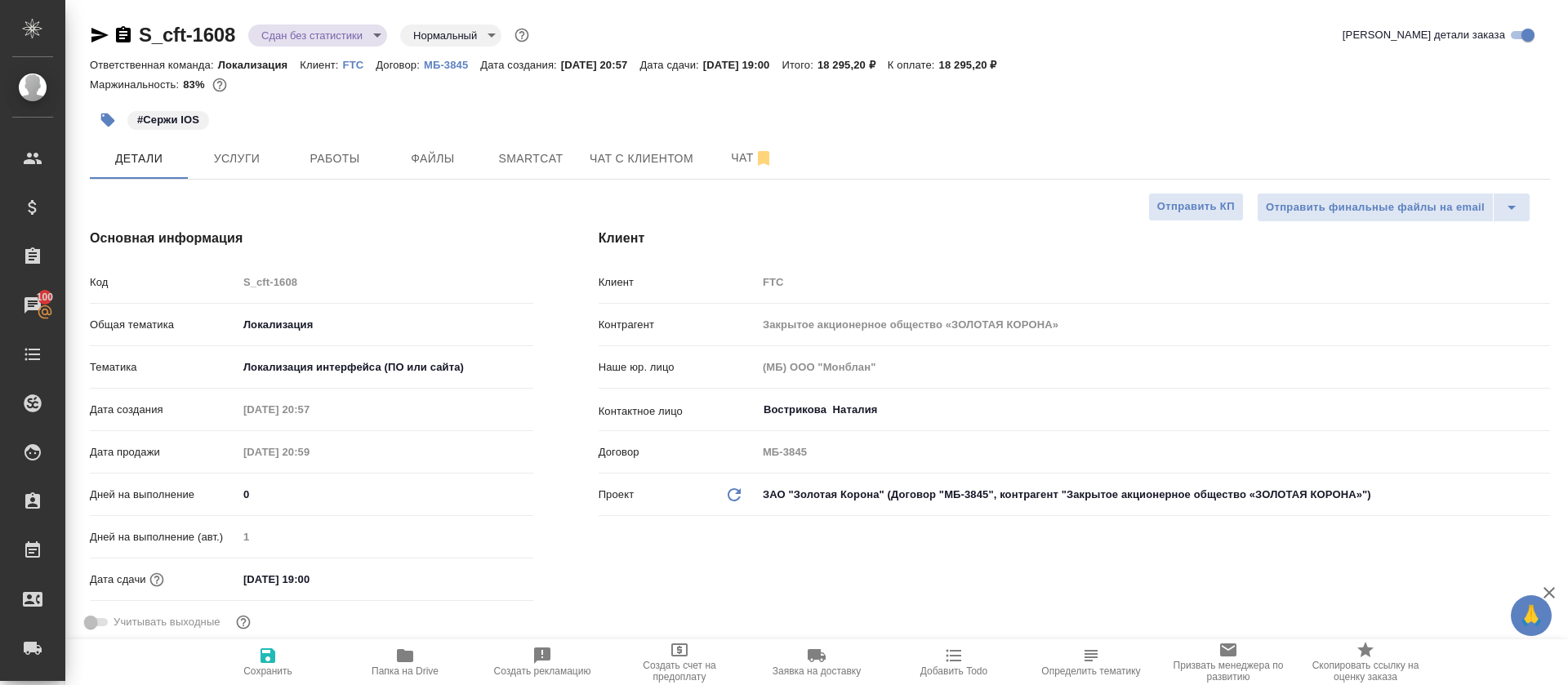
type textarea "x"
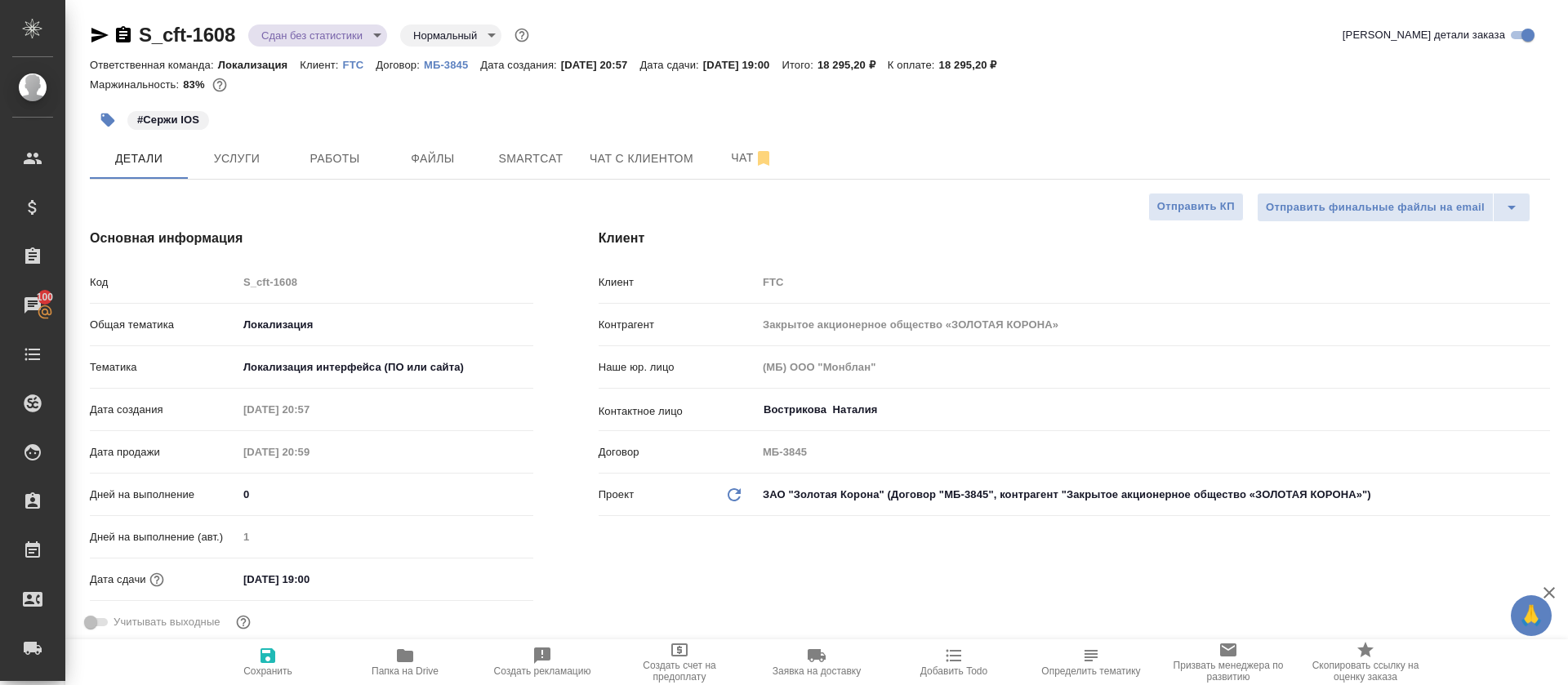
type textarea "x"
click at [98, 40] on icon "button" at bounding box center [99, 35] width 20 height 20
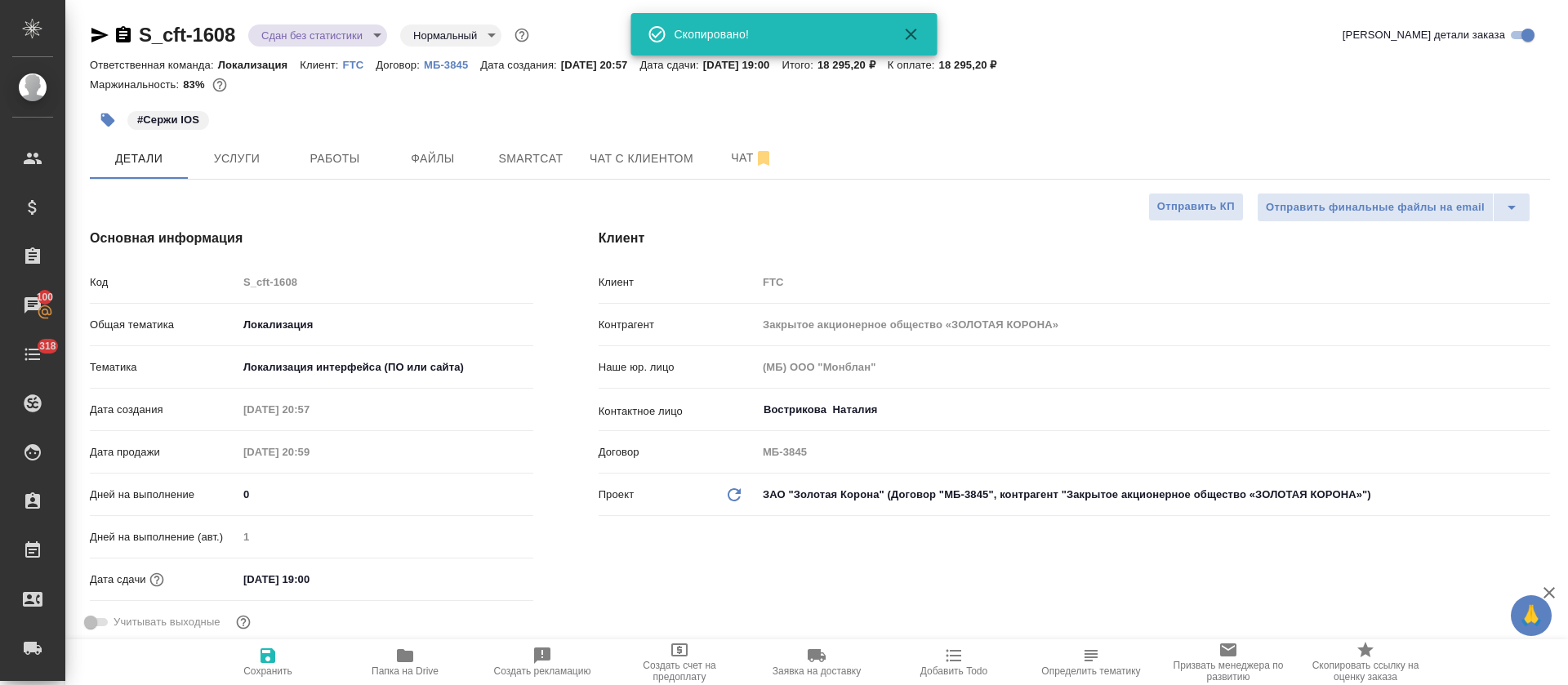
type textarea "x"
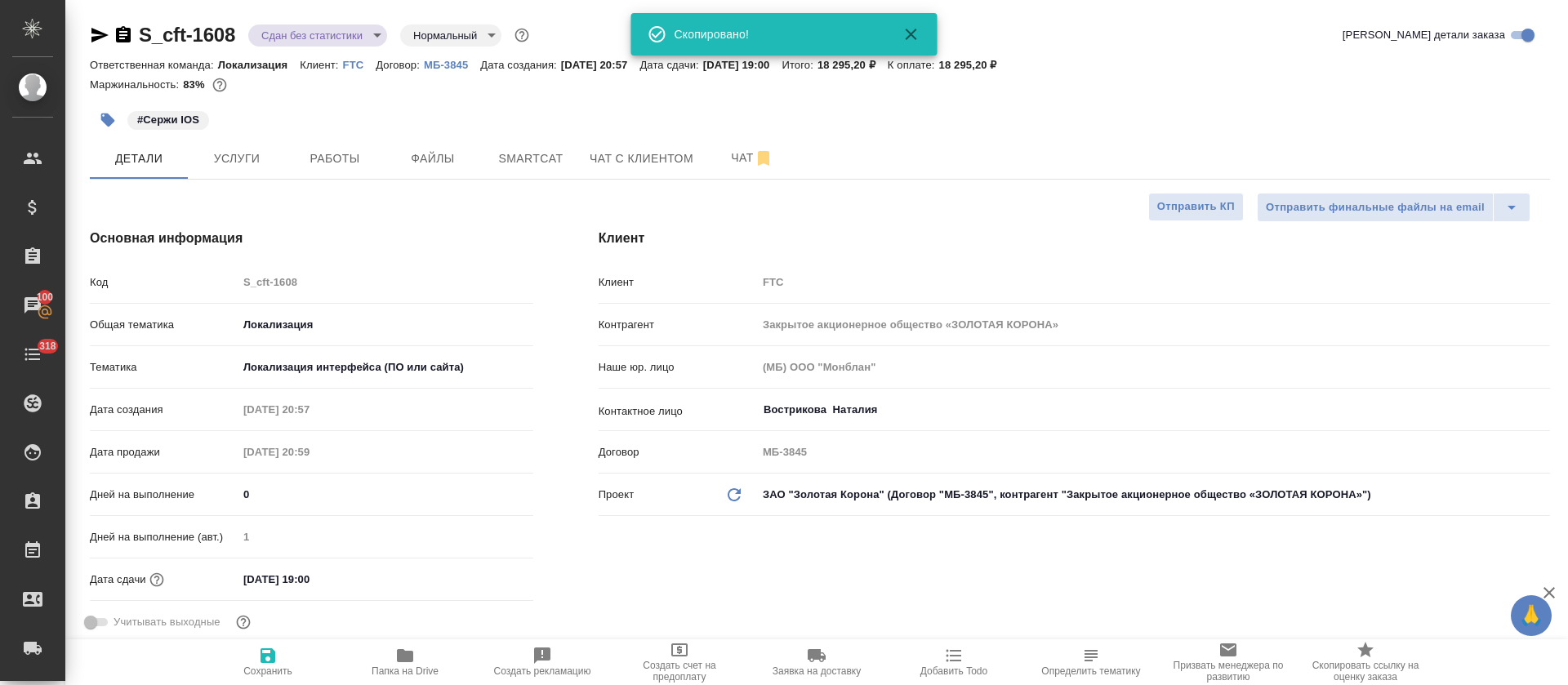
type textarea "x"
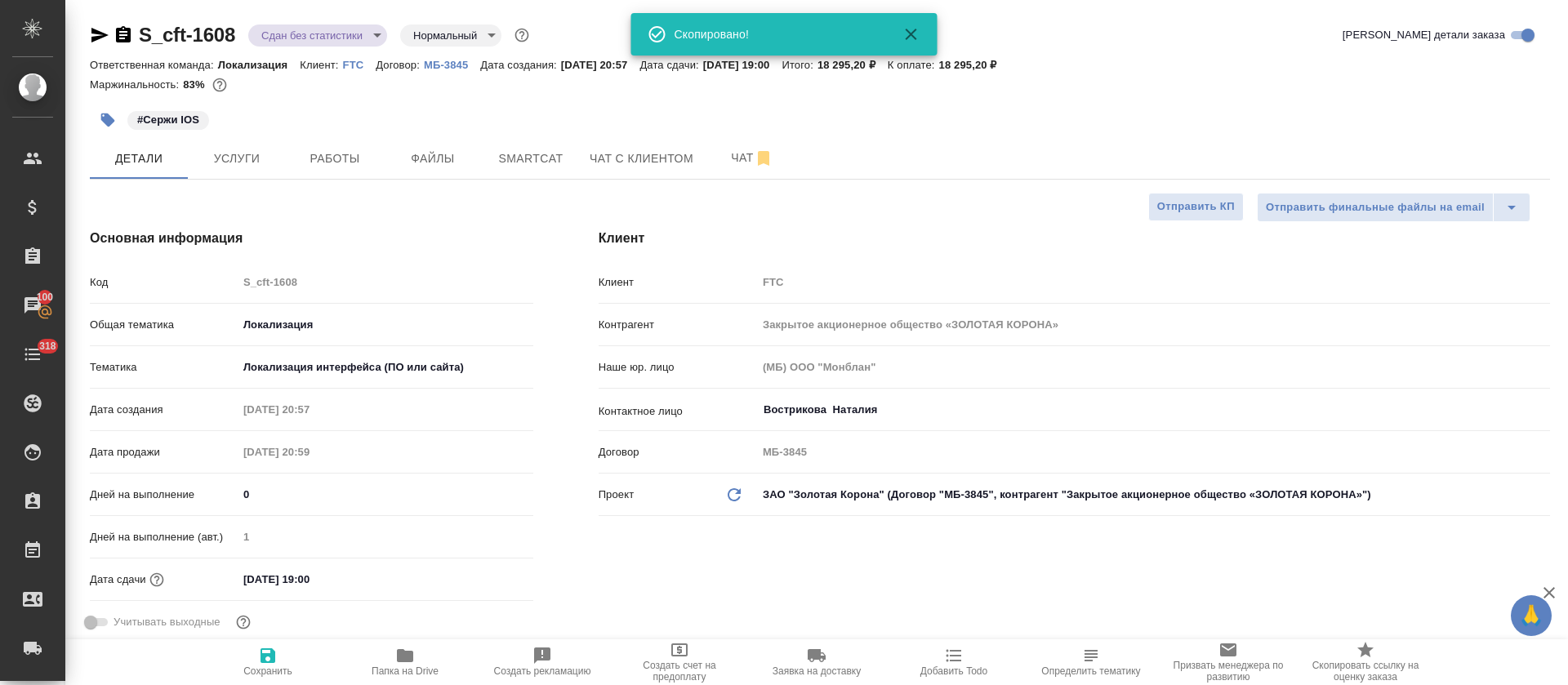
type textarea "x"
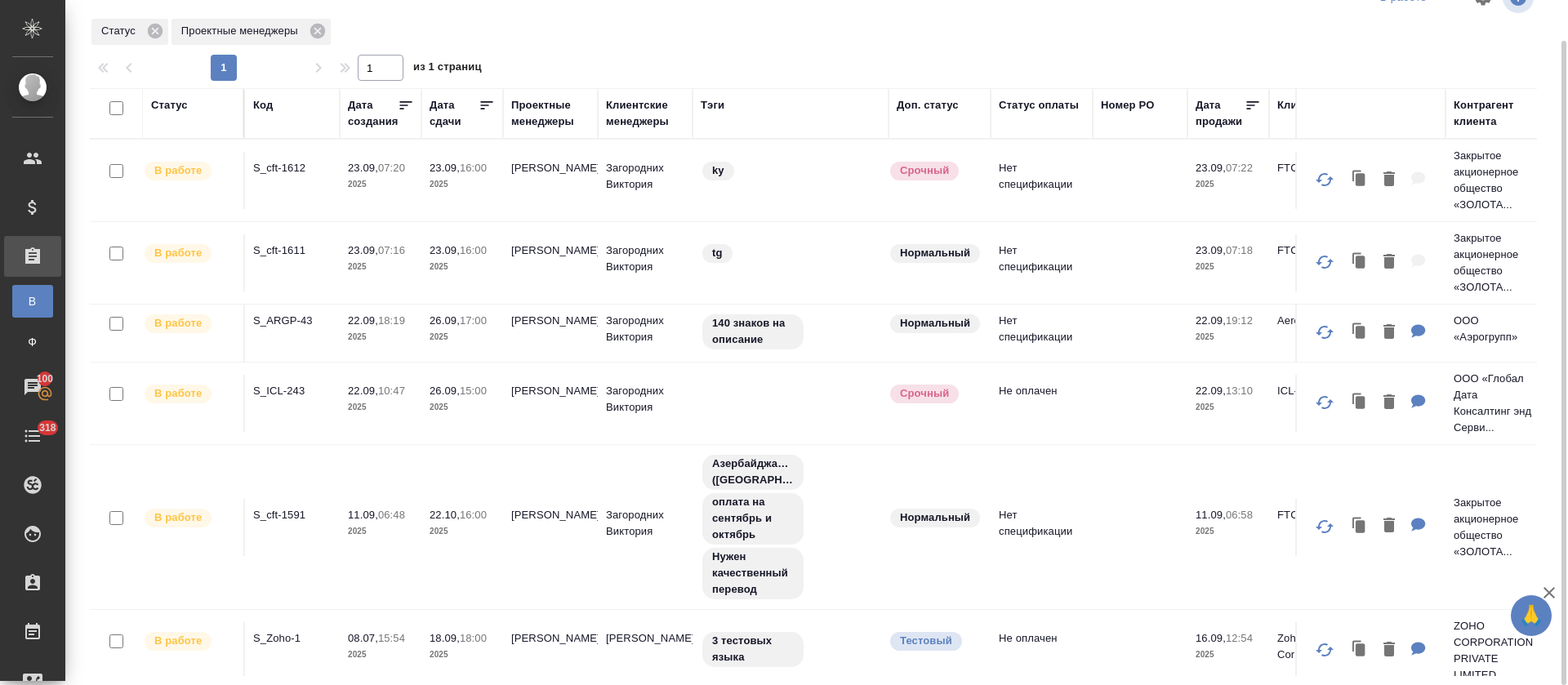
scroll to position [35, 0]
